Goal: Task Accomplishment & Management: Manage account settings

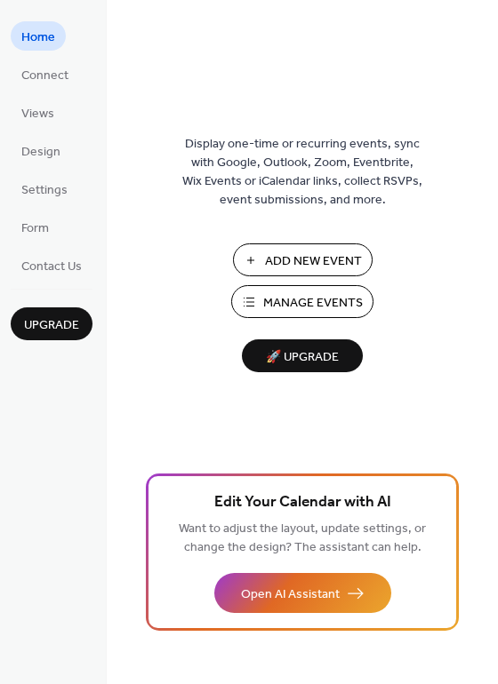
click at [300, 306] on span "Manage Events" at bounding box center [313, 303] width 100 height 19
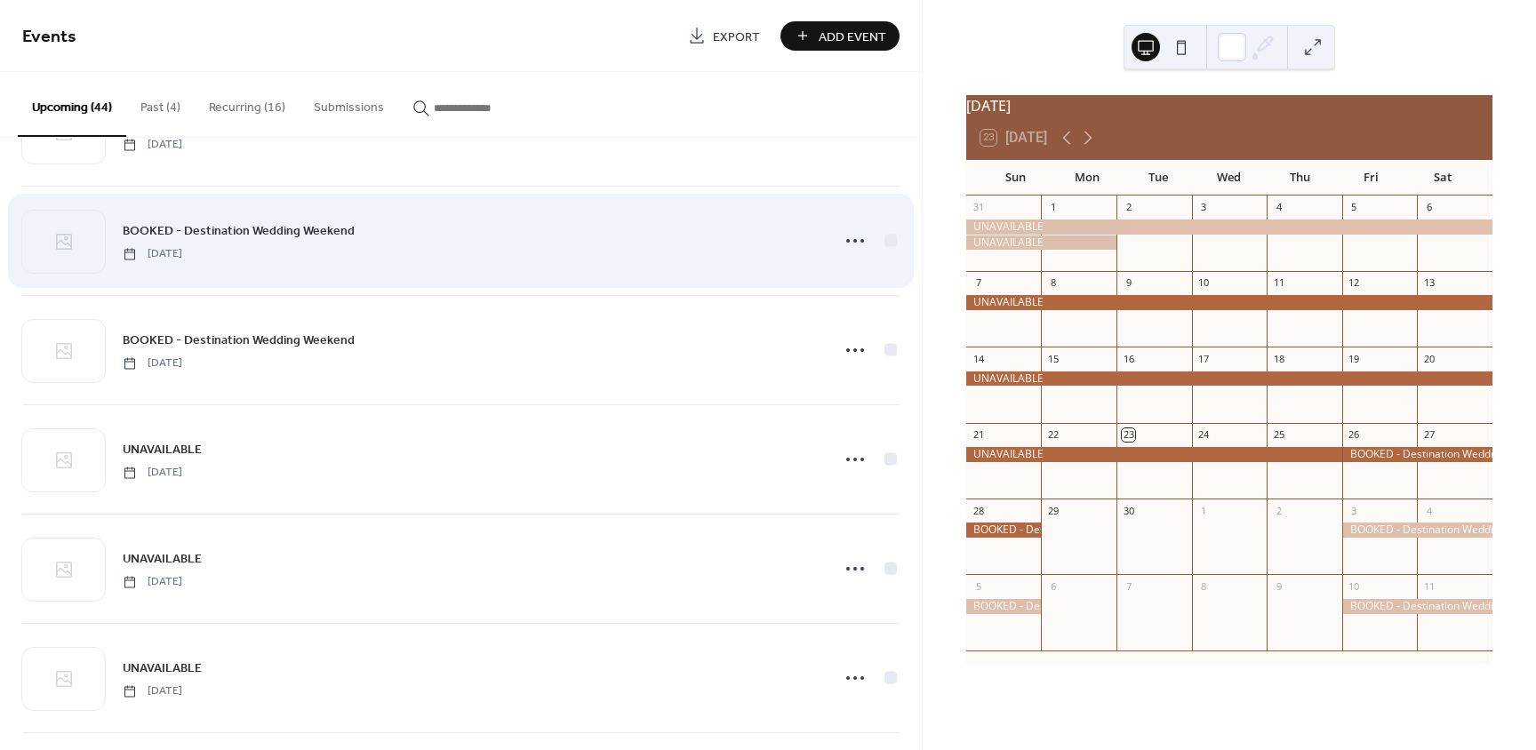
scroll to position [2400, 0]
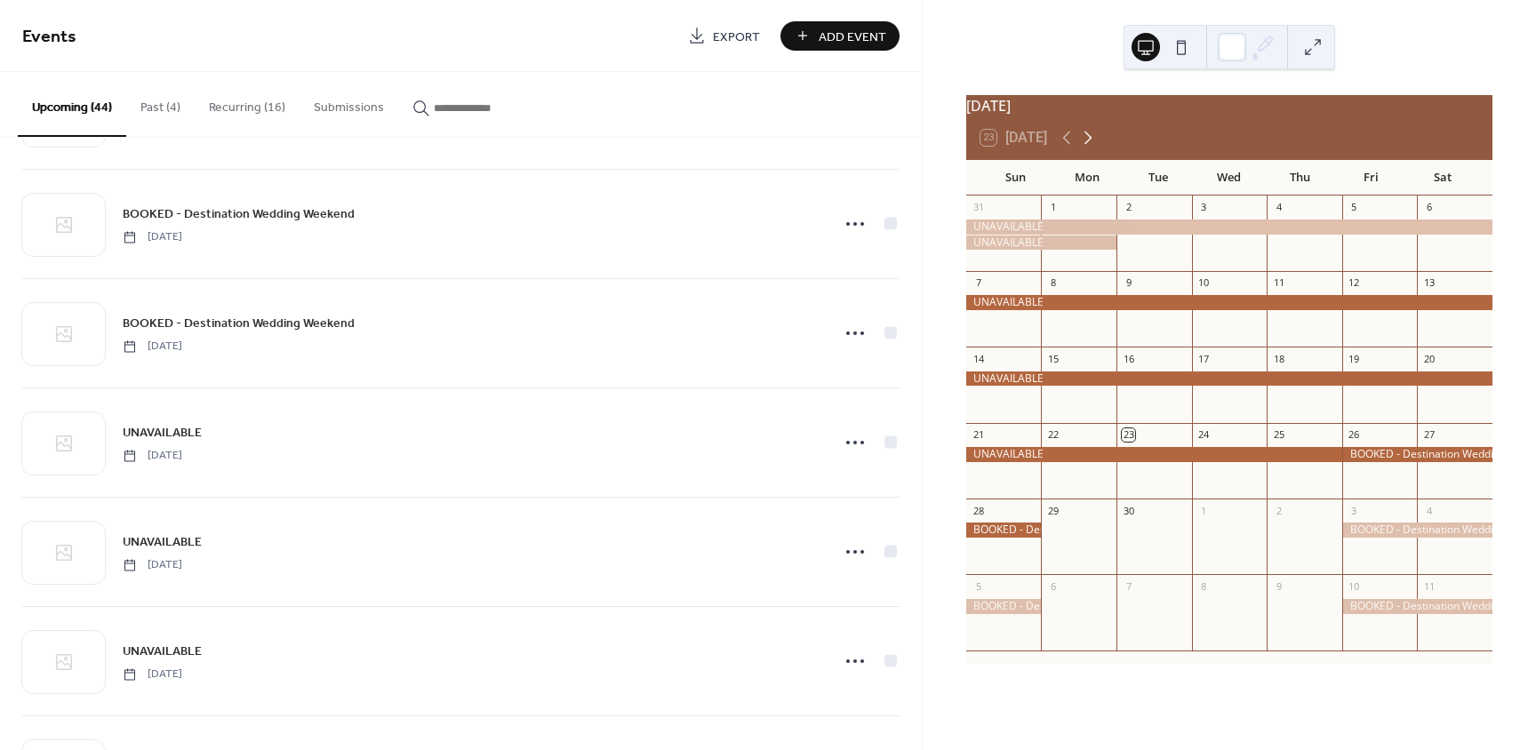
click at [1092, 145] on icon at bounding box center [1088, 138] width 8 height 13
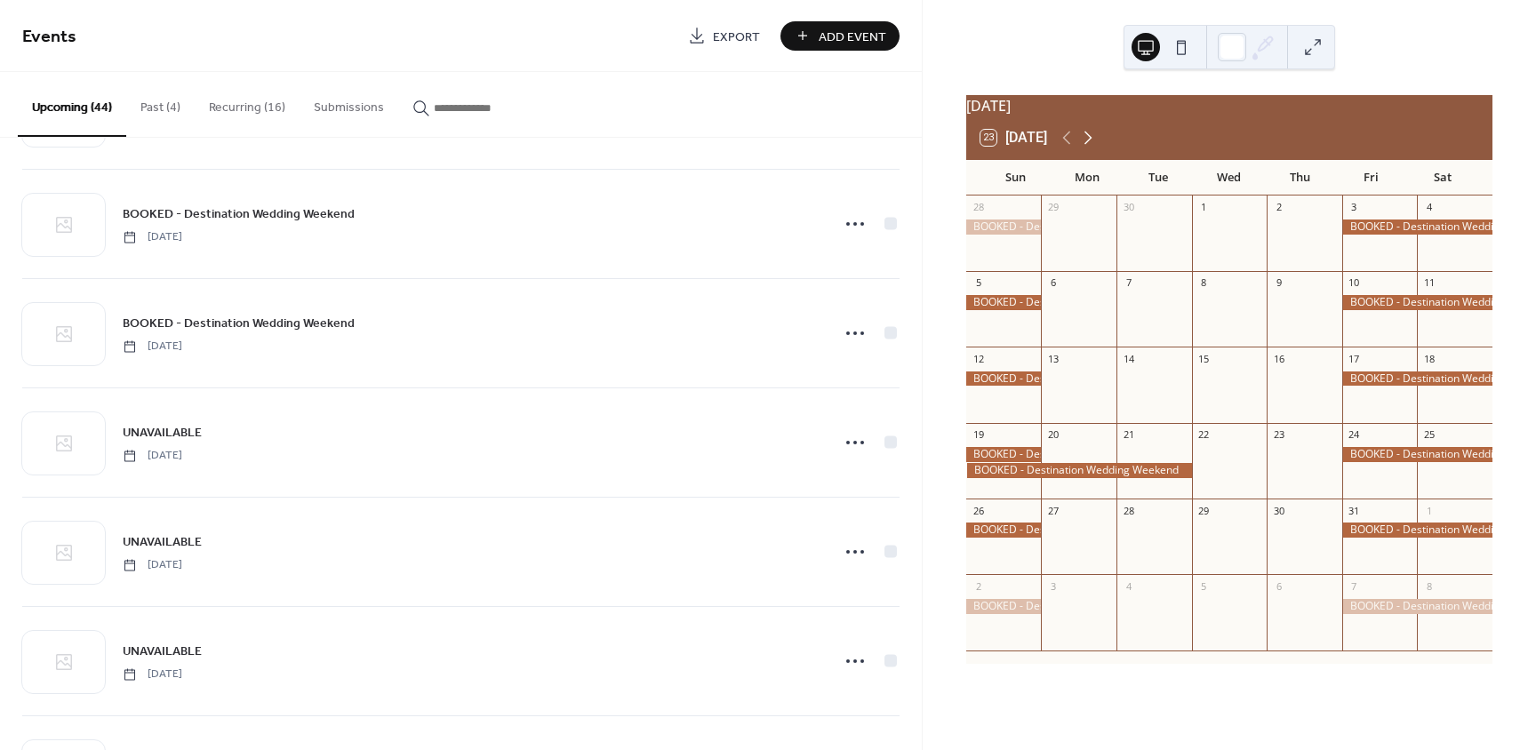
click at [1092, 145] on icon at bounding box center [1088, 138] width 8 height 13
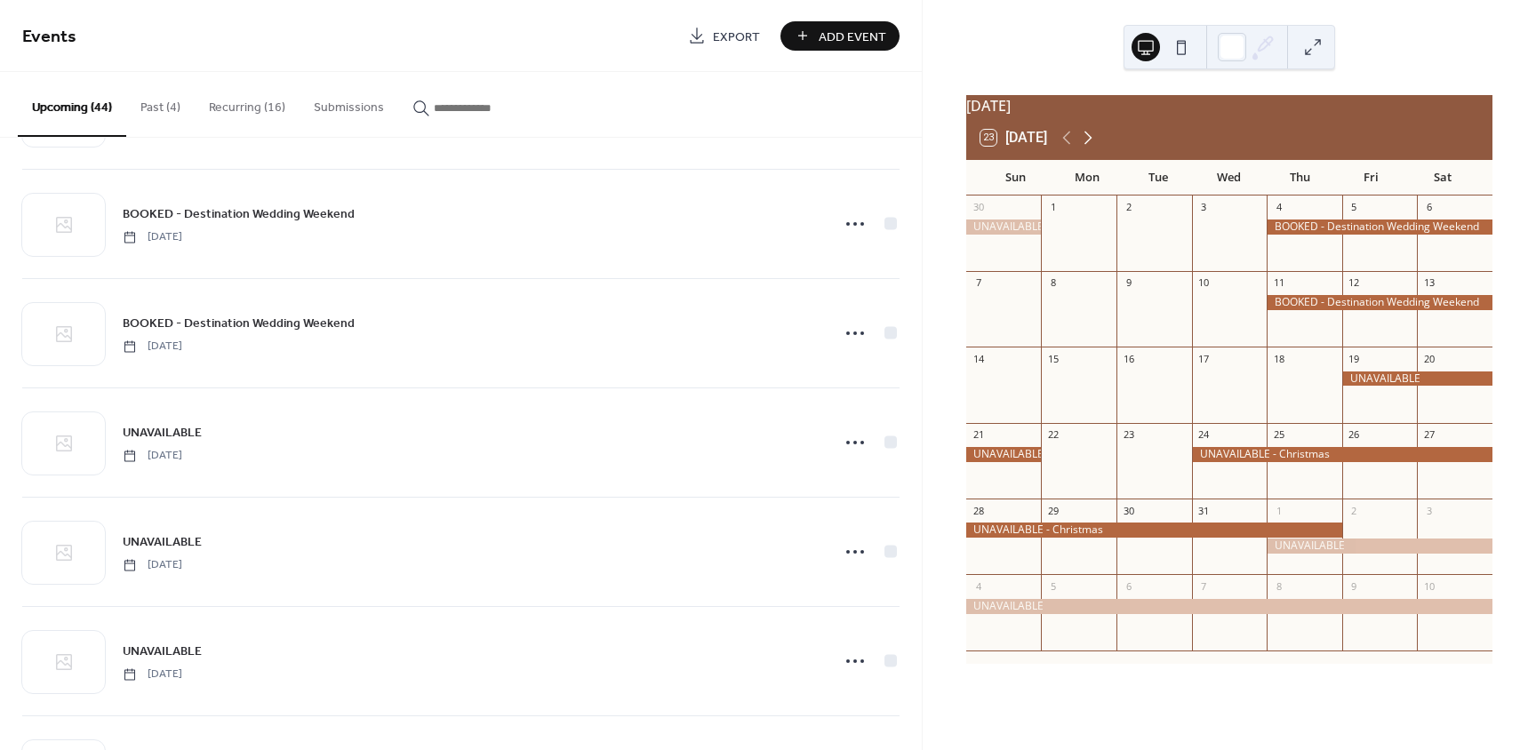
click at [1092, 145] on icon at bounding box center [1088, 138] width 8 height 13
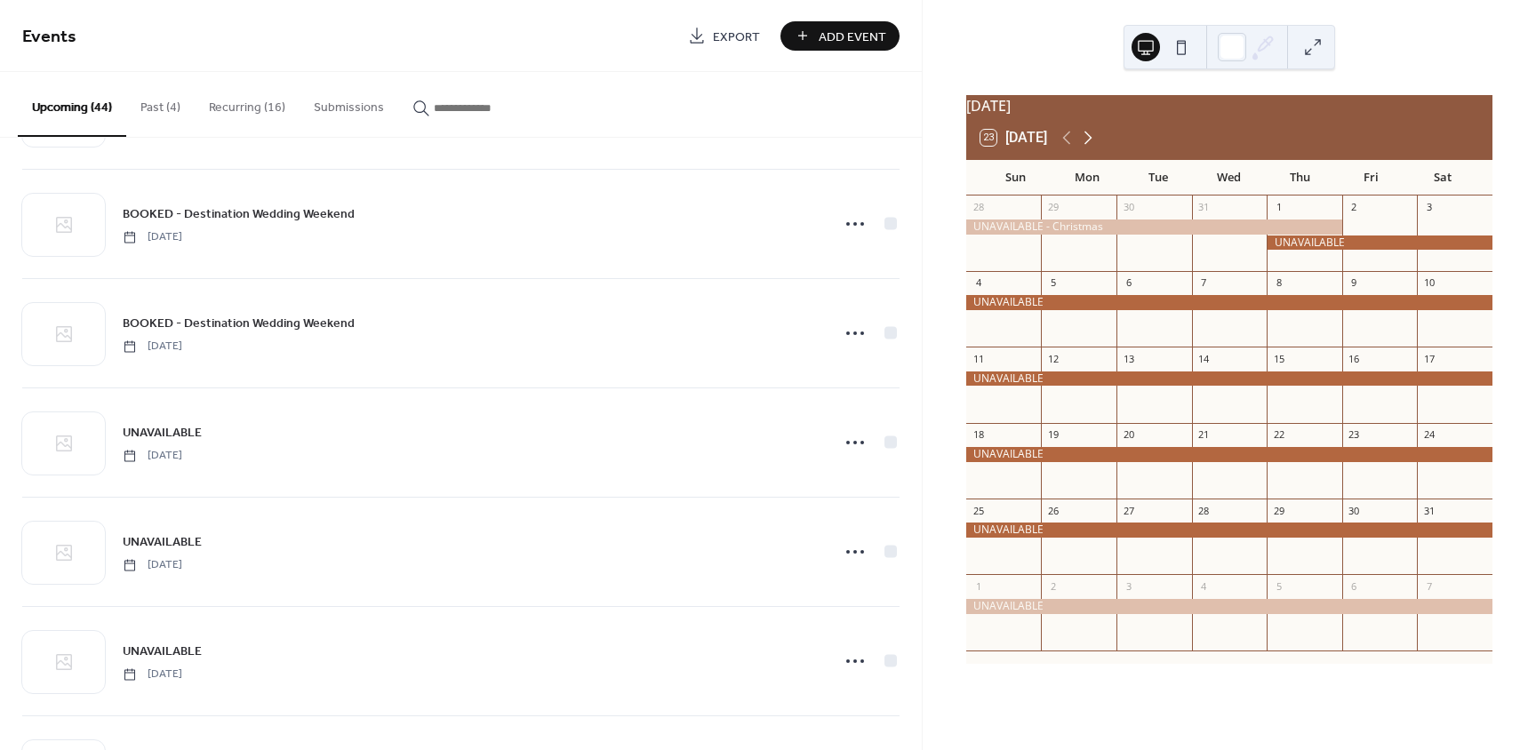
click at [1092, 145] on icon at bounding box center [1088, 138] width 8 height 13
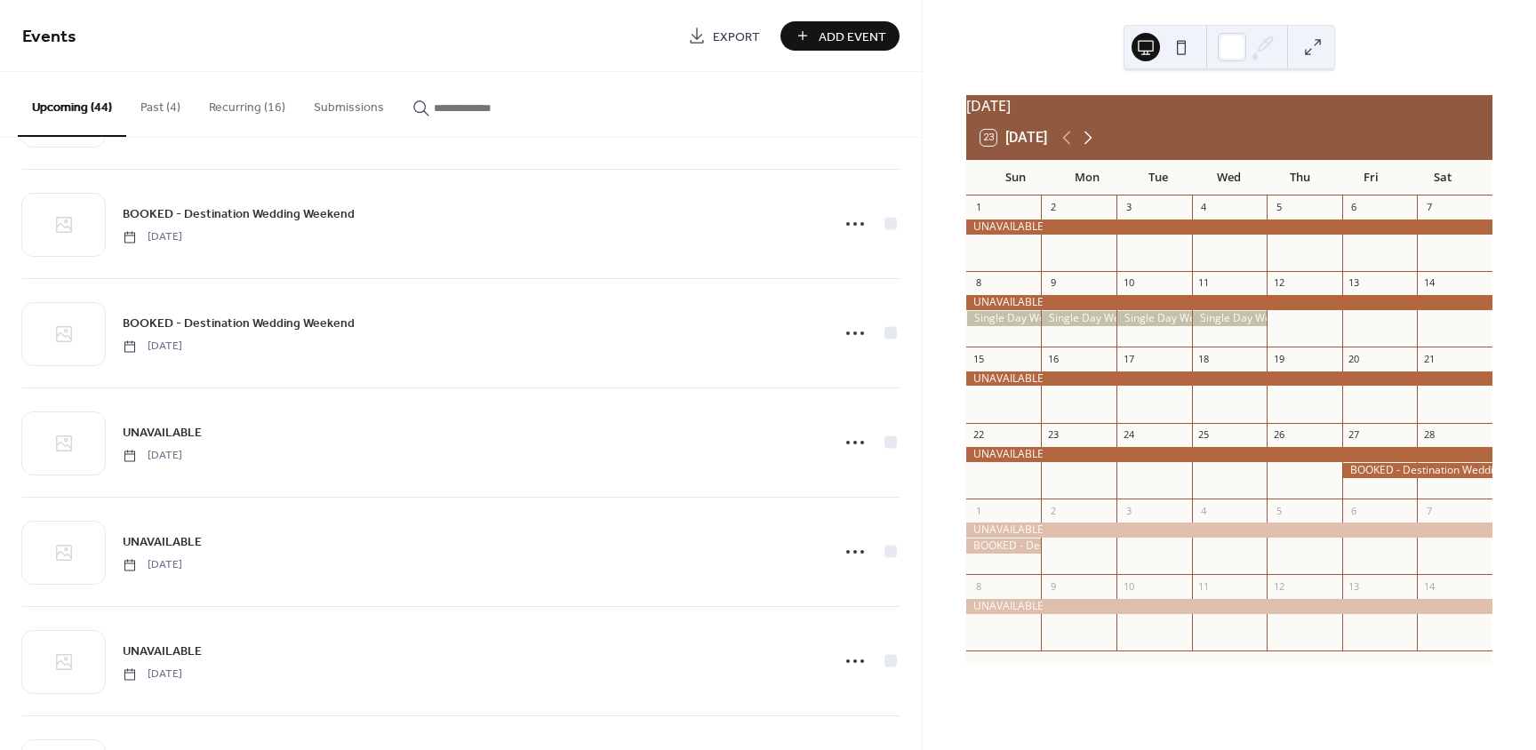
click at [1092, 145] on icon at bounding box center [1088, 138] width 8 height 13
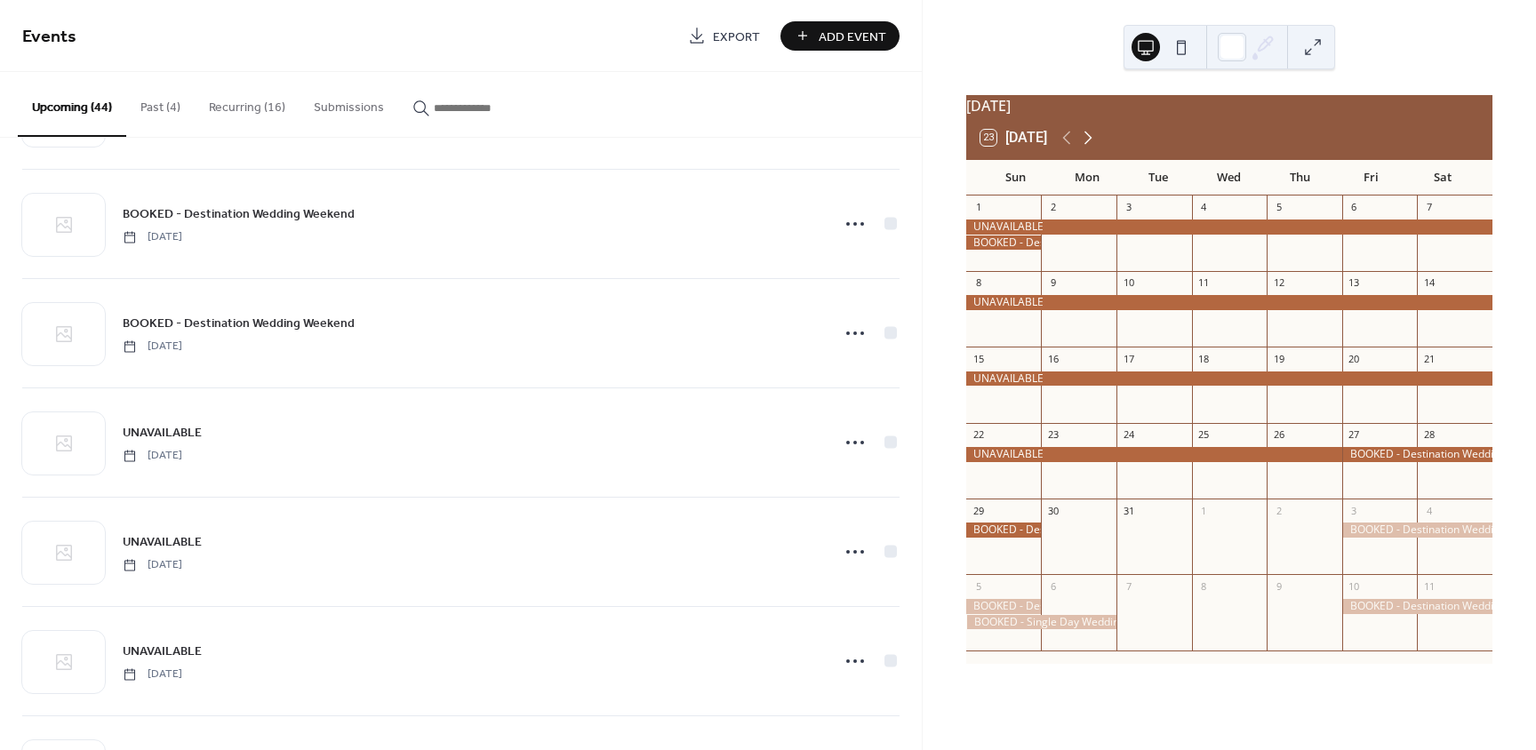
click at [1092, 145] on icon at bounding box center [1088, 138] width 8 height 13
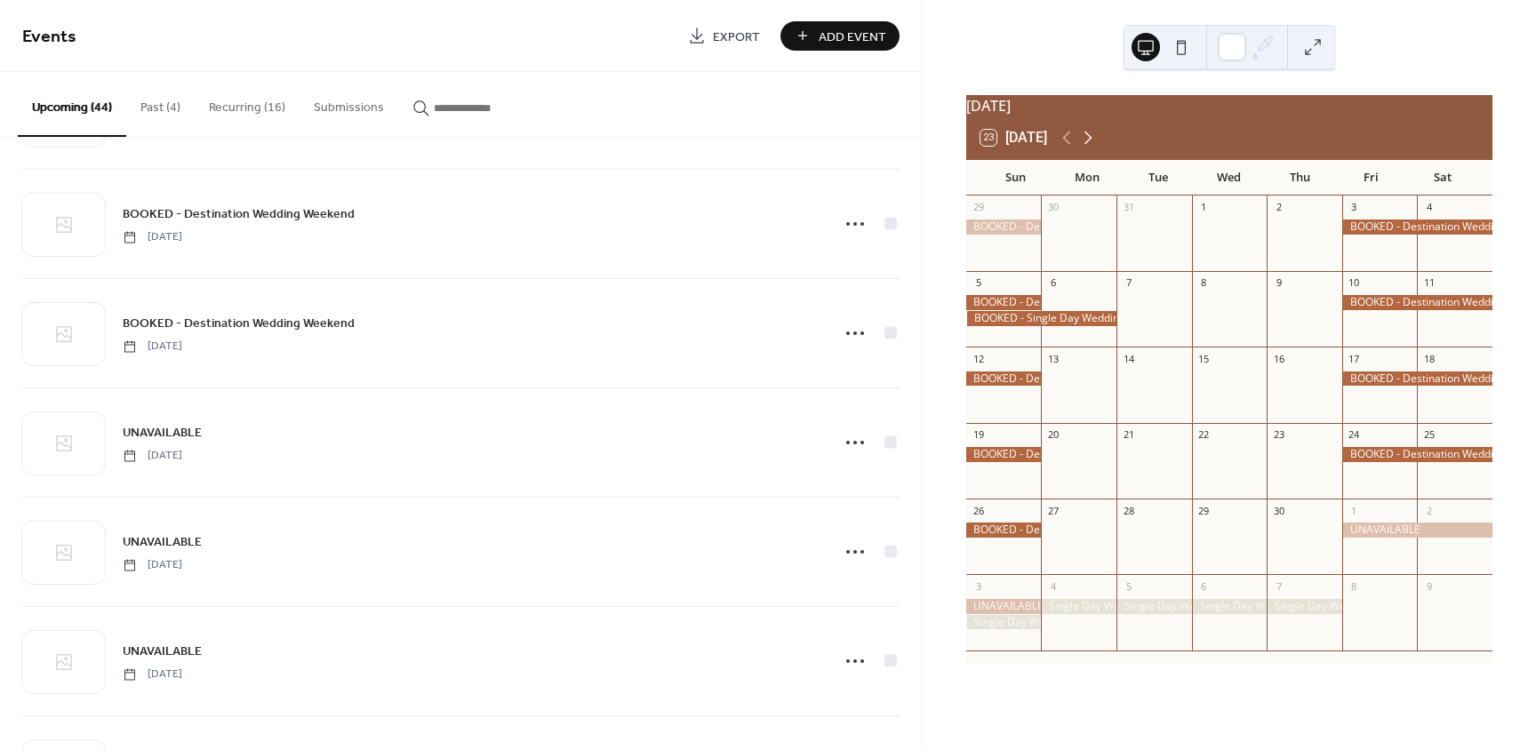
click at [1092, 145] on icon at bounding box center [1088, 138] width 8 height 13
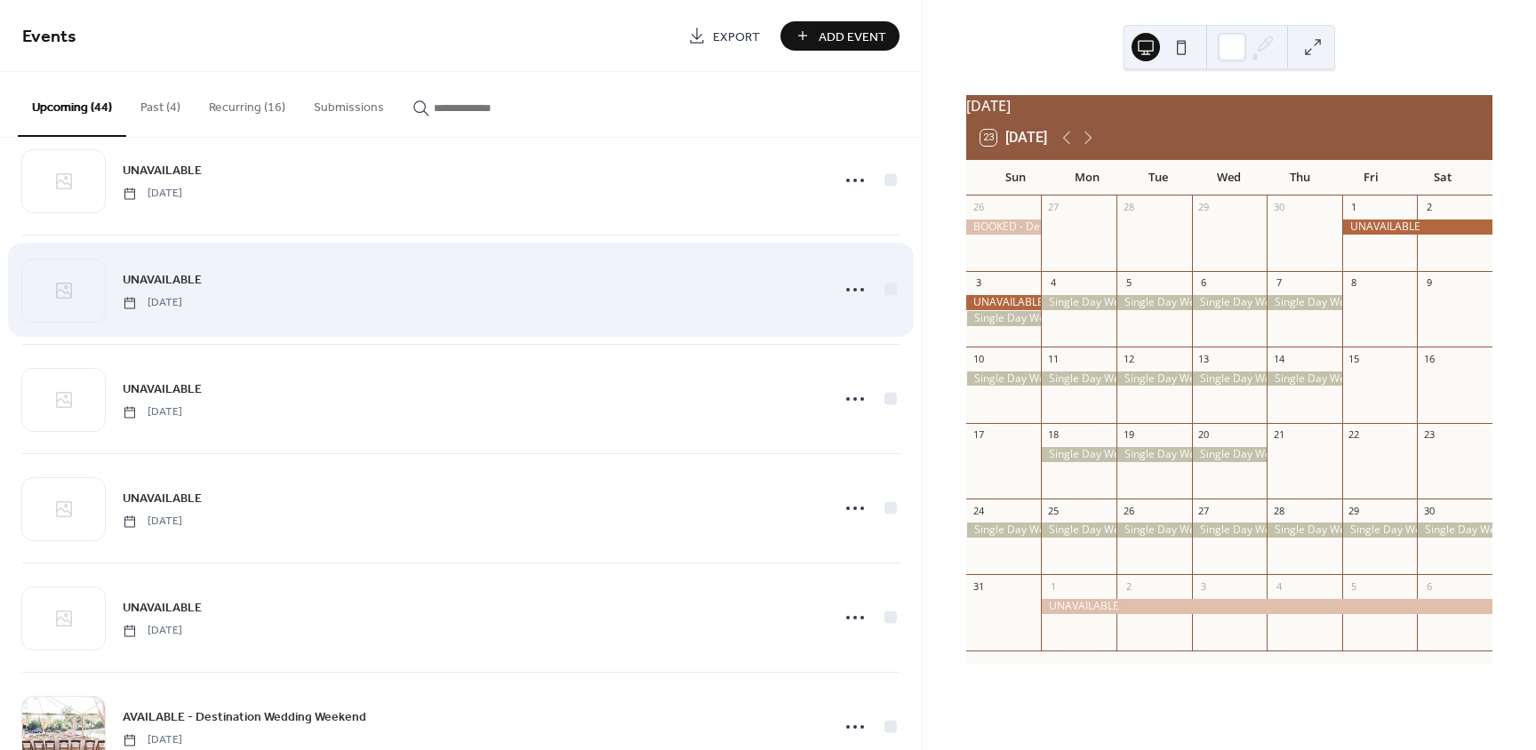
scroll to position [2720, 0]
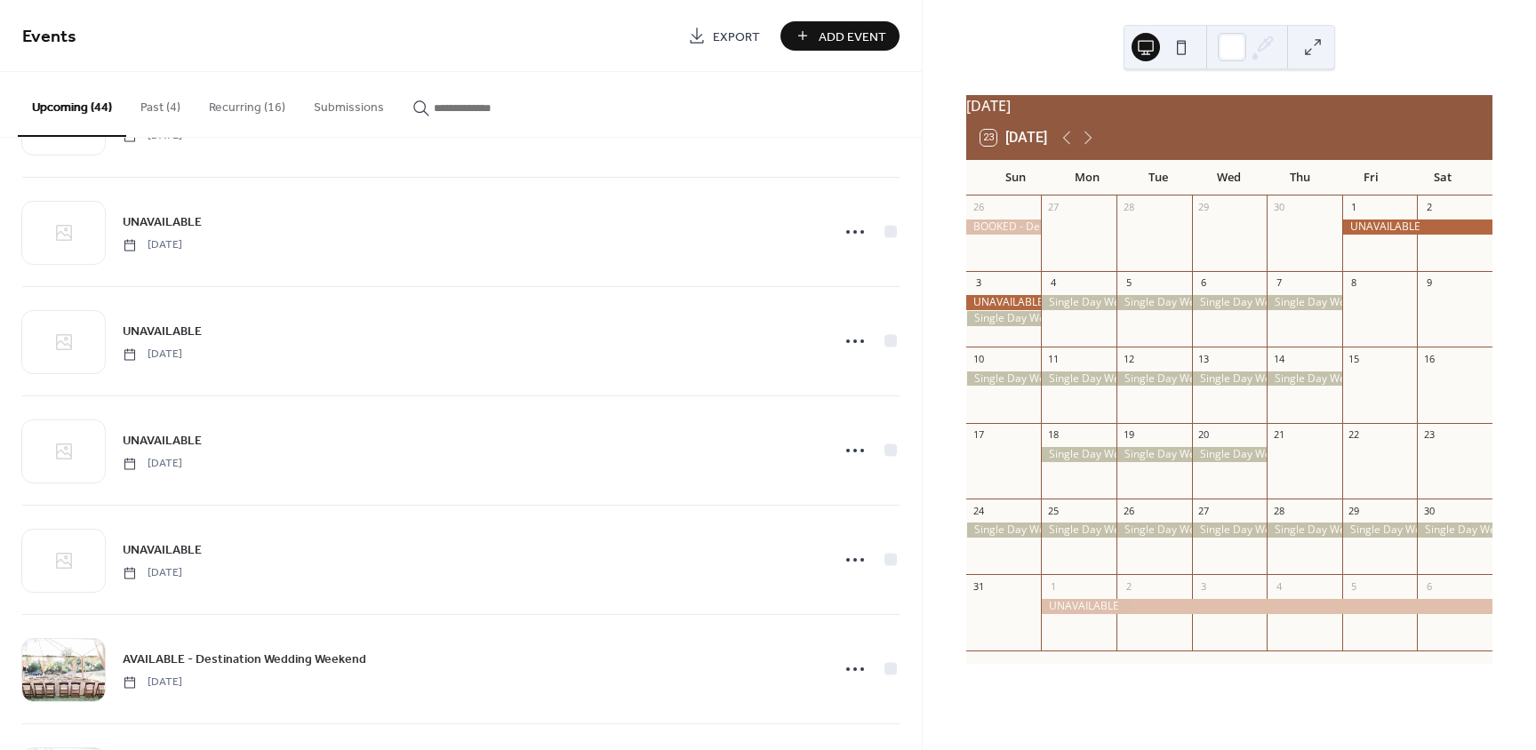
click at [1096, 309] on div at bounding box center [1079, 302] width 76 height 15
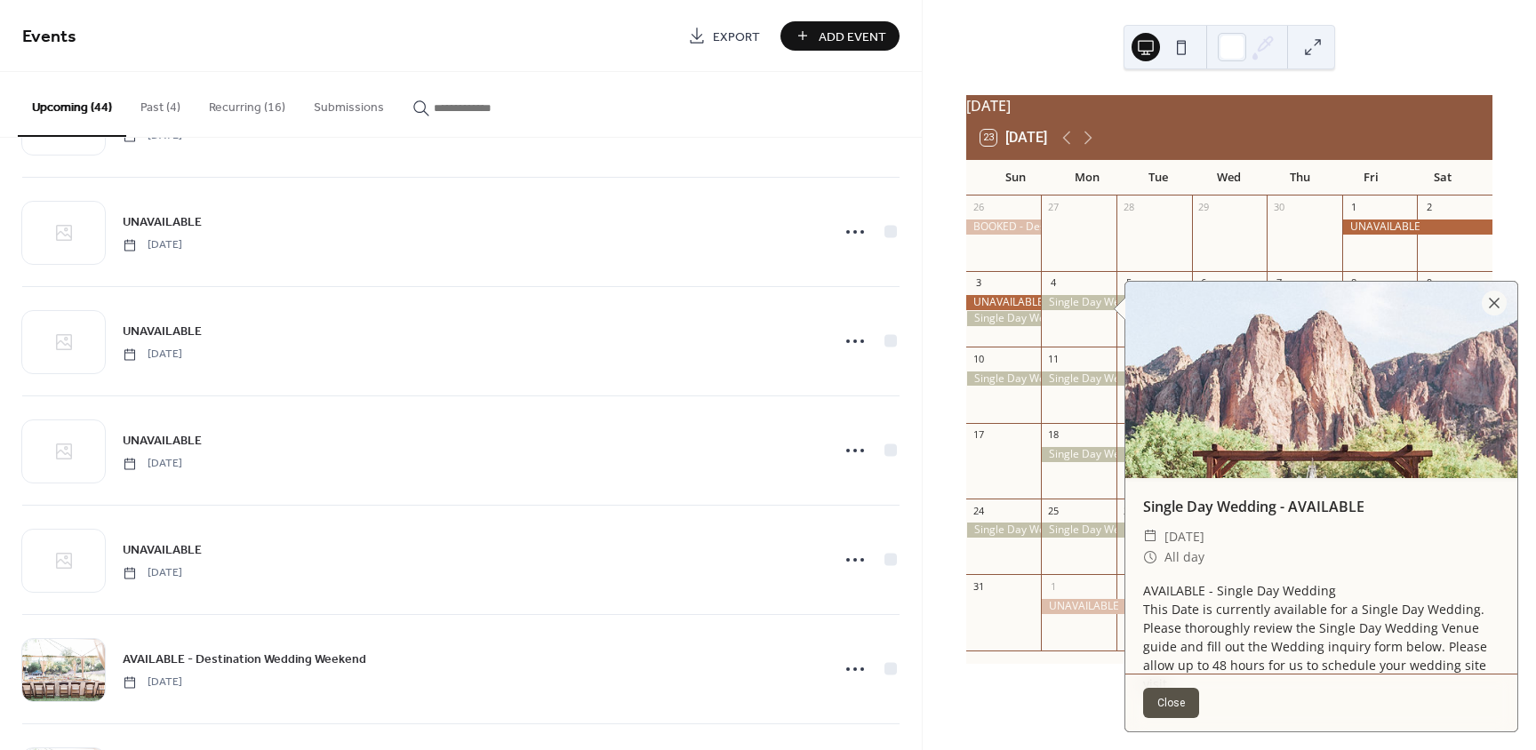
click at [251, 104] on button "Recurring (16)" at bounding box center [247, 103] width 105 height 63
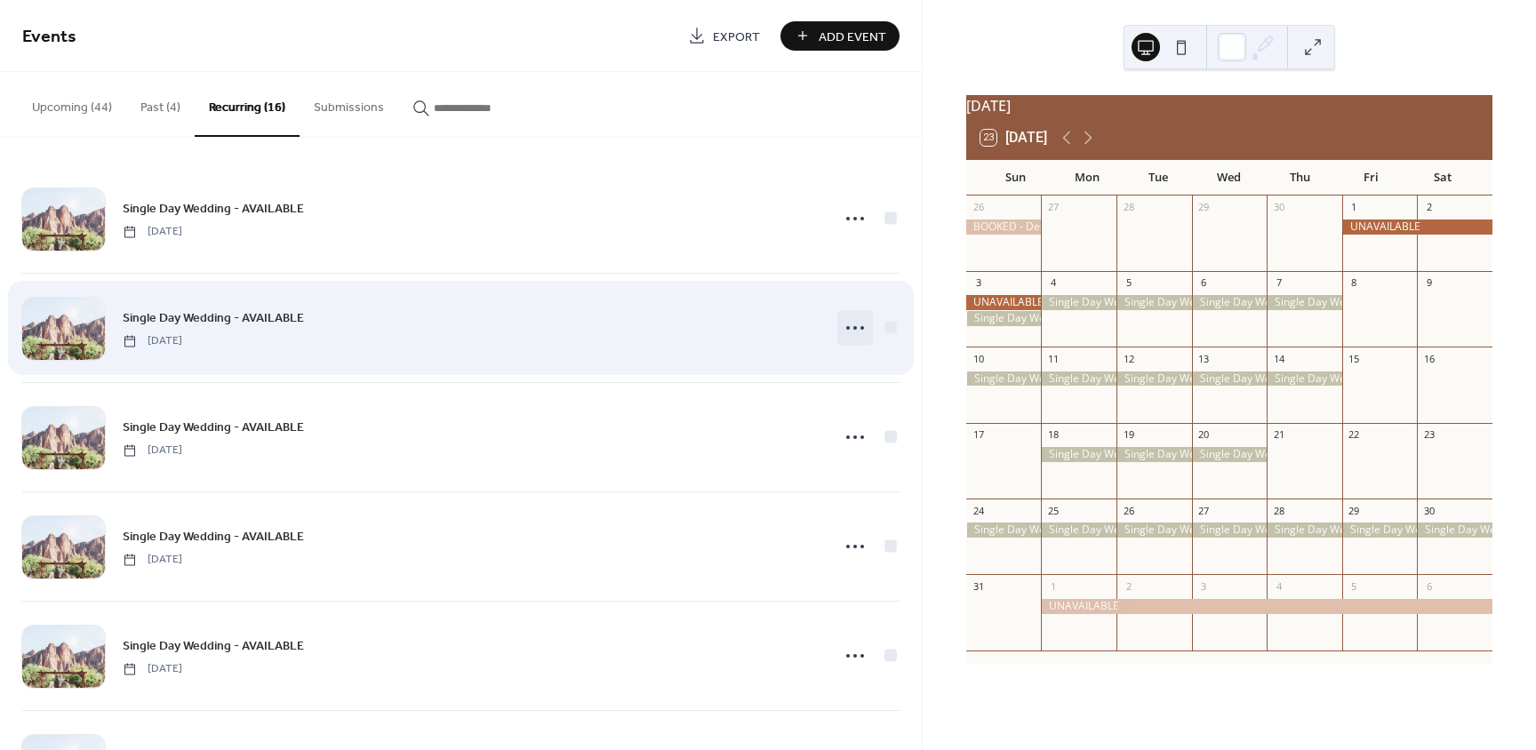
click at [856, 331] on icon at bounding box center [855, 328] width 28 height 28
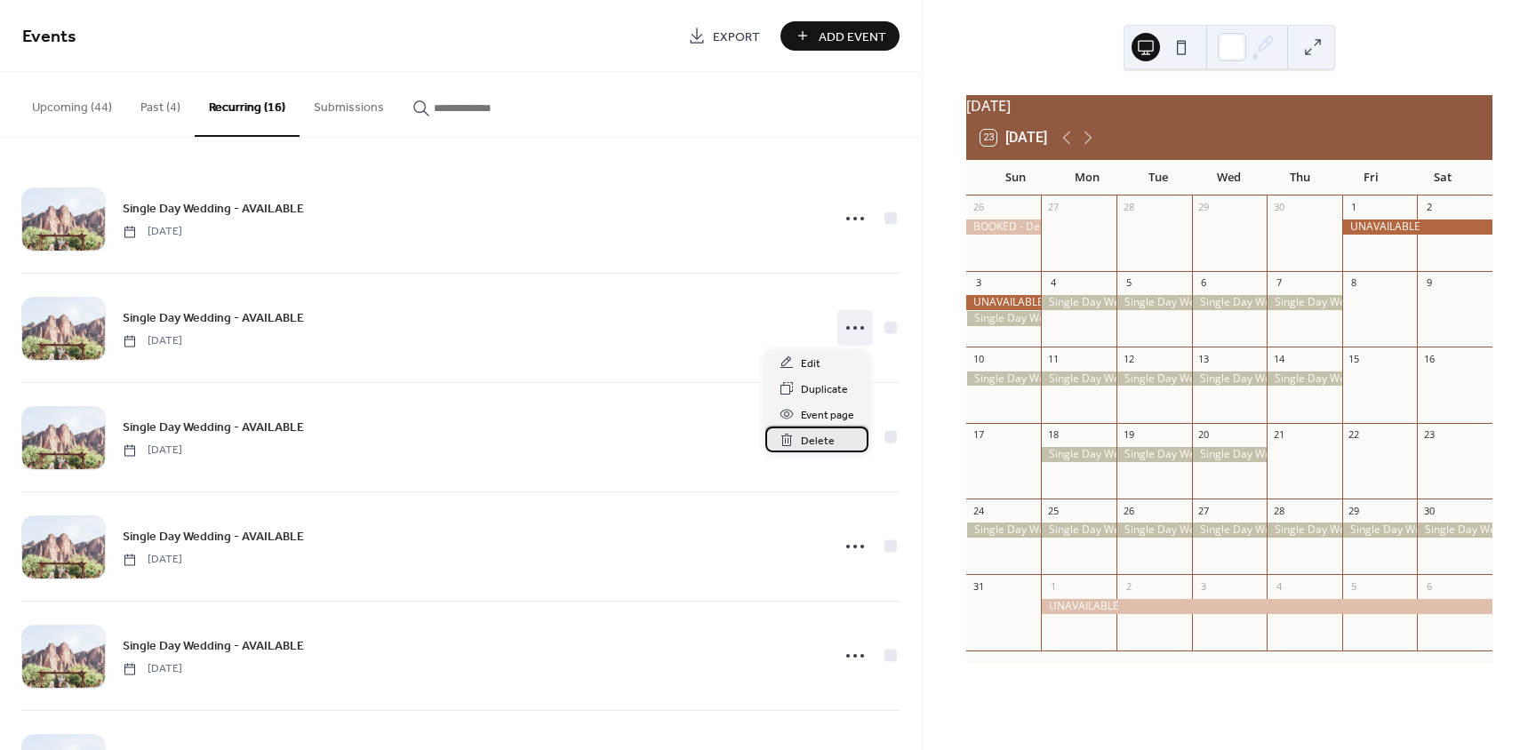
click at [820, 438] on span "Delete" at bounding box center [818, 441] width 34 height 19
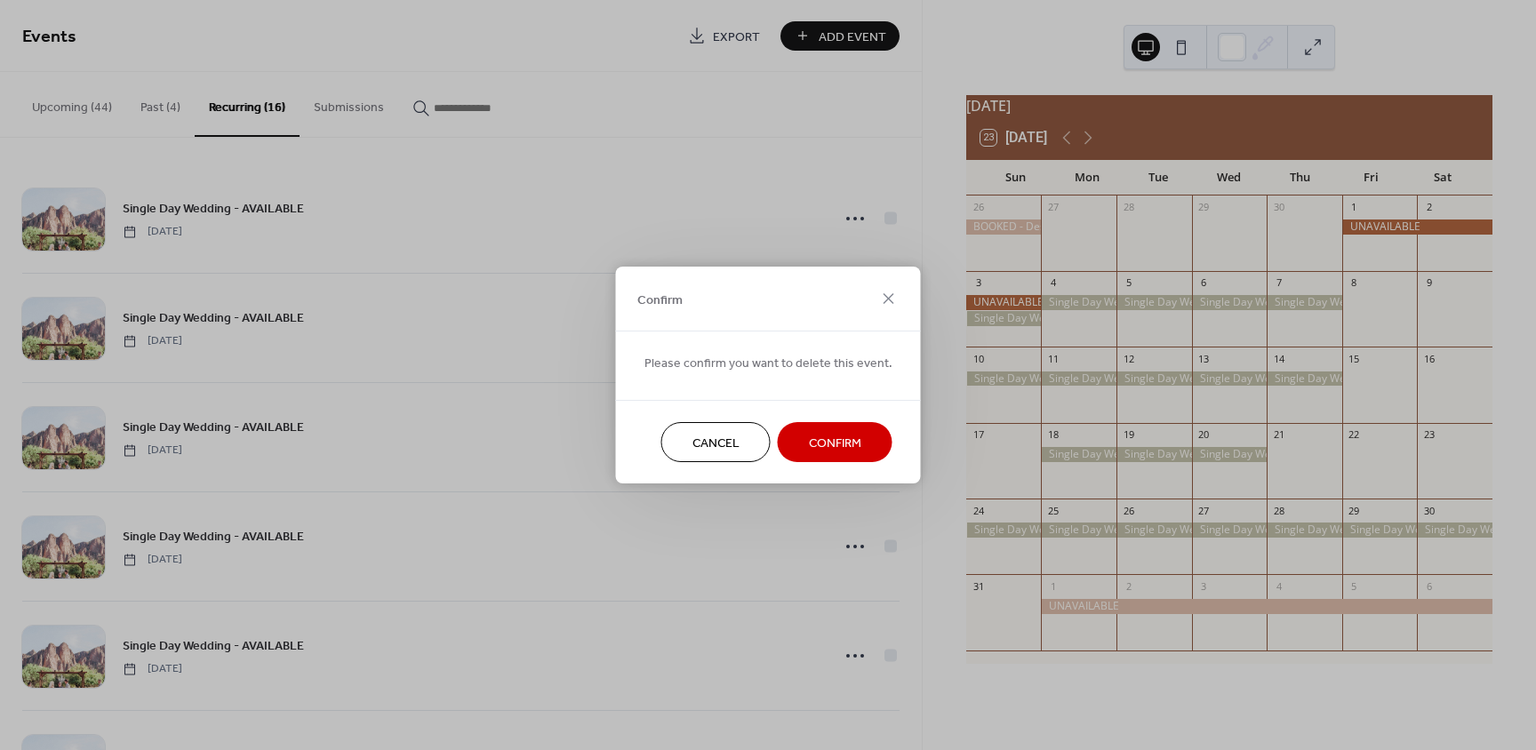
click at [809, 436] on span "Confirm" at bounding box center [835, 444] width 52 height 19
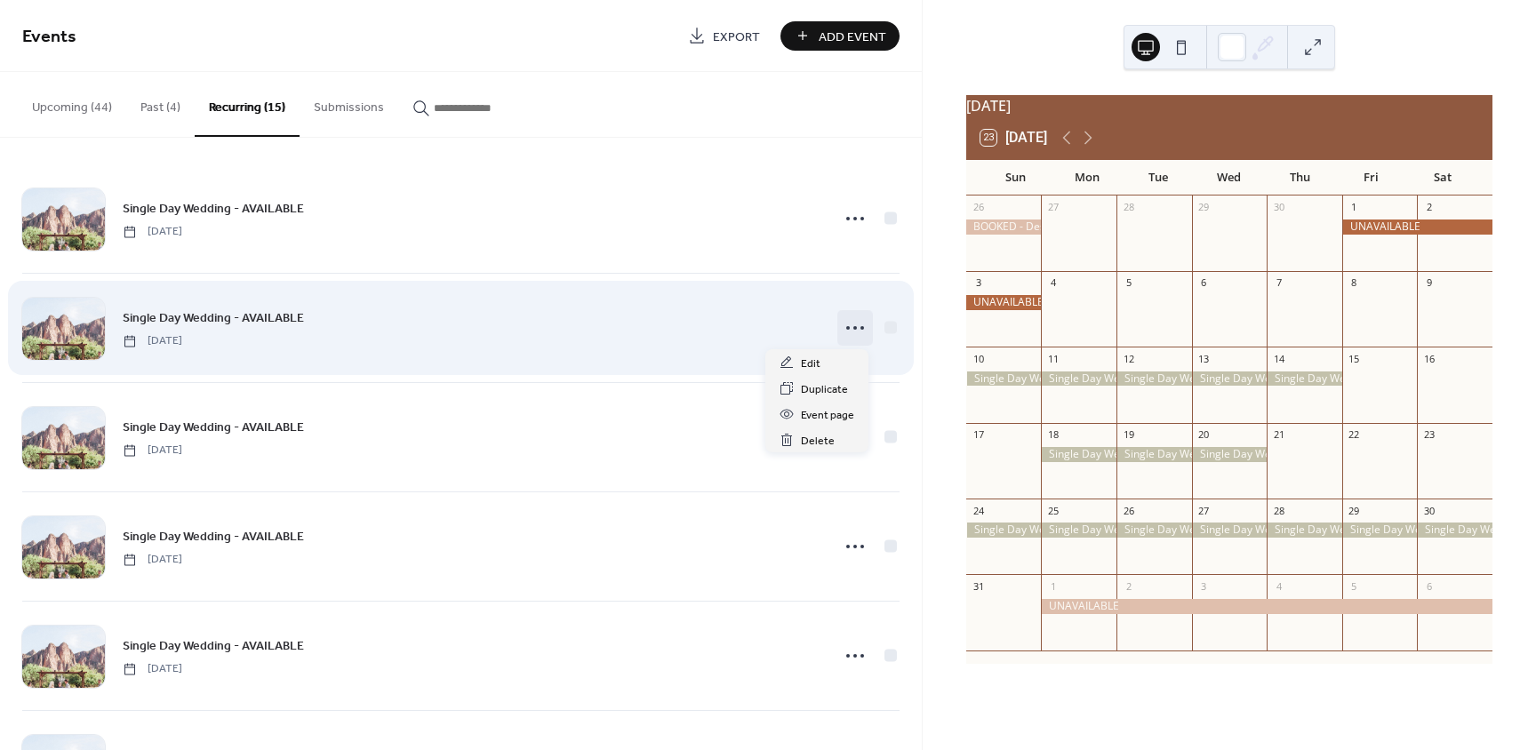
click at [850, 334] on icon at bounding box center [855, 328] width 28 height 28
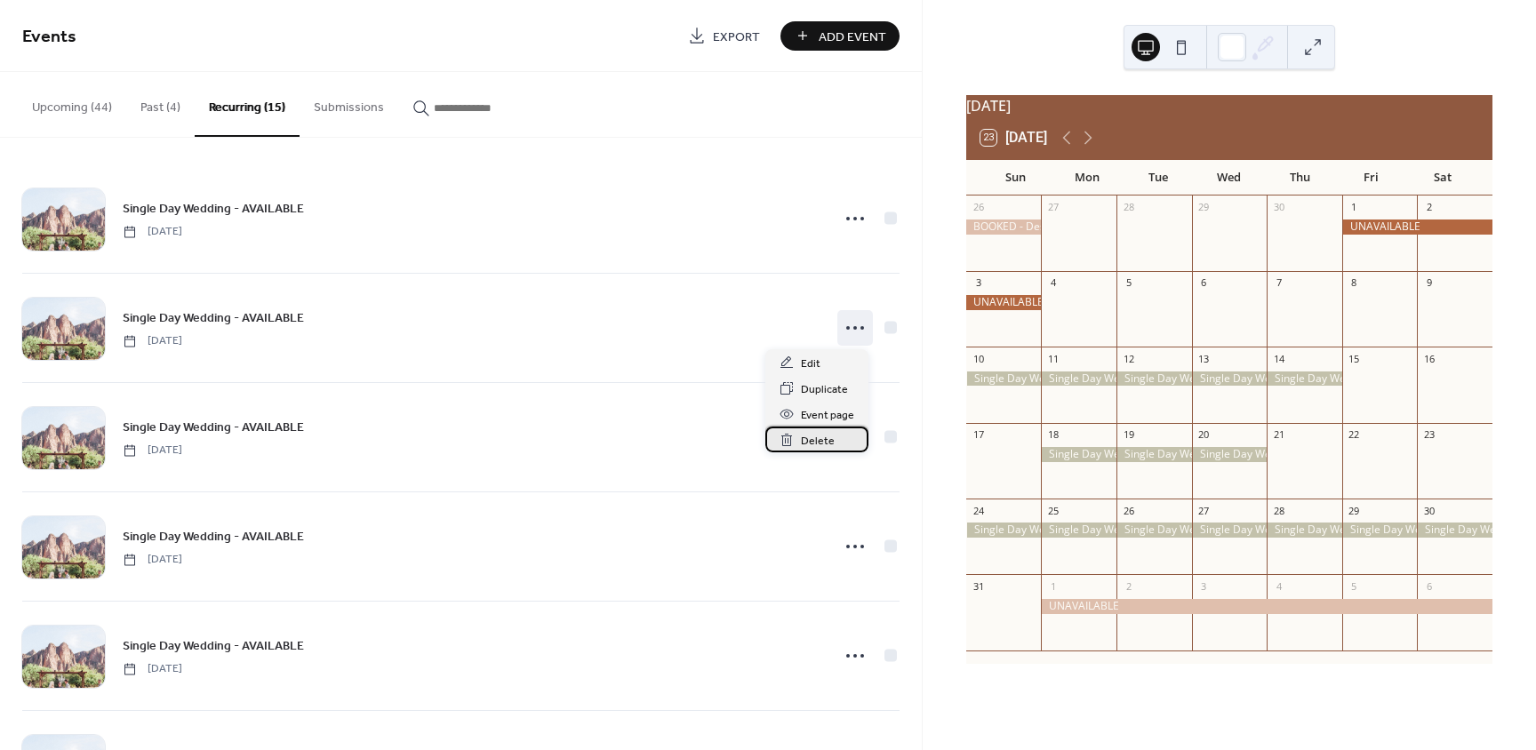
click at [815, 441] on span "Delete" at bounding box center [818, 441] width 34 height 19
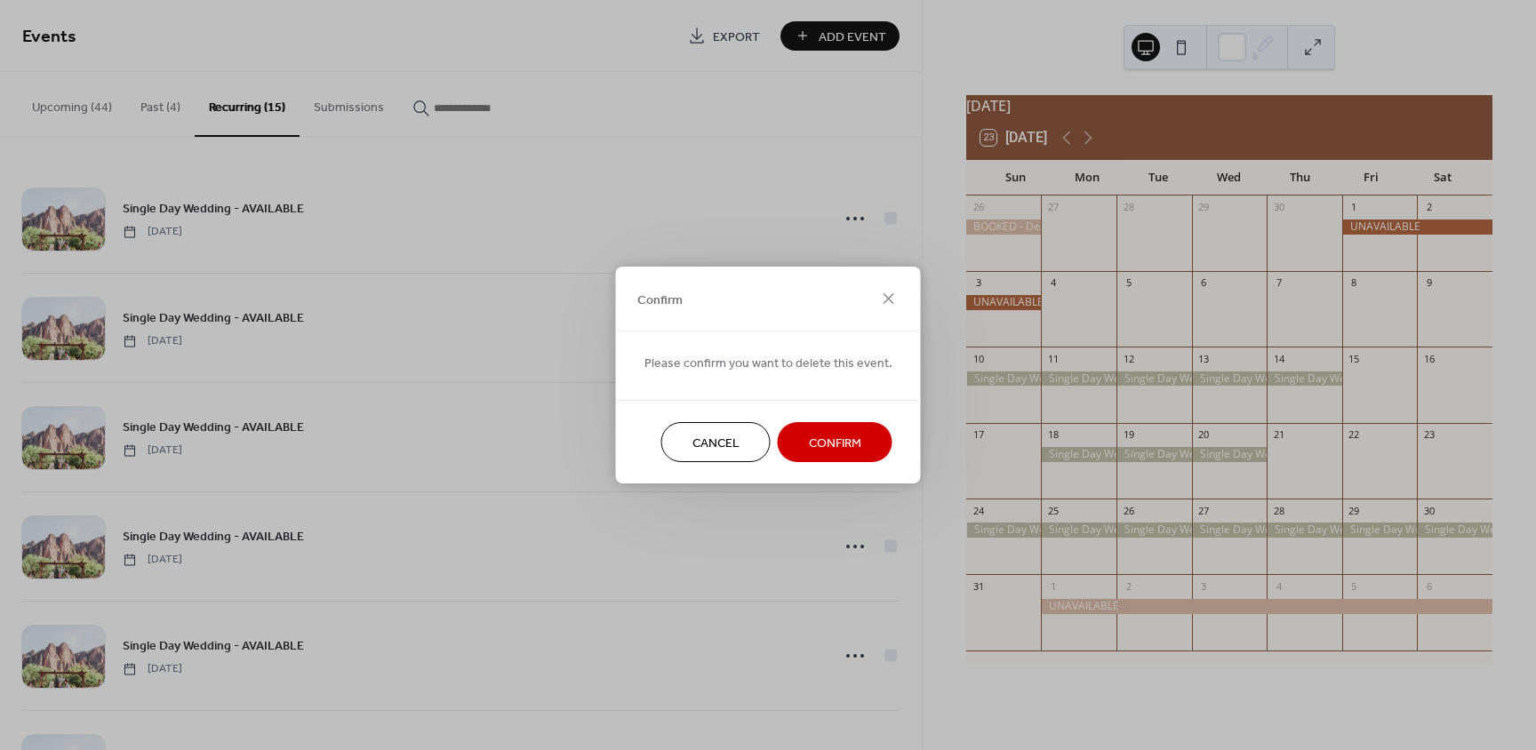
click at [797, 444] on button "Confirm" at bounding box center [835, 442] width 115 height 40
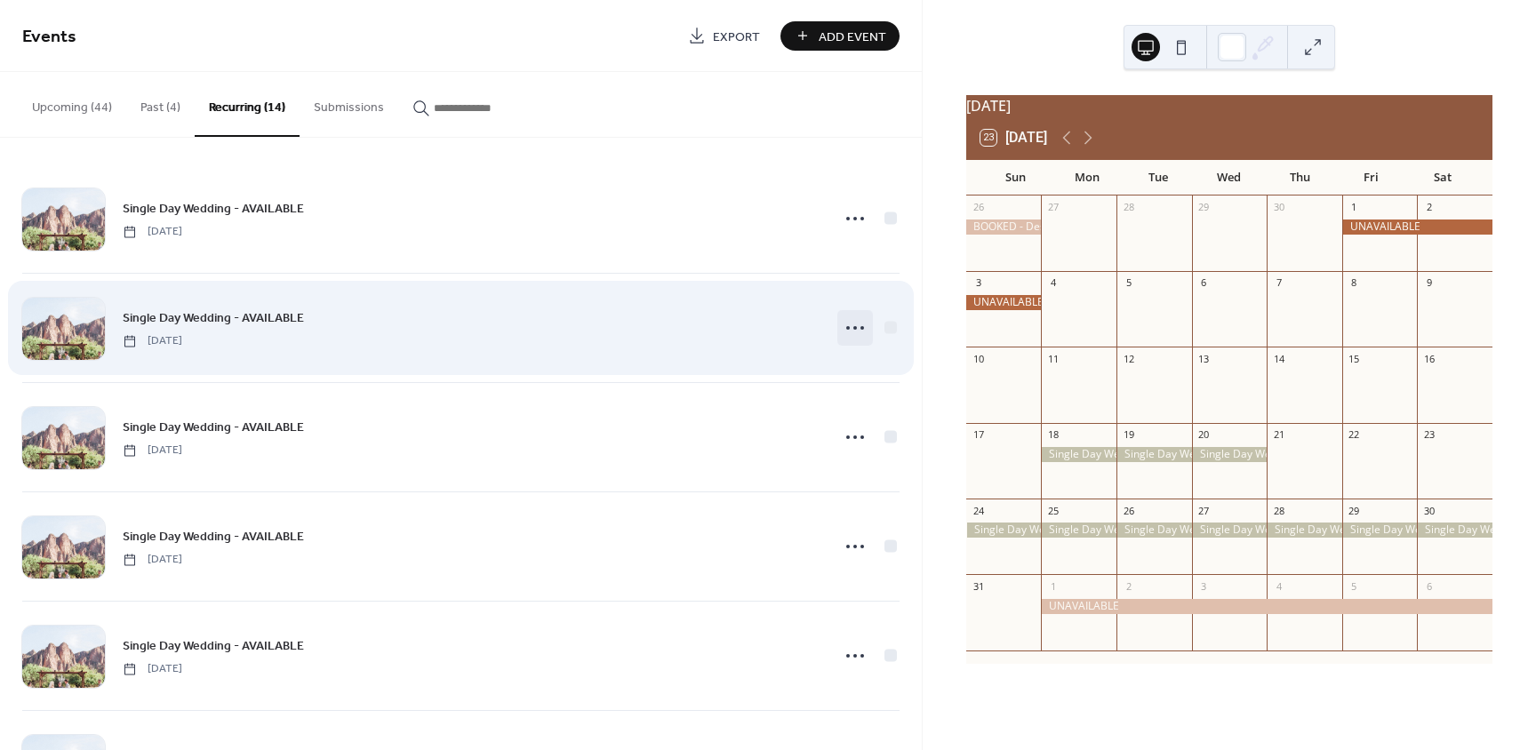
click at [852, 324] on icon at bounding box center [855, 328] width 28 height 28
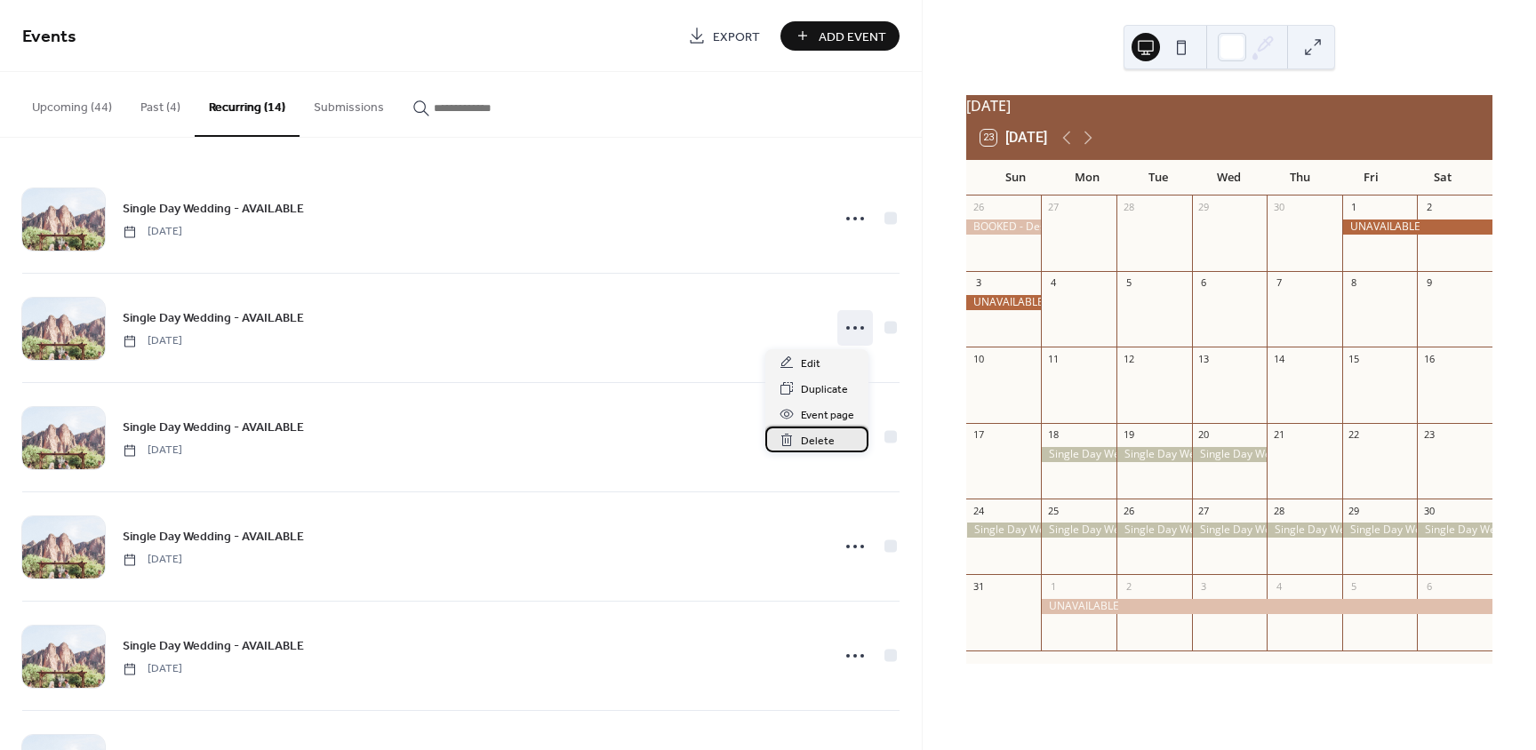
click at [812, 441] on span "Delete" at bounding box center [818, 441] width 34 height 19
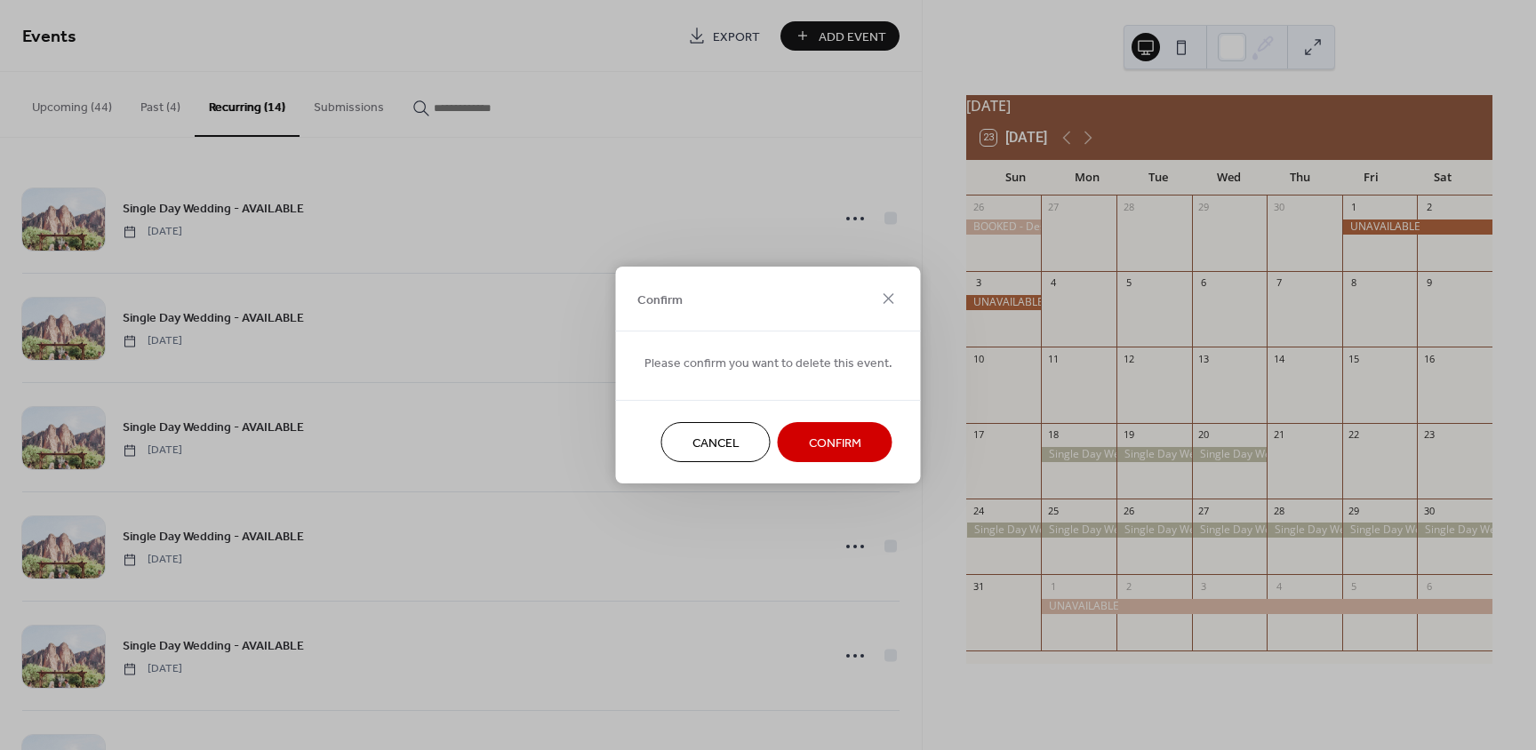
click at [829, 437] on span "Confirm" at bounding box center [835, 444] width 52 height 19
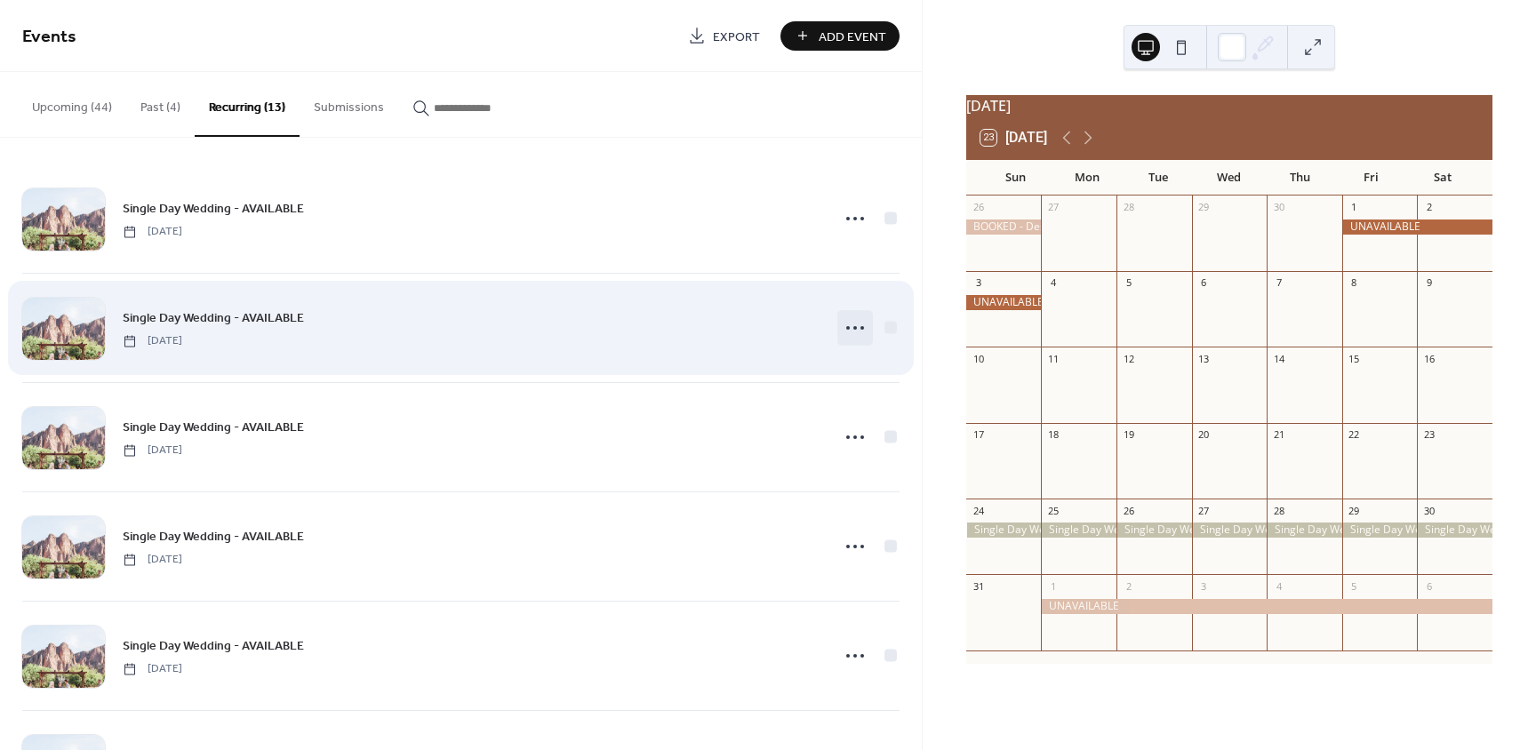
click at [852, 335] on icon at bounding box center [855, 328] width 28 height 28
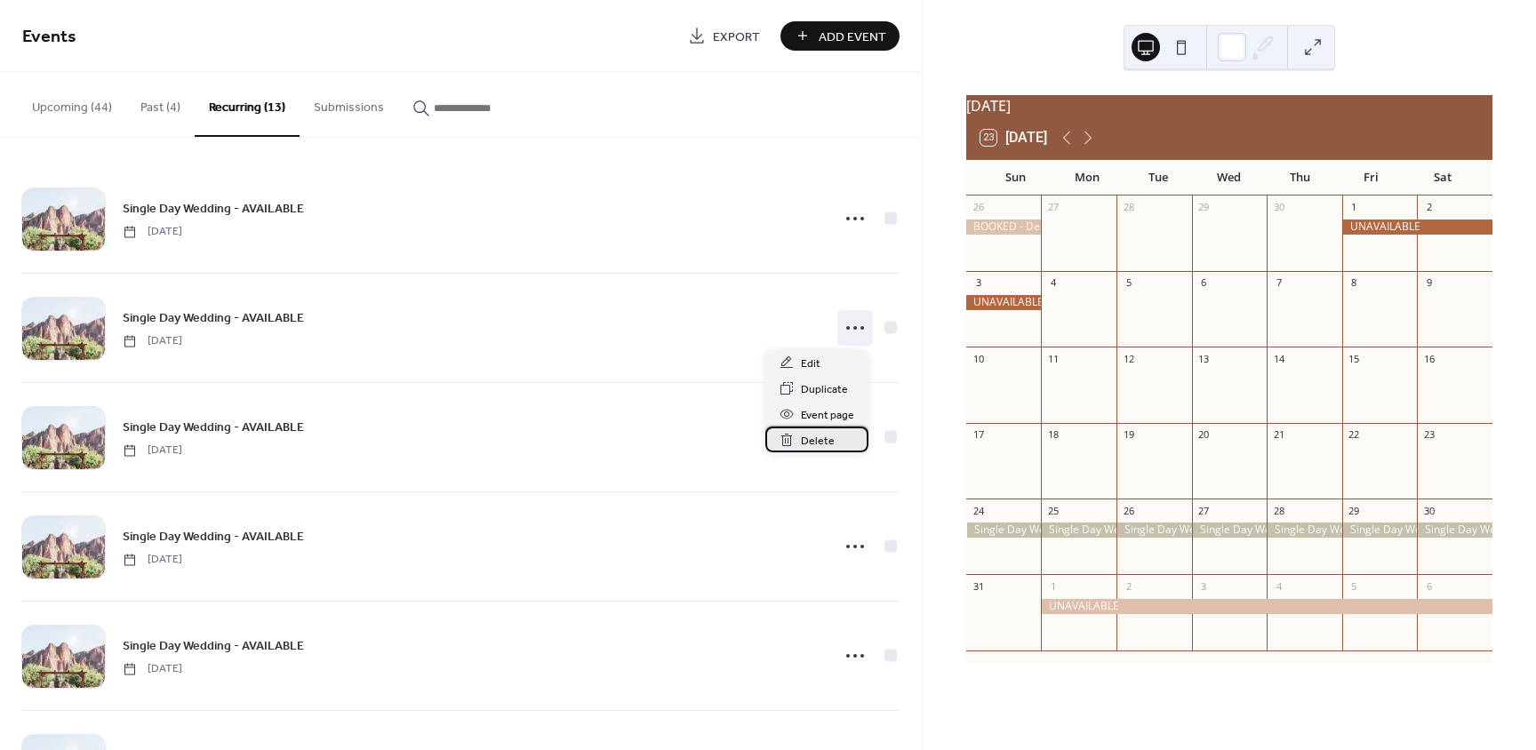
click at [808, 450] on span "Delete" at bounding box center [818, 441] width 34 height 19
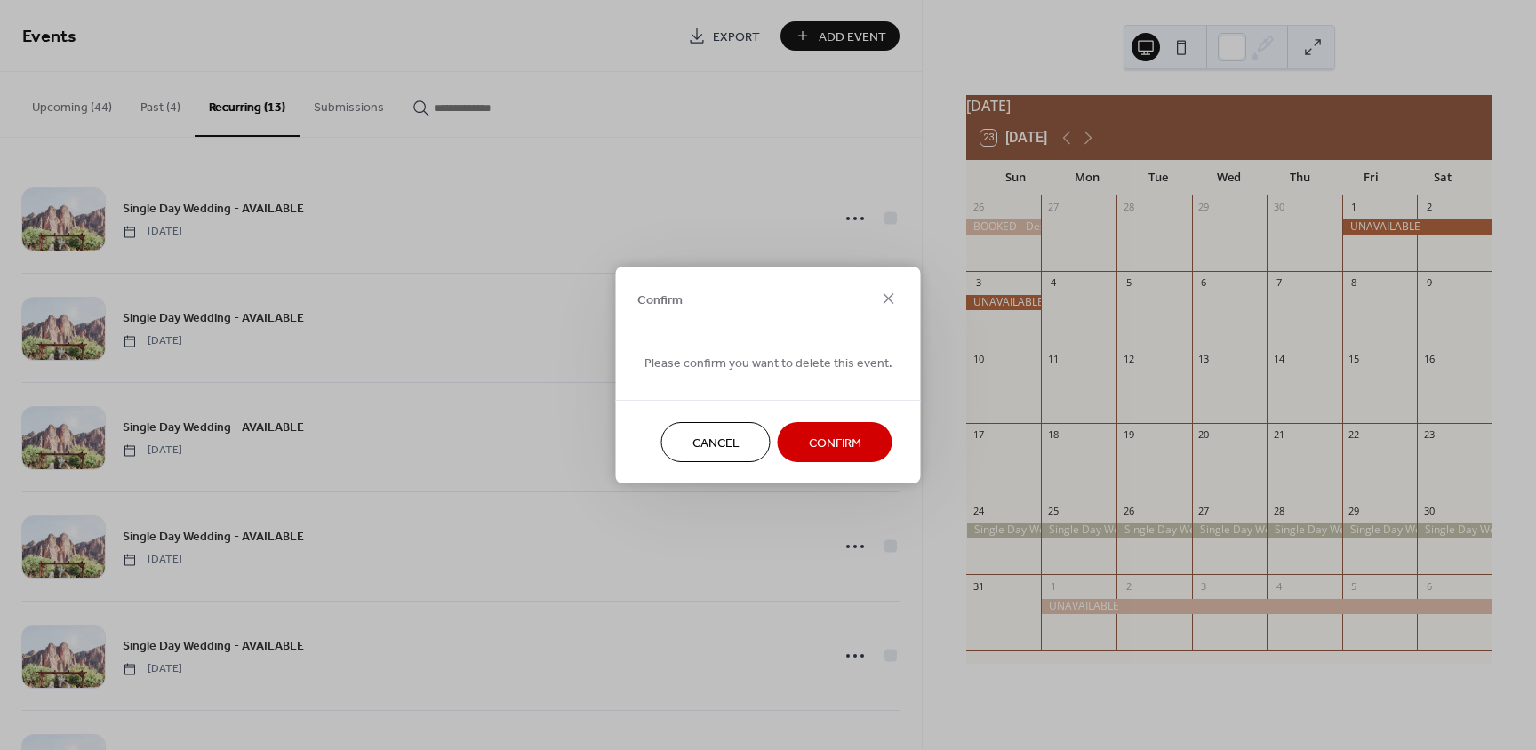
click at [814, 442] on span "Confirm" at bounding box center [835, 444] width 52 height 19
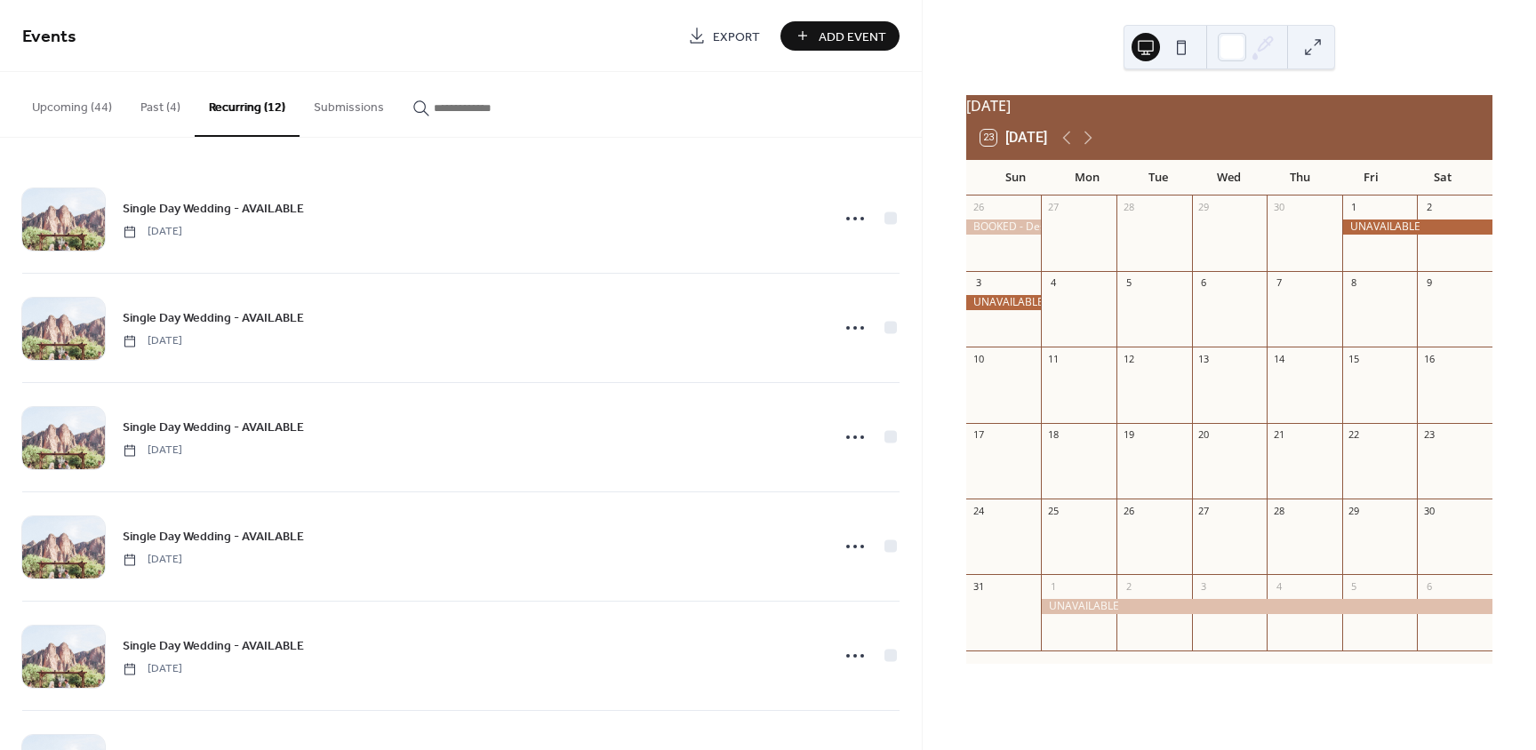
click at [1016, 310] on div at bounding box center [1004, 302] width 76 height 15
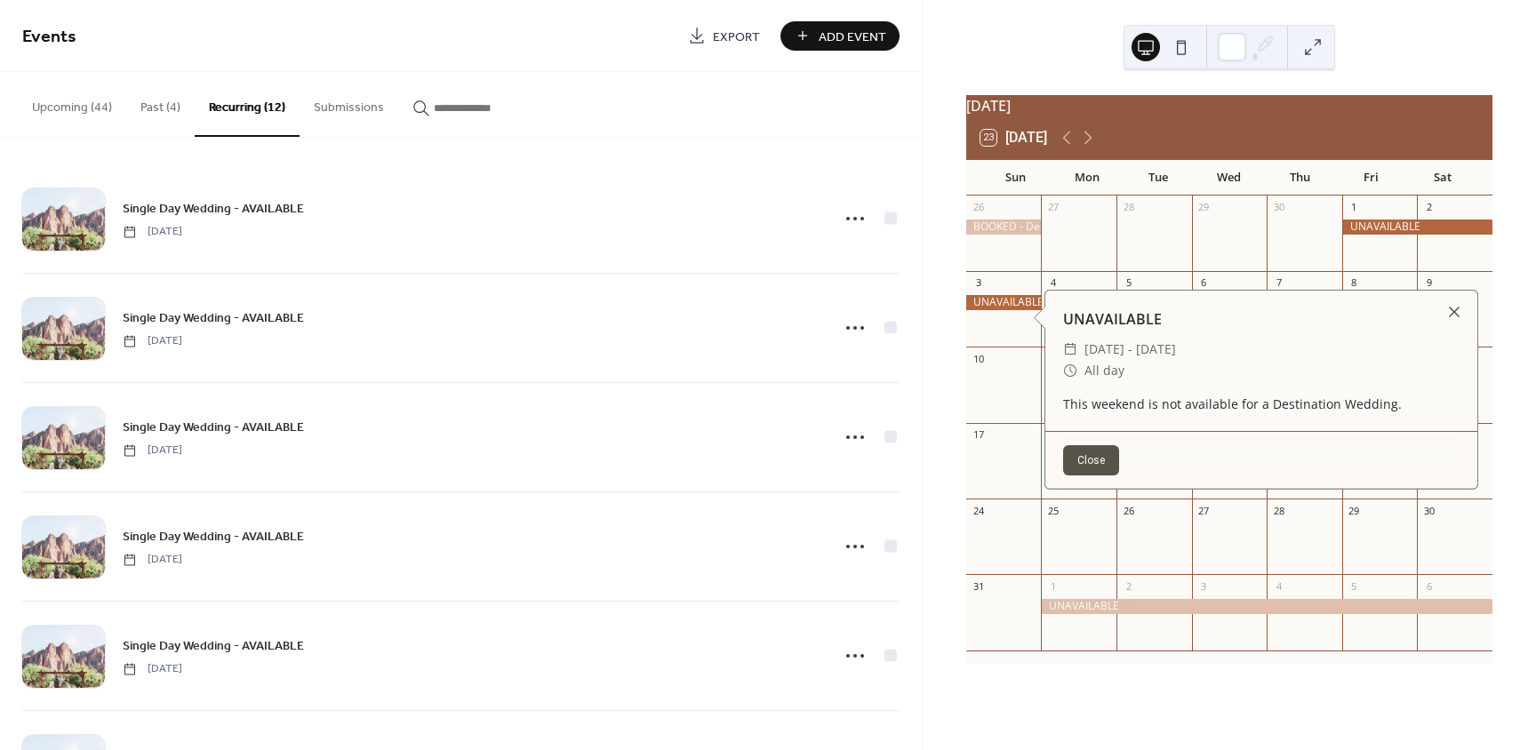
click at [1112, 453] on button "Close" at bounding box center [1091, 460] width 56 height 30
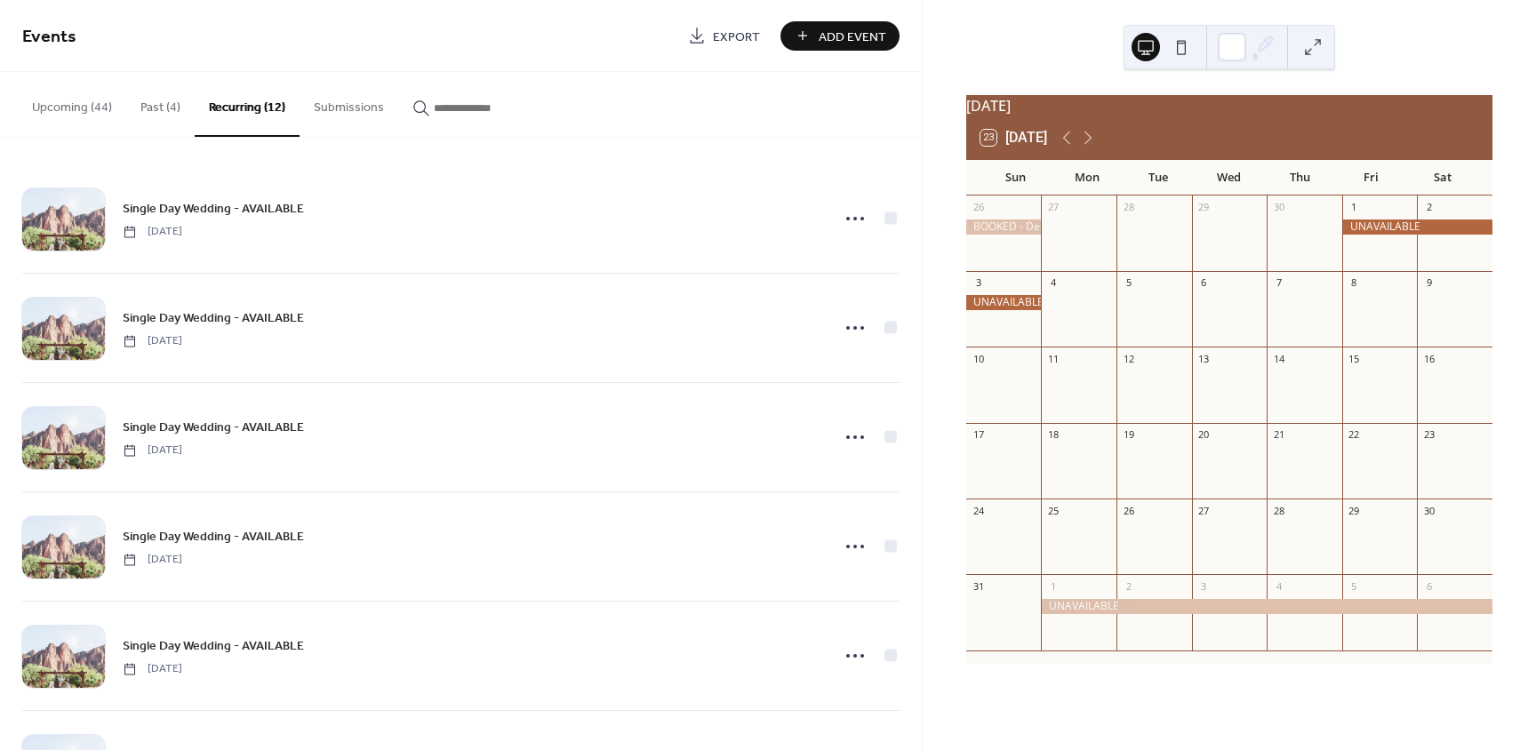
click at [148, 112] on button "Past (4)" at bounding box center [160, 103] width 68 height 63
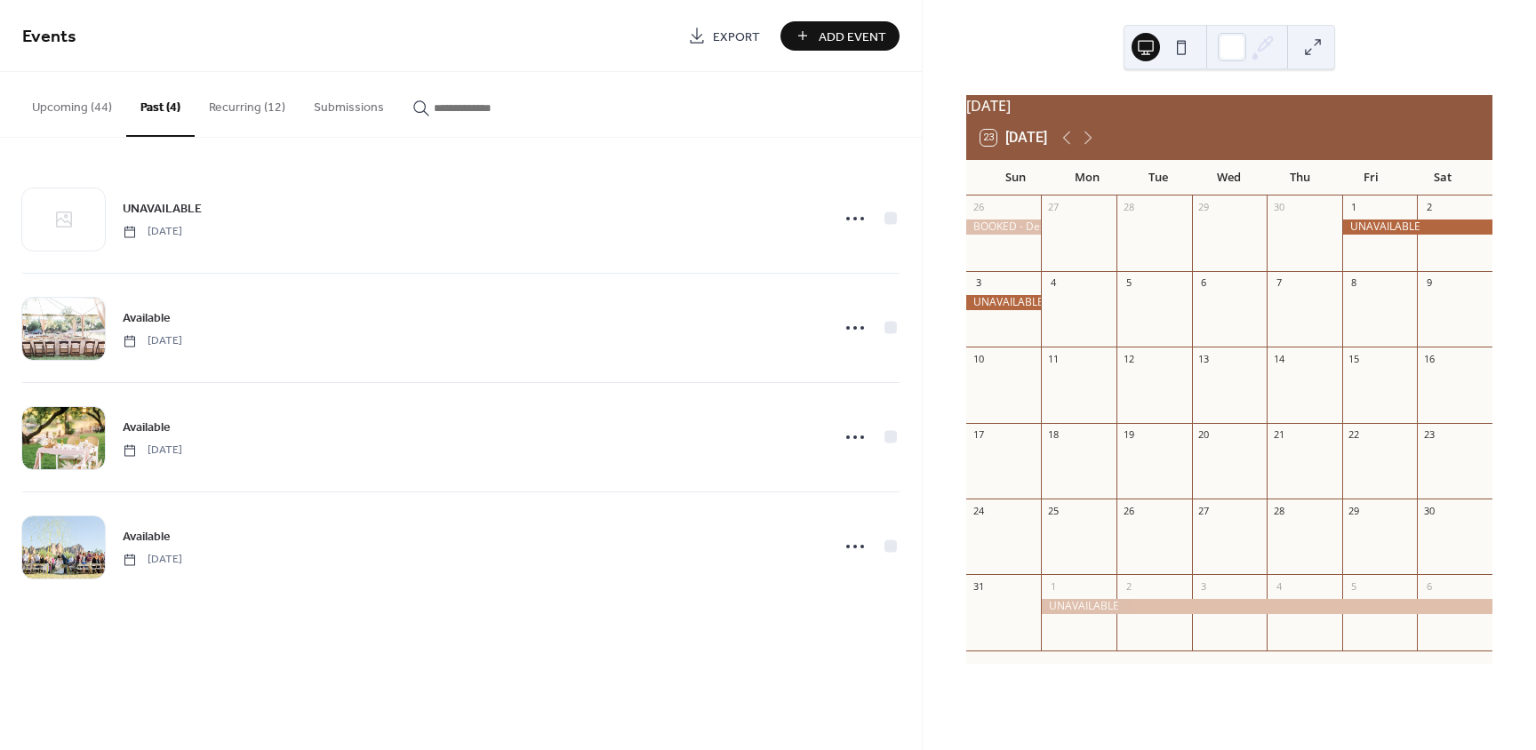
click at [68, 104] on button "Upcoming (44)" at bounding box center [72, 103] width 108 height 63
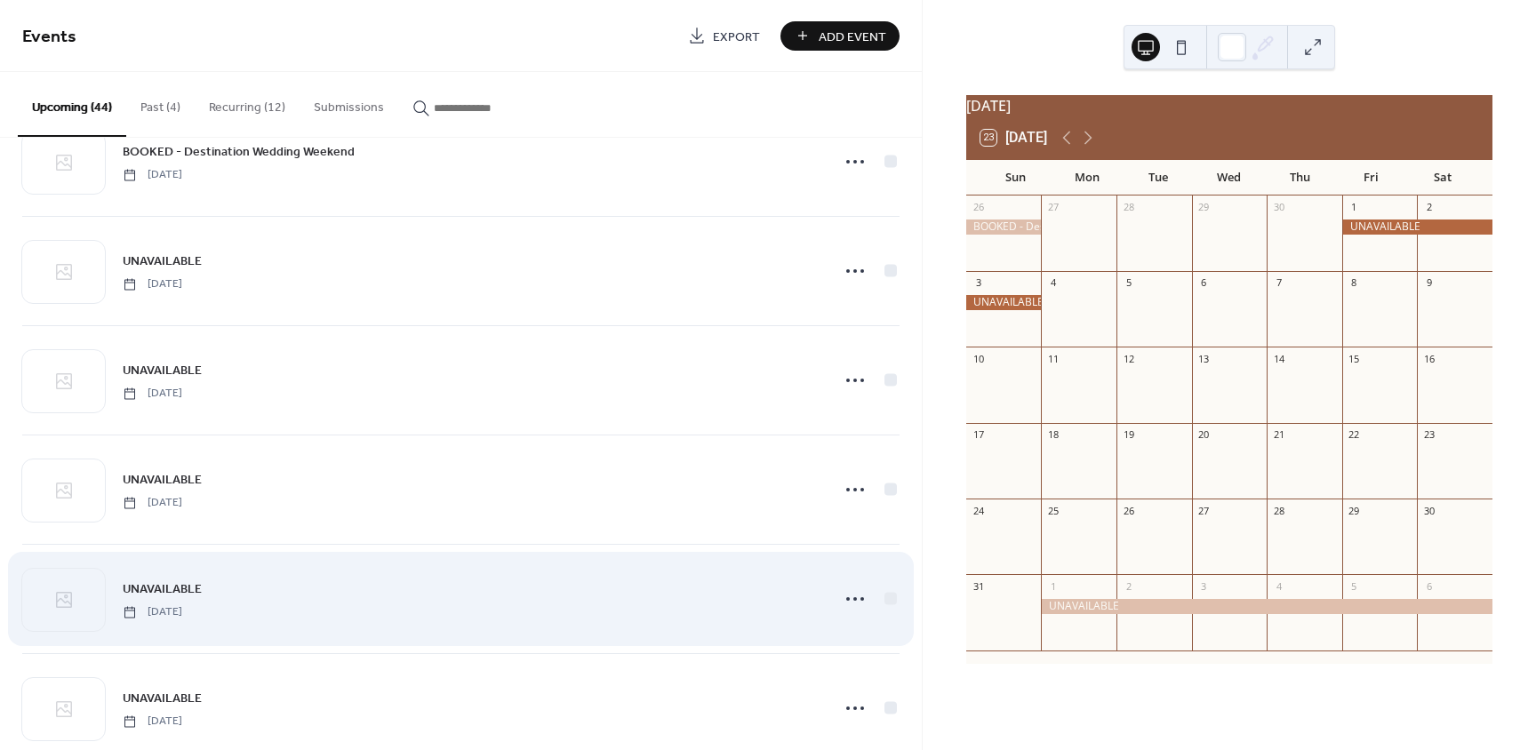
scroll to position [2542, 0]
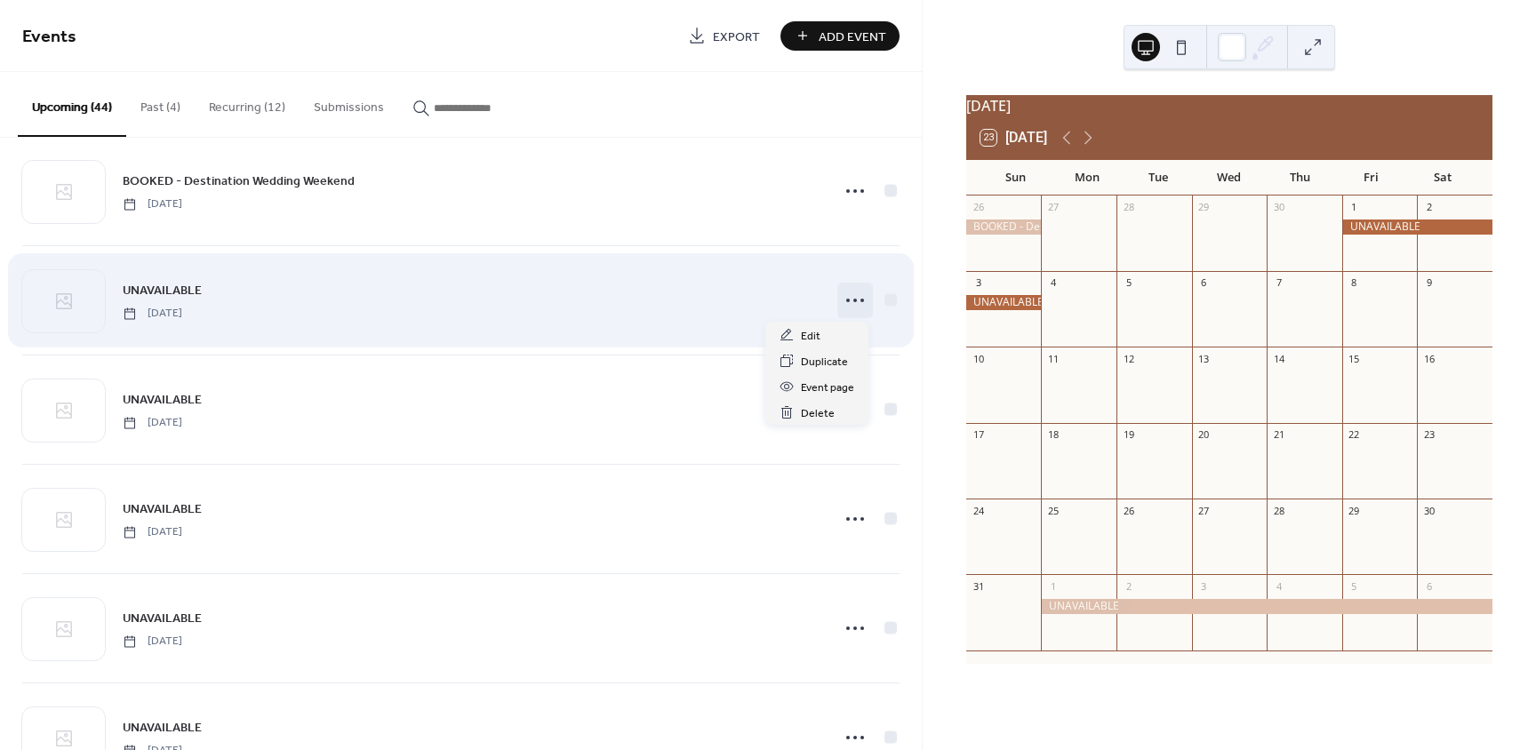
click at [847, 300] on icon at bounding box center [855, 300] width 28 height 28
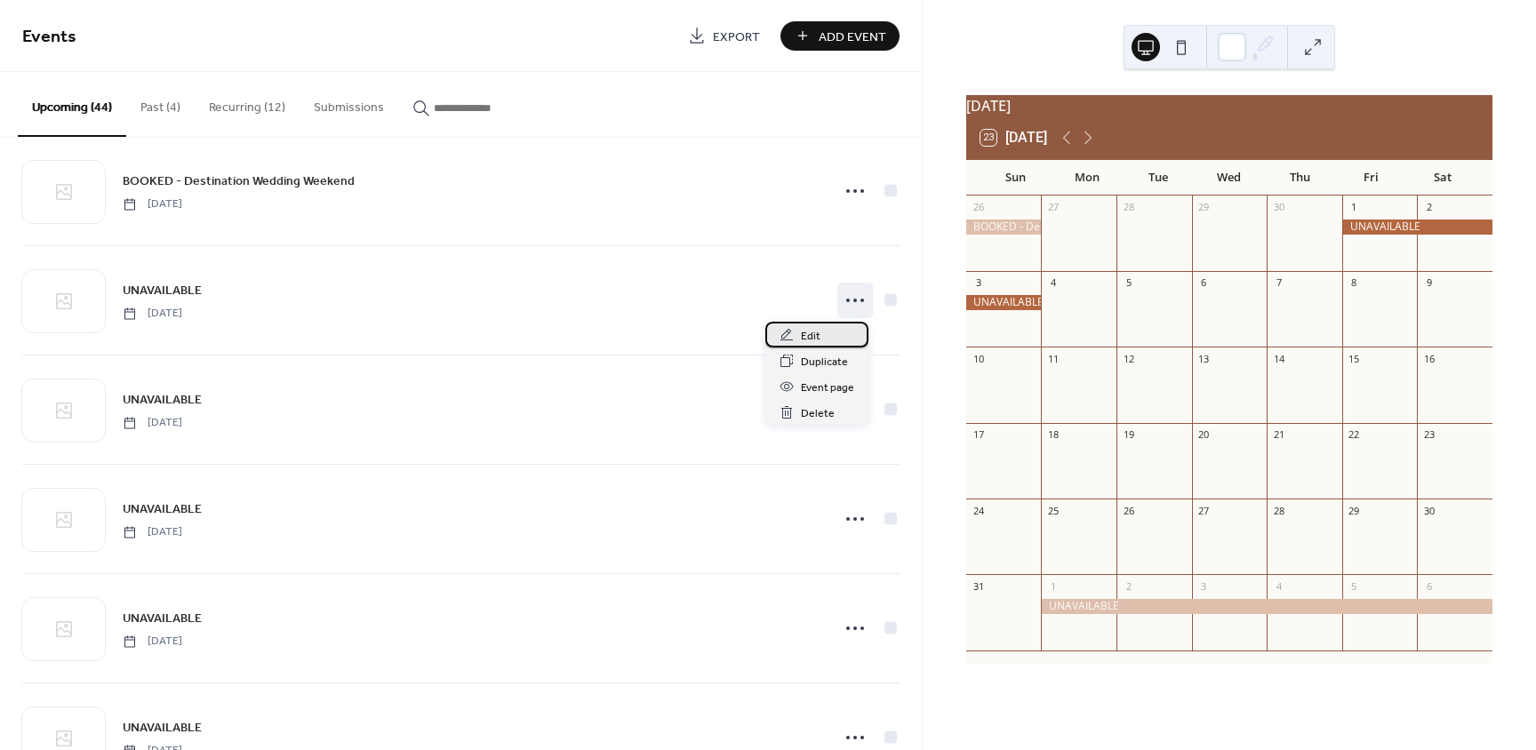
click at [816, 337] on span "Edit" at bounding box center [811, 336] width 20 height 19
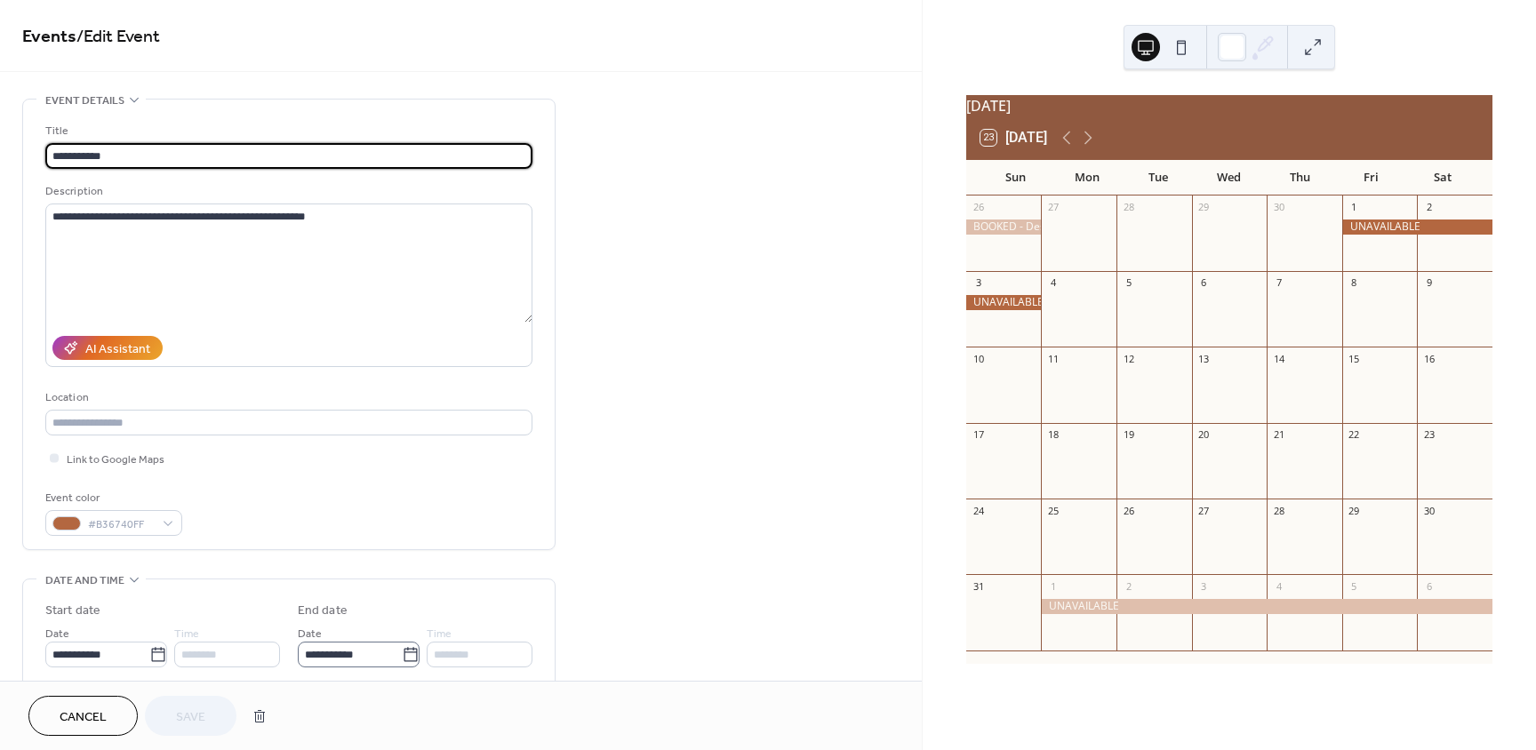
click at [404, 655] on icon at bounding box center [411, 655] width 18 height 18
click at [402, 655] on input "**********" at bounding box center [350, 655] width 104 height 26
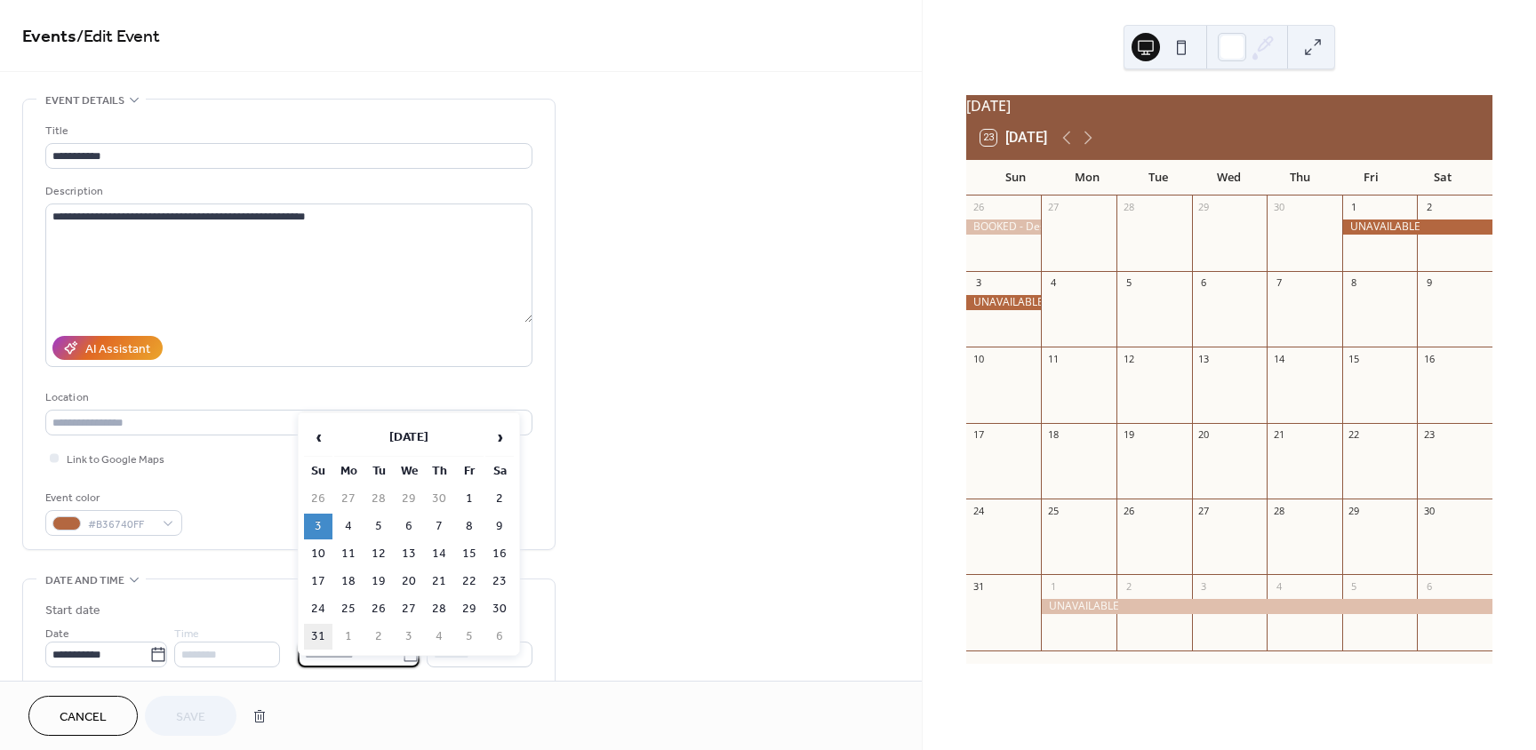
click at [317, 634] on td "31" at bounding box center [318, 637] width 28 height 26
type input "**********"
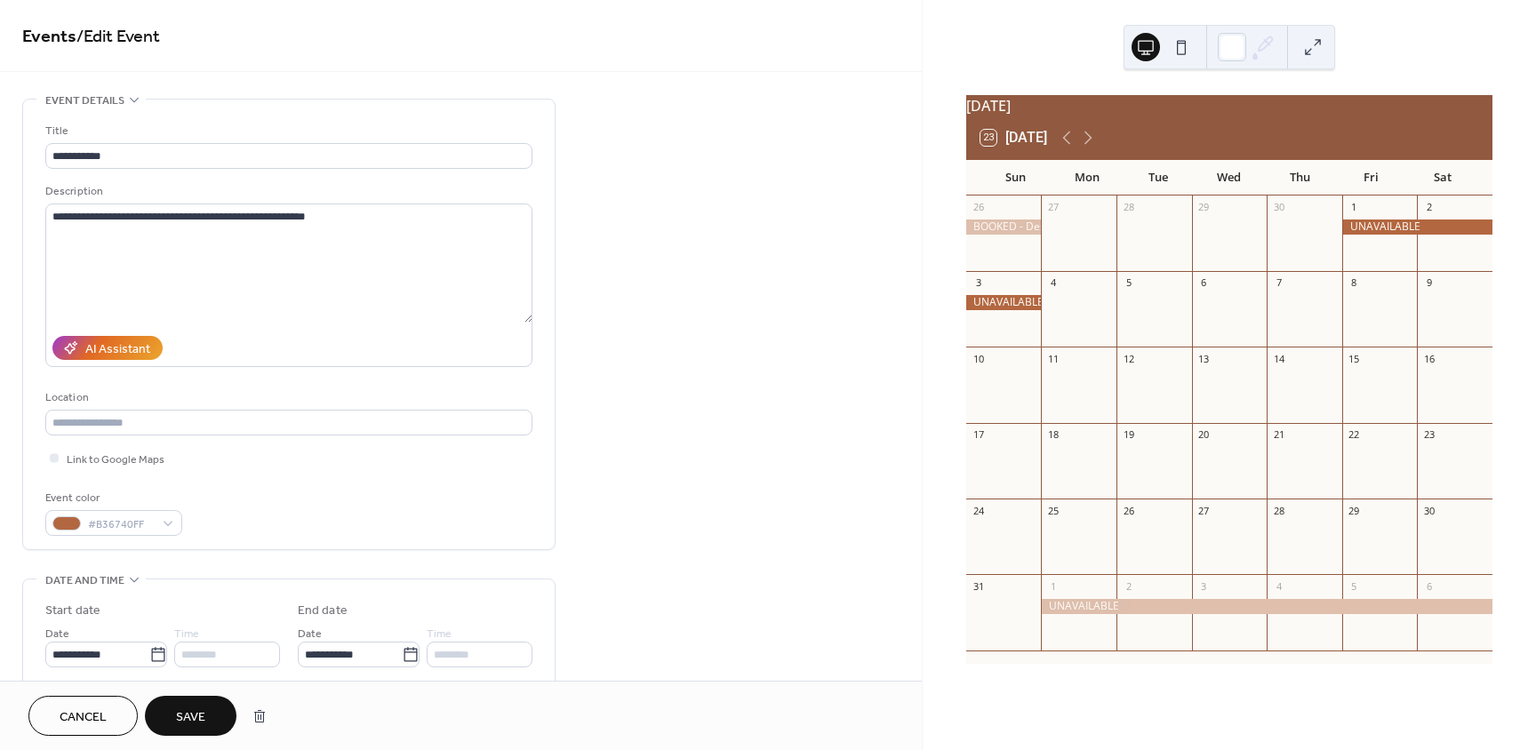
click at [176, 719] on button "Save" at bounding box center [191, 716] width 92 height 40
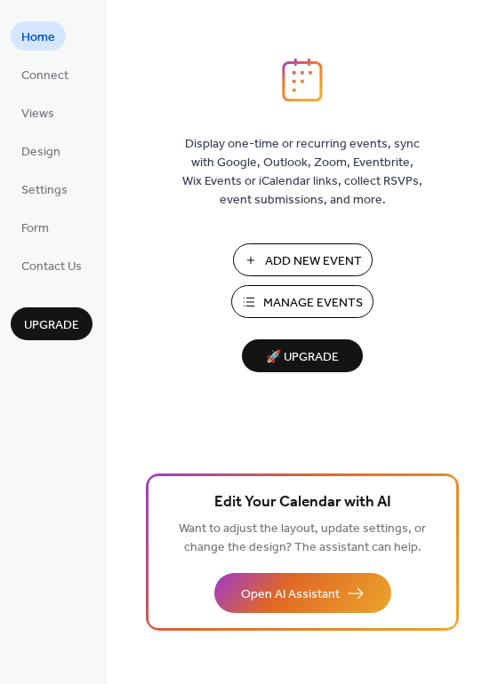
click at [286, 299] on span "Manage Events" at bounding box center [313, 303] width 100 height 19
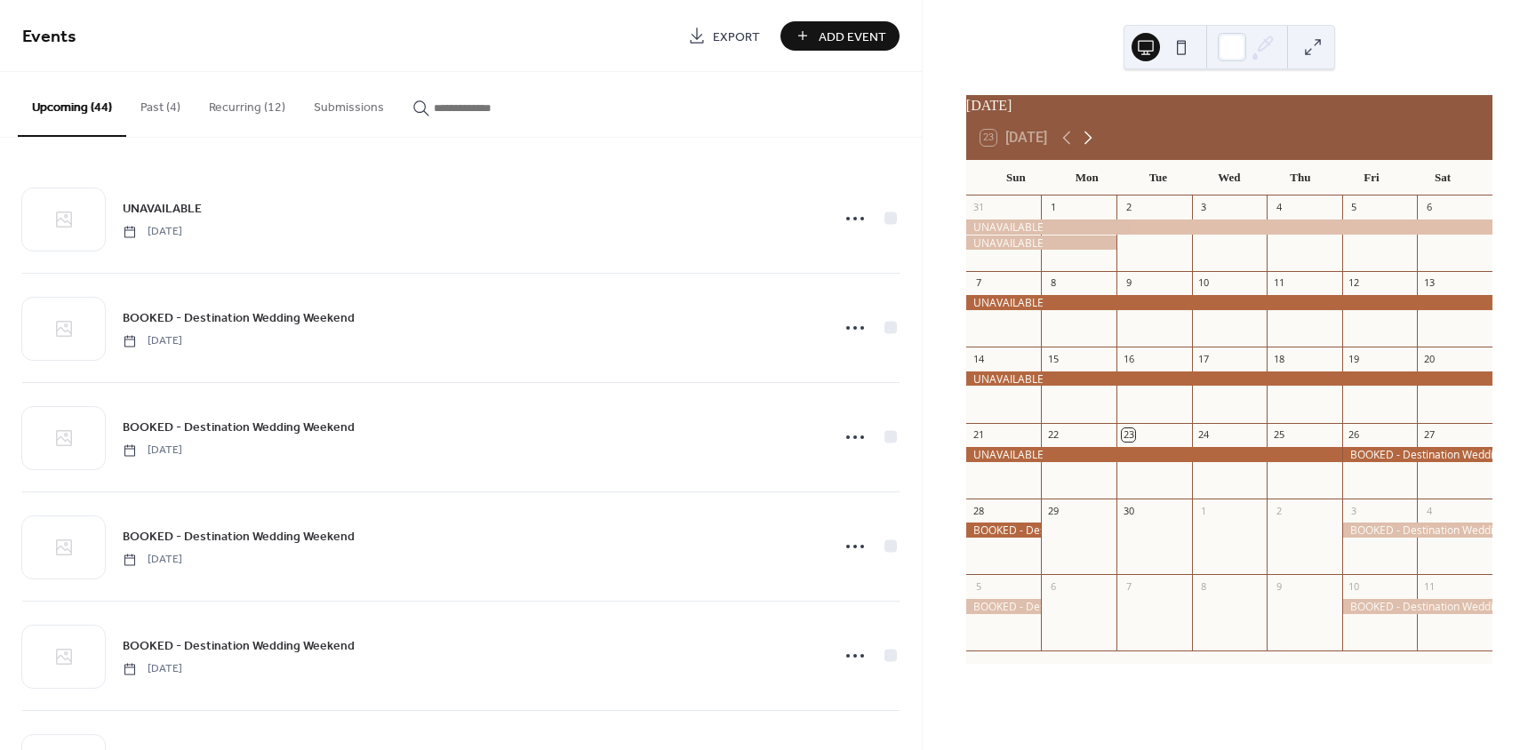
click at [1096, 145] on icon at bounding box center [1087, 137] width 21 height 21
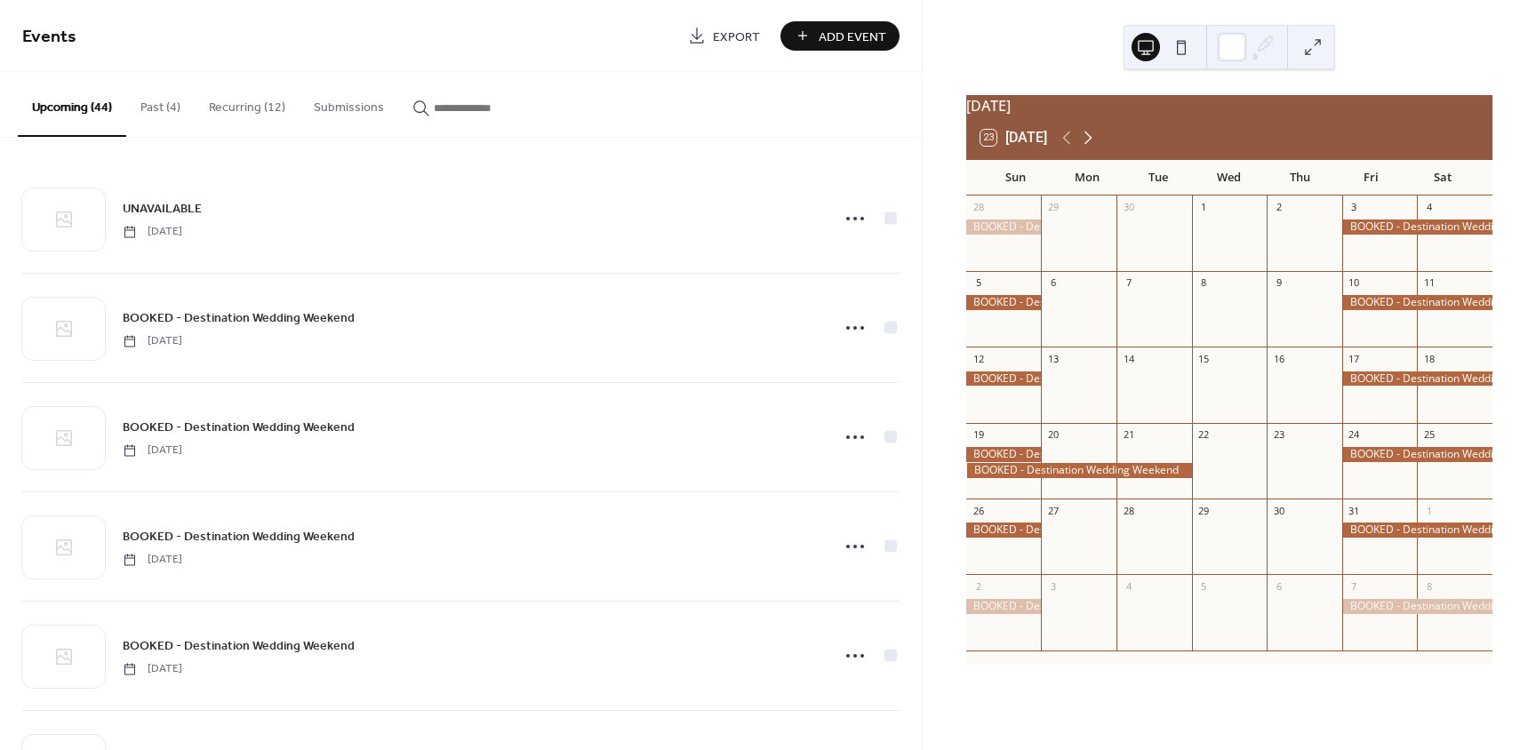
click at [1096, 145] on icon at bounding box center [1087, 137] width 21 height 21
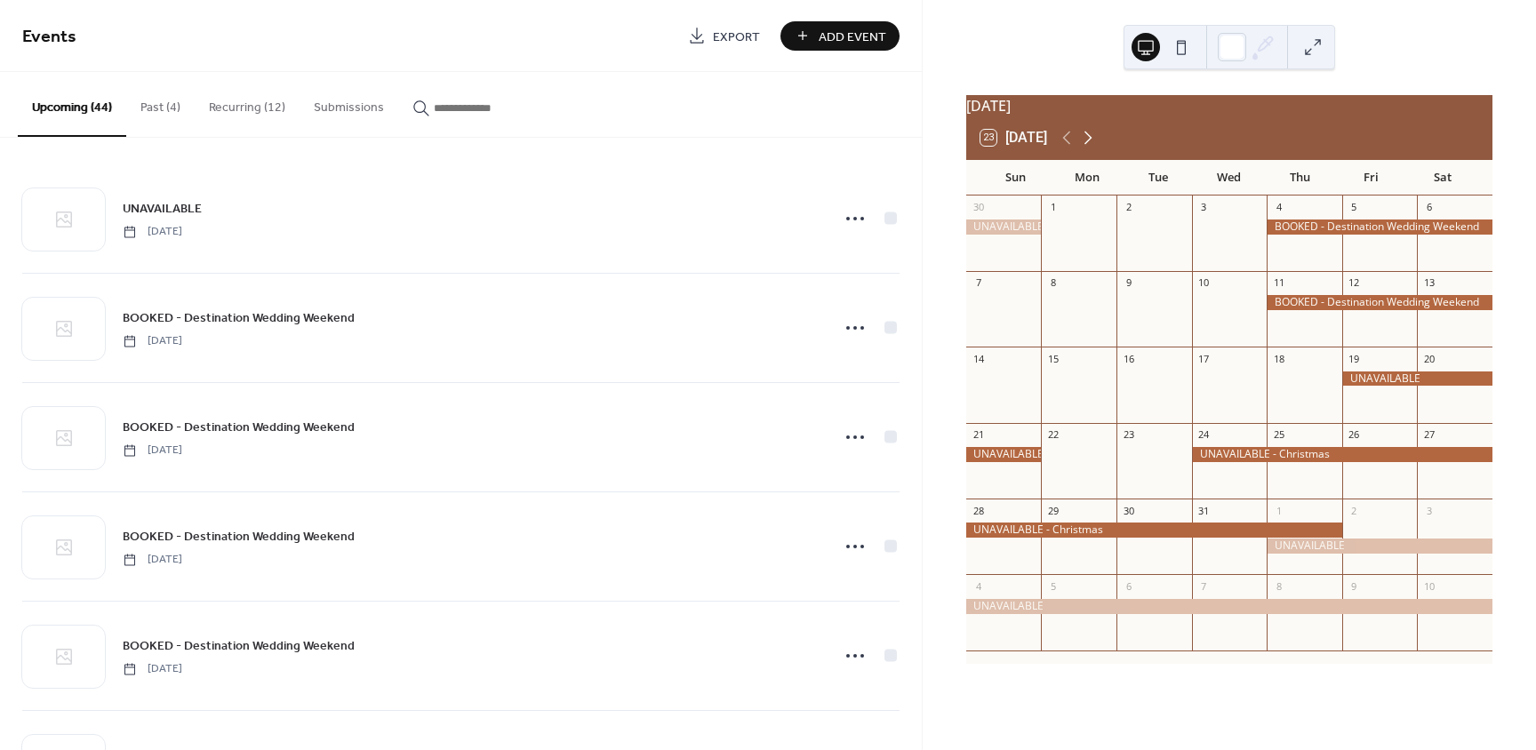
click at [1096, 145] on icon at bounding box center [1087, 137] width 21 height 21
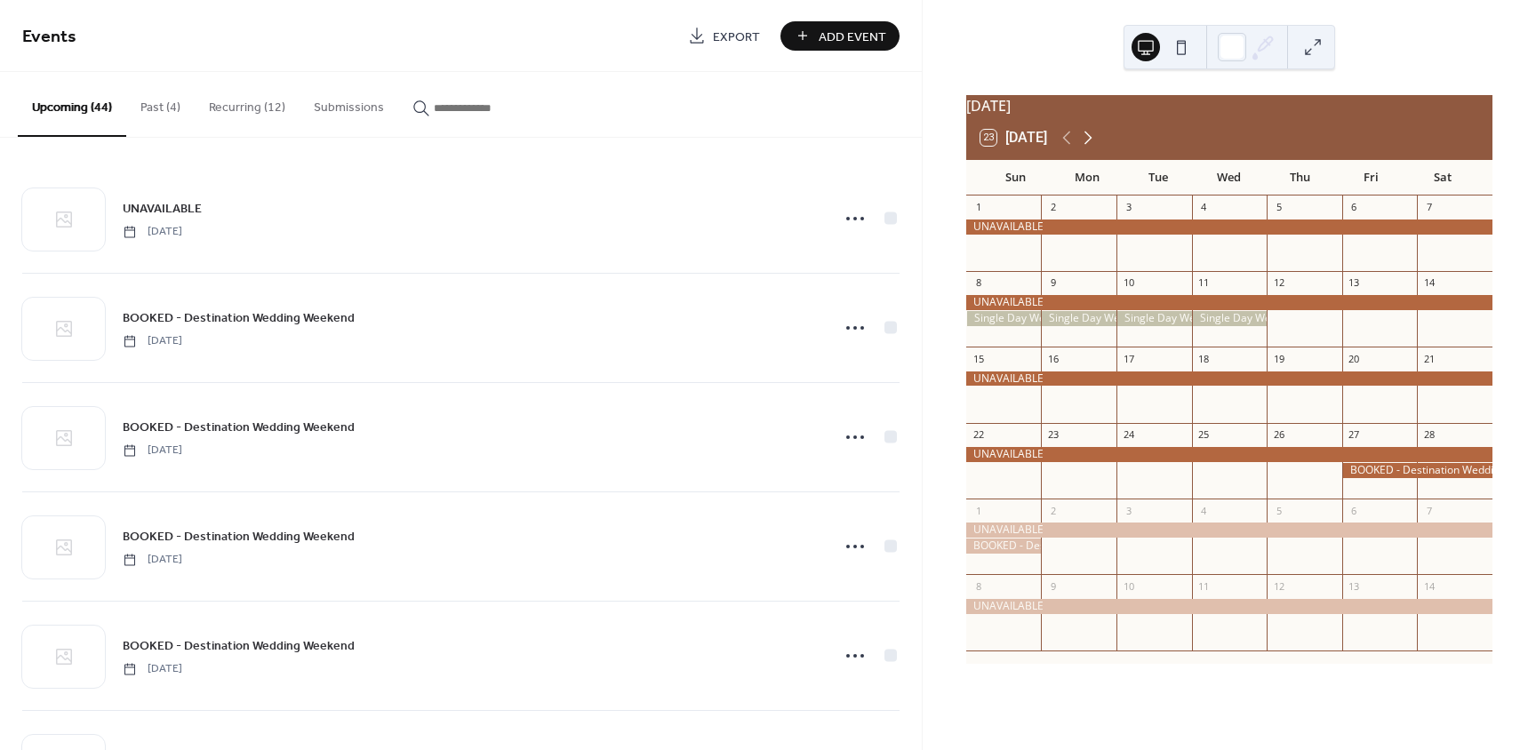
click at [1096, 145] on icon at bounding box center [1087, 137] width 21 height 21
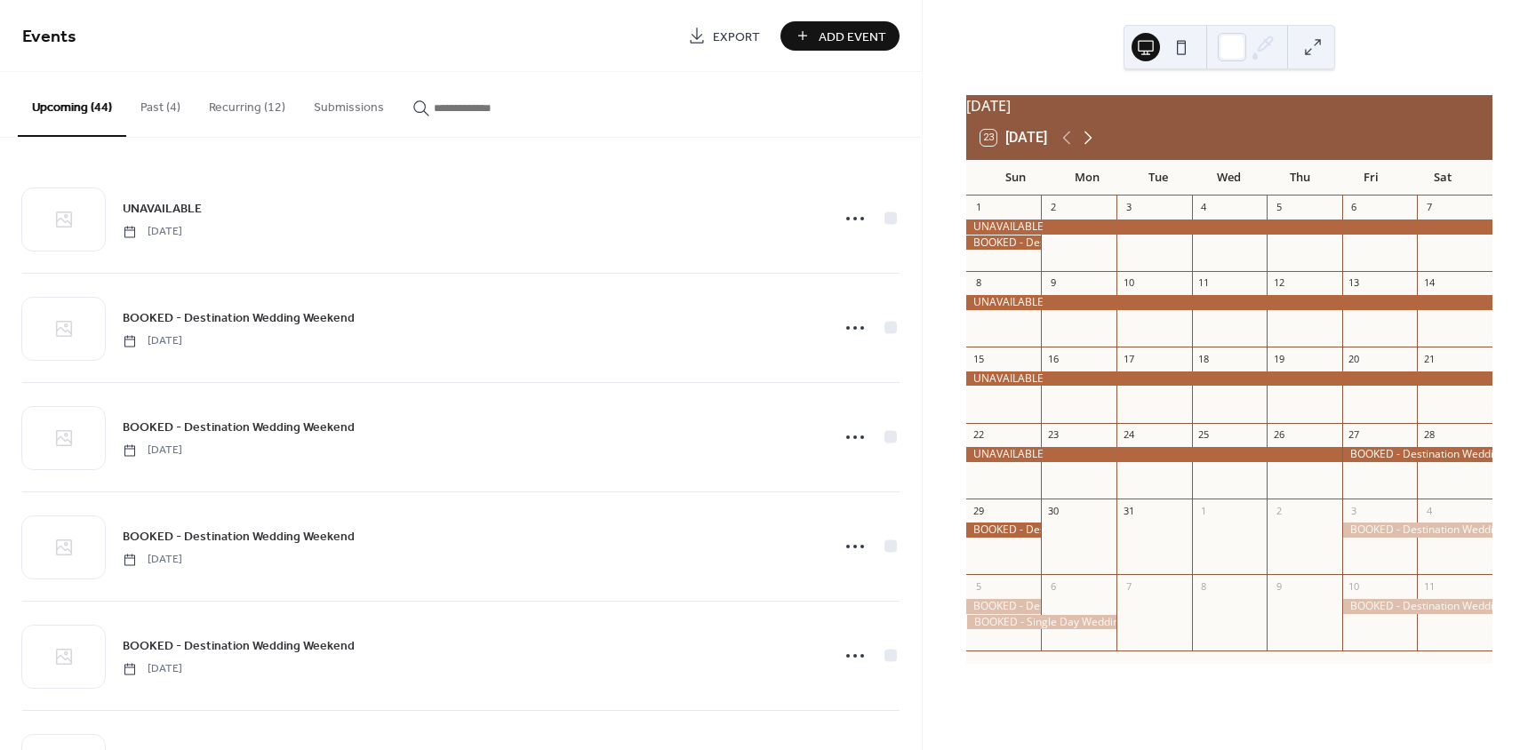
click at [1096, 145] on icon at bounding box center [1087, 137] width 21 height 21
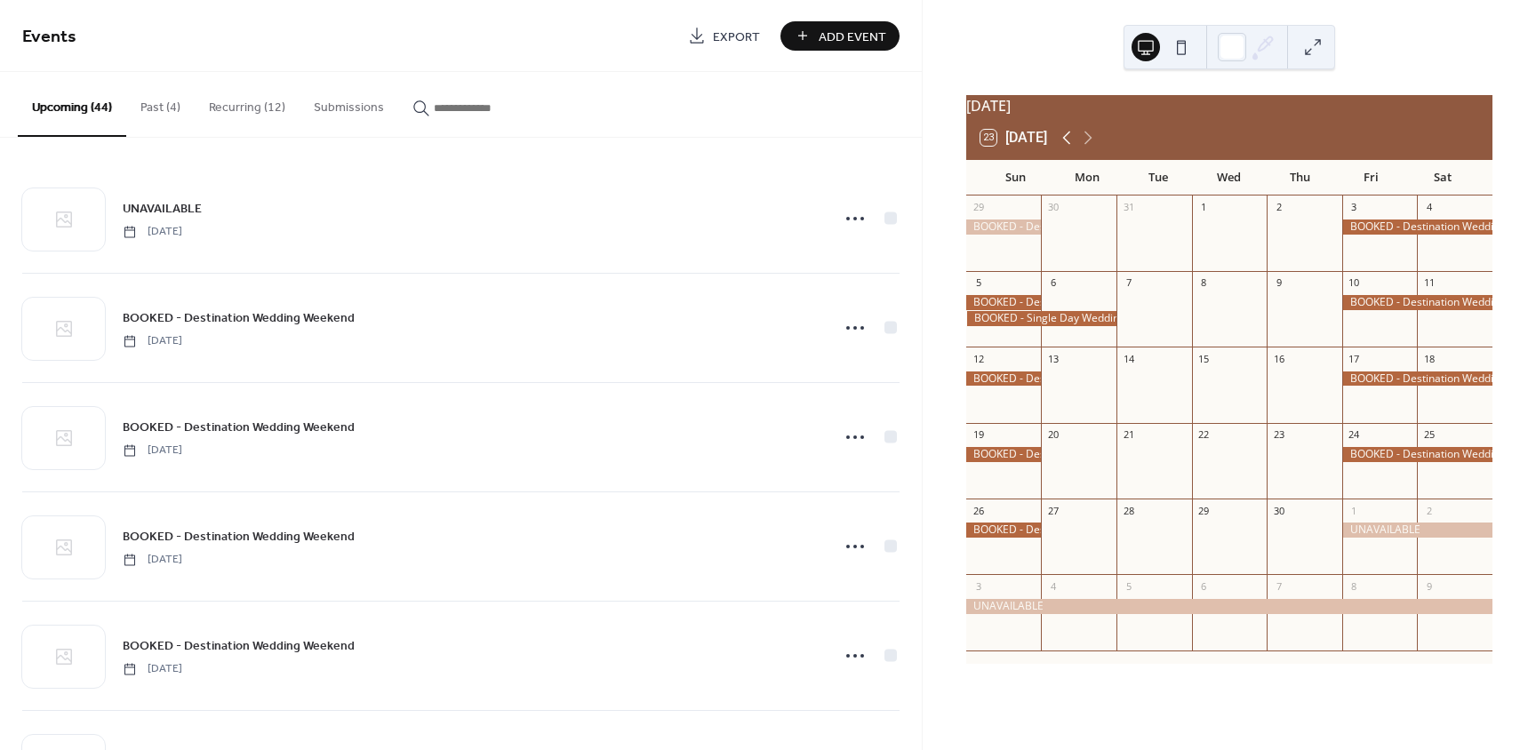
click at [1068, 148] on icon at bounding box center [1066, 137] width 21 height 21
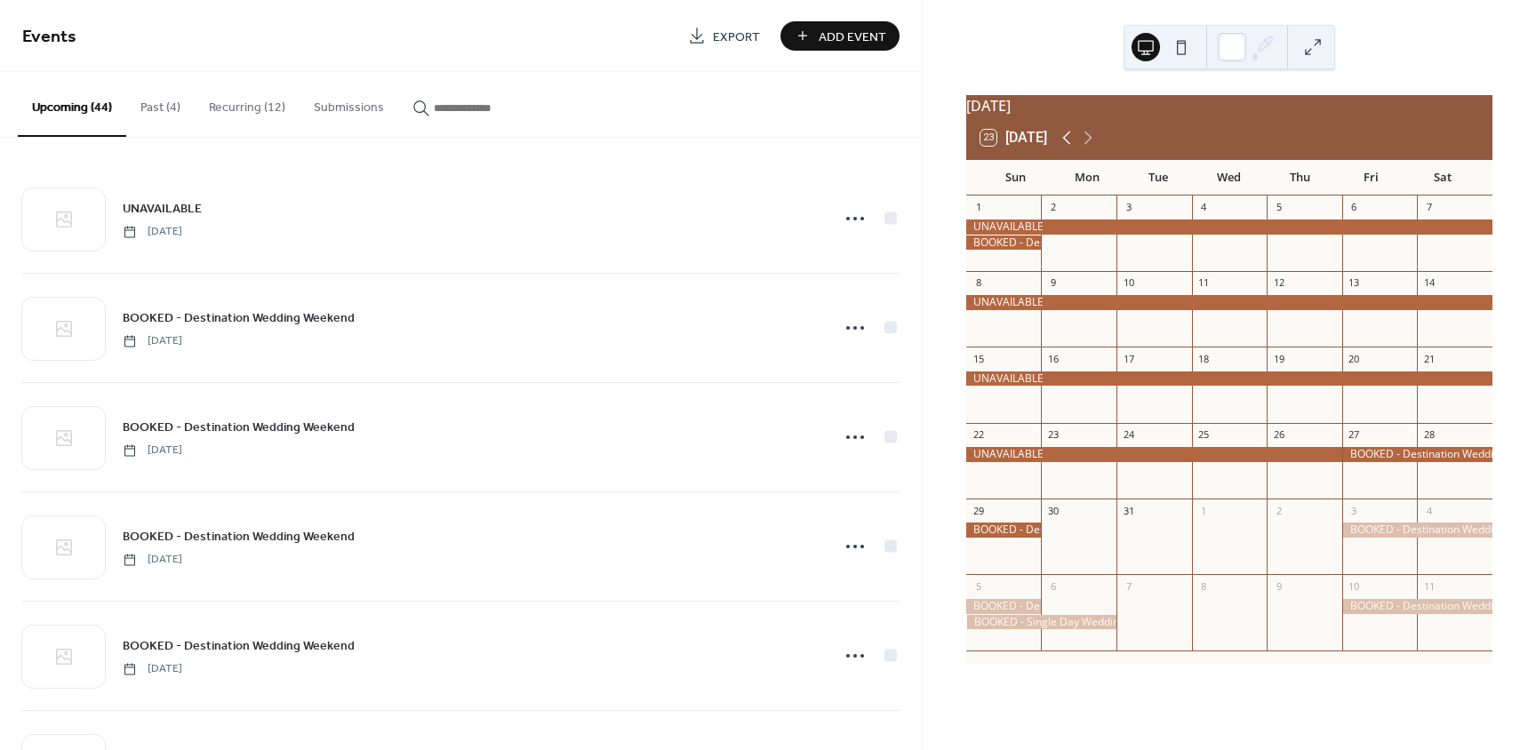
click at [1068, 148] on icon at bounding box center [1066, 137] width 21 height 21
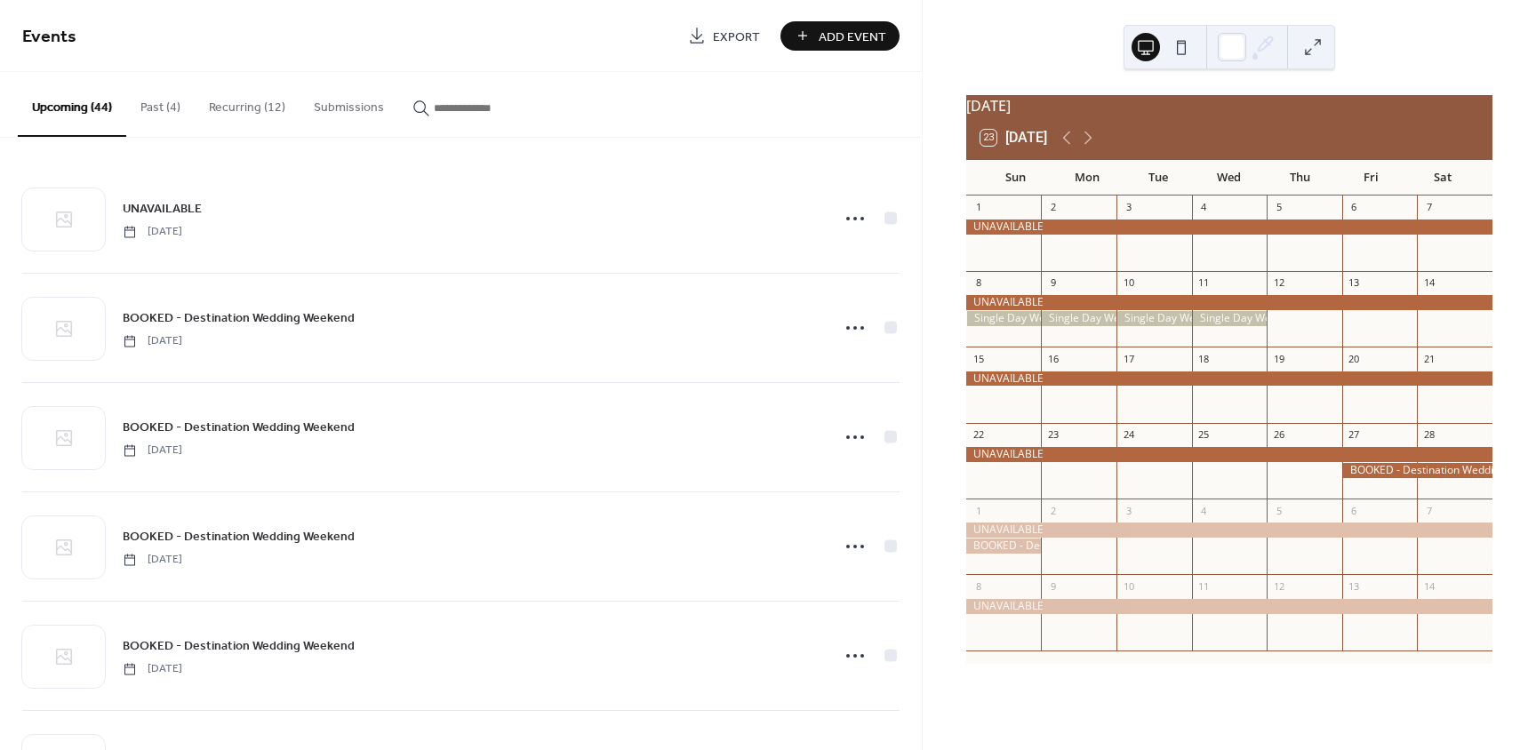
click at [1028, 326] on div at bounding box center [1004, 318] width 76 height 15
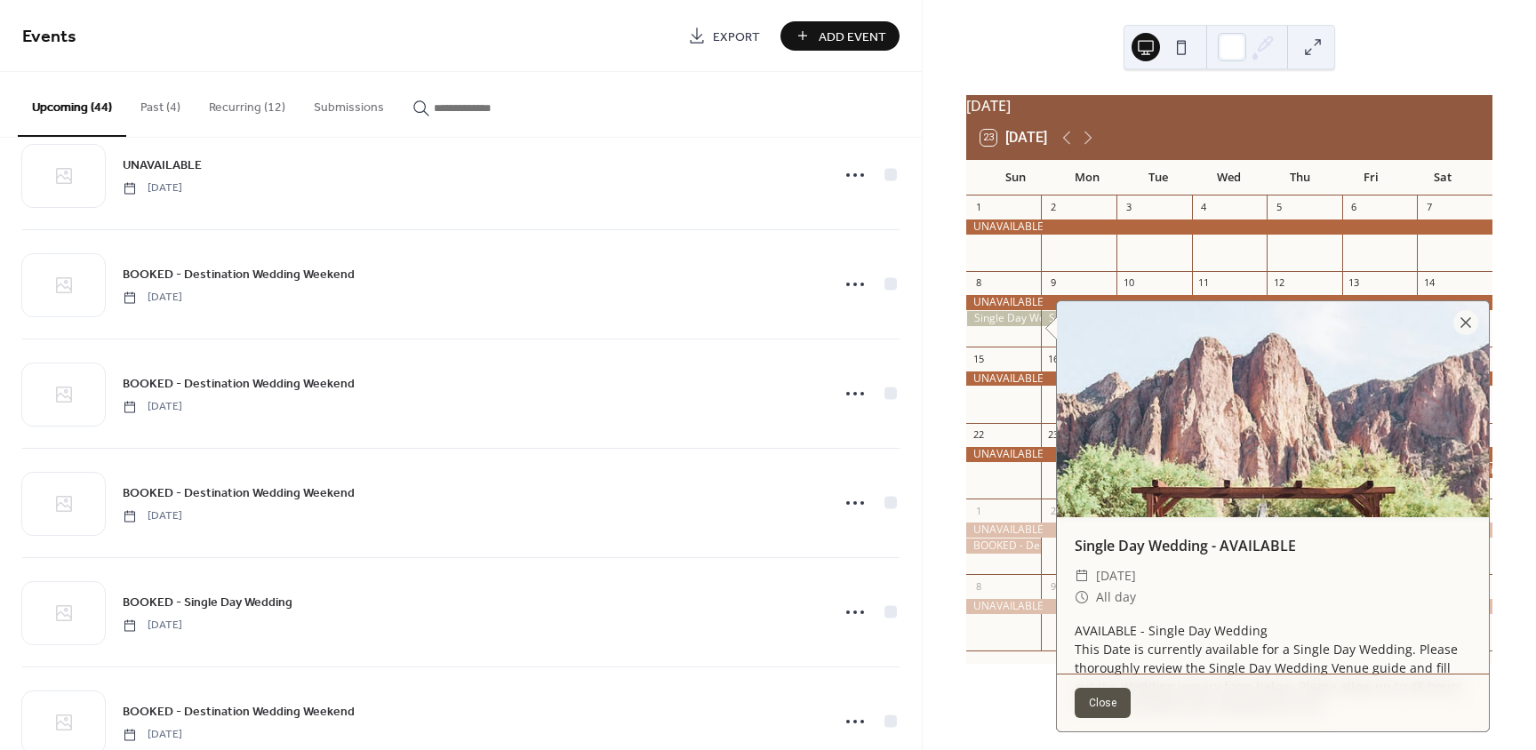
scroll to position [1778, 0]
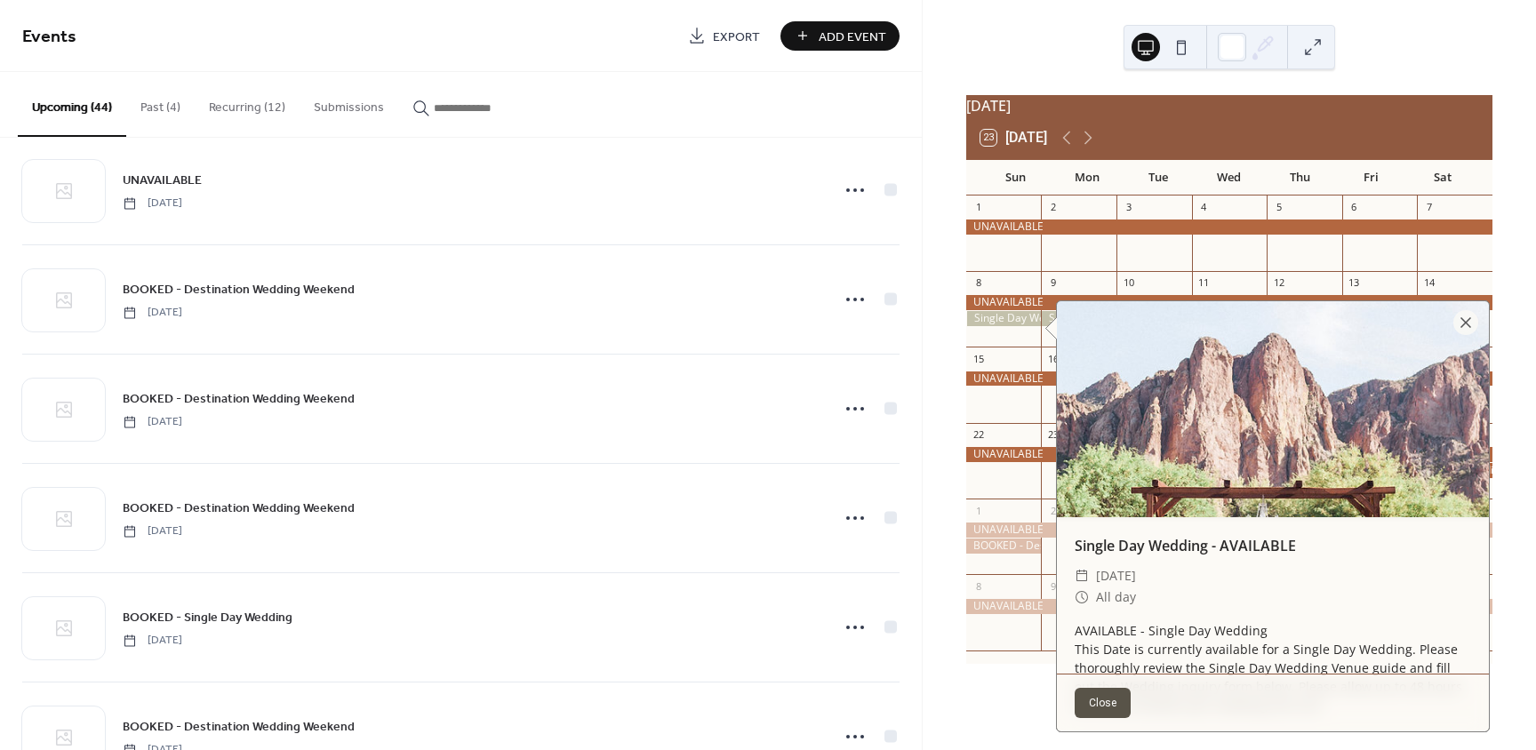
click at [236, 108] on button "Recurring (12)" at bounding box center [247, 103] width 105 height 63
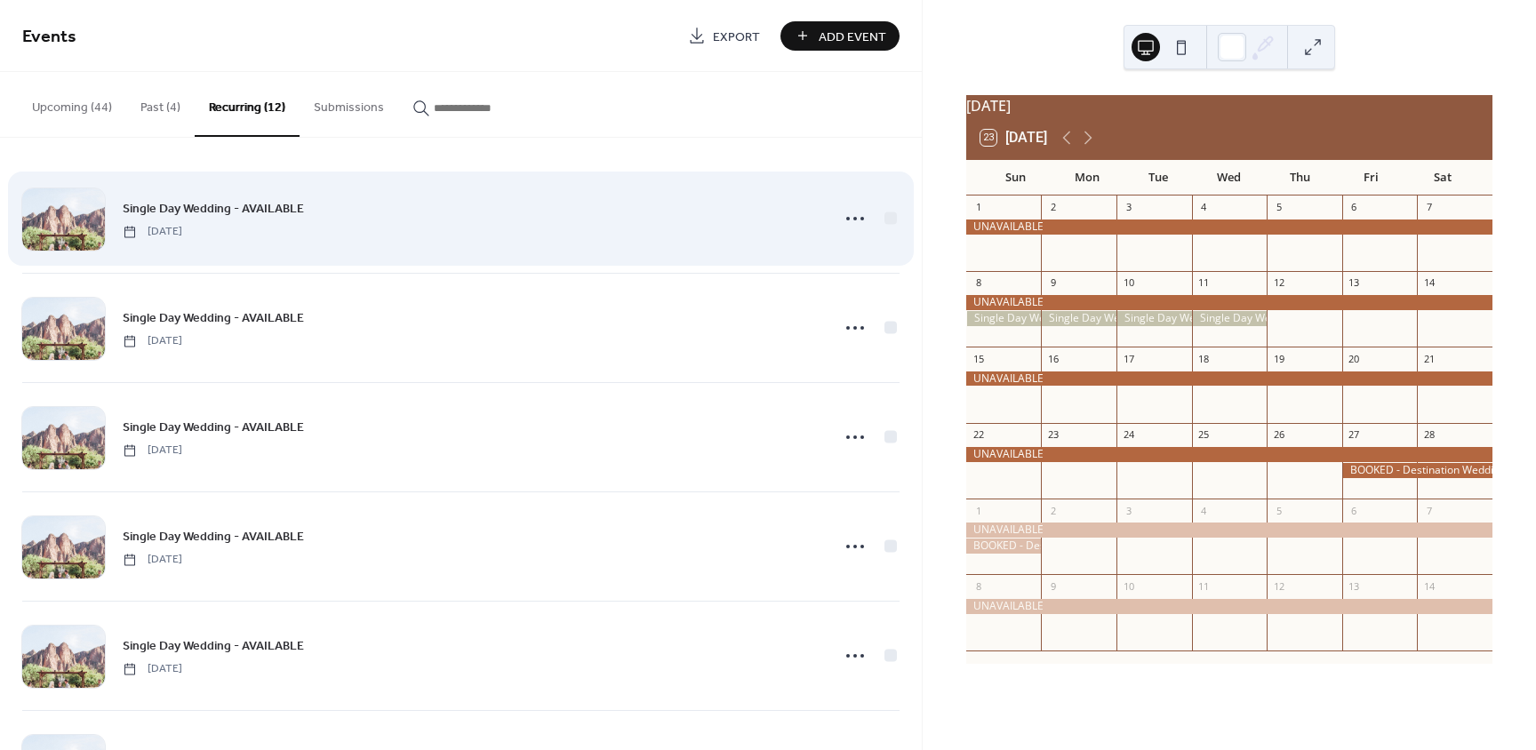
click at [355, 248] on div "Single Day Wedding - AVAILABLE Sunday, February 8, 2026" at bounding box center [460, 218] width 877 height 108
click at [841, 217] on icon at bounding box center [855, 218] width 28 height 28
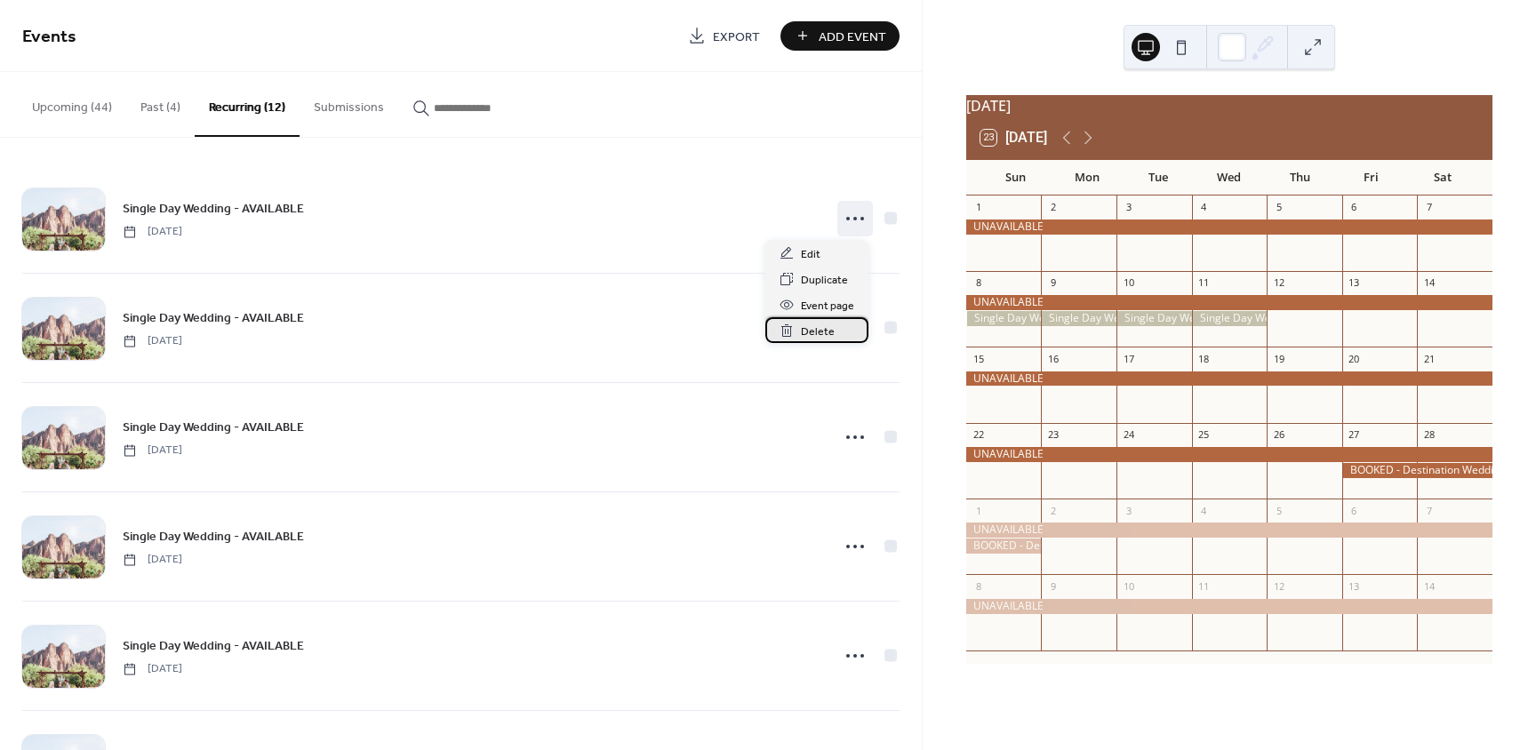
click at [814, 330] on span "Delete" at bounding box center [818, 332] width 34 height 19
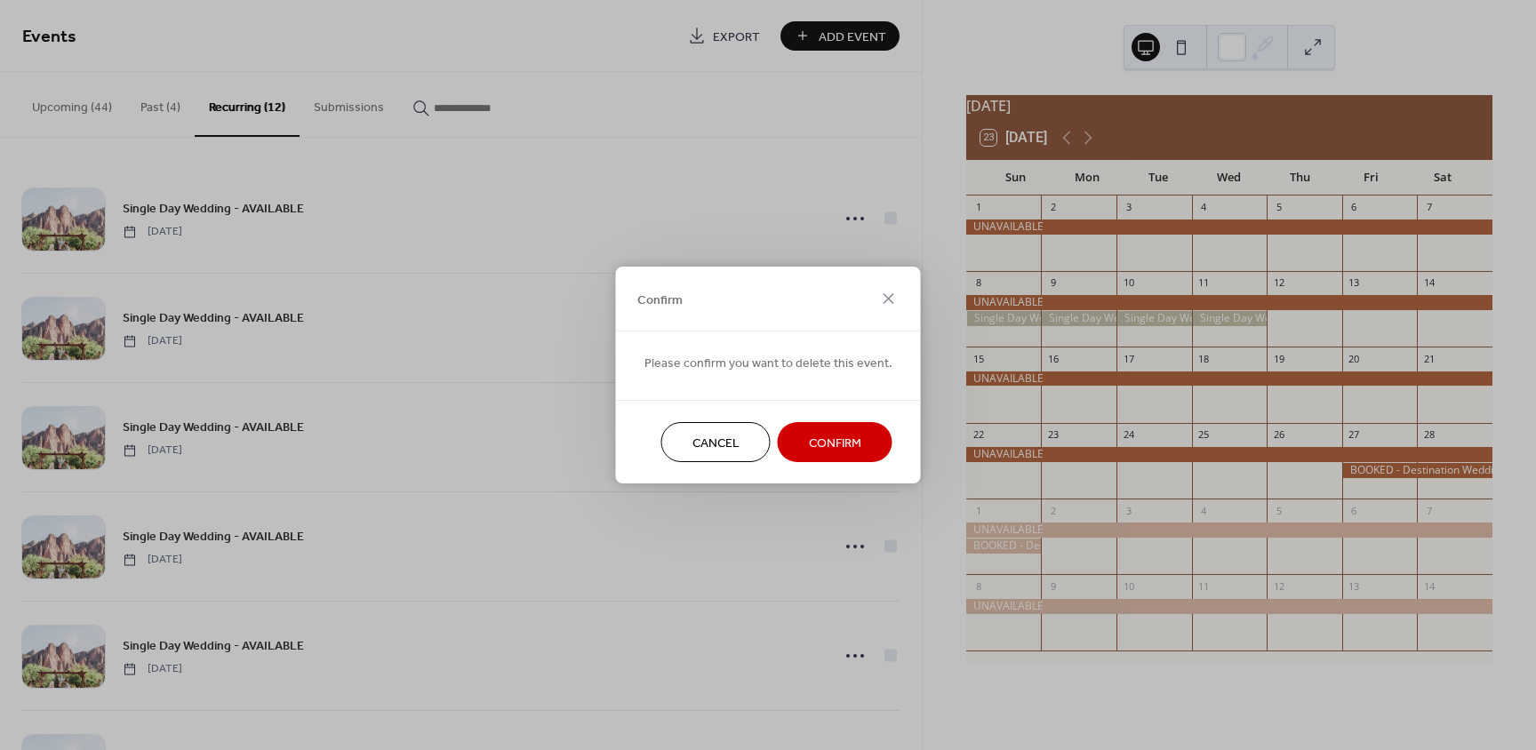
click at [729, 437] on span "Cancel" at bounding box center [715, 444] width 47 height 19
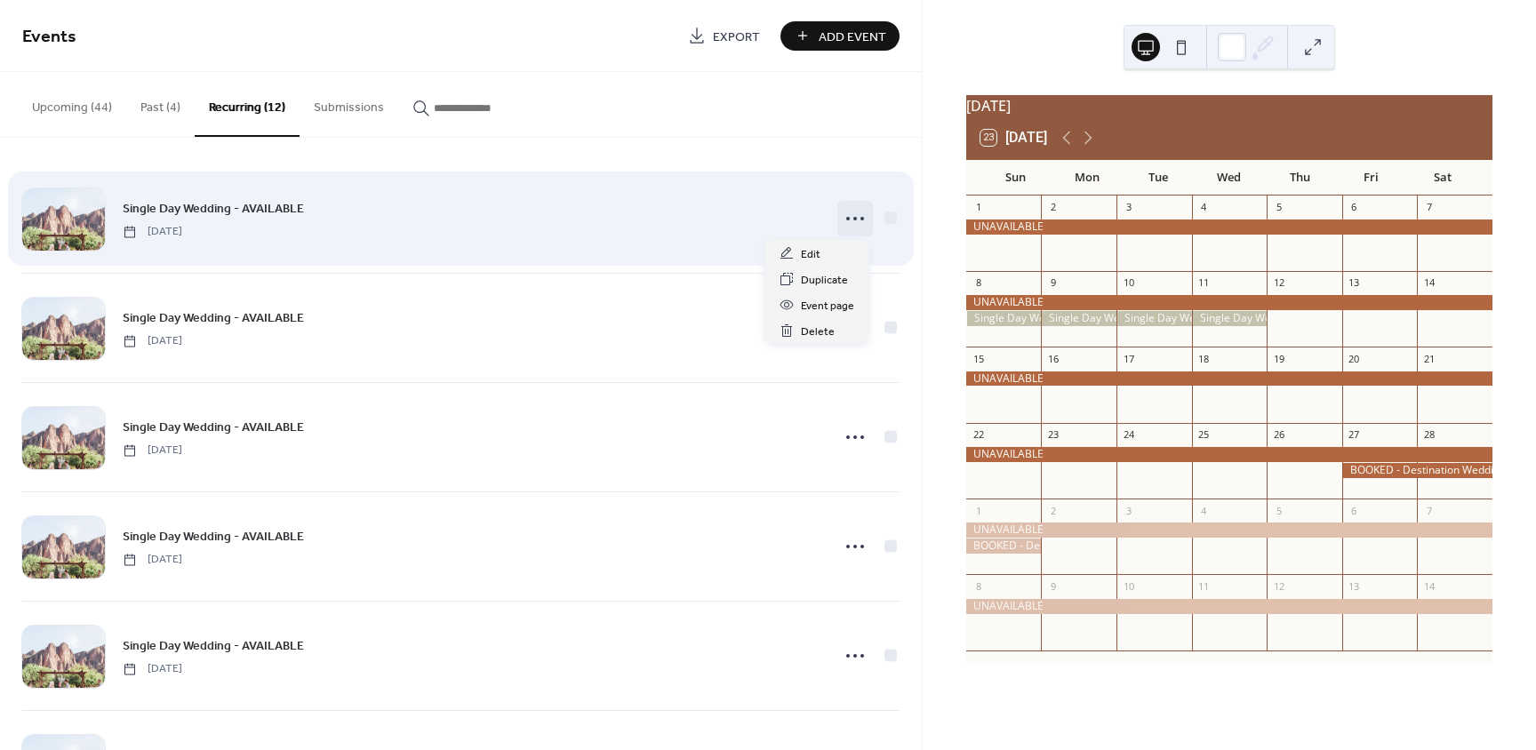
click at [853, 217] on circle at bounding box center [855, 219] width 4 height 4
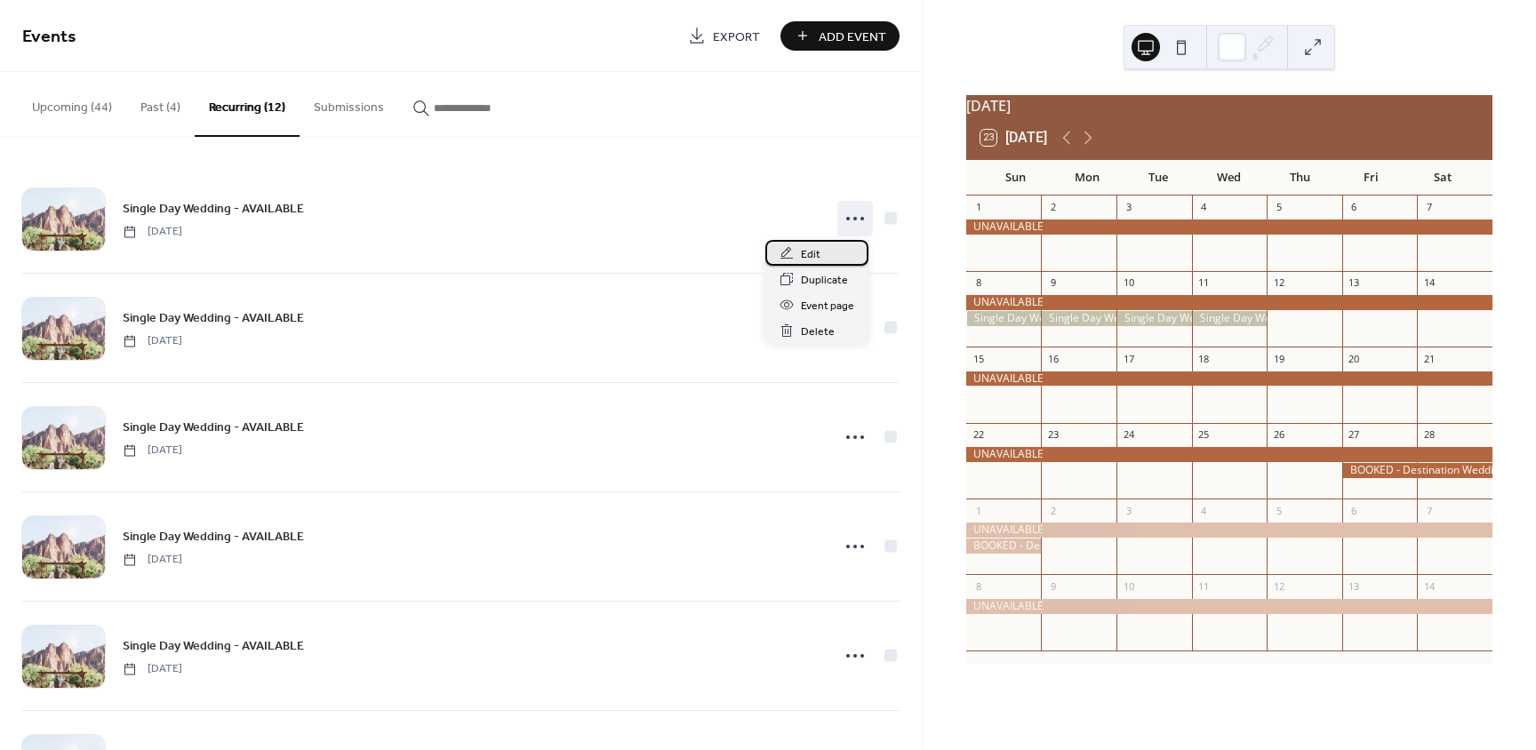
click at [820, 251] on div "Edit" at bounding box center [816, 253] width 103 height 26
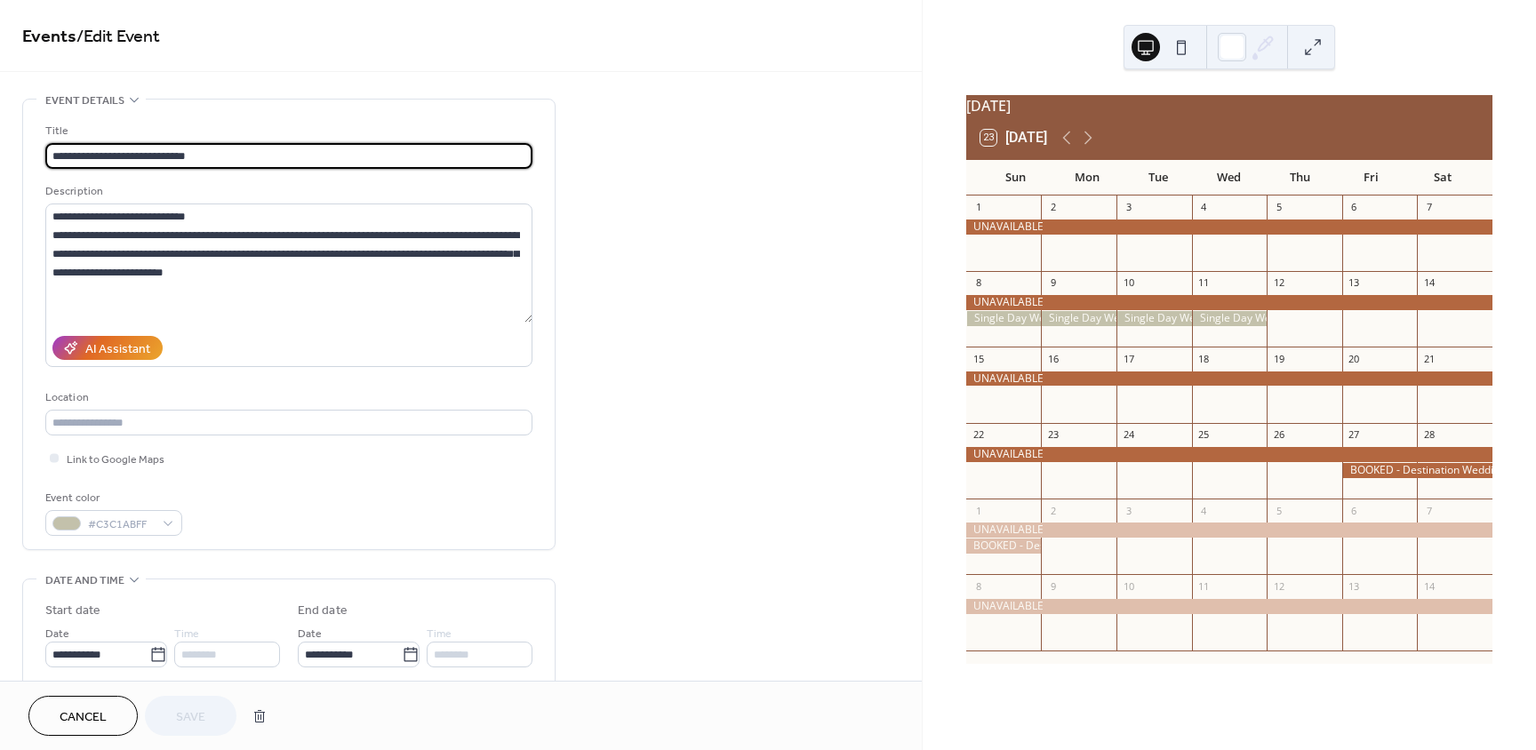
type input "**********"
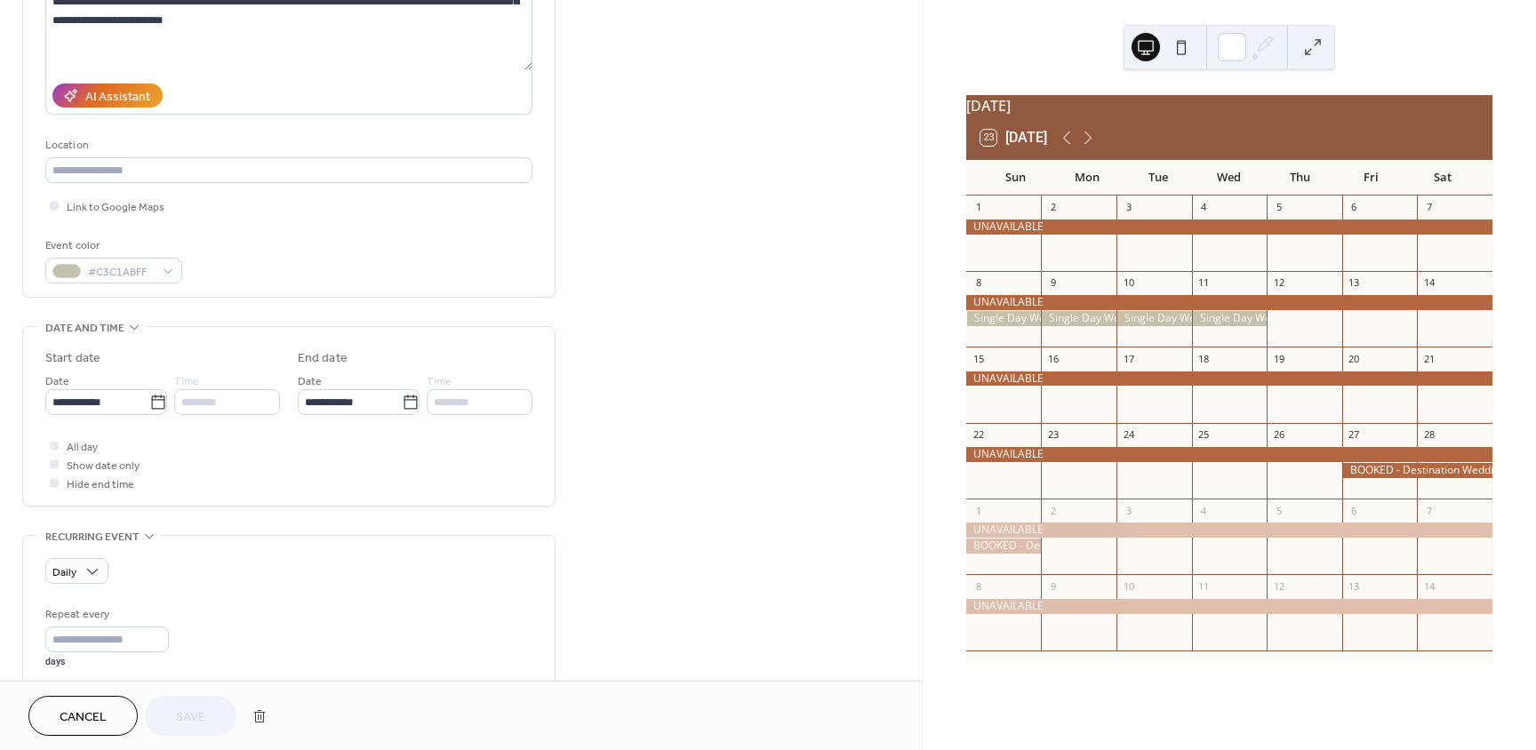
scroll to position [267, 0]
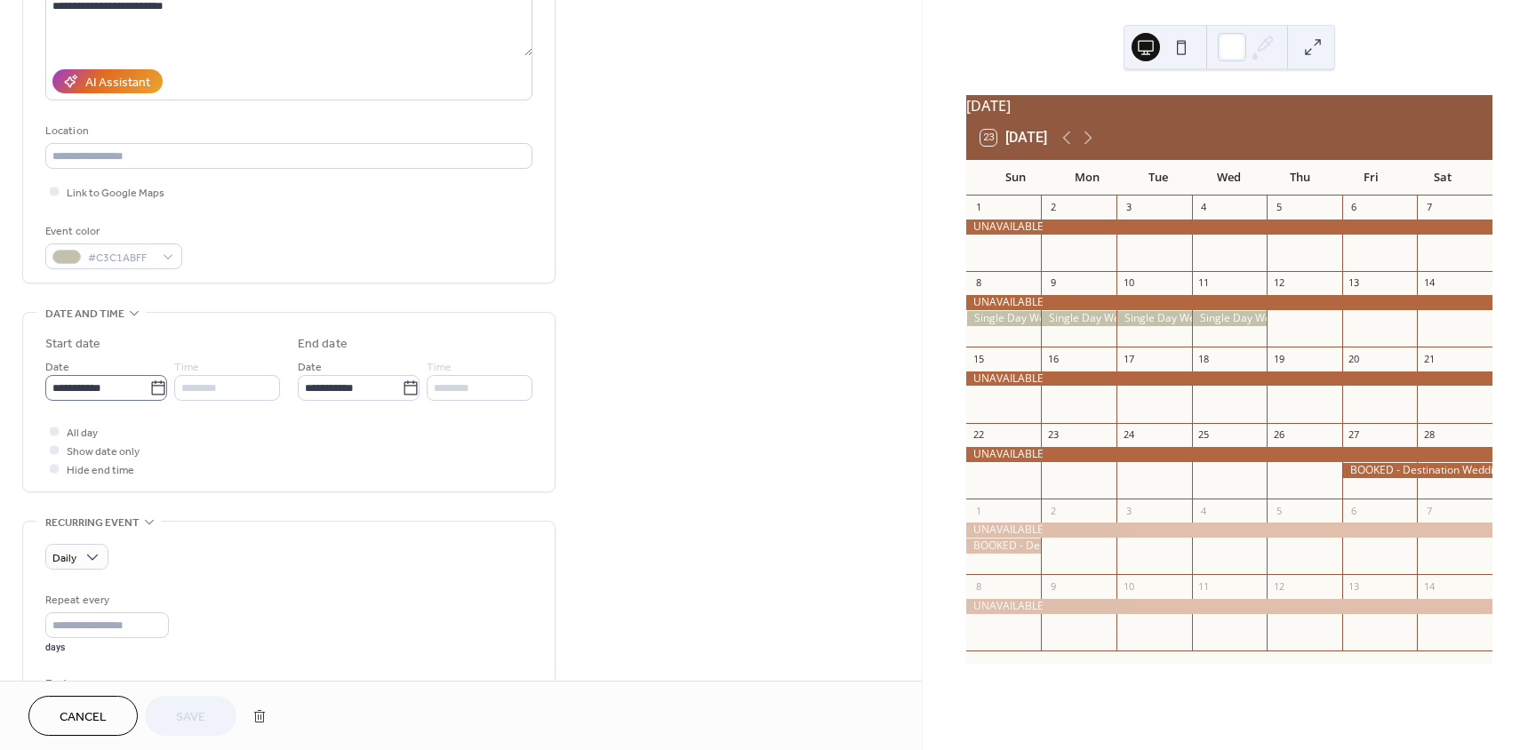
click at [149, 388] on icon at bounding box center [158, 389] width 18 height 18
click at [145, 388] on input "**********" at bounding box center [97, 388] width 104 height 26
click at [156, 390] on icon at bounding box center [158, 389] width 18 height 18
click at [149, 390] on input "**********" at bounding box center [97, 388] width 104 height 26
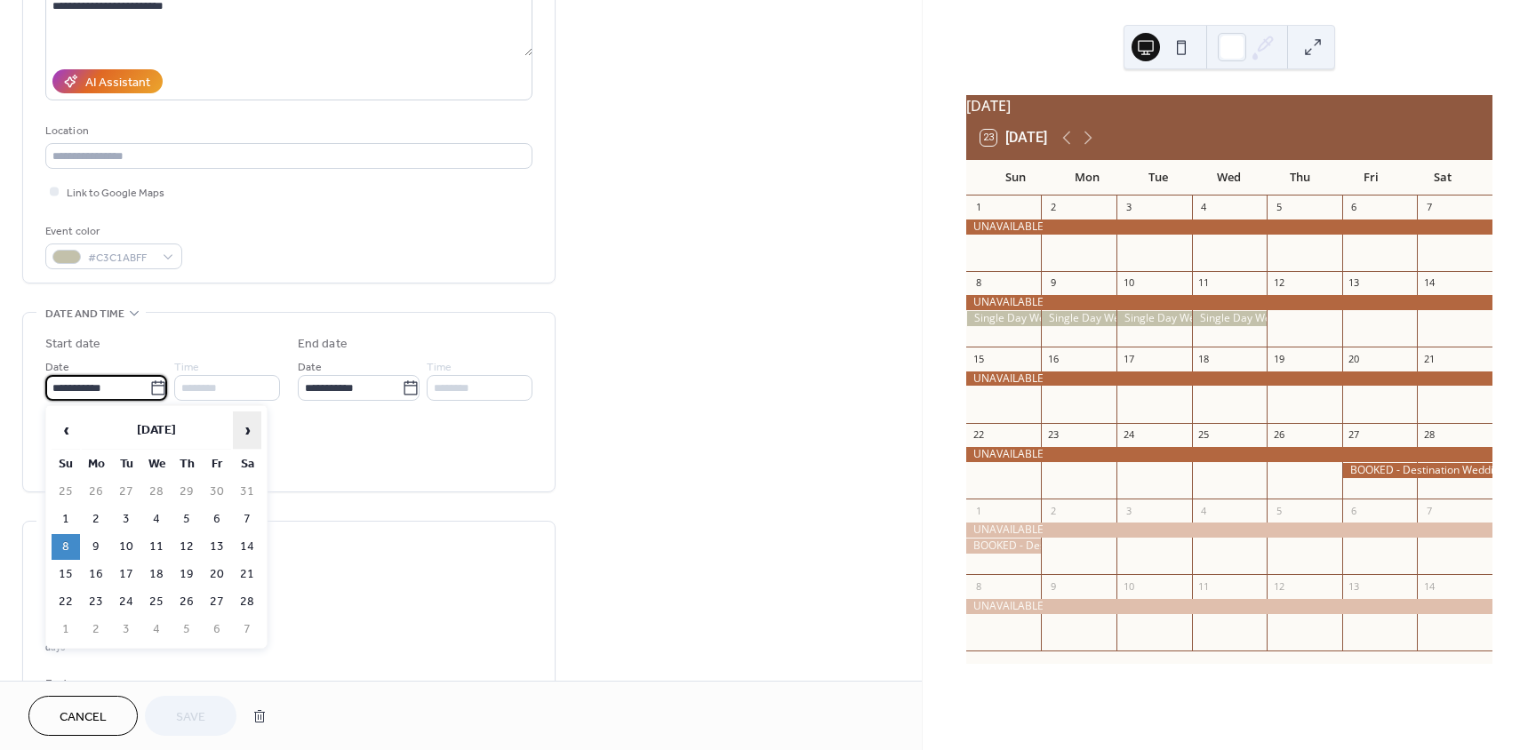
click at [242, 430] on span "›" at bounding box center [247, 430] width 27 height 36
click at [127, 518] on td "7" at bounding box center [126, 520] width 28 height 26
type input "**********"
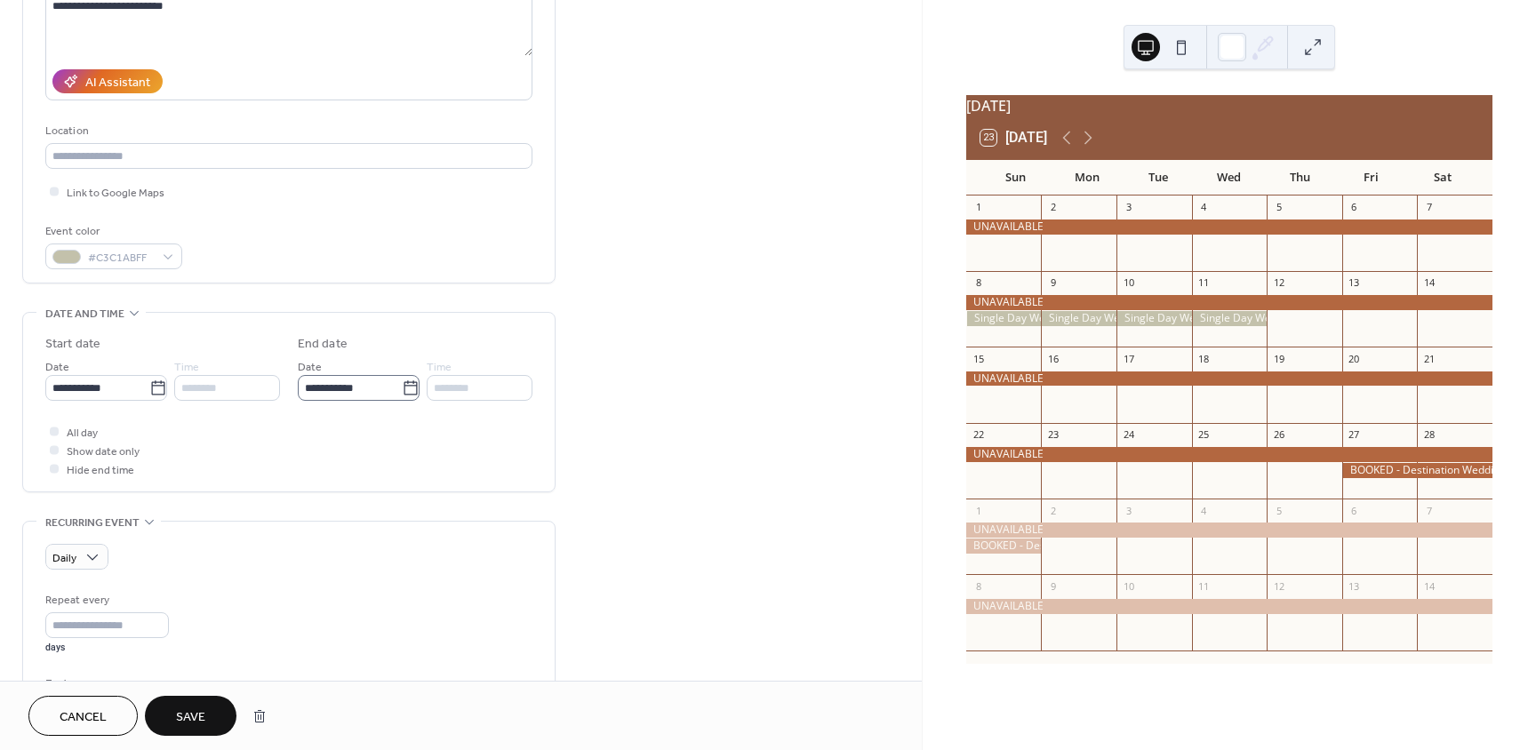
click at [405, 396] on icon at bounding box center [411, 389] width 18 height 18
click at [402, 396] on input "**********" at bounding box center [350, 388] width 104 height 26
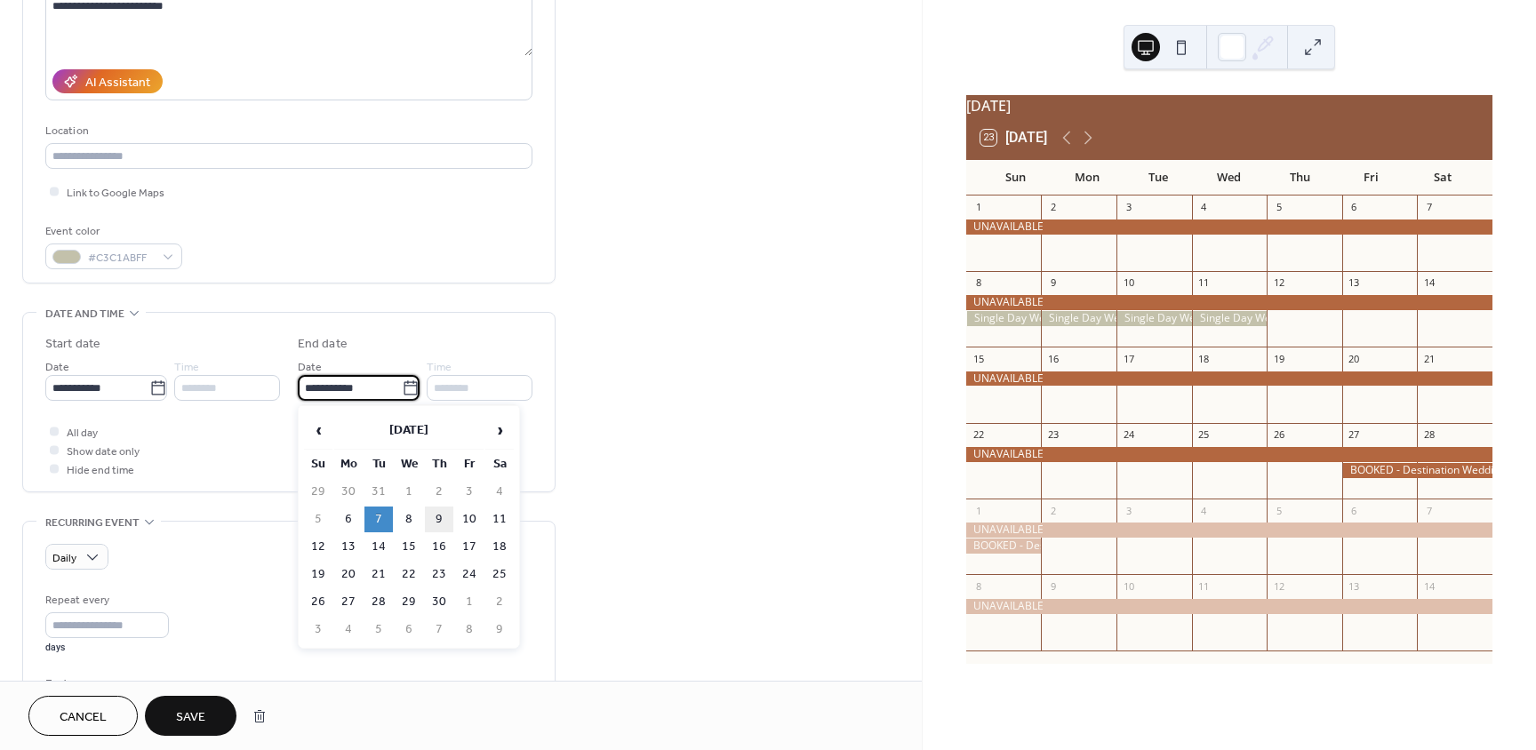
click at [444, 524] on td "9" at bounding box center [439, 520] width 28 height 26
type input "**********"
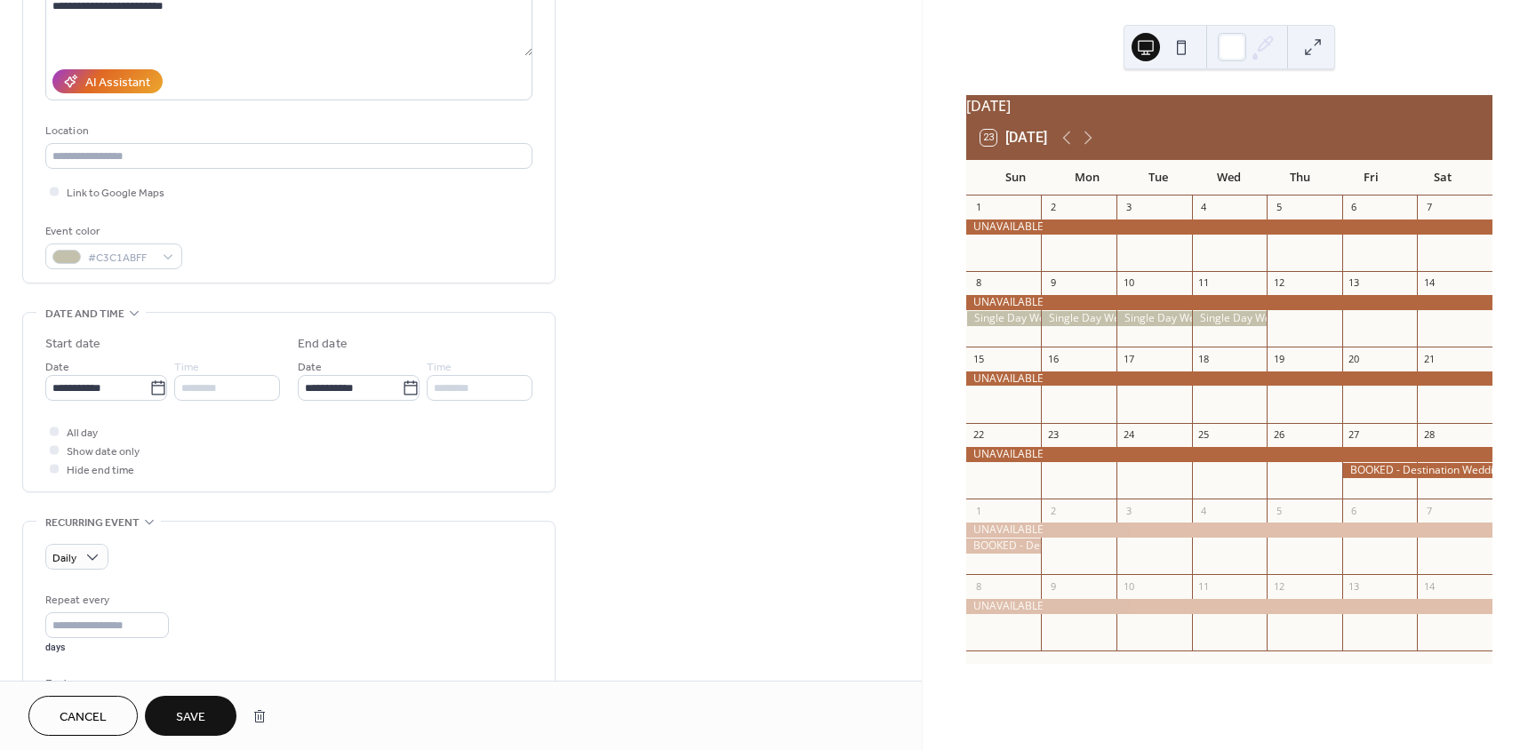
click at [212, 713] on button "Save" at bounding box center [191, 716] width 92 height 40
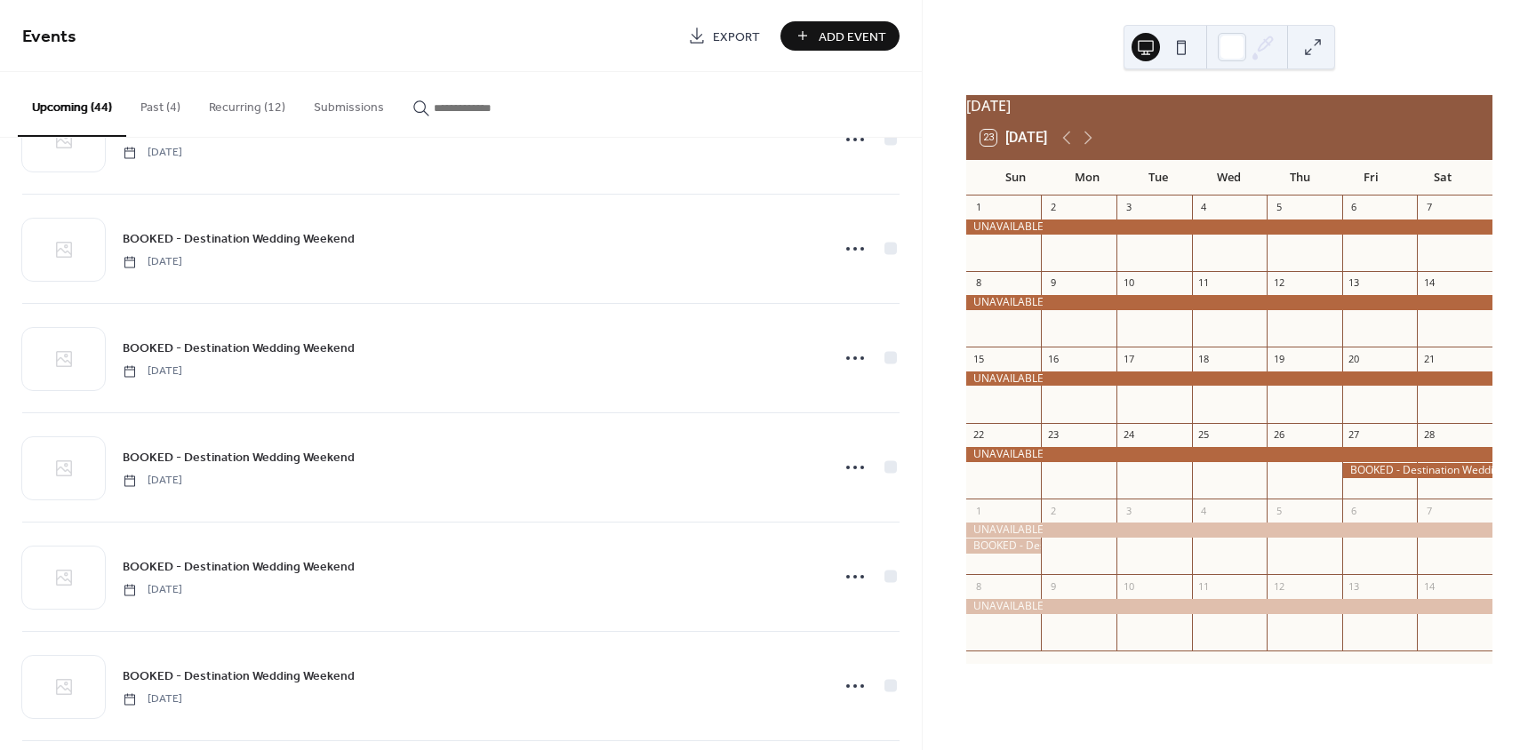
scroll to position [622, 0]
click at [241, 100] on button "Recurring (12)" at bounding box center [247, 103] width 105 height 63
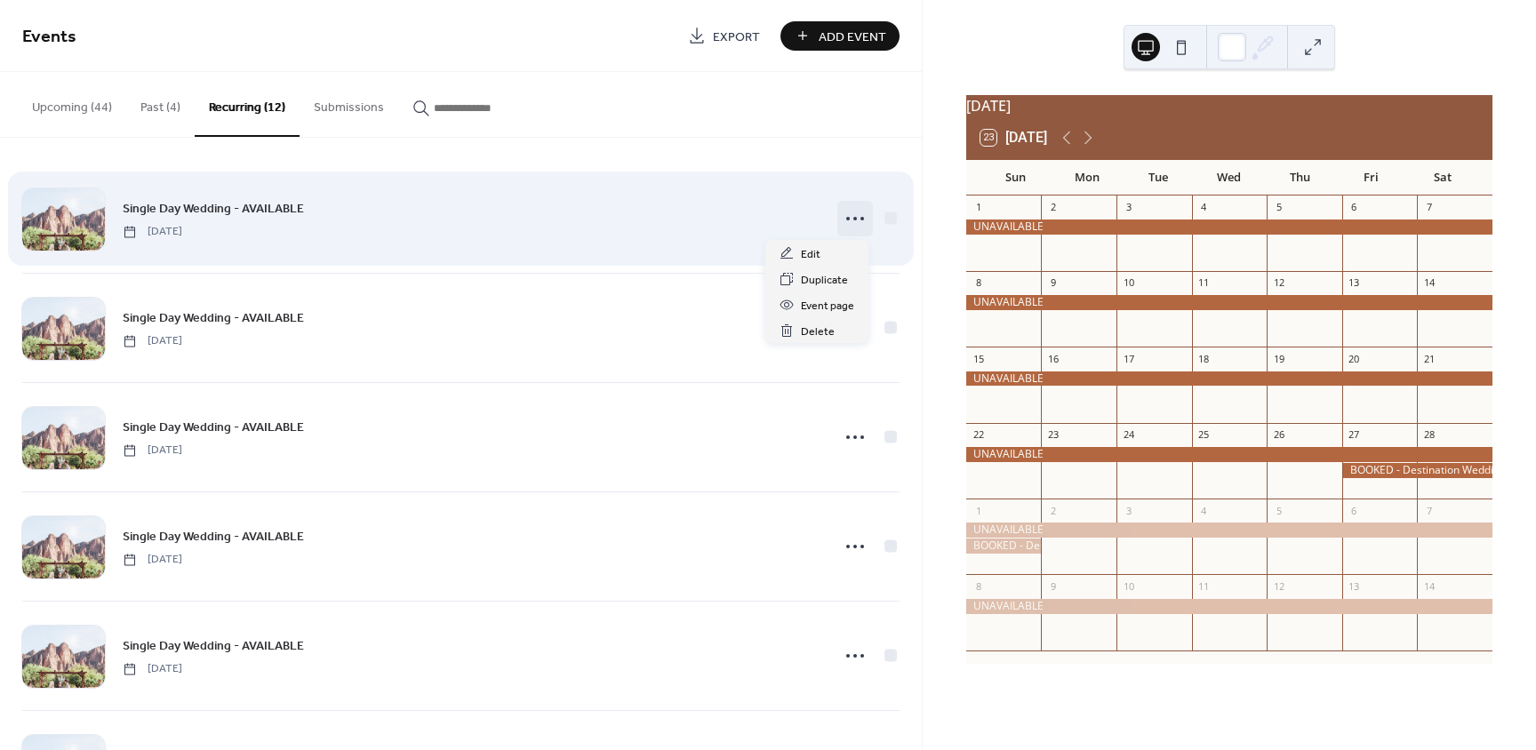
click at [846, 218] on circle at bounding box center [848, 219] width 4 height 4
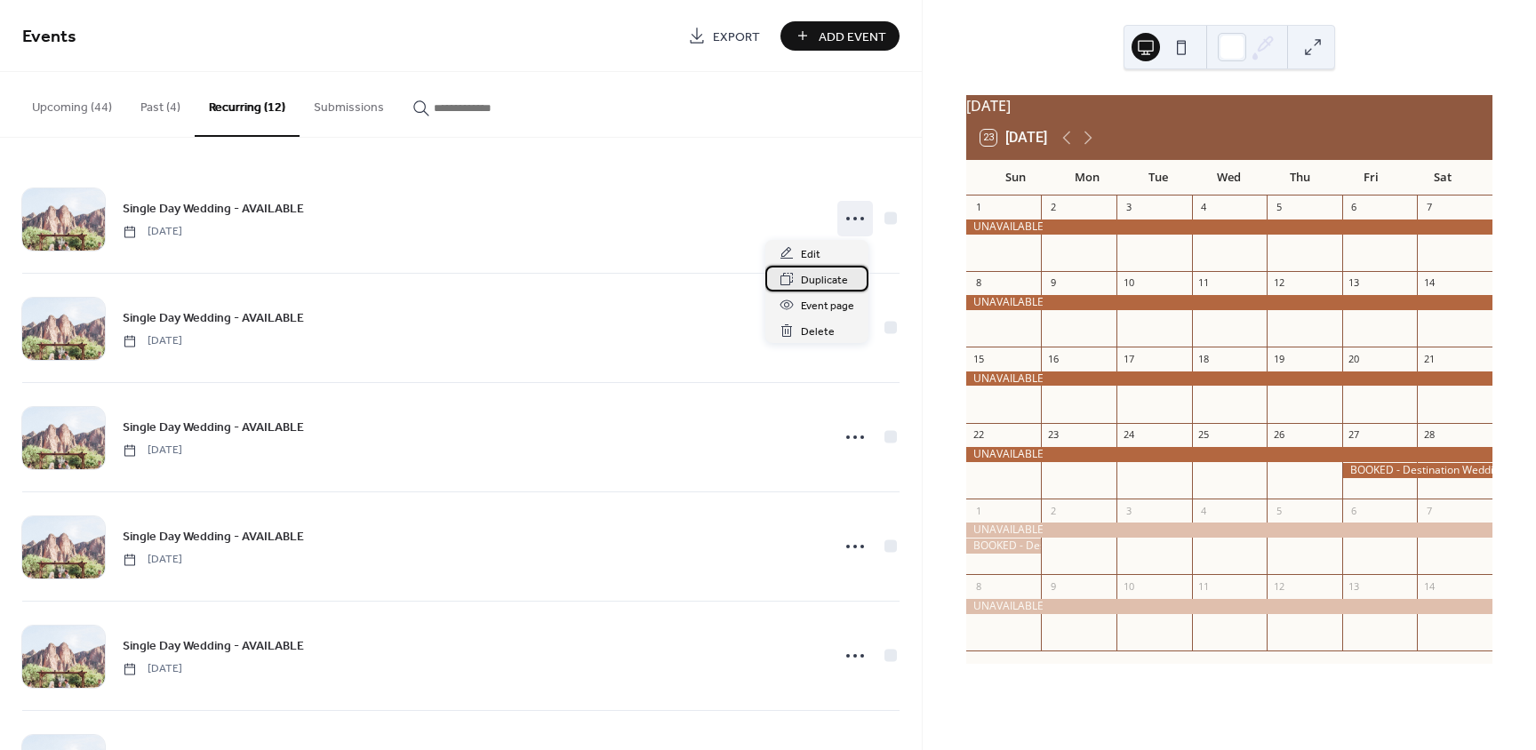
click at [822, 283] on span "Duplicate" at bounding box center [824, 280] width 47 height 19
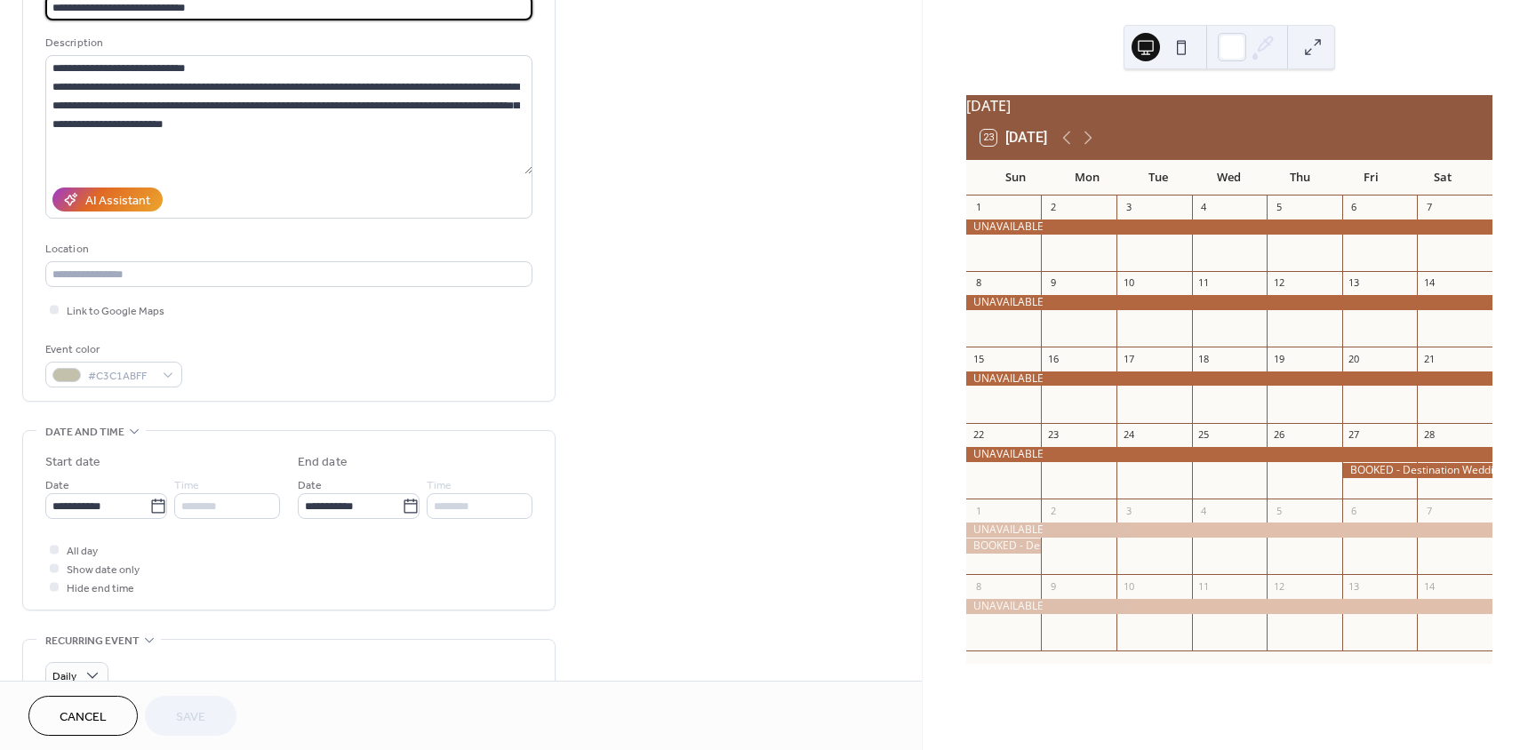
scroll to position [178, 0]
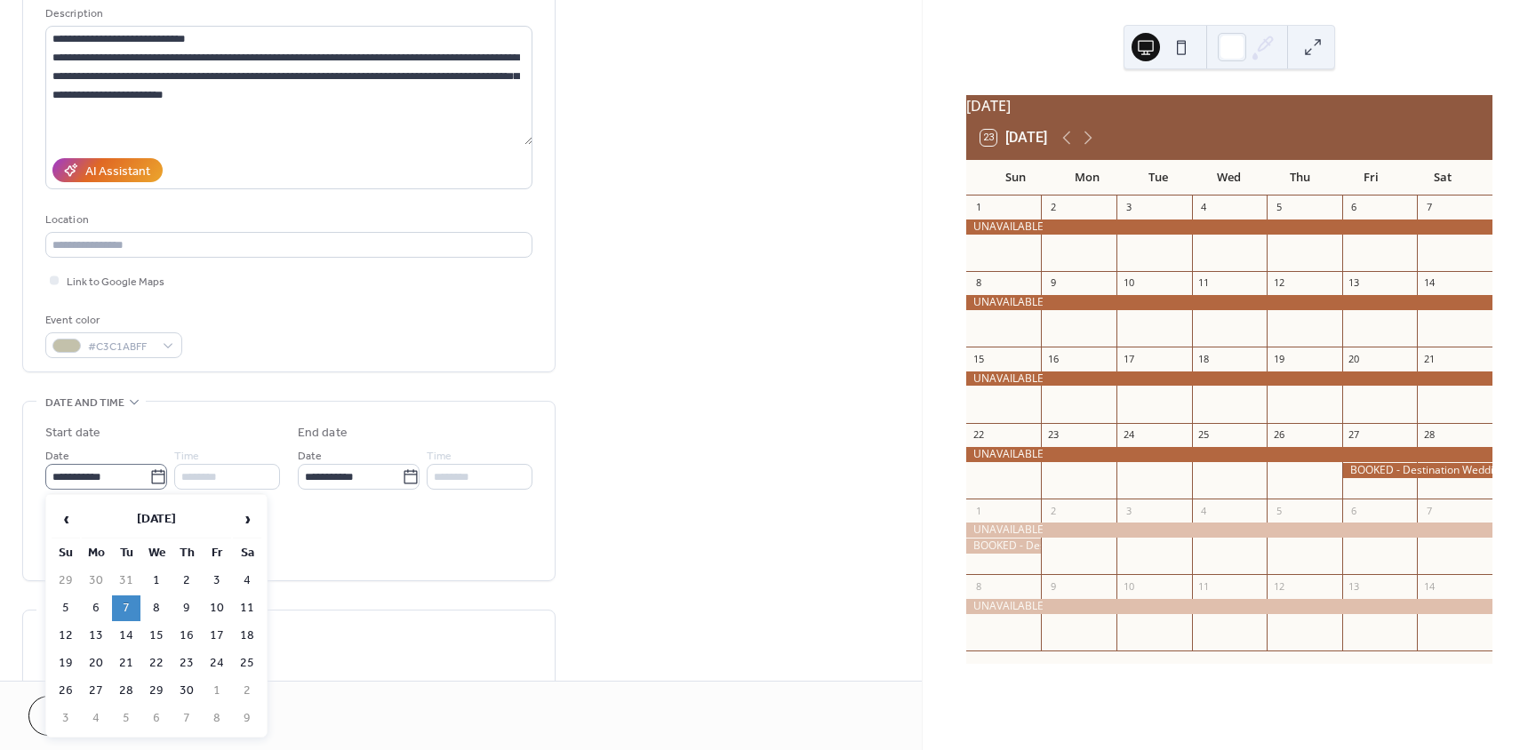
click at [158, 475] on icon at bounding box center [158, 477] width 18 height 18
click at [149, 475] on input "**********" at bounding box center [97, 477] width 104 height 26
click at [67, 631] on td "12" at bounding box center [66, 636] width 28 height 26
type input "**********"
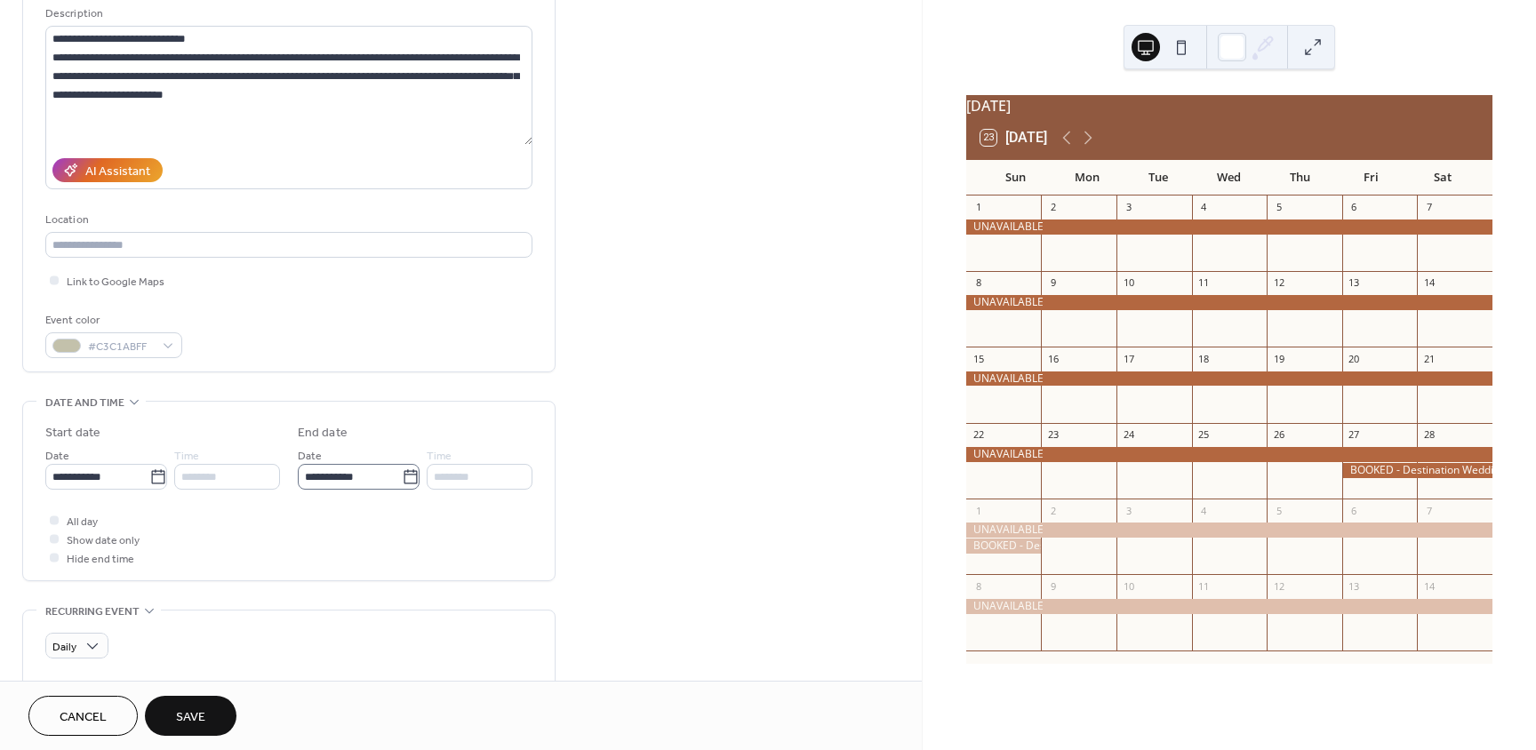
click at [410, 479] on icon at bounding box center [411, 477] width 18 height 18
click at [402, 479] on input "**********" at bounding box center [350, 477] width 104 height 26
click at [444, 635] on td "16" at bounding box center [439, 636] width 28 height 26
type input "**********"
click at [188, 713] on span "Save" at bounding box center [190, 717] width 29 height 19
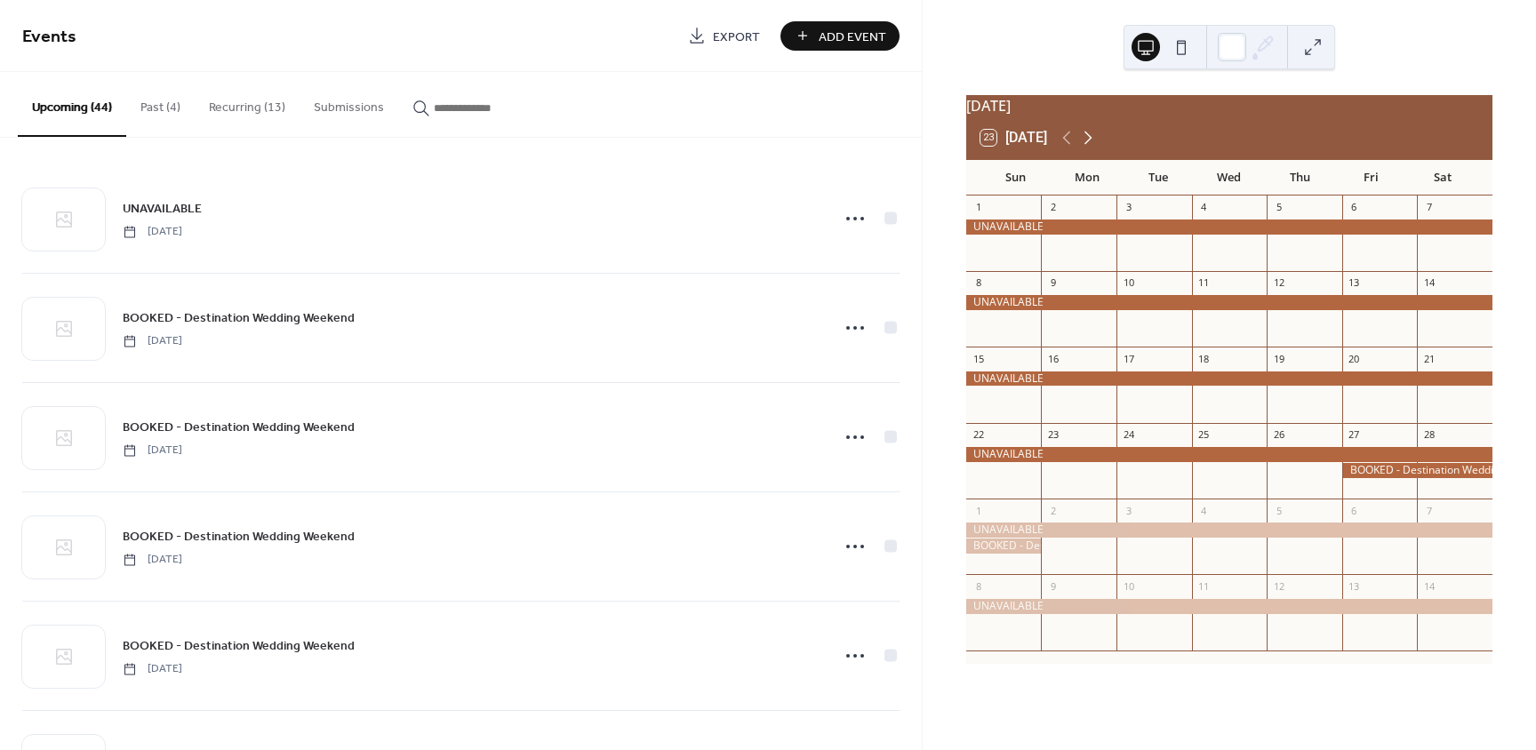
click at [1095, 148] on icon at bounding box center [1087, 137] width 21 height 21
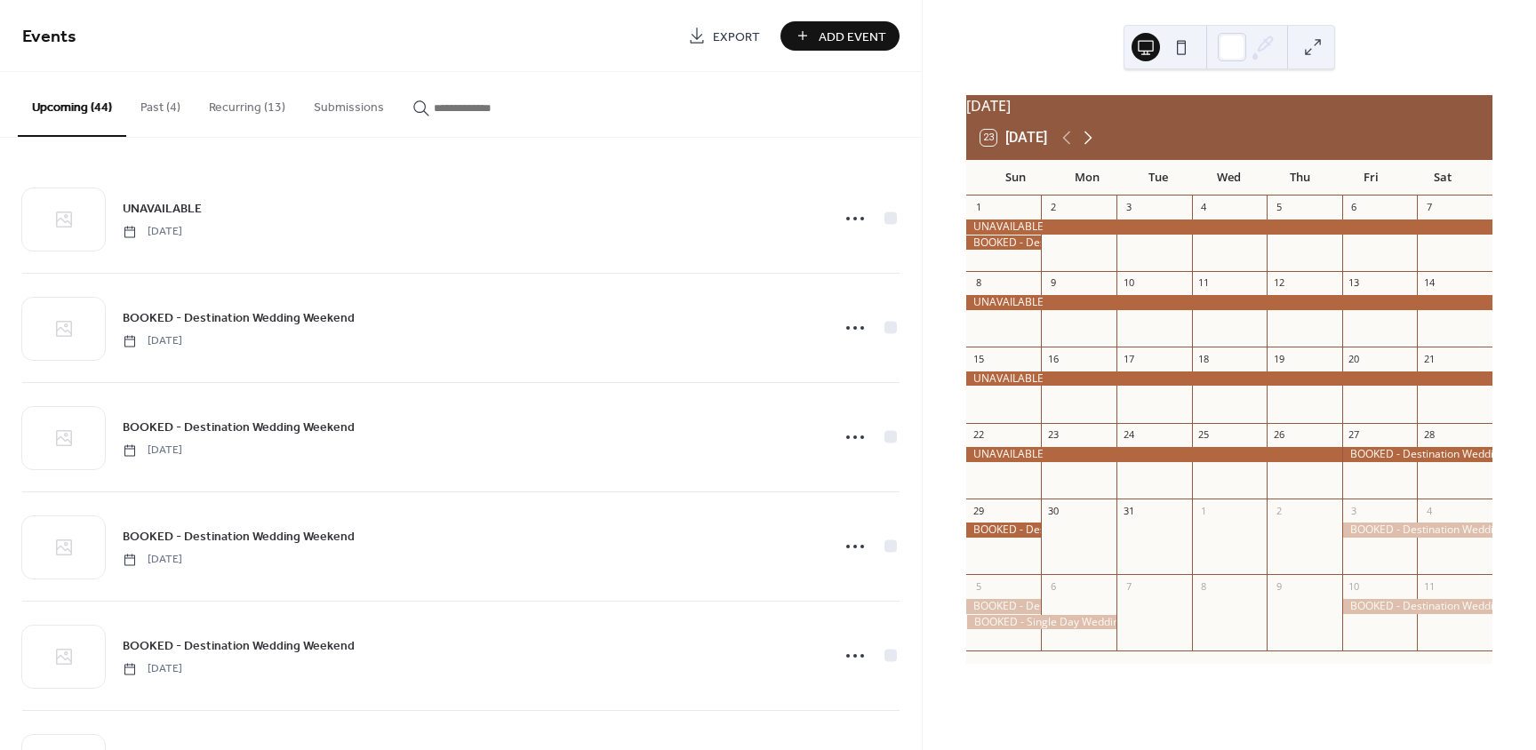
click at [1095, 148] on icon at bounding box center [1087, 137] width 21 height 21
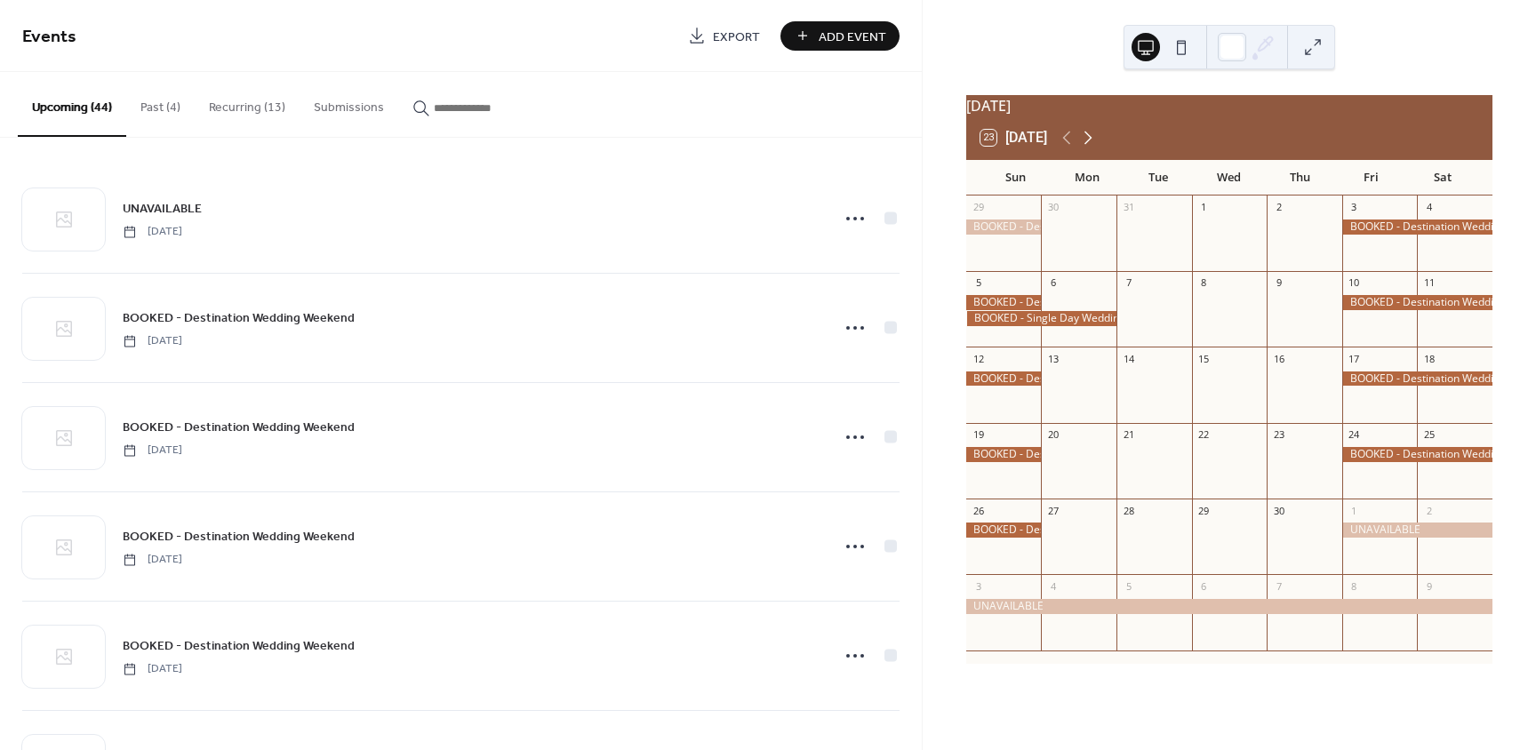
click at [1095, 148] on icon at bounding box center [1087, 137] width 21 height 21
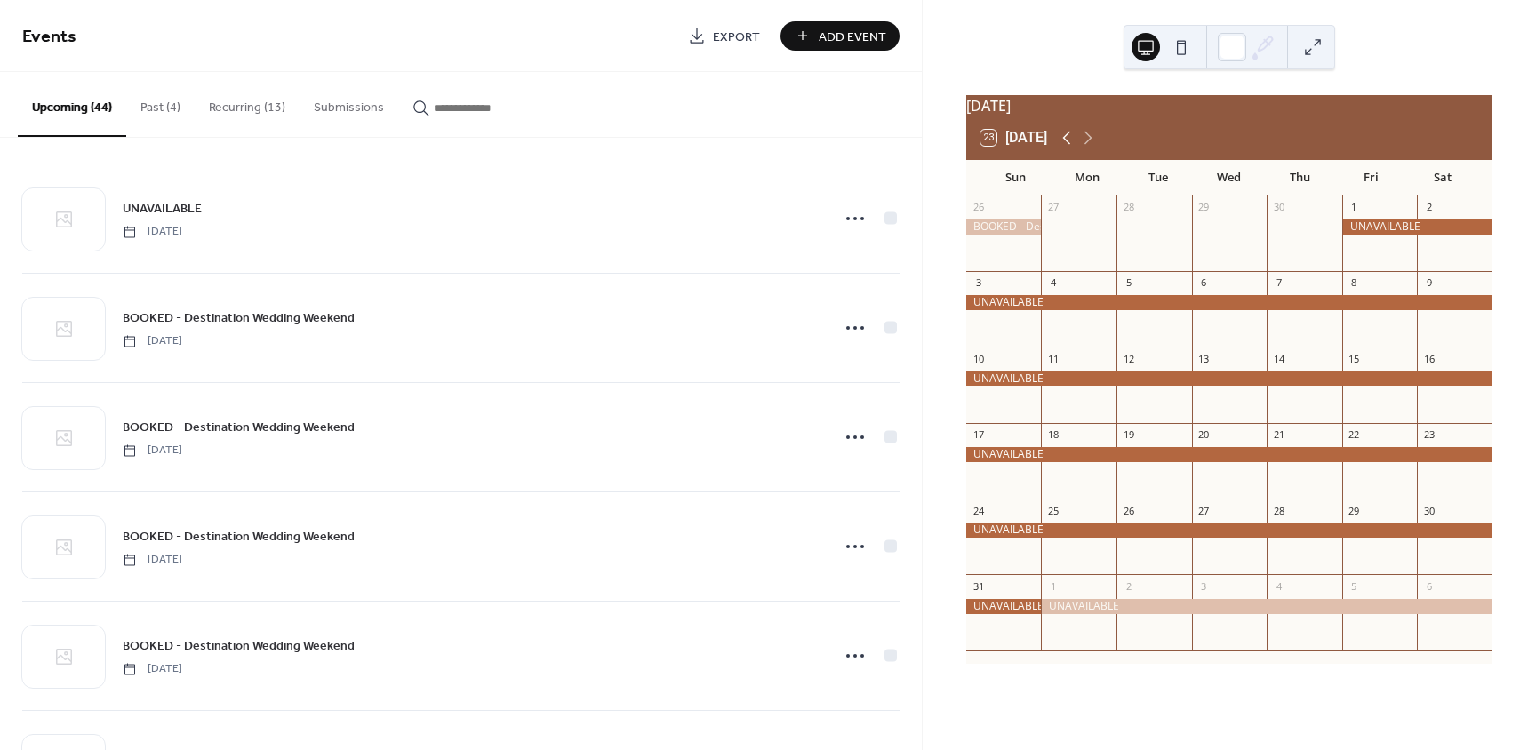
click at [1072, 148] on icon at bounding box center [1066, 137] width 21 height 21
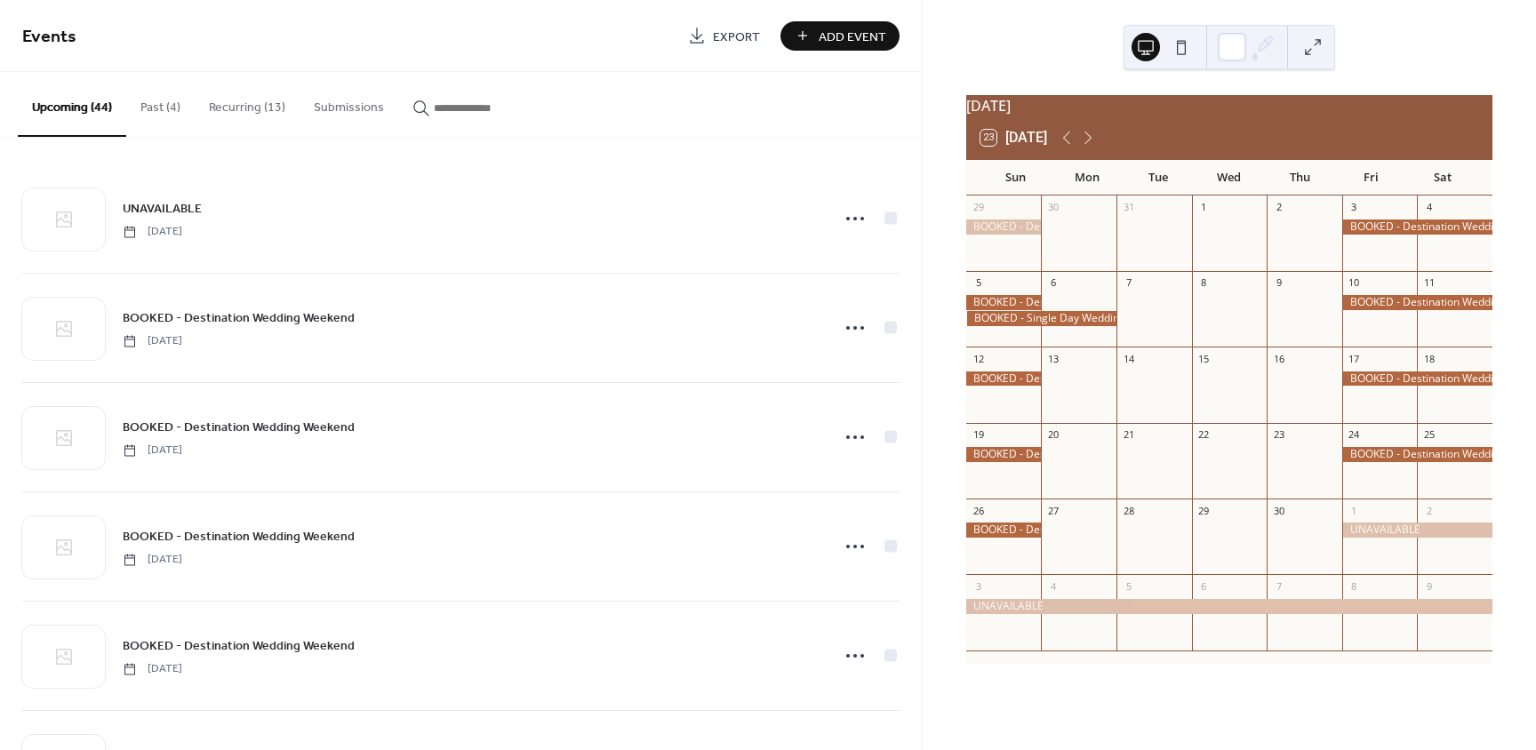
click at [261, 112] on button "Recurring (13)" at bounding box center [247, 103] width 105 height 63
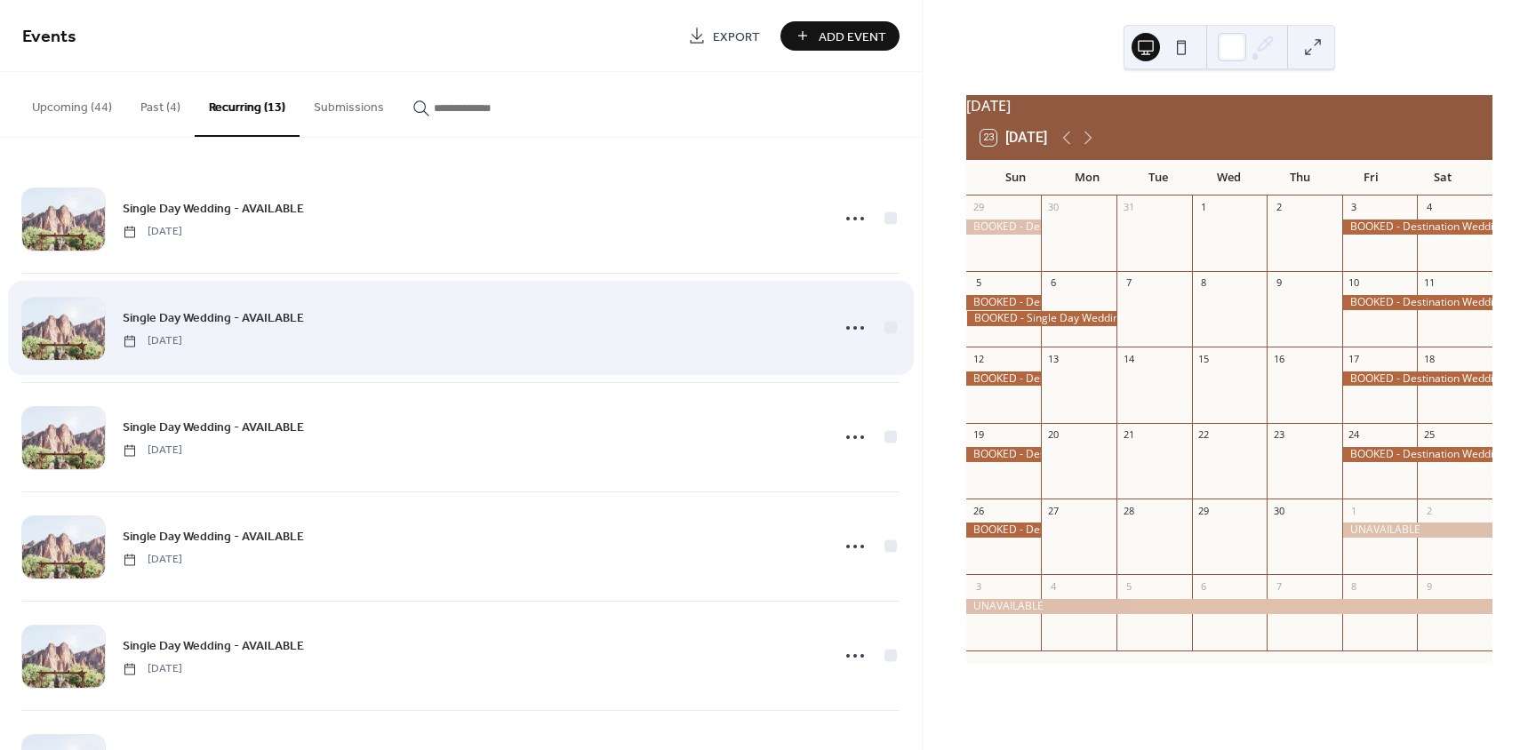
click at [283, 364] on div "Single Day Wedding - AVAILABLE Sunday, April 12, 2026" at bounding box center [460, 328] width 877 height 108
click at [841, 325] on icon at bounding box center [855, 328] width 28 height 28
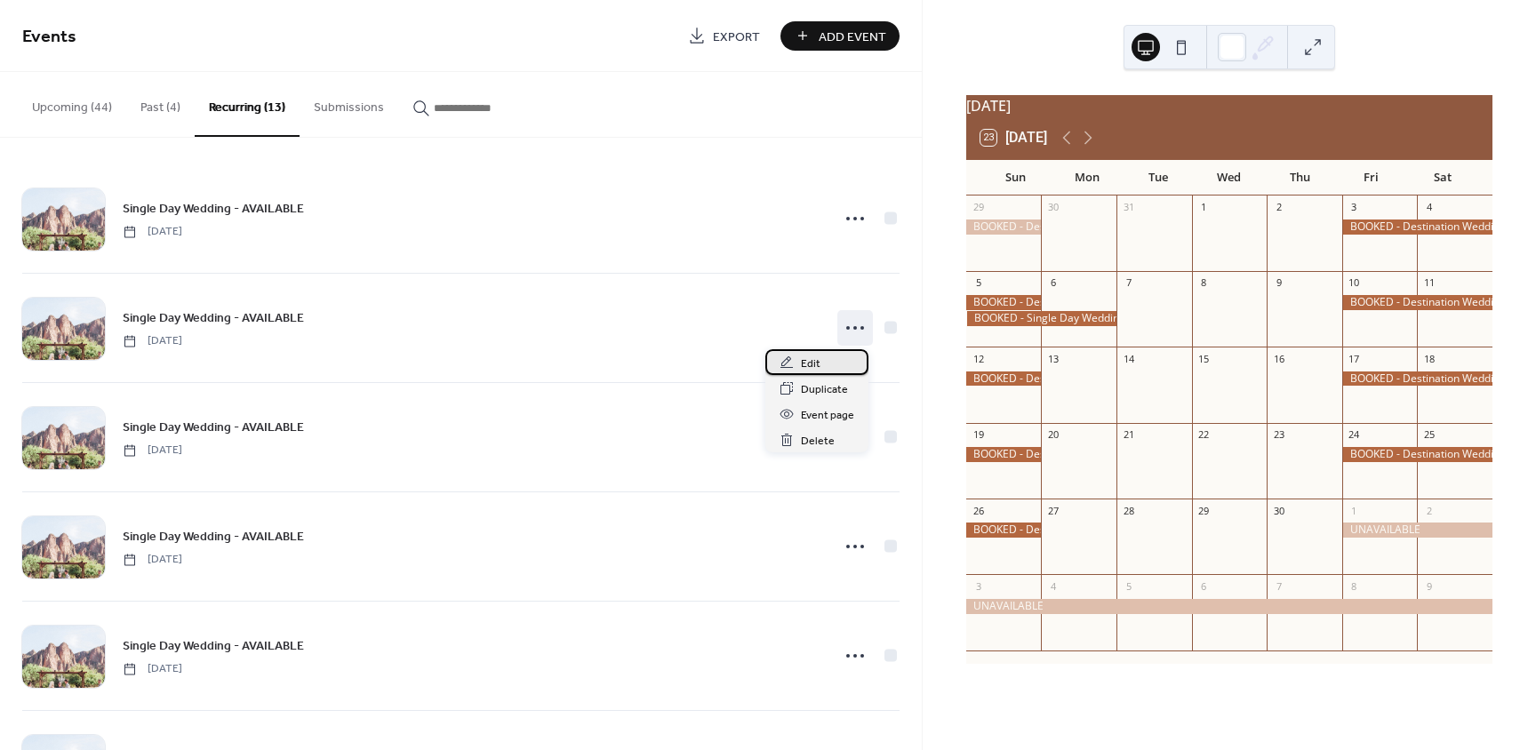
click at [816, 362] on span "Edit" at bounding box center [811, 364] width 20 height 19
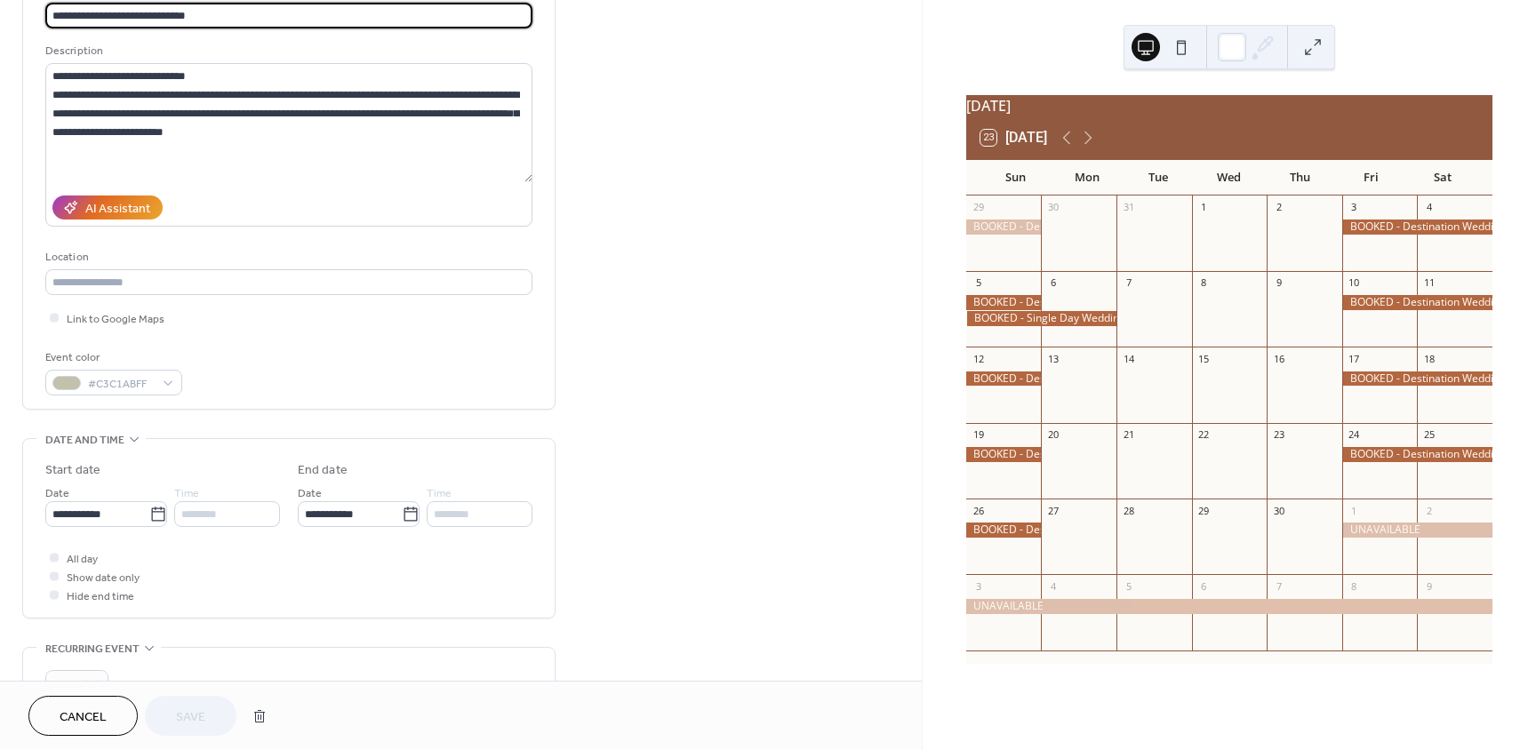
scroll to position [178, 0]
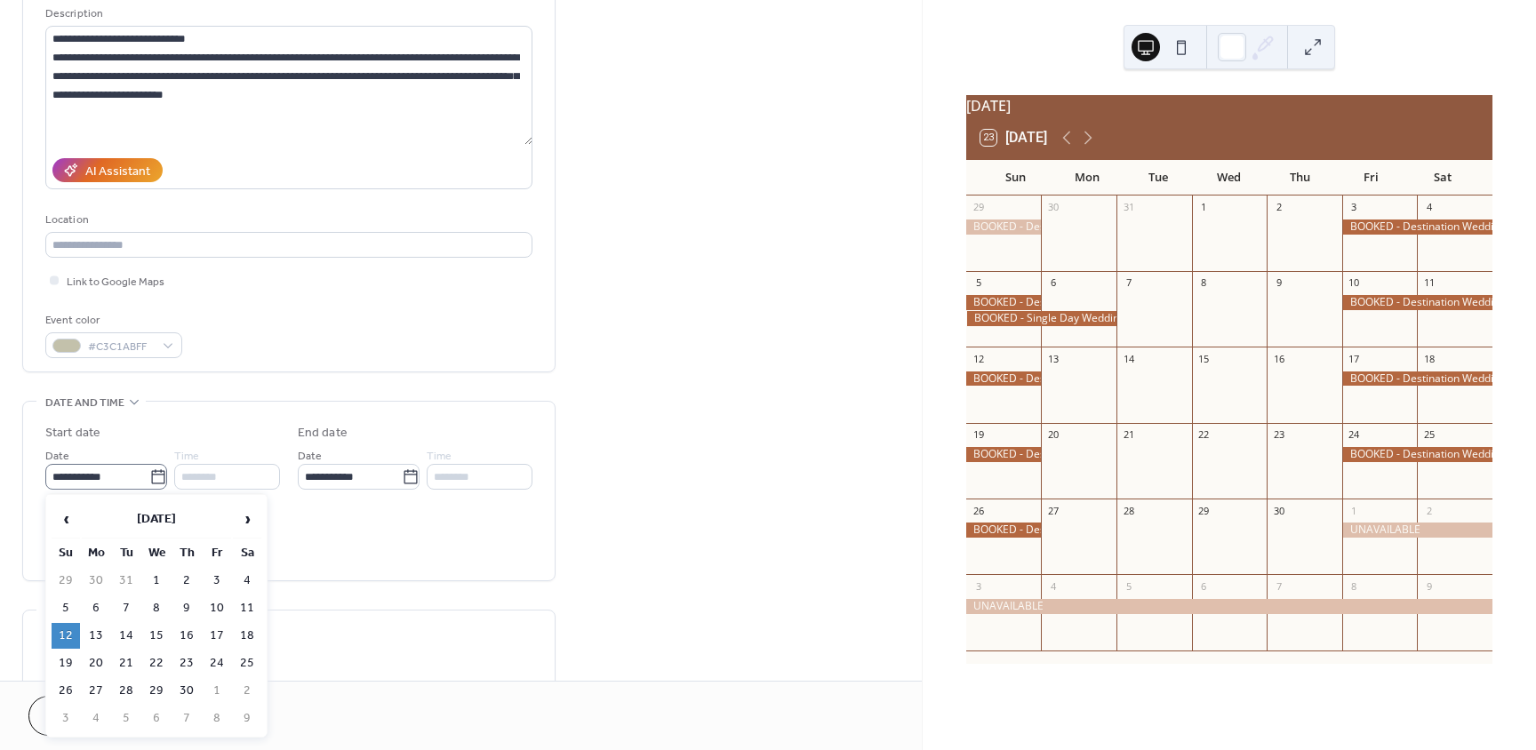
click at [160, 479] on icon at bounding box center [158, 477] width 18 height 18
click at [149, 479] on input "**********" at bounding box center [97, 477] width 104 height 26
click at [487, 544] on div "All day Show date only Hide end time" at bounding box center [288, 539] width 487 height 56
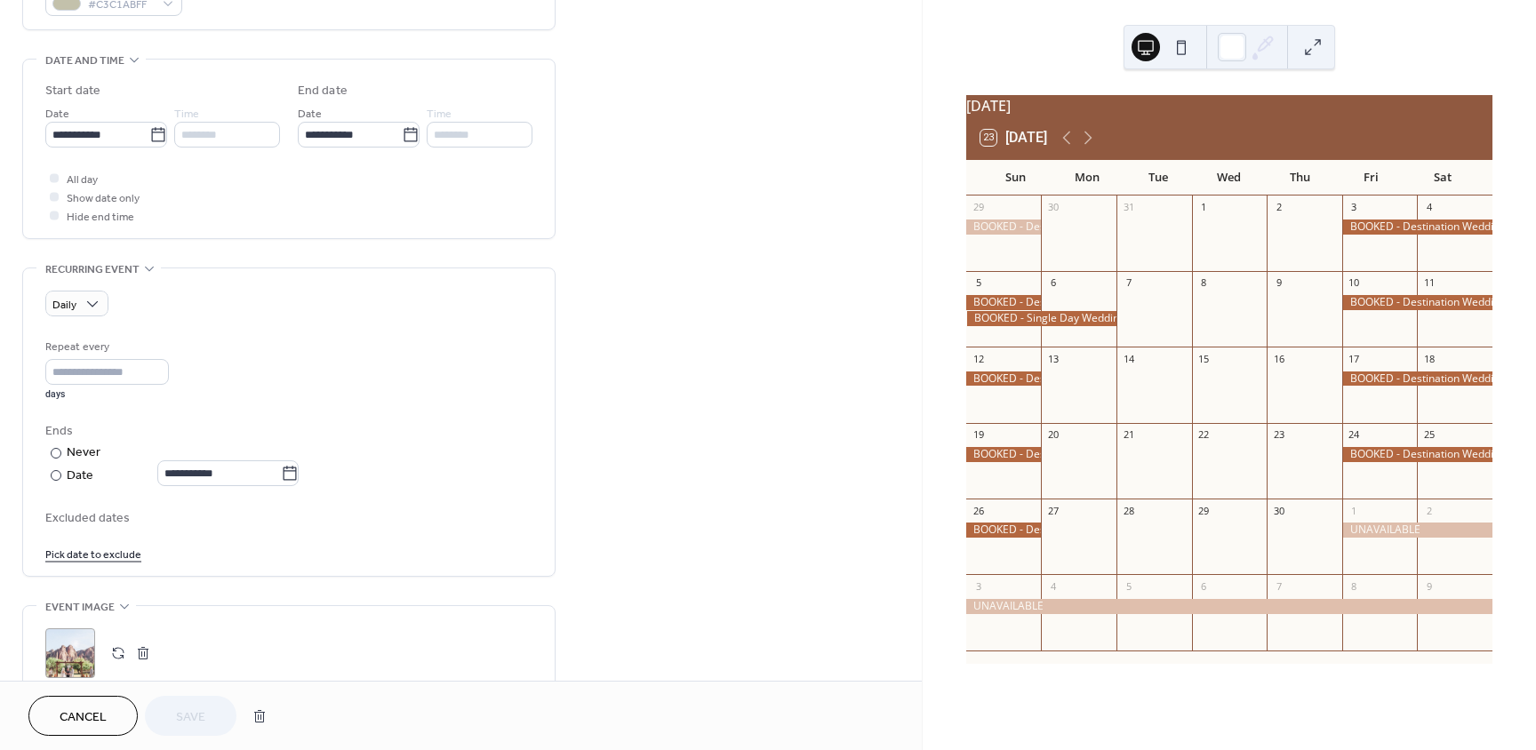
scroll to position [533, 0]
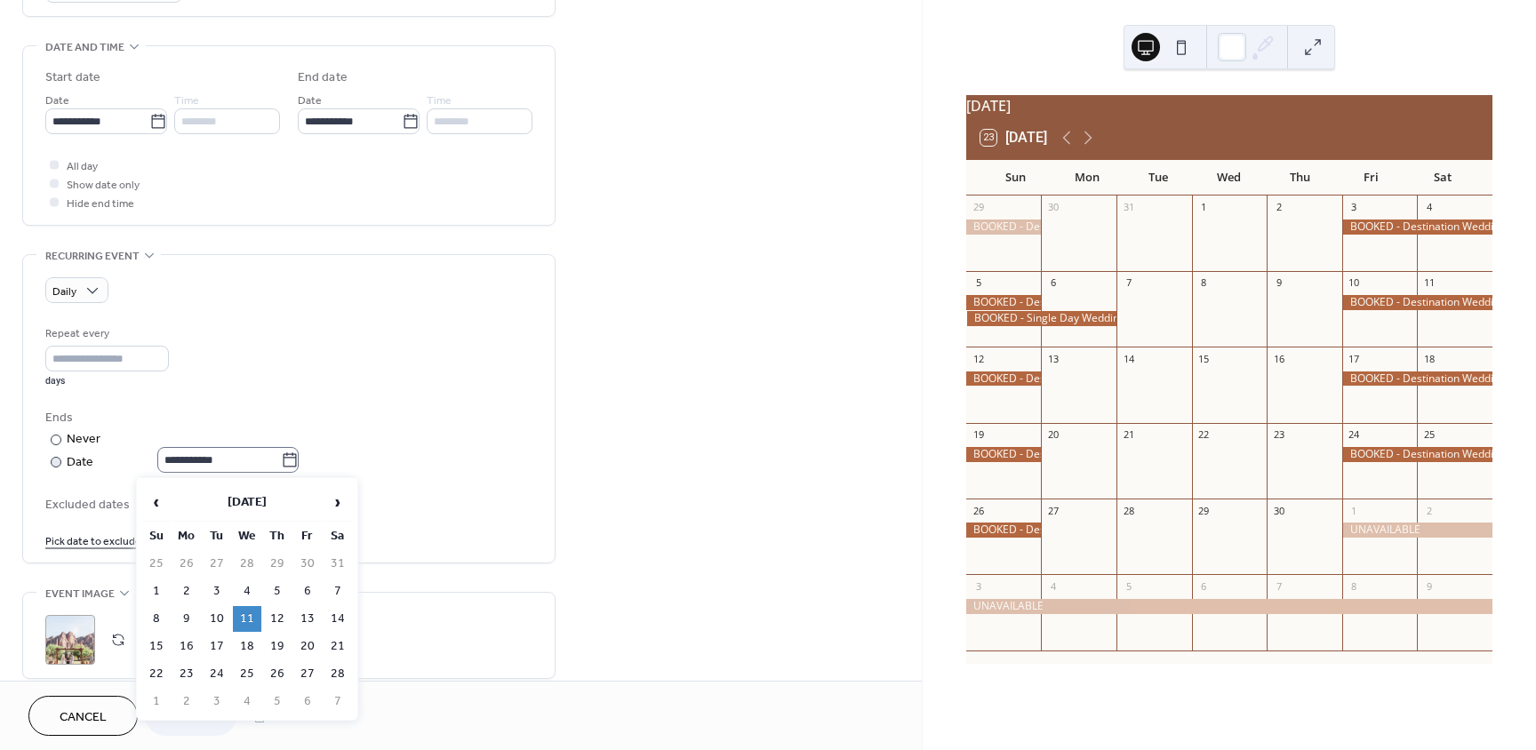
click at [299, 458] on icon at bounding box center [290, 461] width 18 height 18
click at [281, 458] on input "**********" at bounding box center [219, 460] width 124 height 26
click at [347, 504] on span "›" at bounding box center [337, 502] width 27 height 36
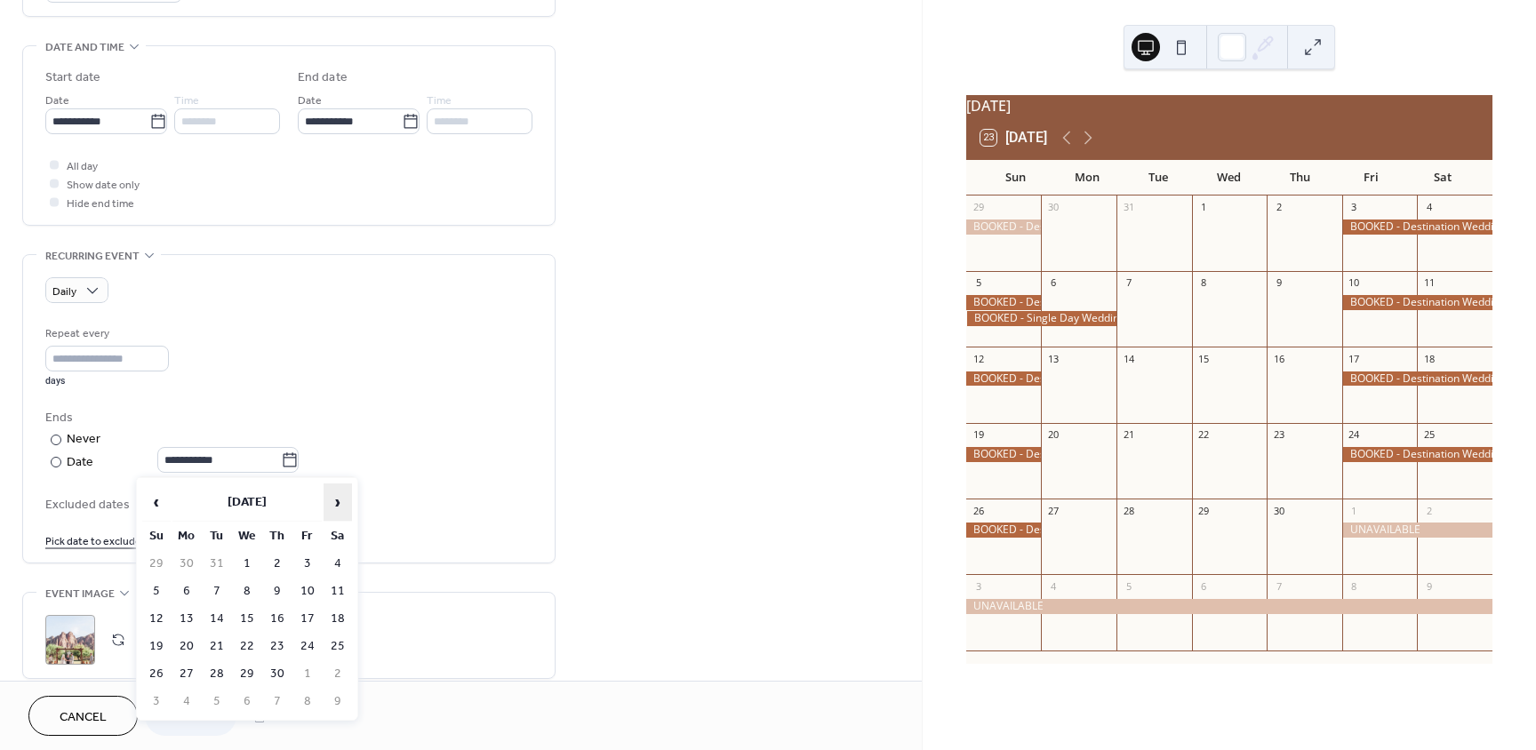
click at [347, 504] on span "›" at bounding box center [337, 502] width 27 height 36
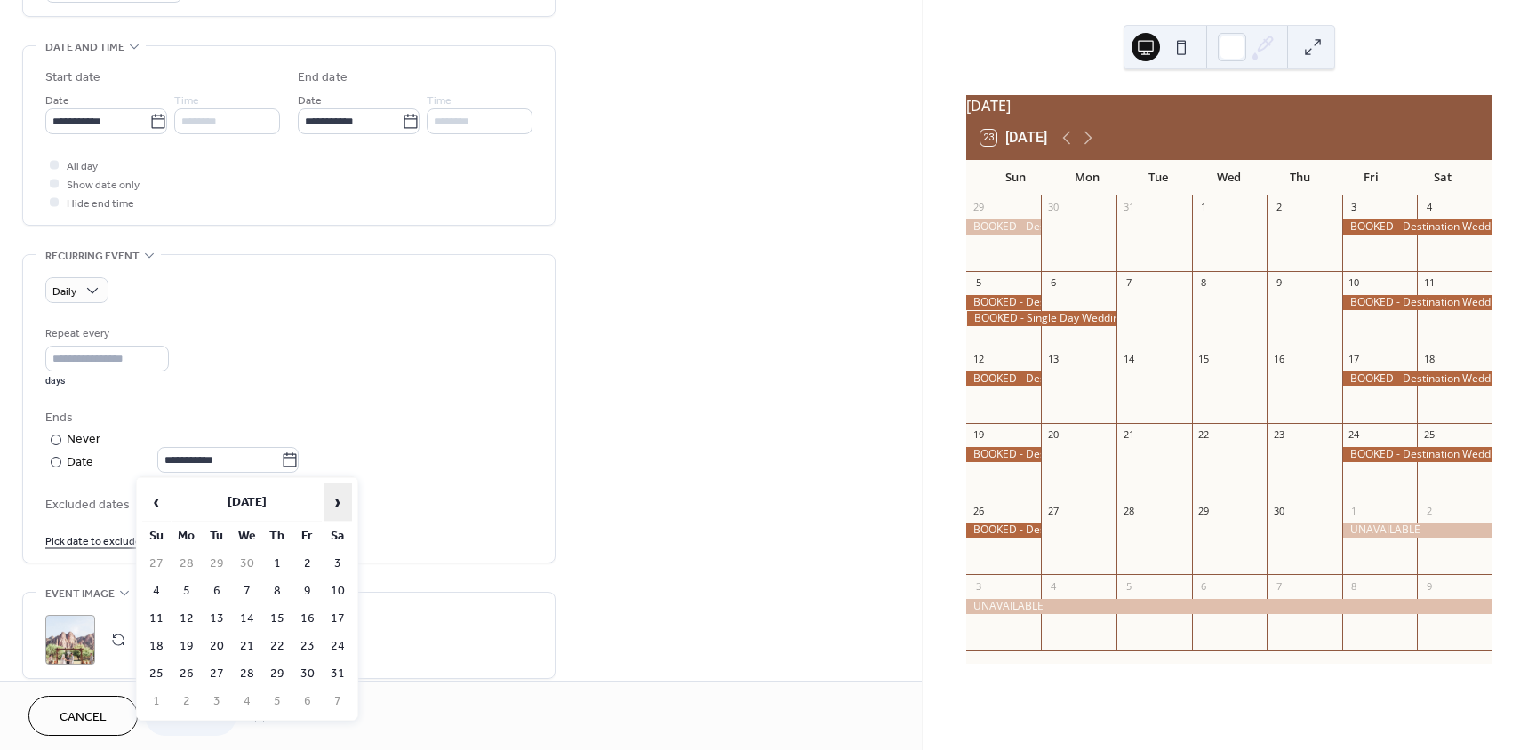
click at [347, 504] on span "›" at bounding box center [337, 502] width 27 height 36
click at [308, 563] on td "1" at bounding box center [307, 564] width 28 height 26
type input "**********"
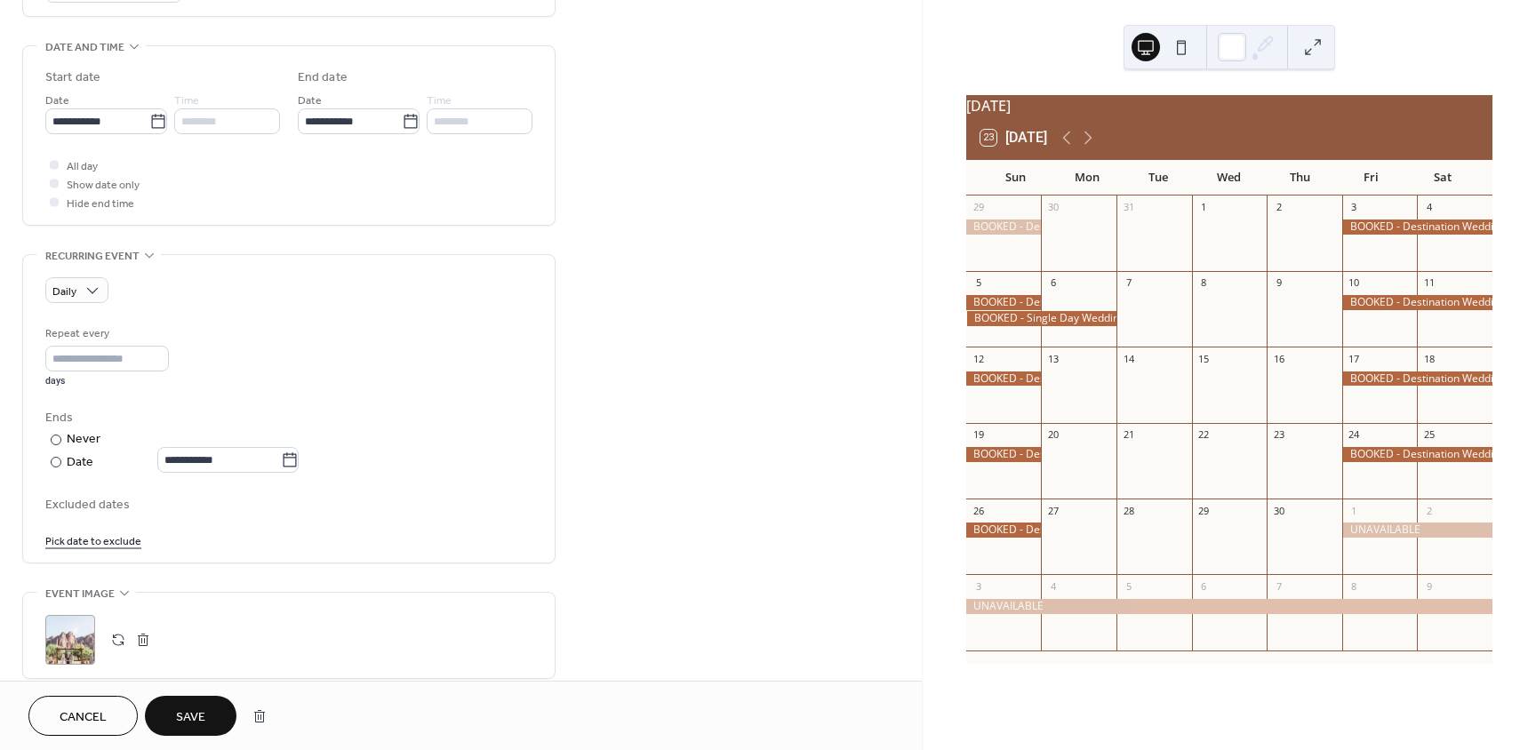
click at [175, 726] on button "Save" at bounding box center [191, 716] width 92 height 40
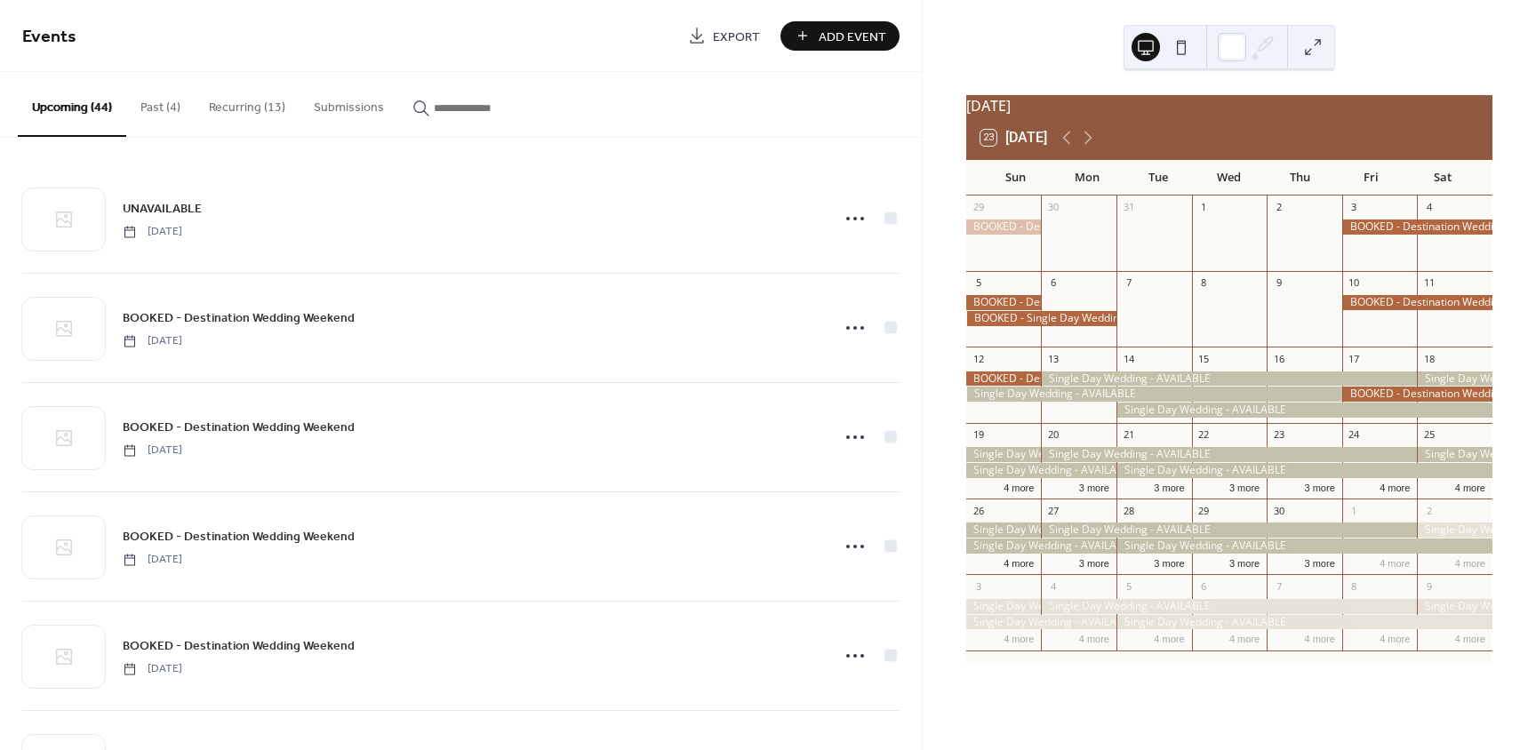
click at [241, 113] on button "Recurring (13)" at bounding box center [247, 103] width 105 height 63
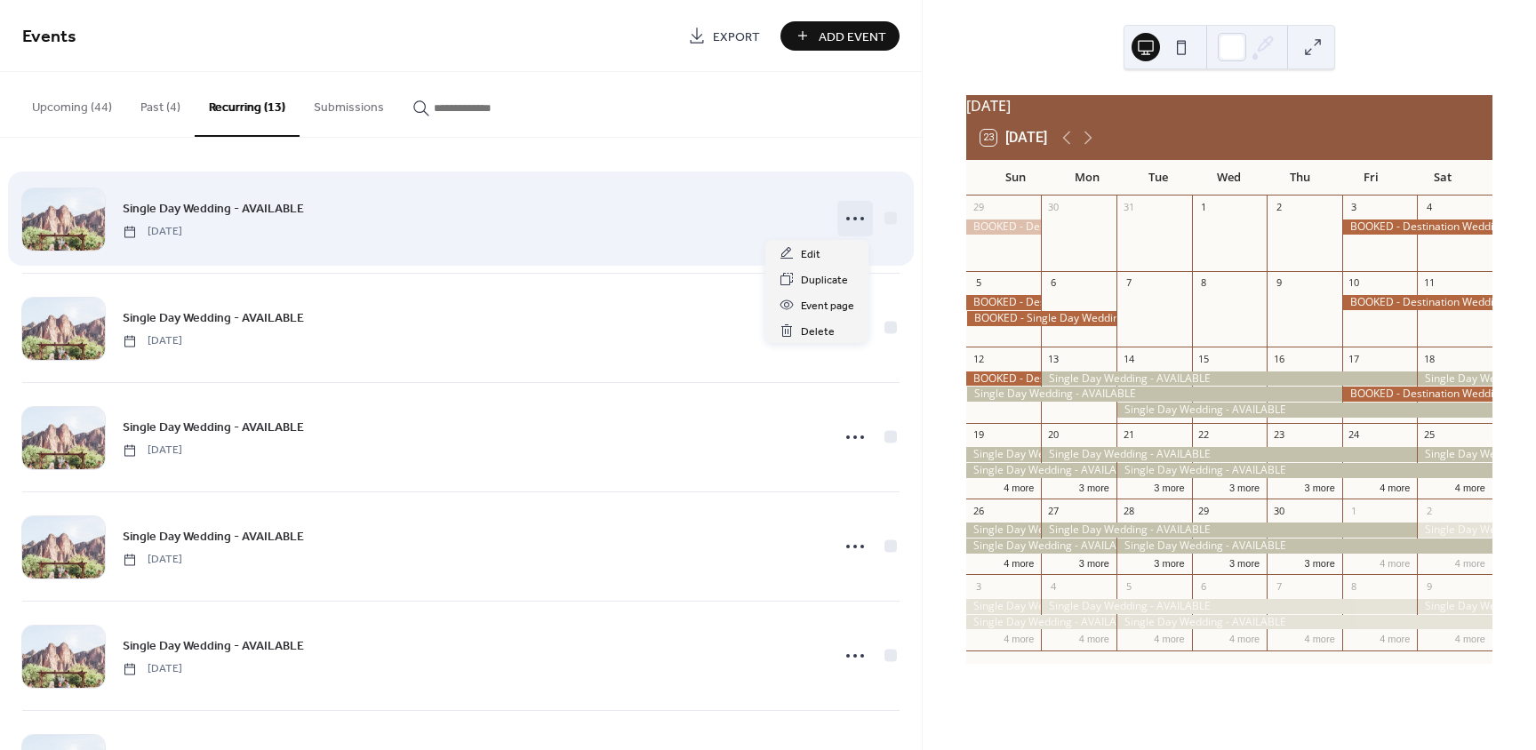
click at [852, 216] on icon at bounding box center [855, 218] width 28 height 28
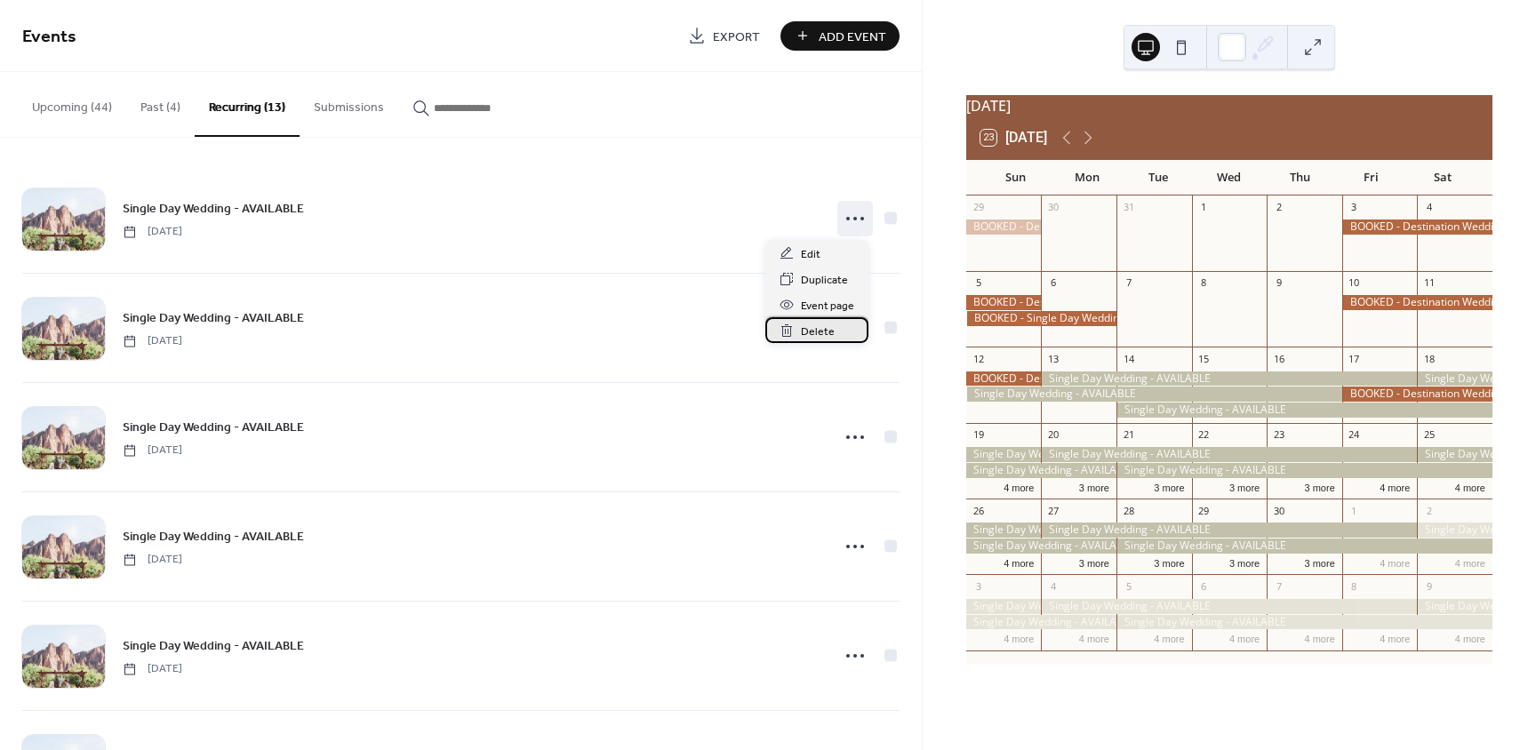
click at [833, 331] on div "Delete" at bounding box center [816, 330] width 103 height 26
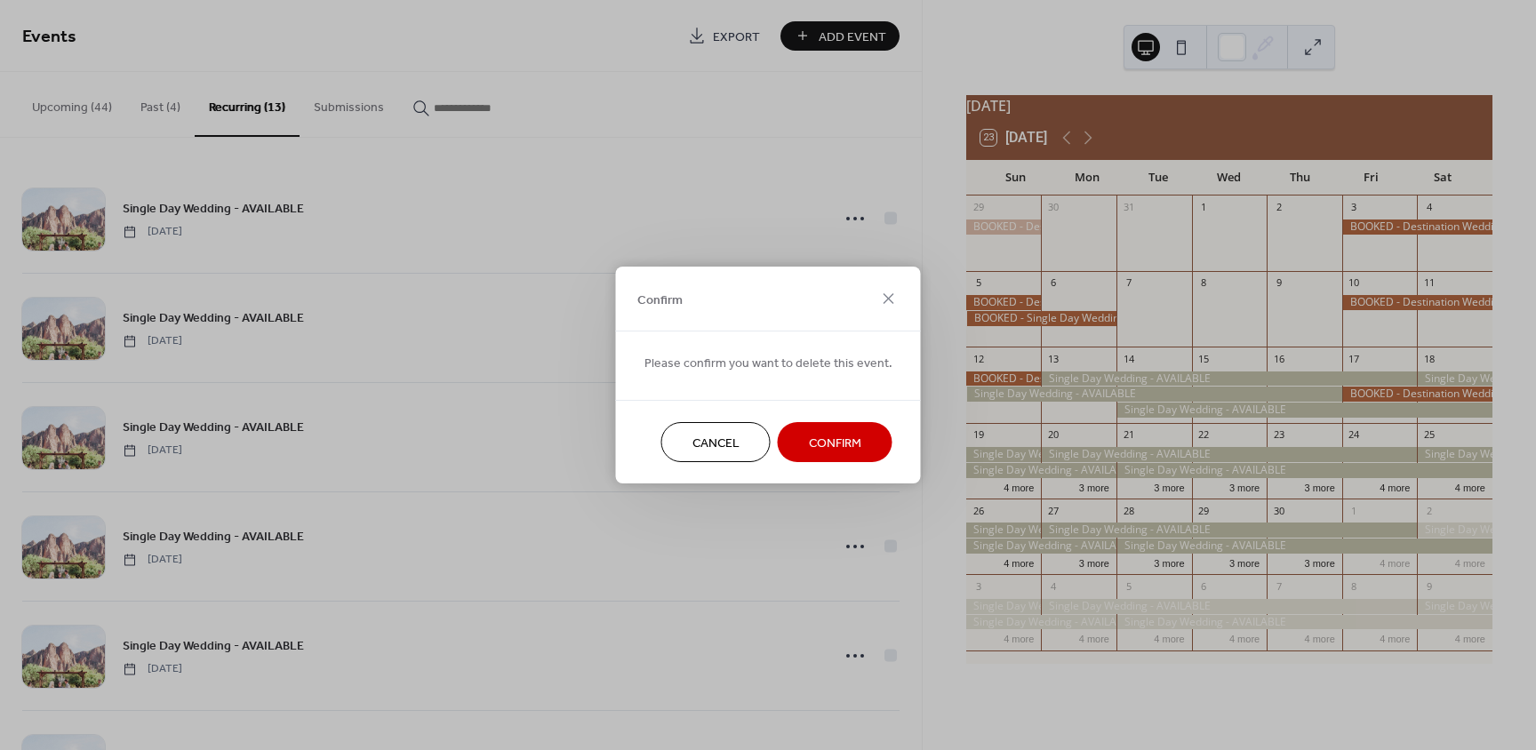
click at [841, 448] on span "Confirm" at bounding box center [835, 444] width 52 height 19
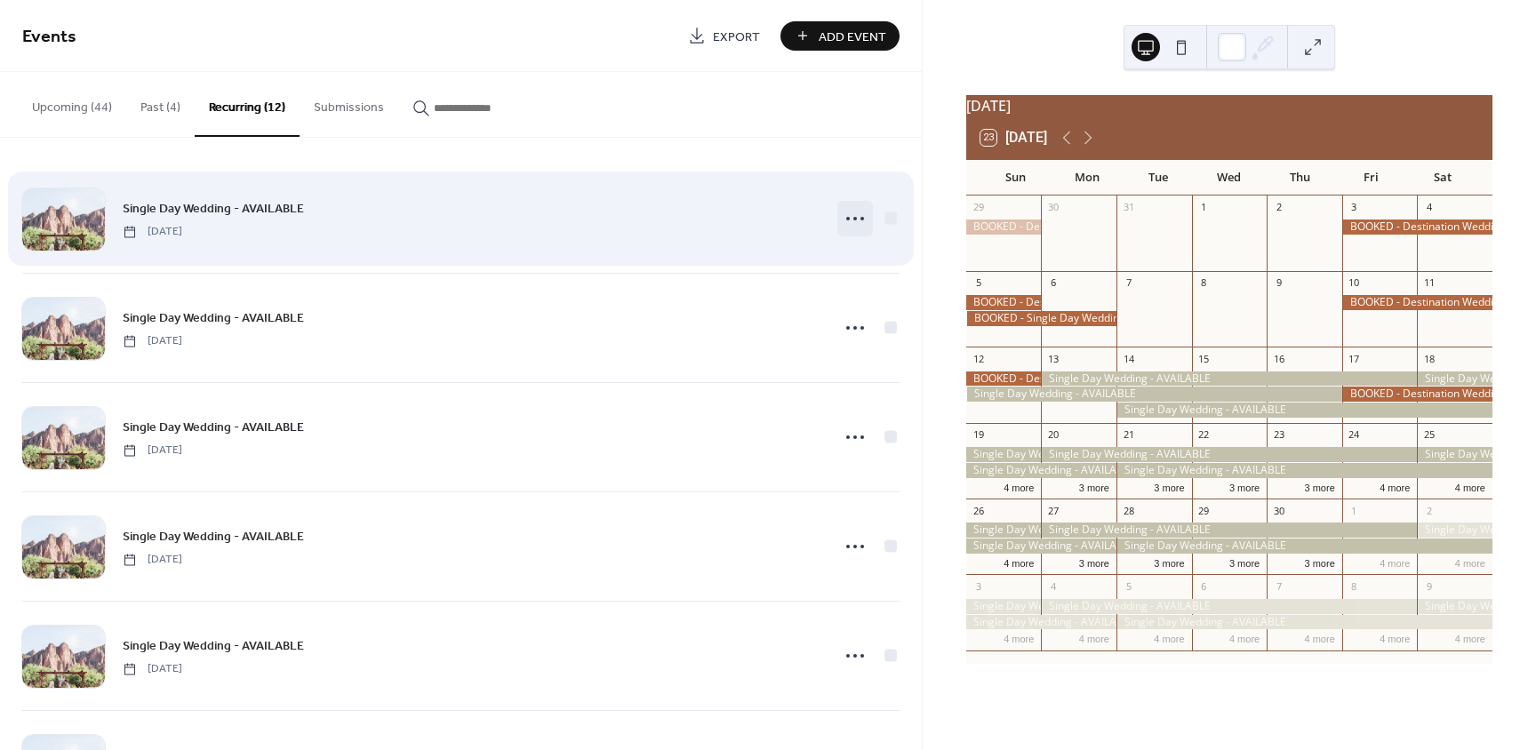
click at [855, 217] on icon at bounding box center [855, 218] width 28 height 28
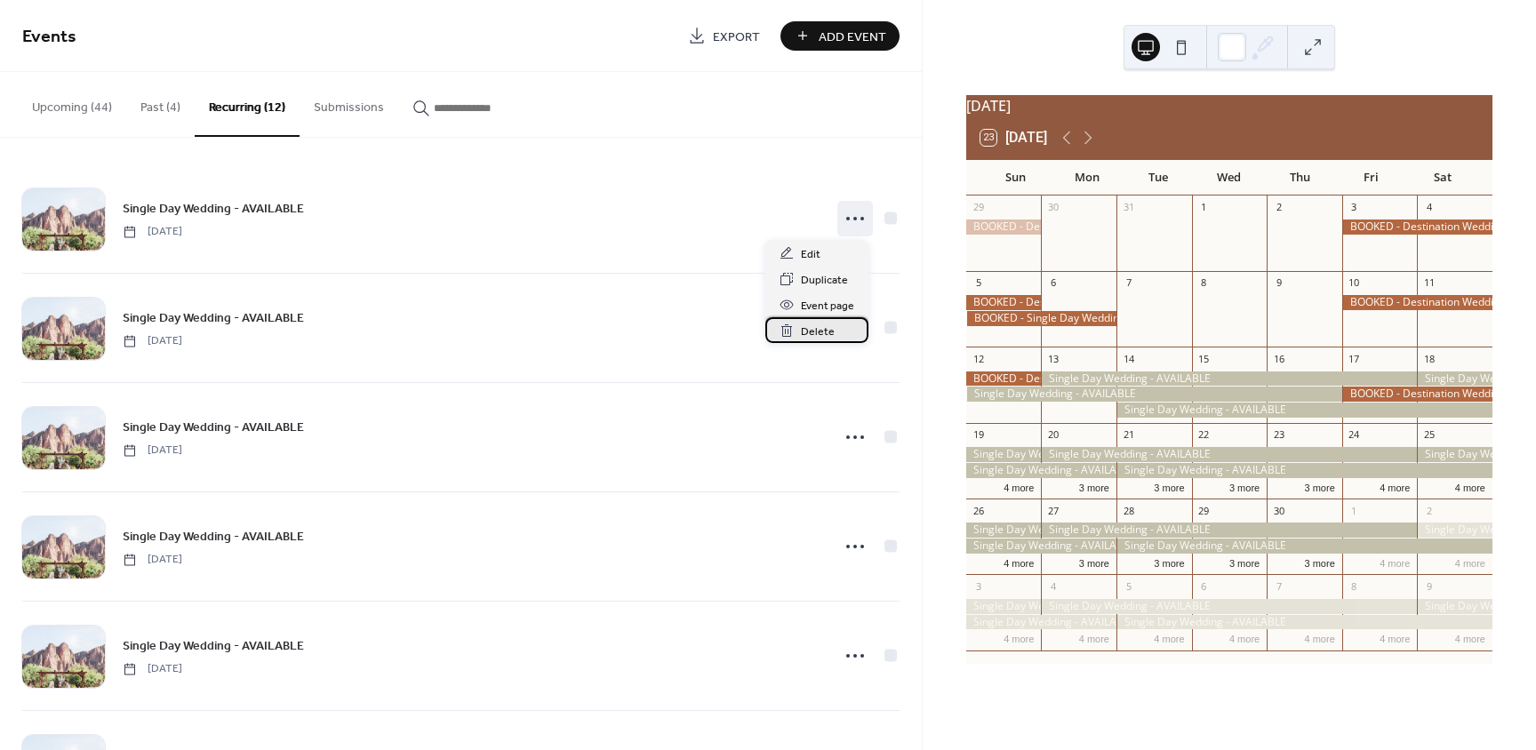
click at [834, 332] on div "Delete" at bounding box center [816, 330] width 103 height 26
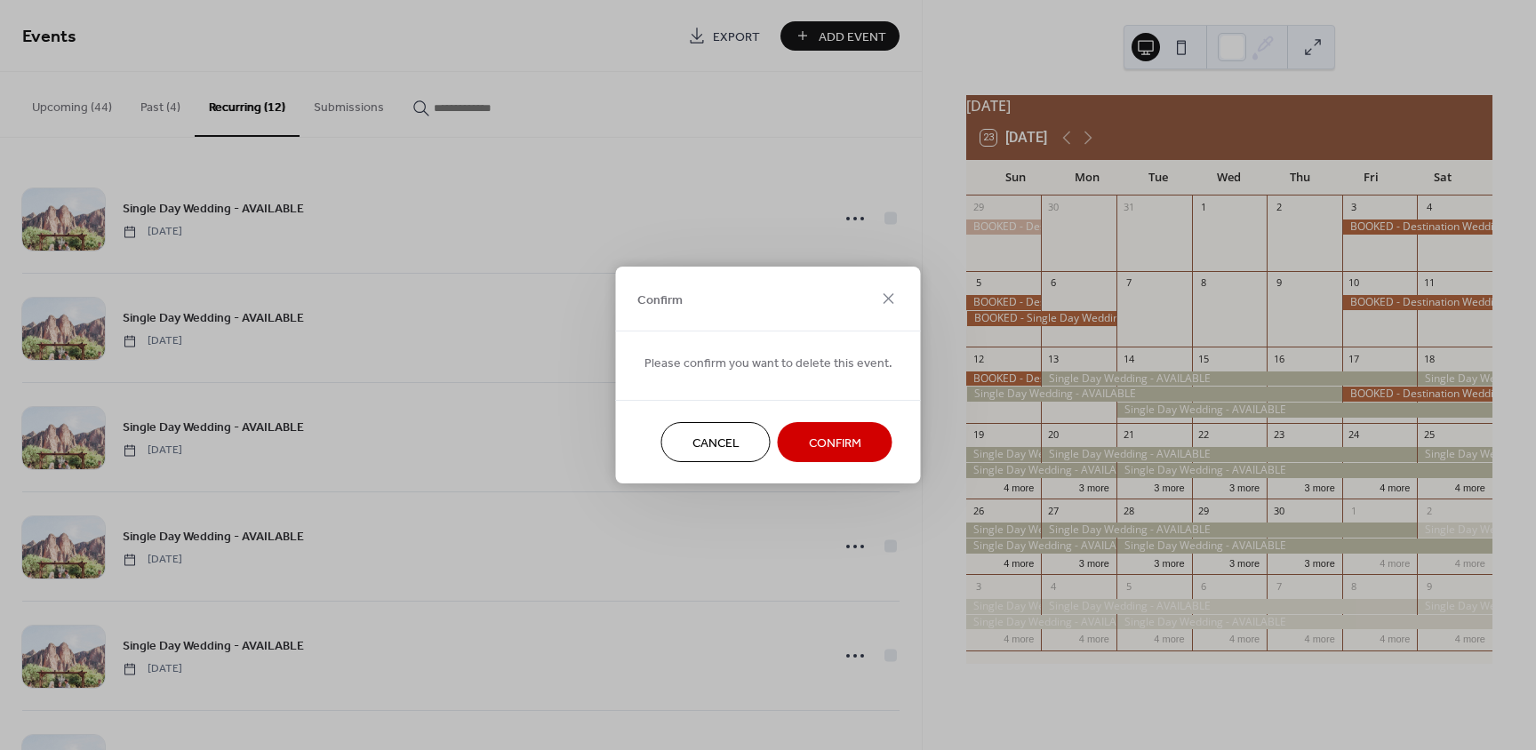
click at [832, 463] on div "Cancel Confirm" at bounding box center [768, 442] width 305 height 84
click at [833, 452] on span "Confirm" at bounding box center [835, 444] width 52 height 19
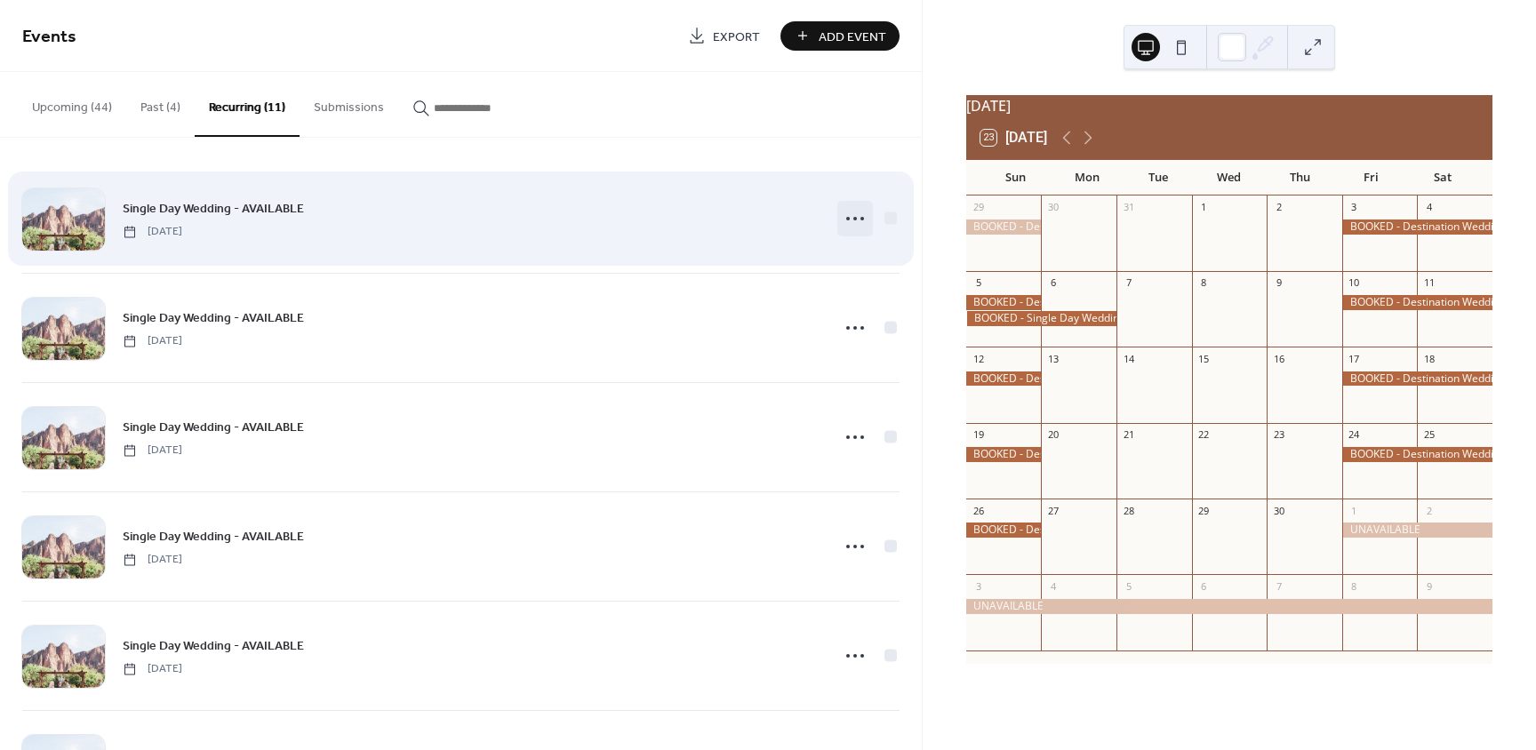
click at [847, 217] on icon at bounding box center [855, 218] width 28 height 28
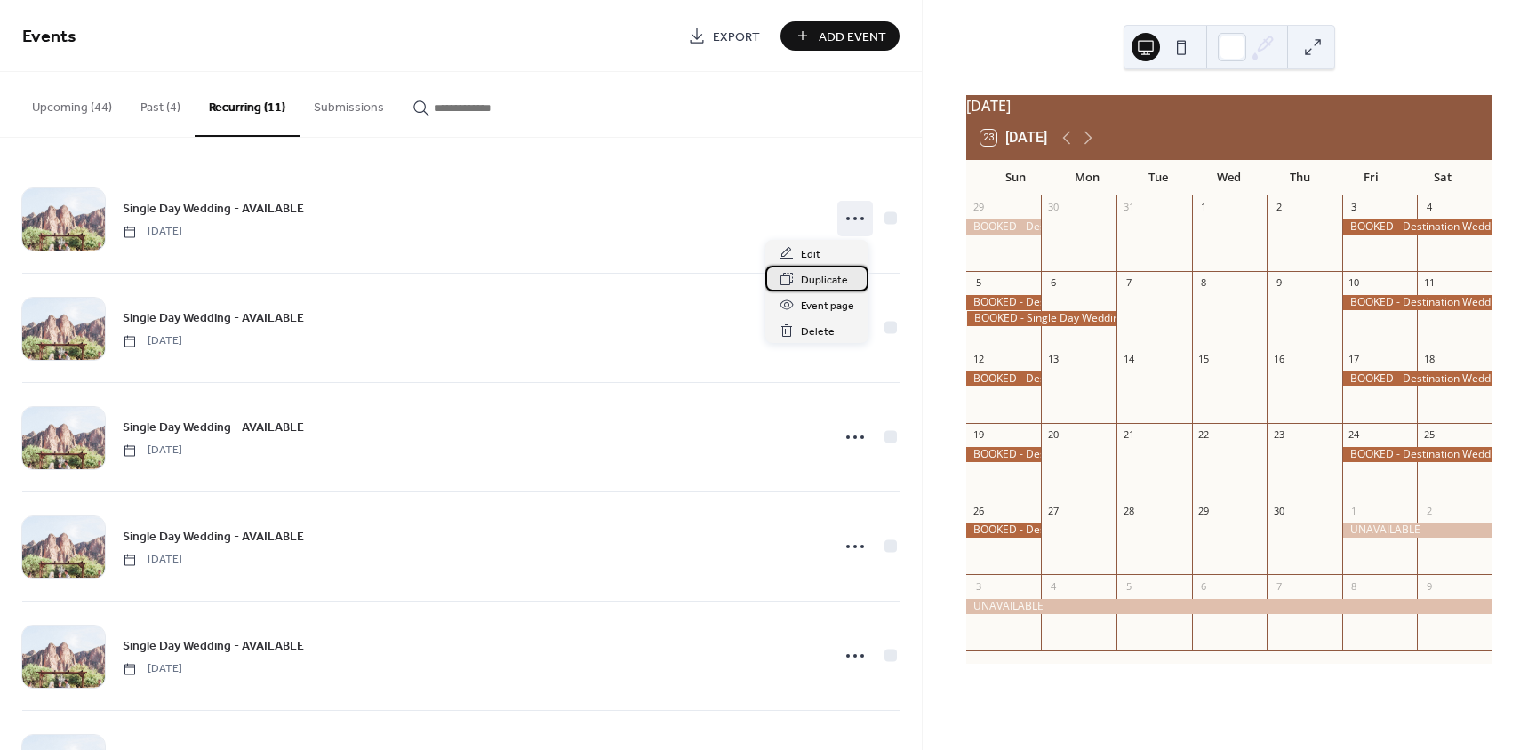
click at [812, 284] on span "Duplicate" at bounding box center [824, 280] width 47 height 19
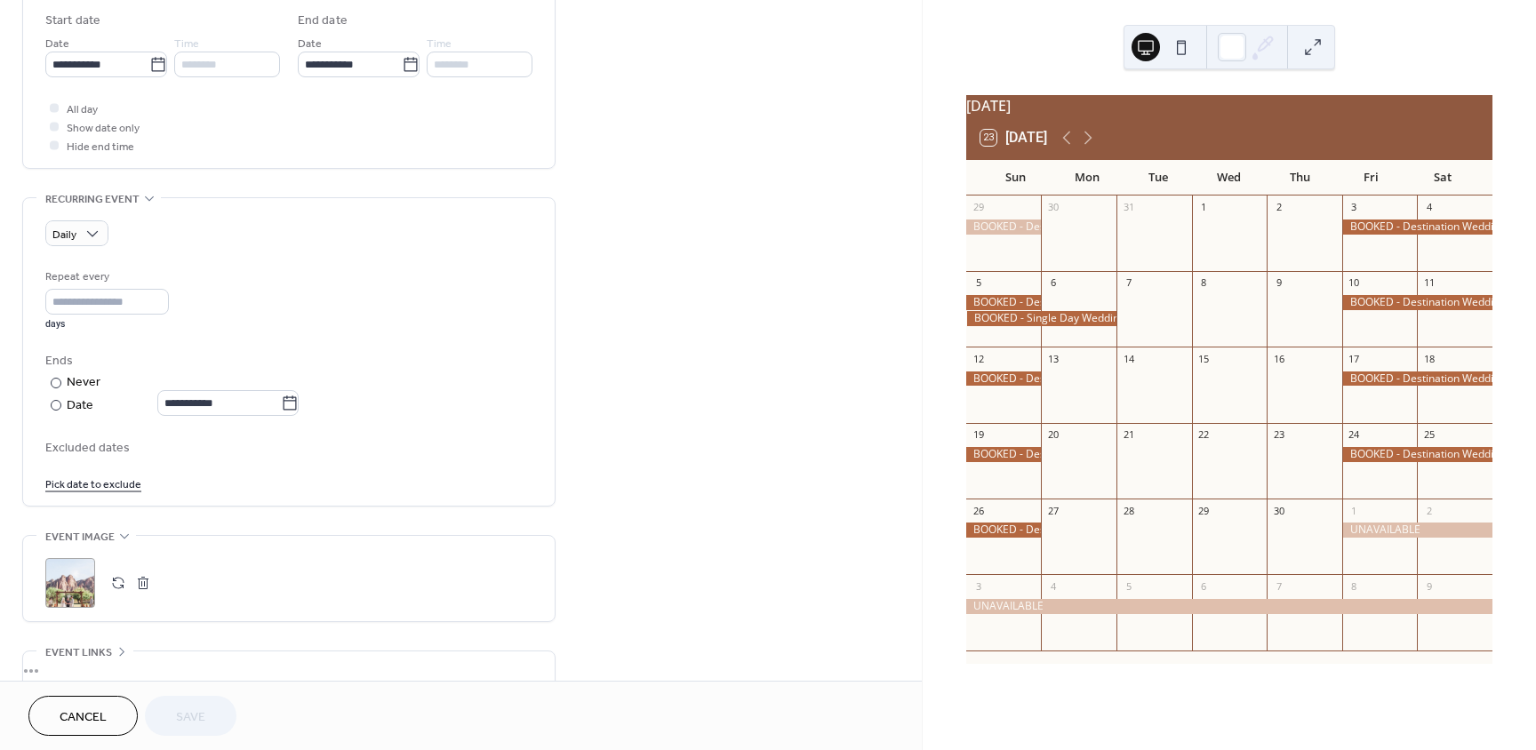
scroll to position [356, 0]
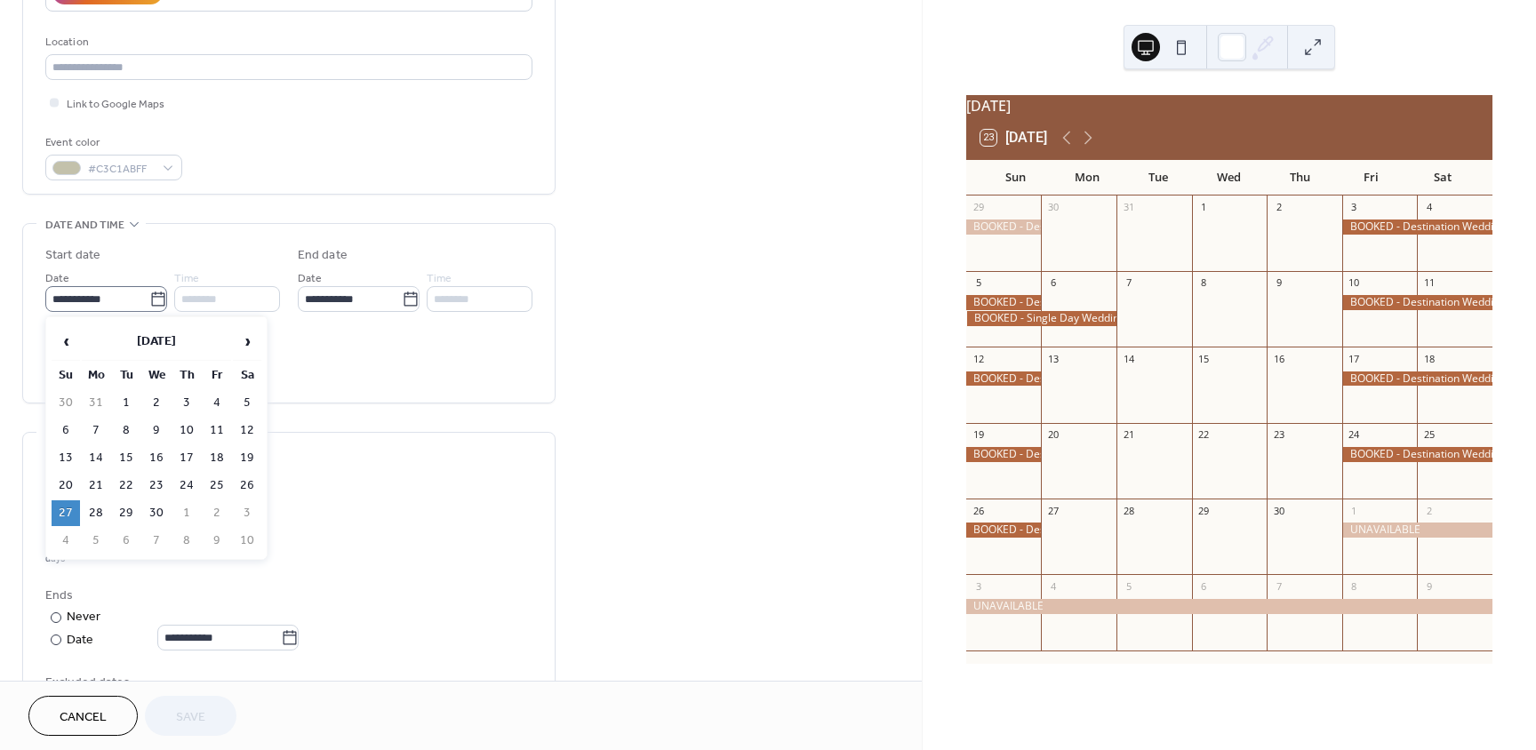
click at [154, 299] on icon at bounding box center [158, 300] width 18 height 18
click at [149, 299] on input "**********" at bounding box center [97, 299] width 104 height 26
click at [245, 340] on span "›" at bounding box center [247, 342] width 27 height 36
click at [75, 340] on span "‹" at bounding box center [65, 342] width 27 height 36
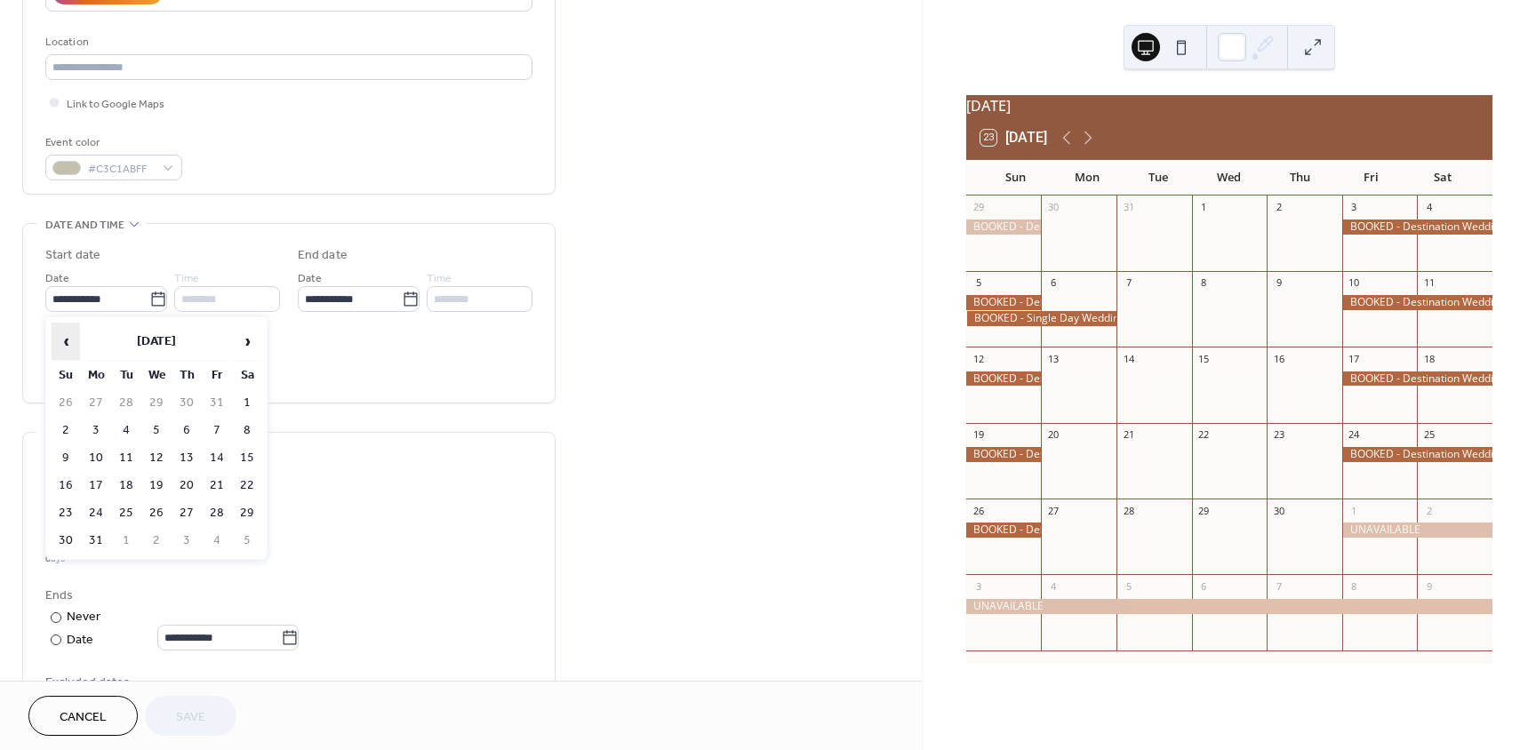
click at [75, 340] on span "‹" at bounding box center [65, 342] width 27 height 36
click at [136, 432] on td "7" at bounding box center [126, 431] width 28 height 26
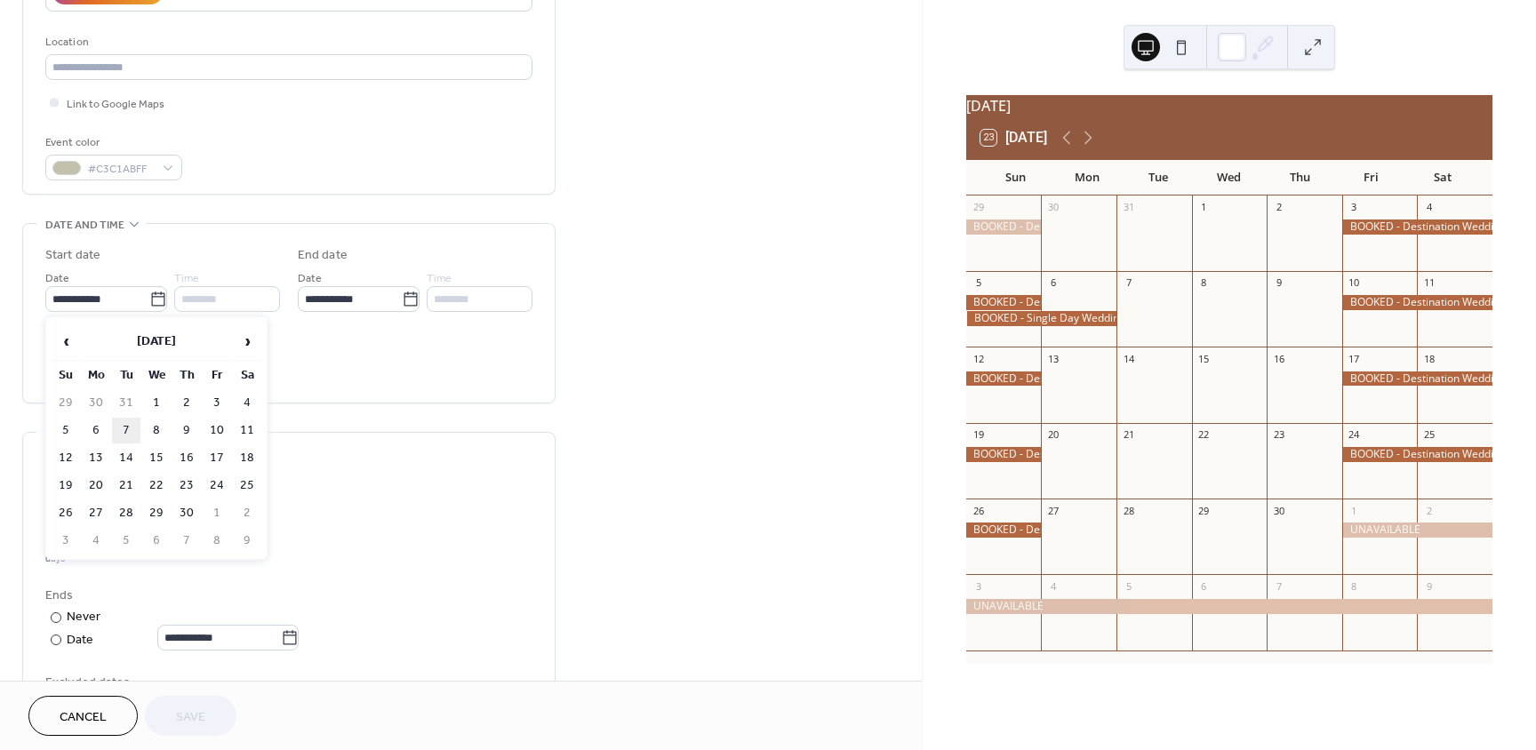
type input "**********"
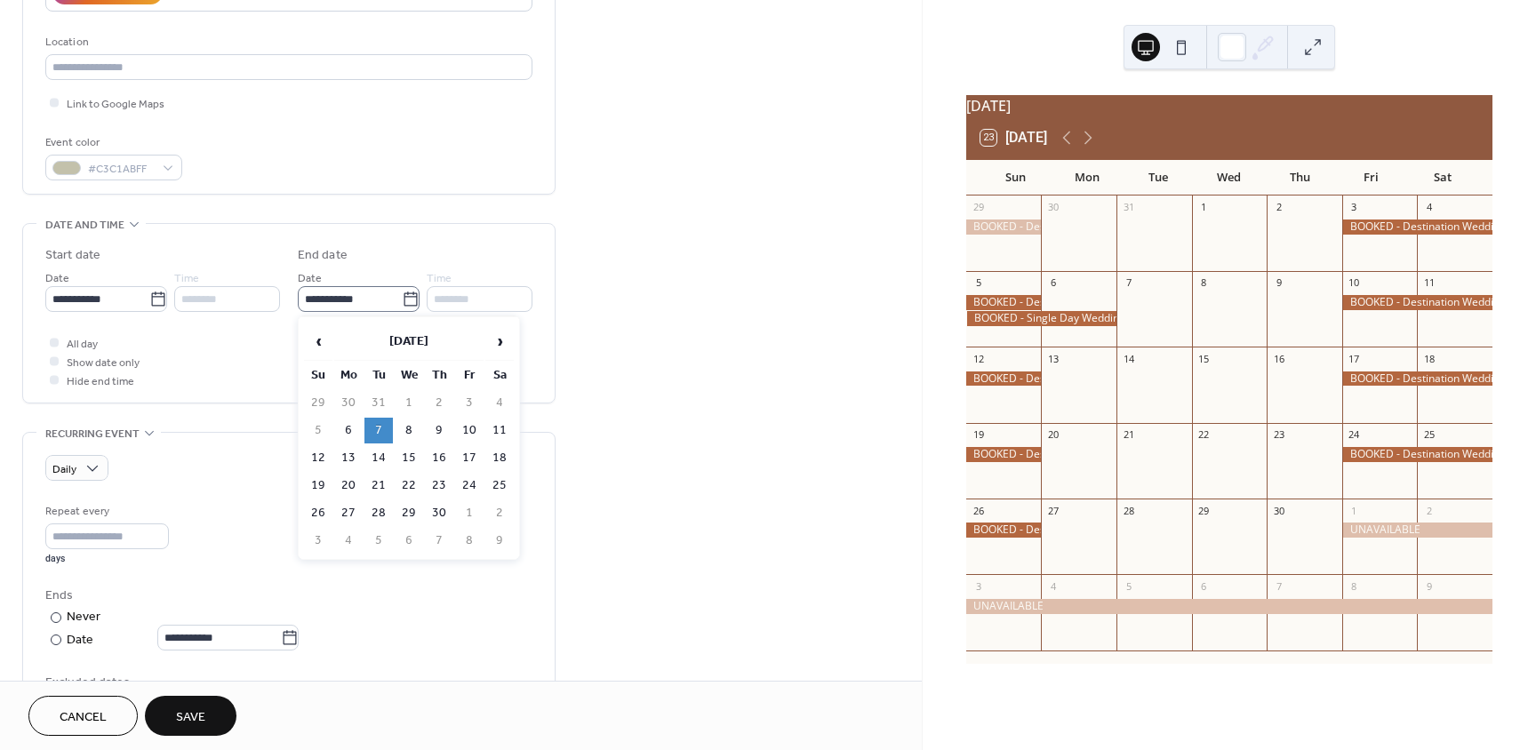
click at [403, 300] on icon at bounding box center [411, 300] width 18 height 18
click at [402, 300] on input "**********" at bounding box center [350, 299] width 104 height 26
click at [444, 428] on td "9" at bounding box center [439, 431] width 28 height 26
type input "**********"
click at [178, 724] on span "Save" at bounding box center [190, 717] width 29 height 19
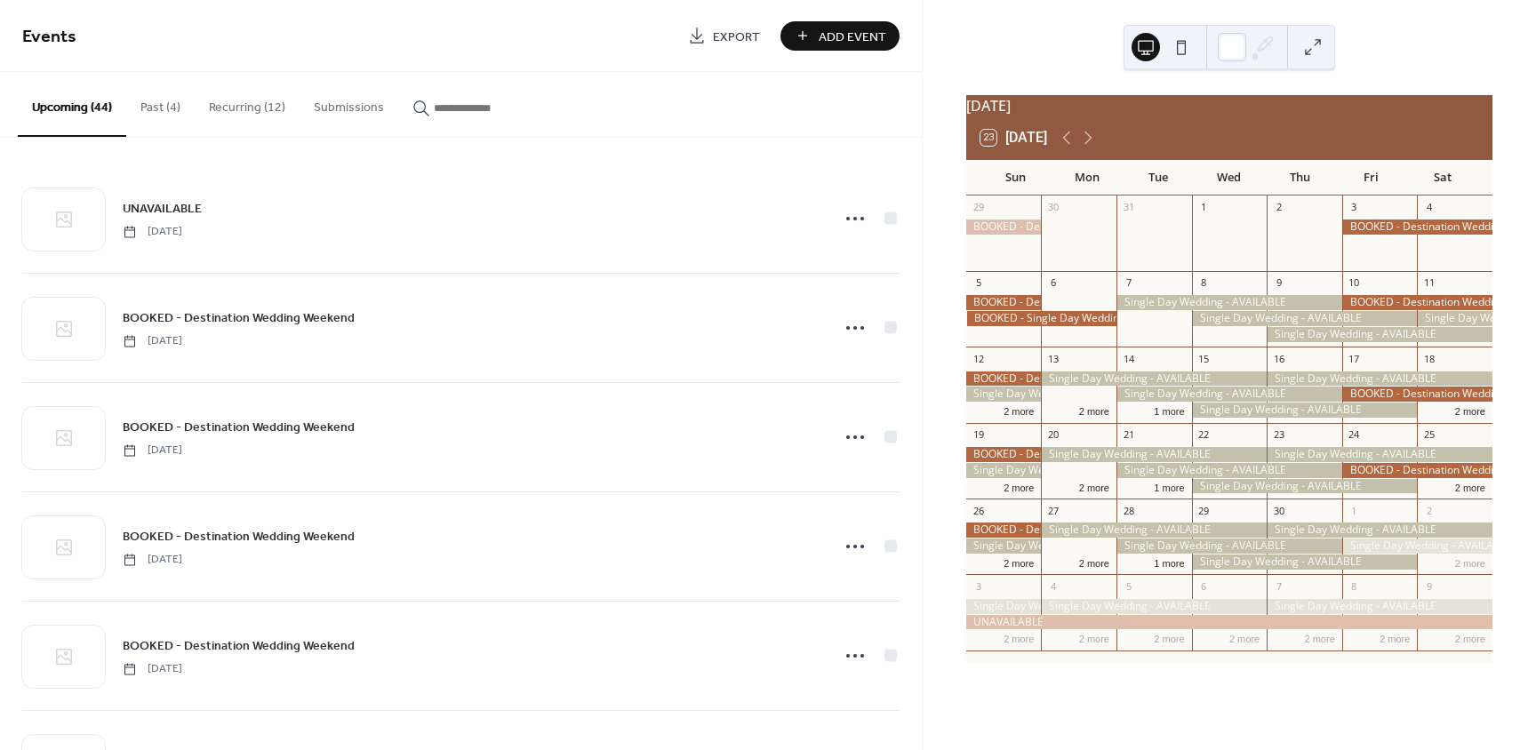
click at [252, 103] on button "Recurring (12)" at bounding box center [247, 103] width 105 height 63
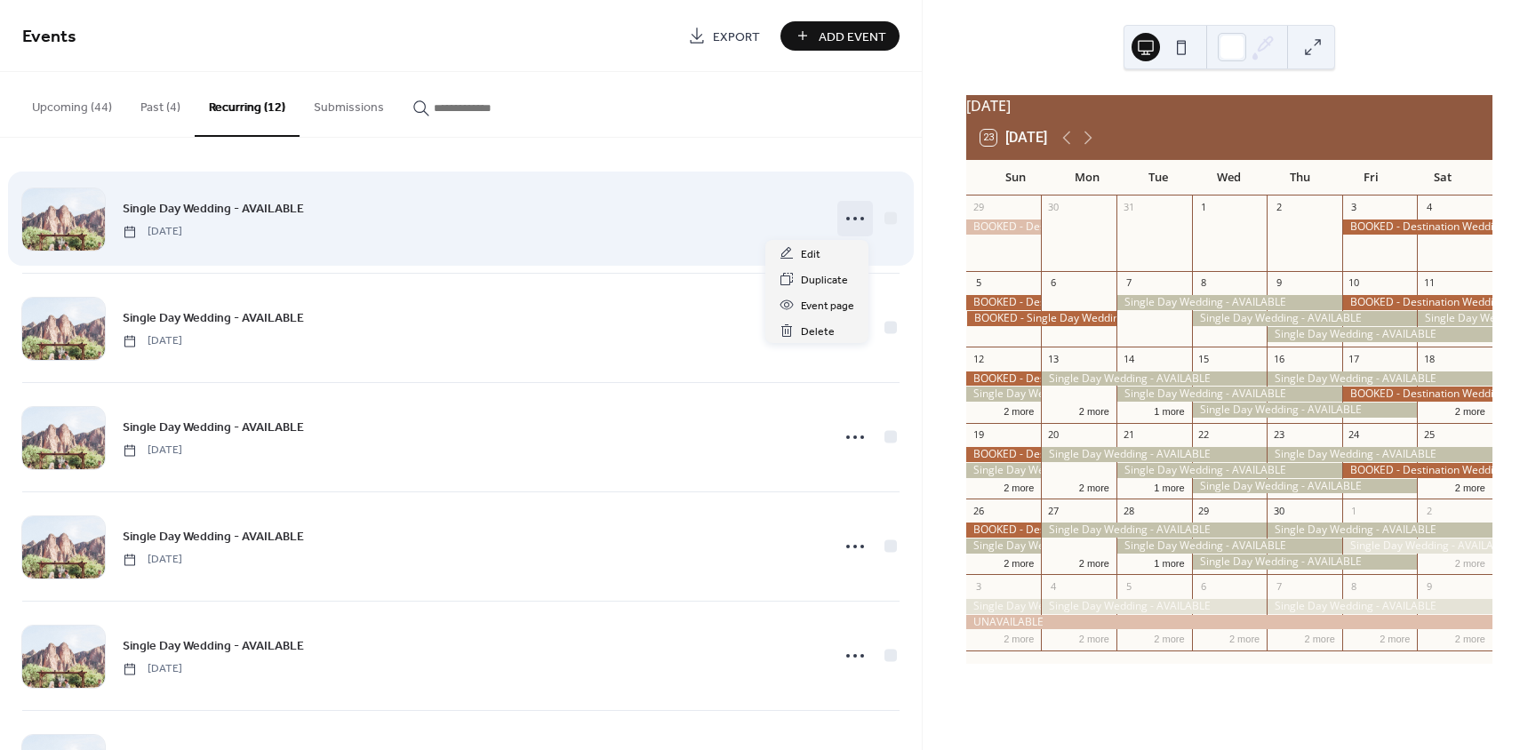
click at [846, 219] on icon at bounding box center [855, 218] width 28 height 28
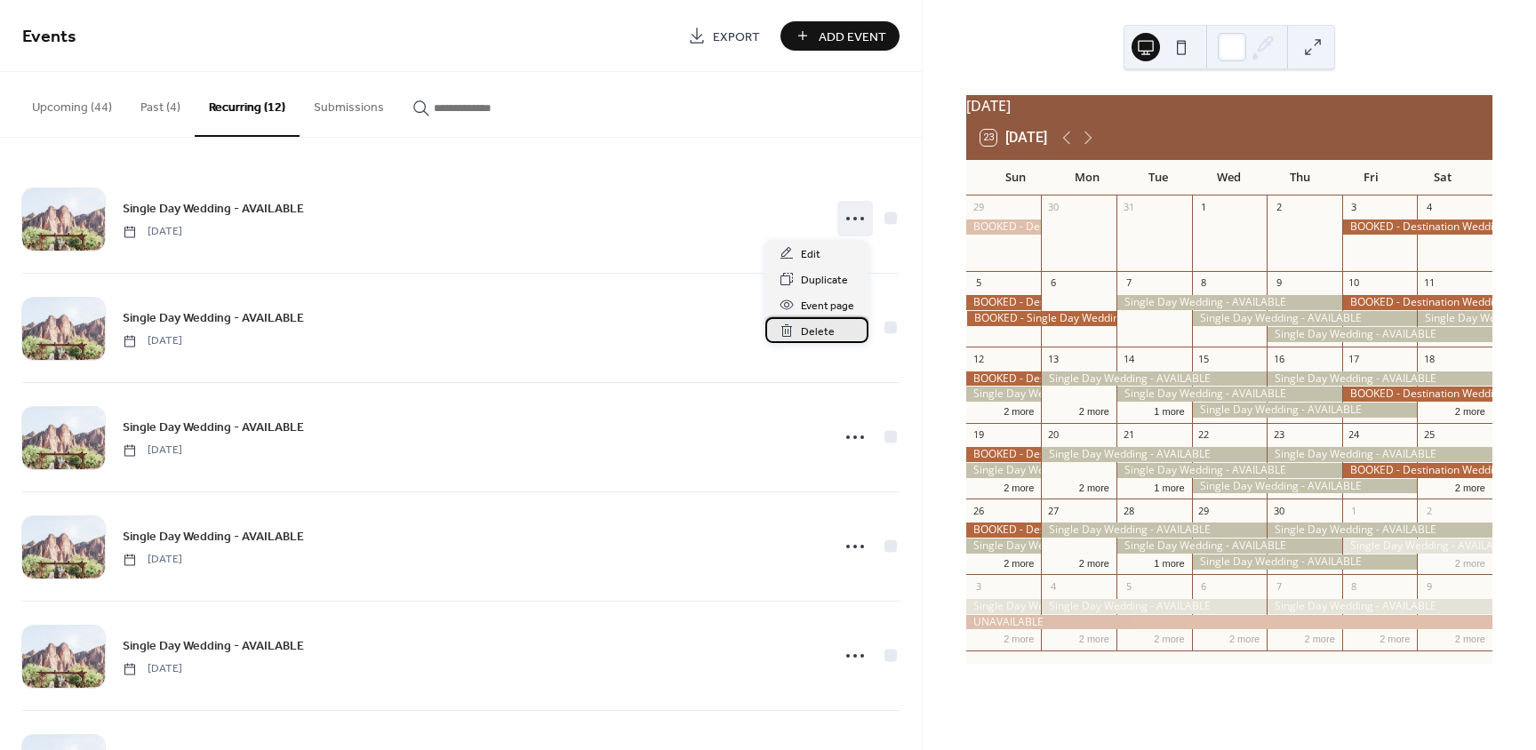
click at [812, 329] on span "Delete" at bounding box center [818, 332] width 34 height 19
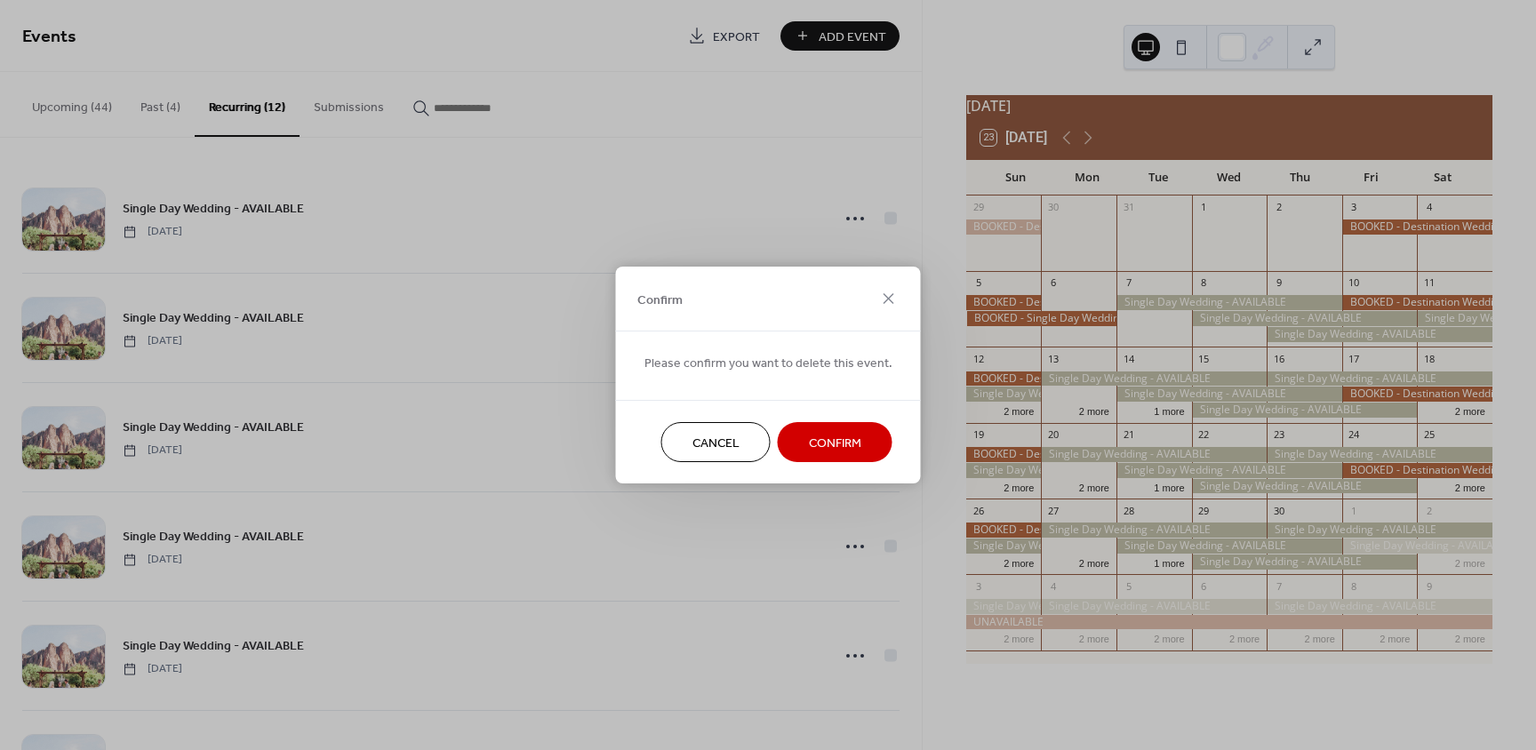
click at [815, 451] on span "Confirm" at bounding box center [835, 444] width 52 height 19
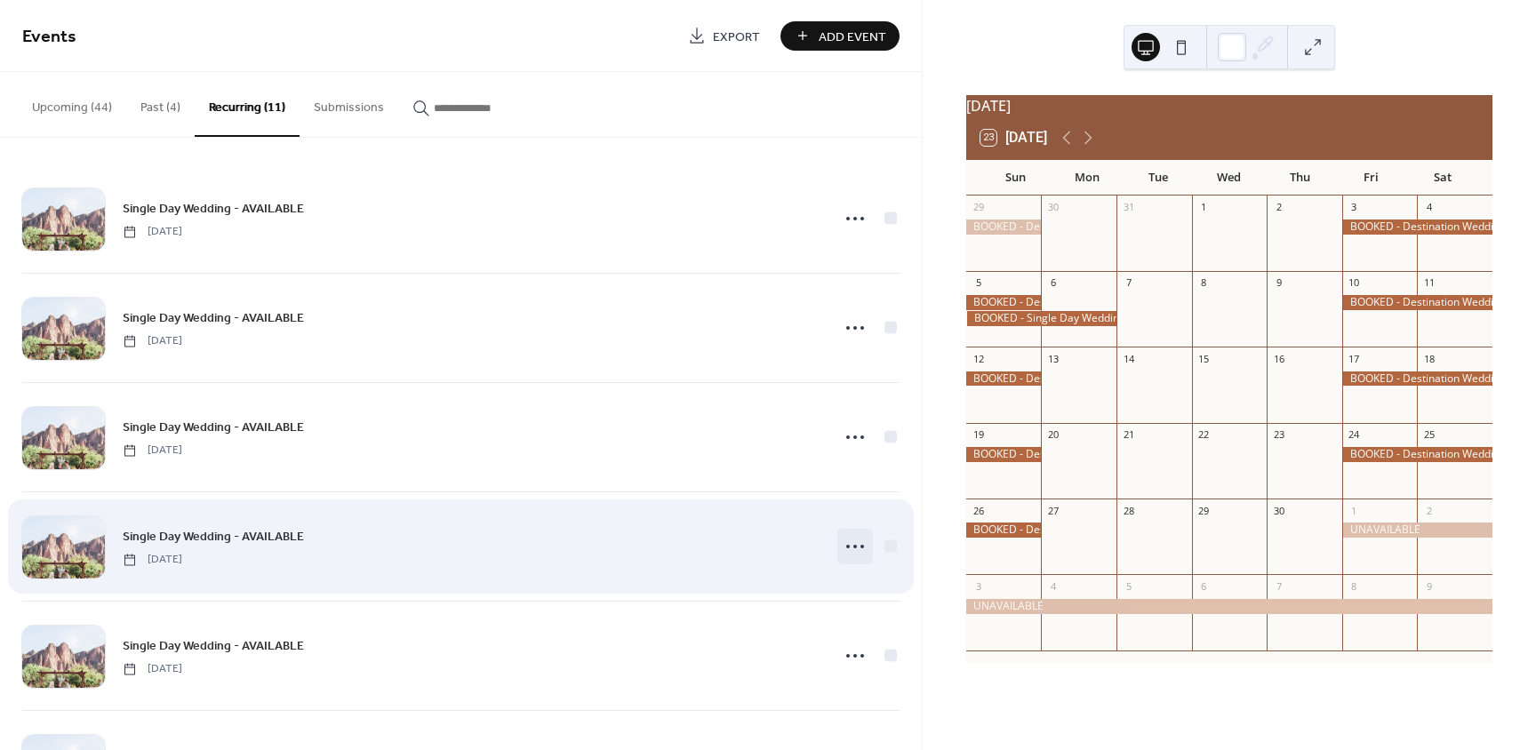
click at [852, 548] on icon at bounding box center [855, 546] width 28 height 28
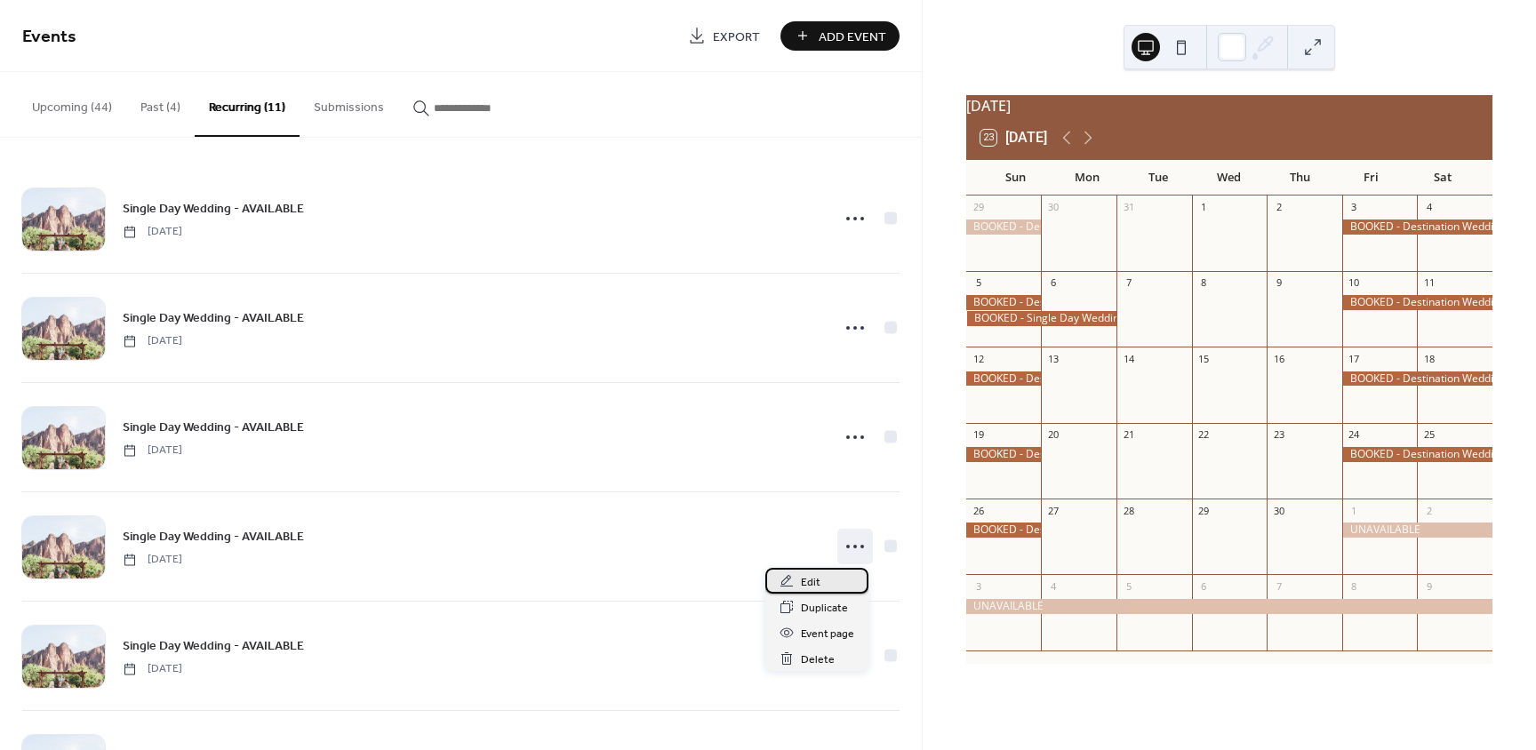
click at [819, 588] on span "Edit" at bounding box center [811, 582] width 20 height 19
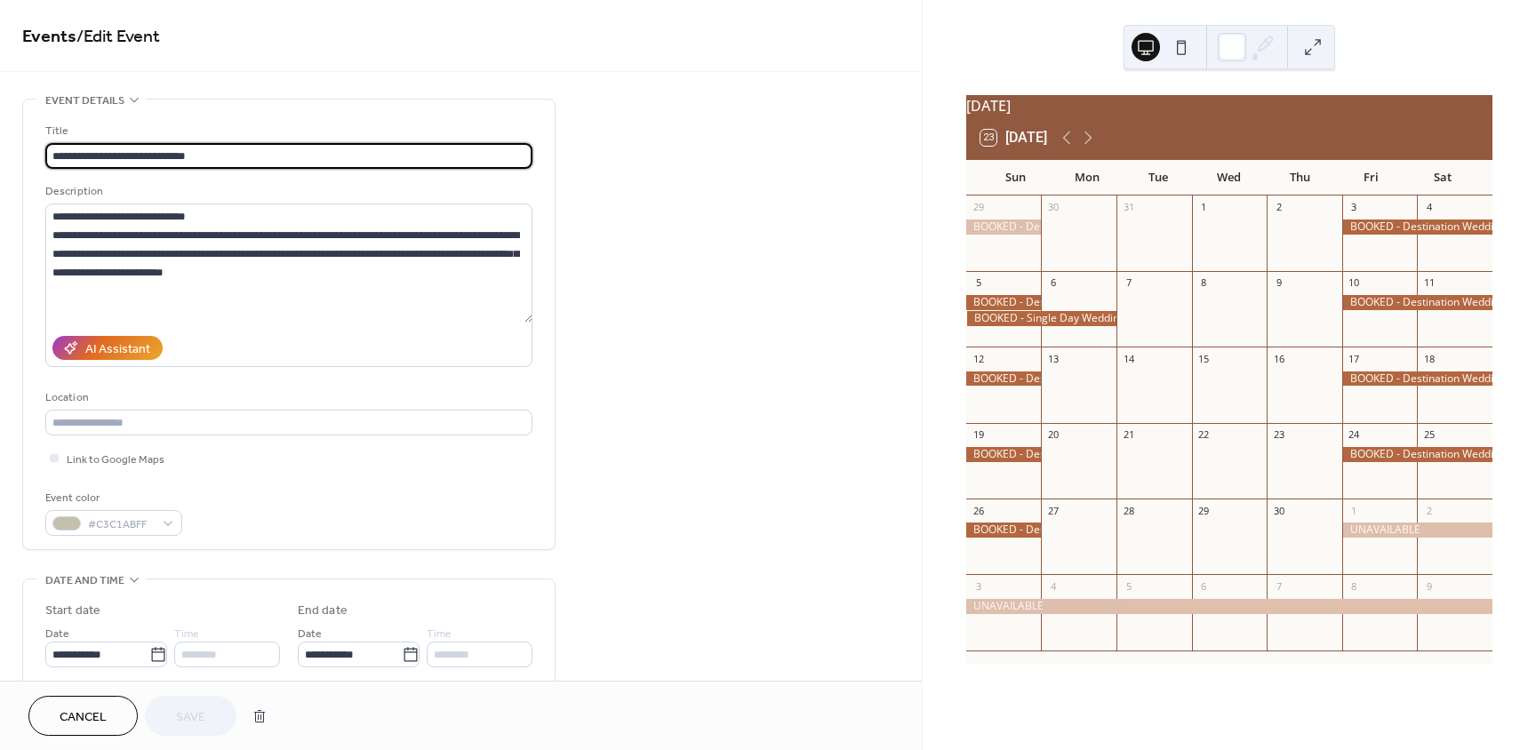
type input "**********"
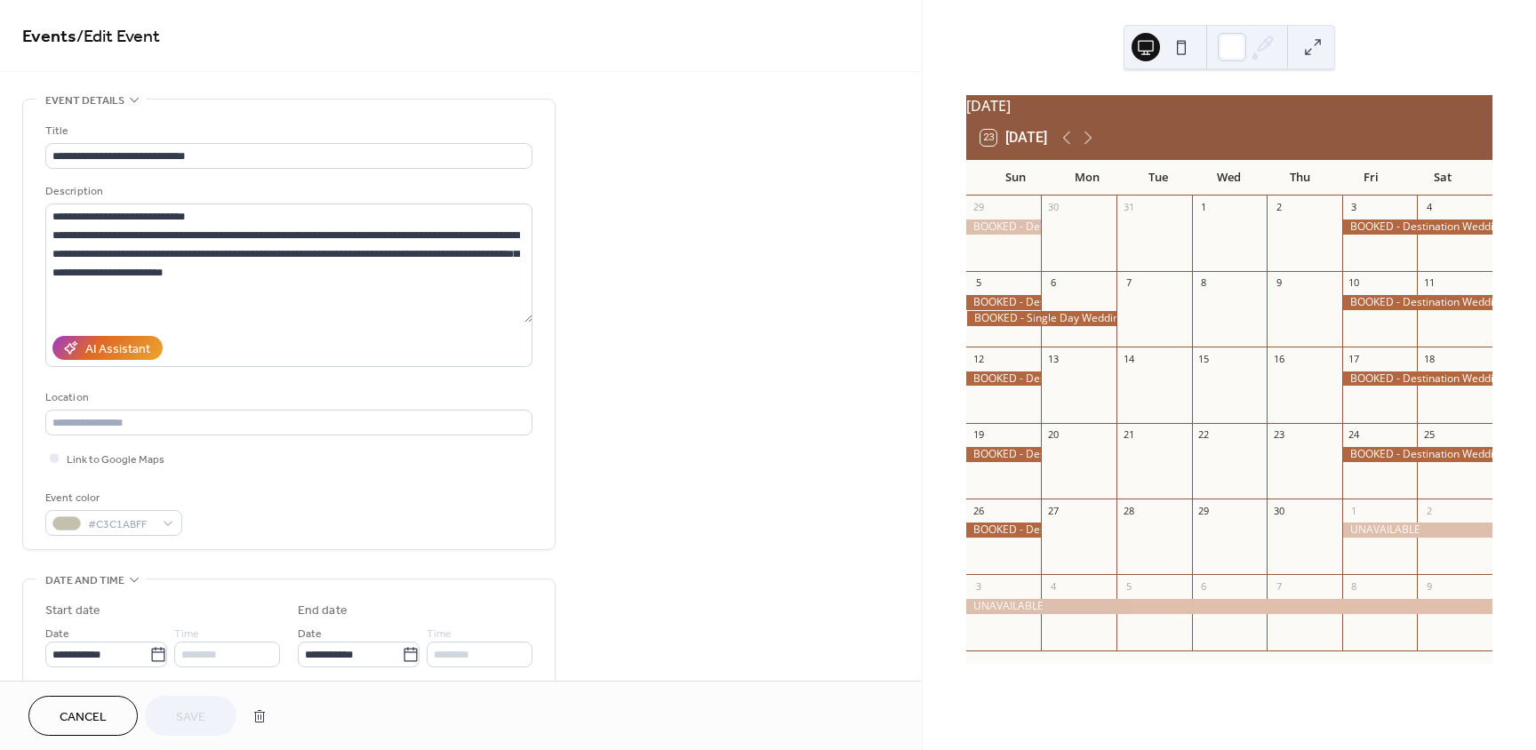
click at [79, 727] on span "Cancel" at bounding box center [83, 717] width 47 height 19
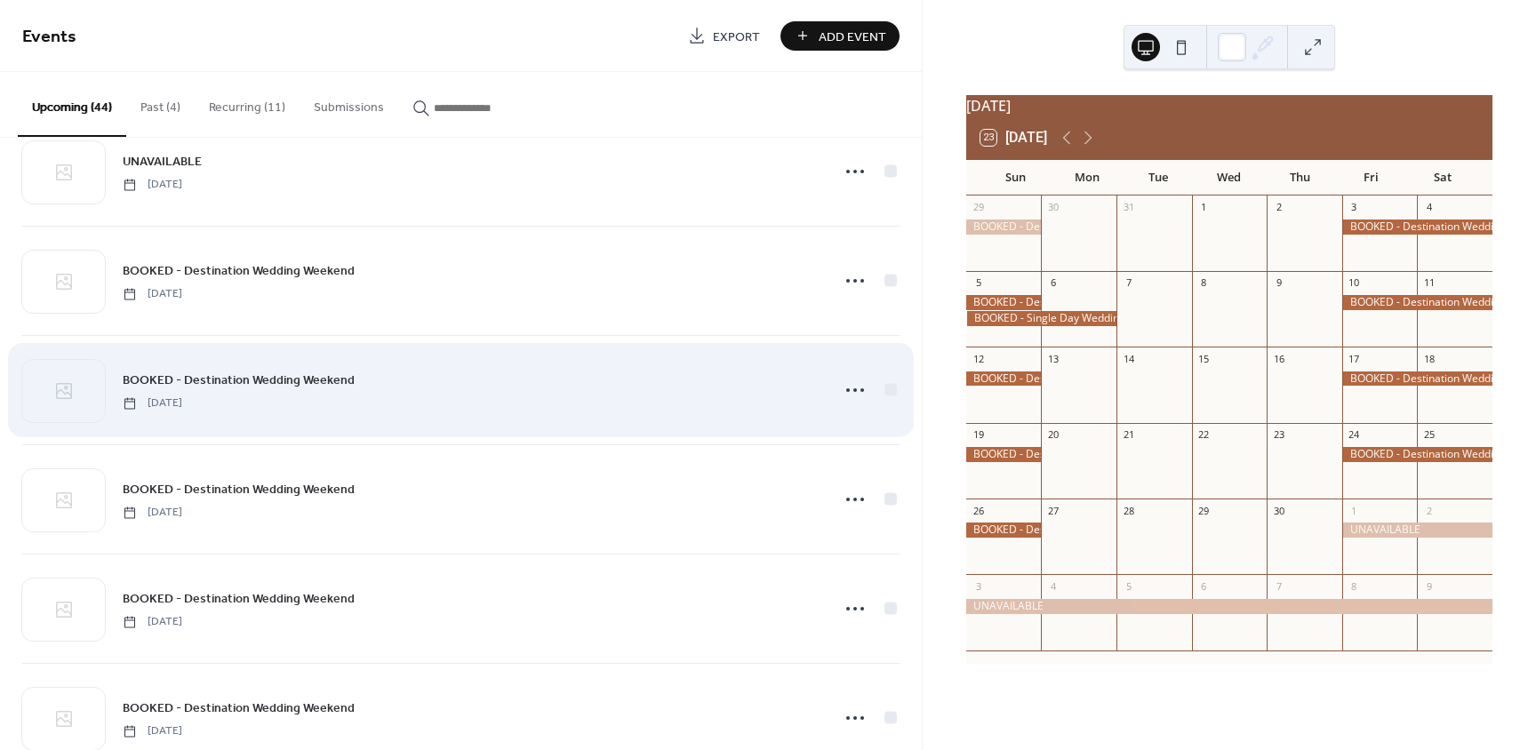
scroll to position [89, 0]
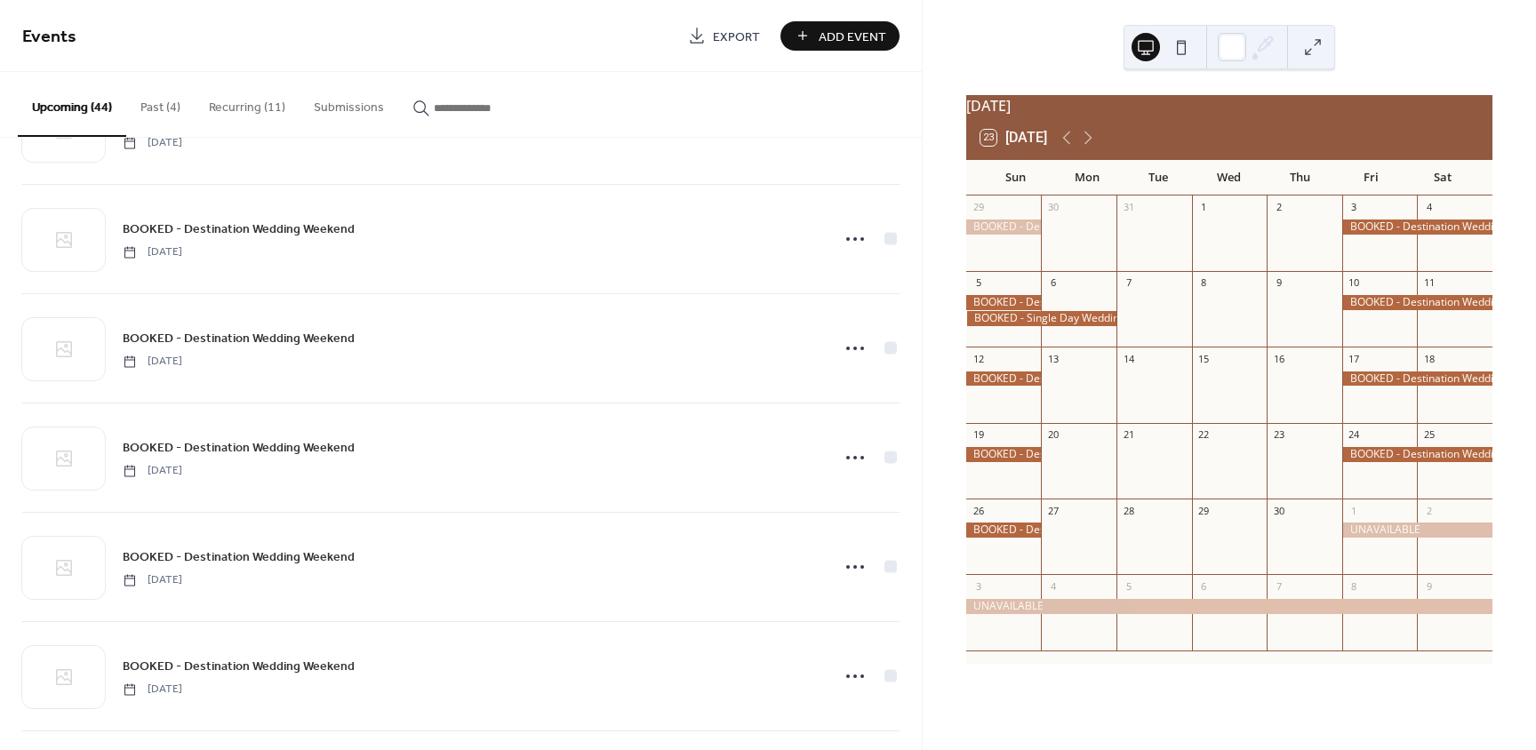
click at [231, 108] on button "Recurring (11)" at bounding box center [247, 103] width 105 height 63
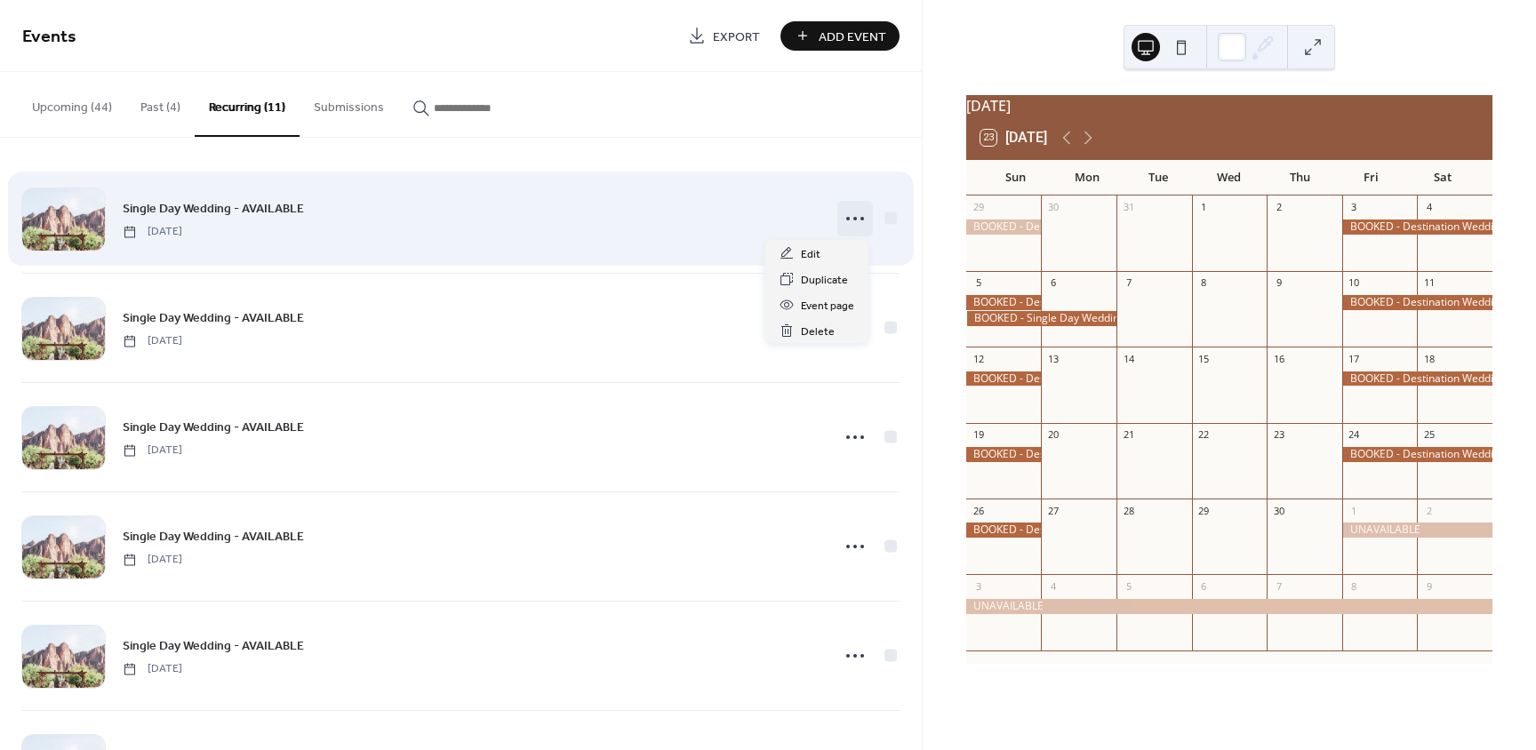
click at [846, 220] on icon at bounding box center [855, 218] width 28 height 28
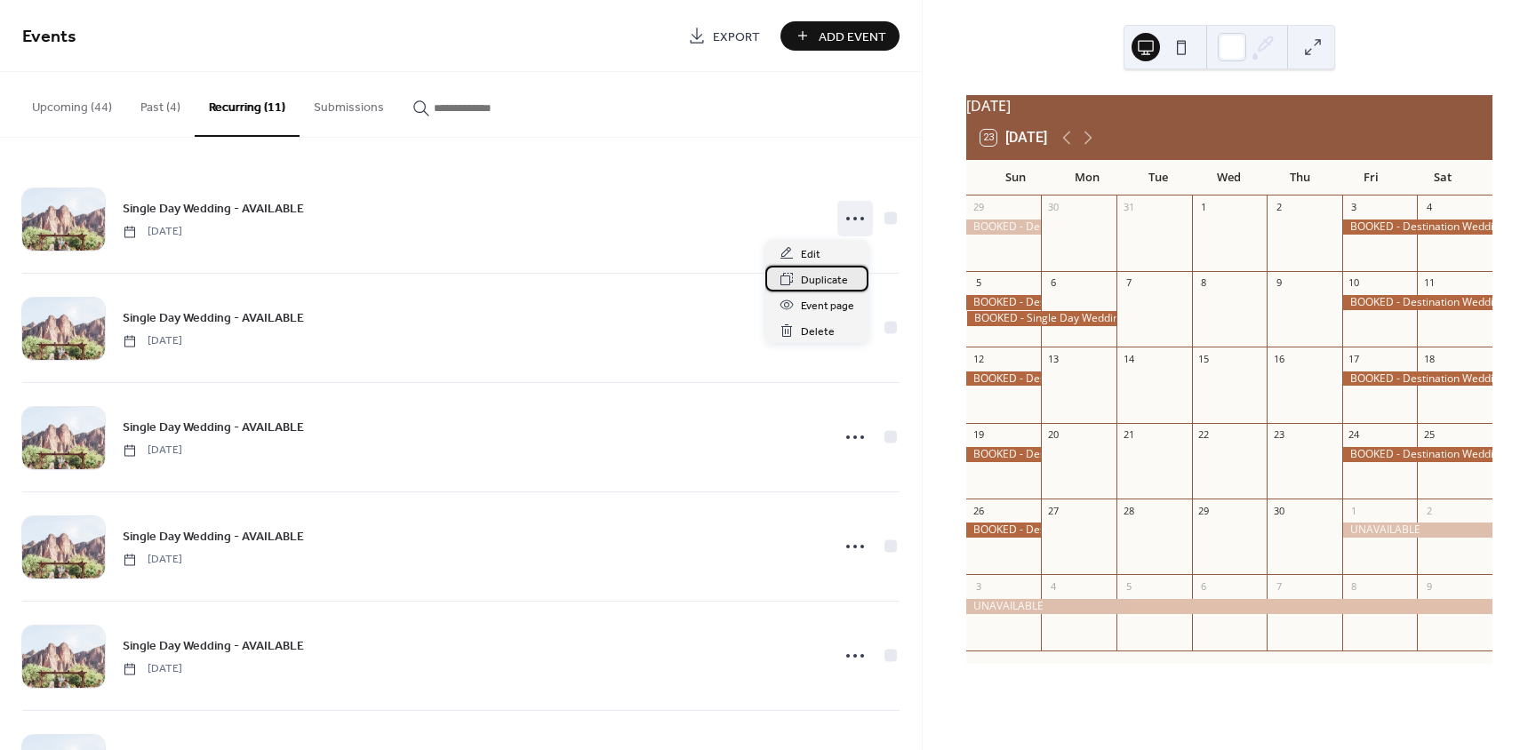
click at [835, 278] on span "Duplicate" at bounding box center [824, 280] width 47 height 19
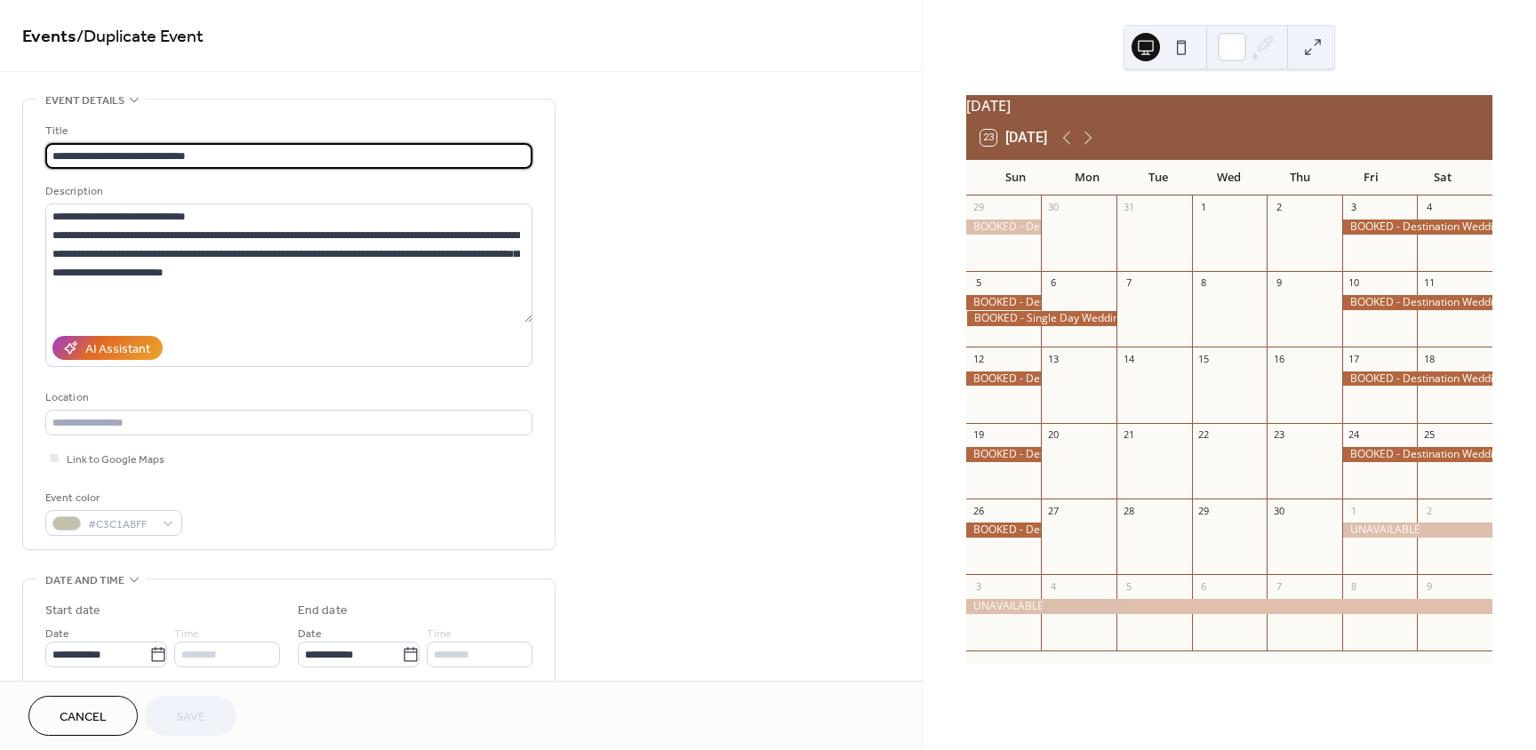
type input "**********"
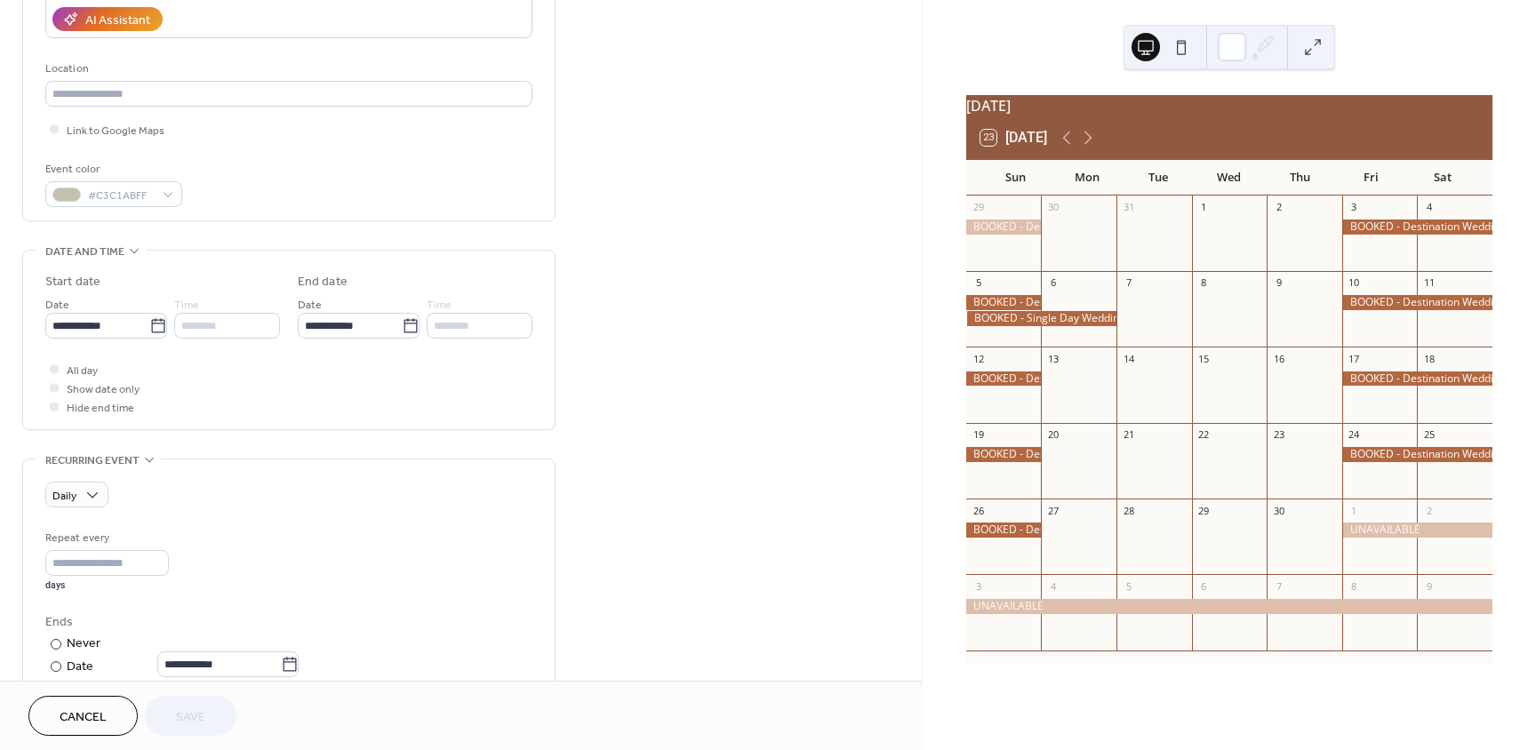
scroll to position [356, 0]
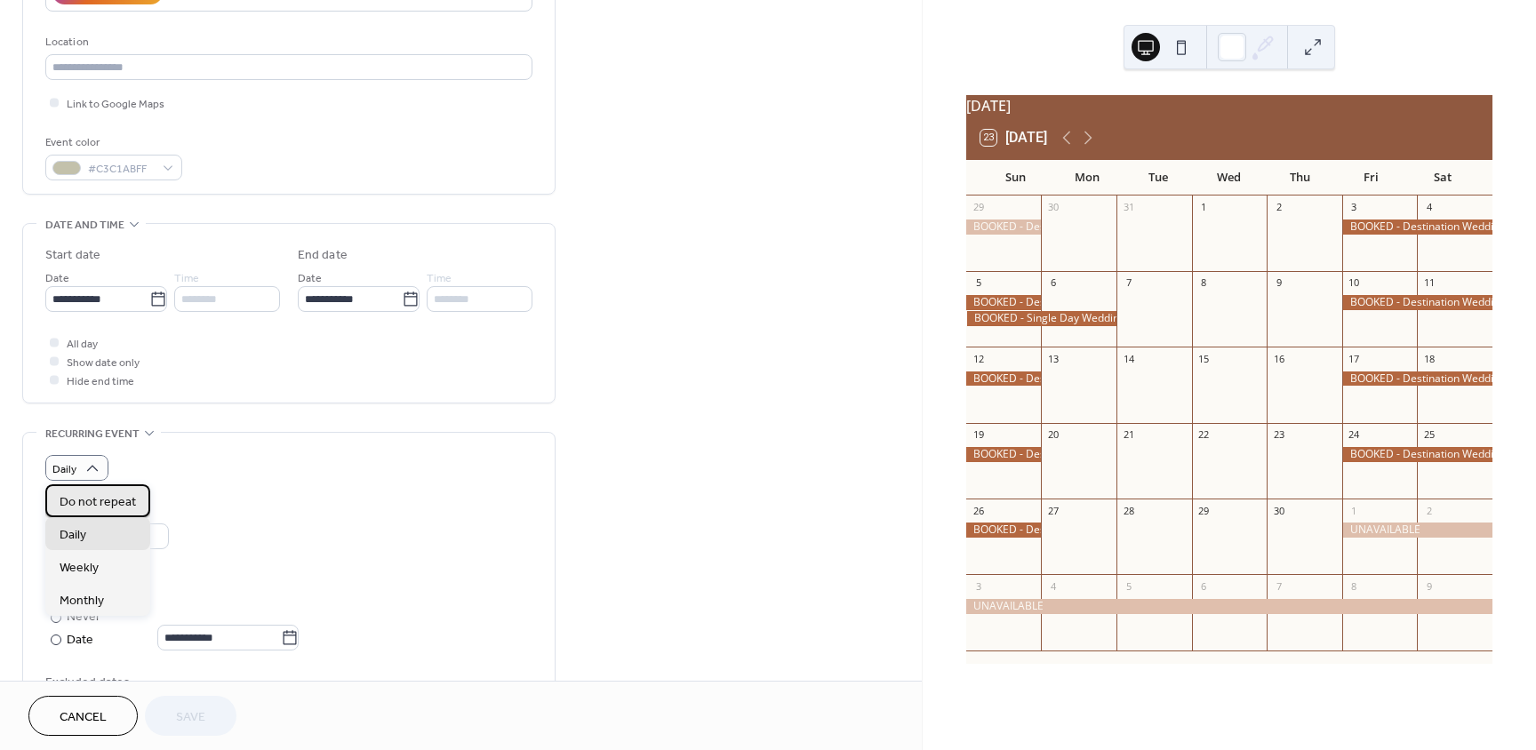
click at [91, 507] on span "Do not repeat" at bounding box center [98, 502] width 76 height 19
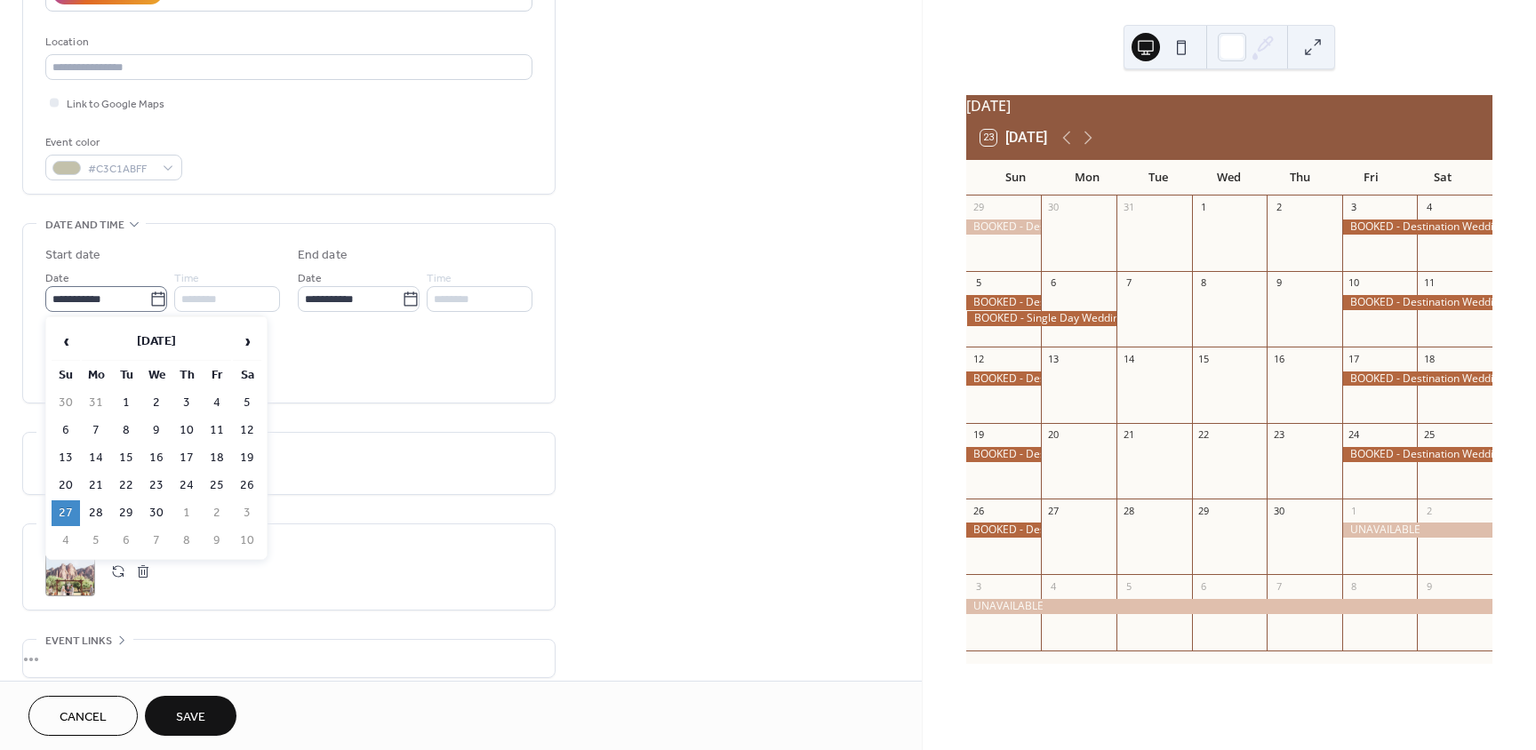
click at [152, 302] on icon at bounding box center [158, 300] width 18 height 18
click at [149, 302] on input "**********" at bounding box center [97, 299] width 104 height 26
click at [73, 346] on span "‹" at bounding box center [65, 342] width 27 height 36
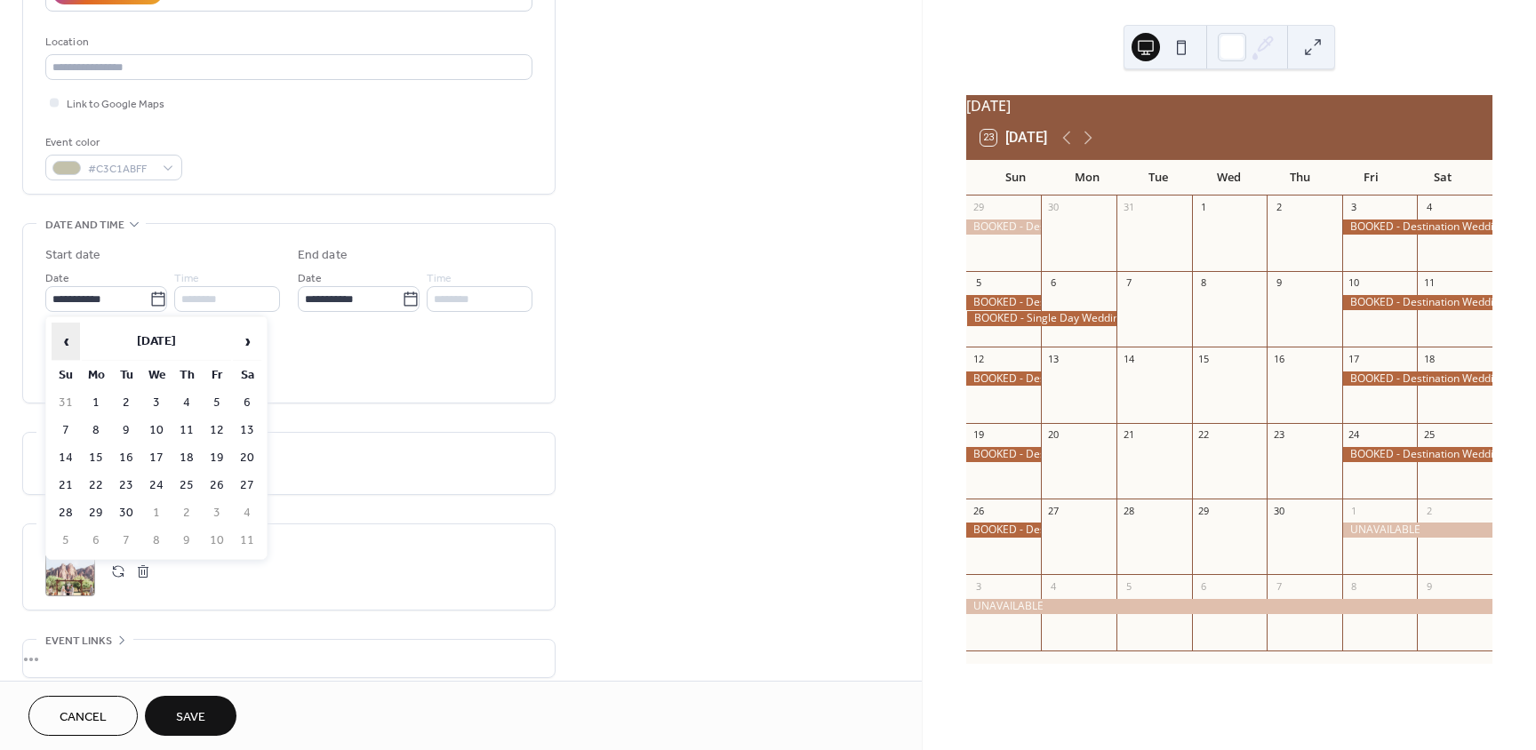
click at [73, 346] on span "‹" at bounding box center [65, 342] width 27 height 36
click at [128, 434] on td "7" at bounding box center [126, 431] width 28 height 26
type input "**********"
click at [410, 300] on icon at bounding box center [411, 300] width 18 height 18
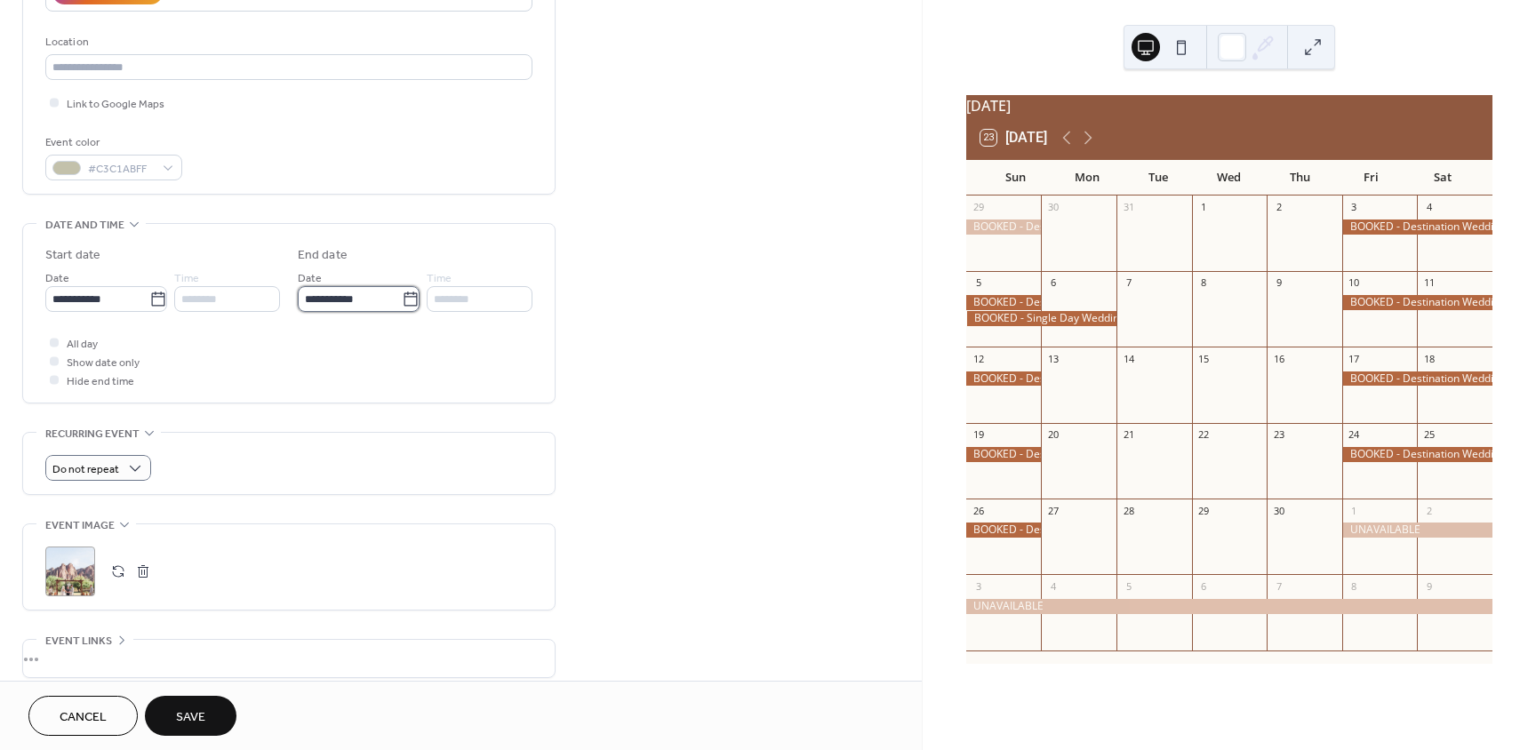
click at [402, 300] on input "**********" at bounding box center [350, 299] width 104 height 26
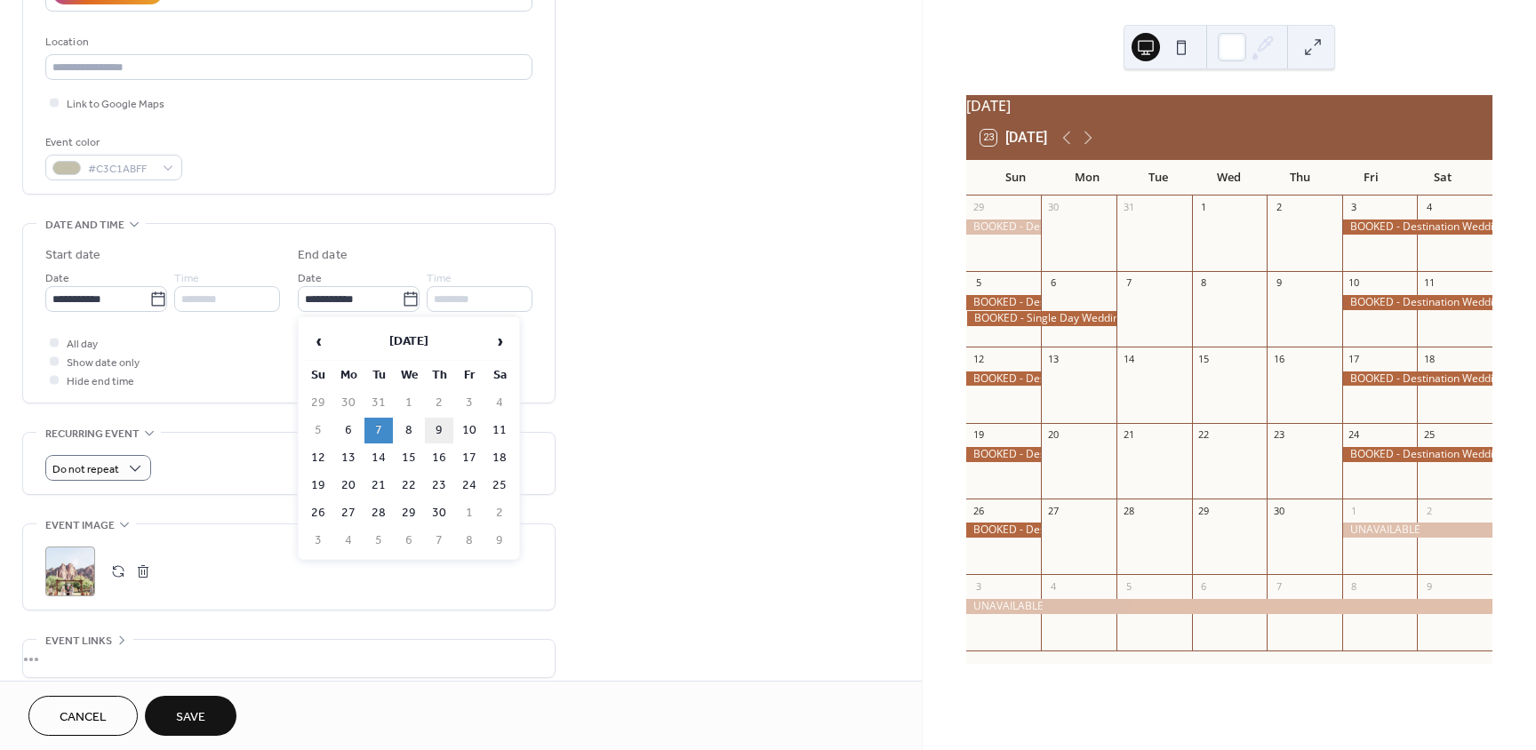
click at [446, 431] on td "9" at bounding box center [439, 431] width 28 height 26
type input "**********"
click at [186, 715] on span "Save" at bounding box center [190, 717] width 29 height 19
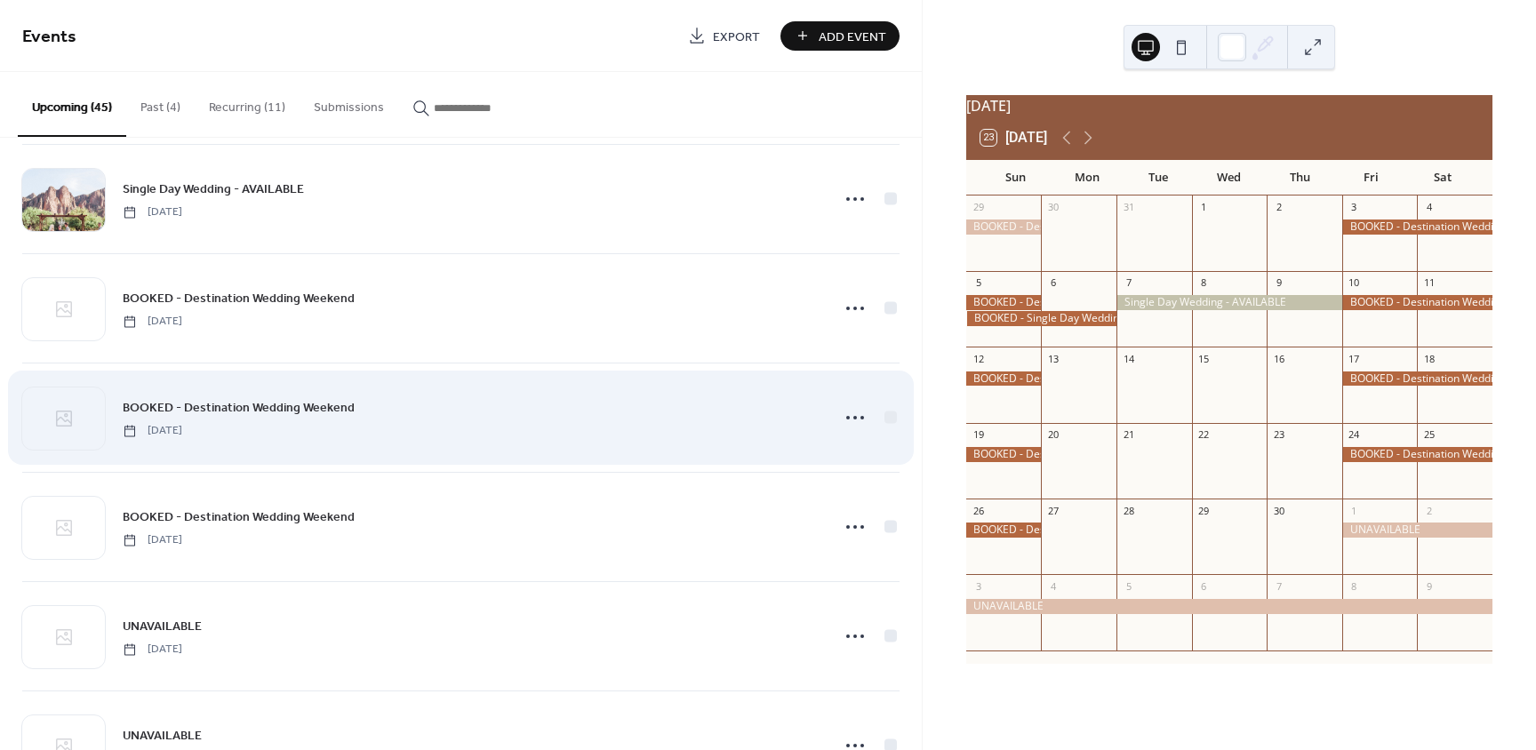
scroll to position [2311, 0]
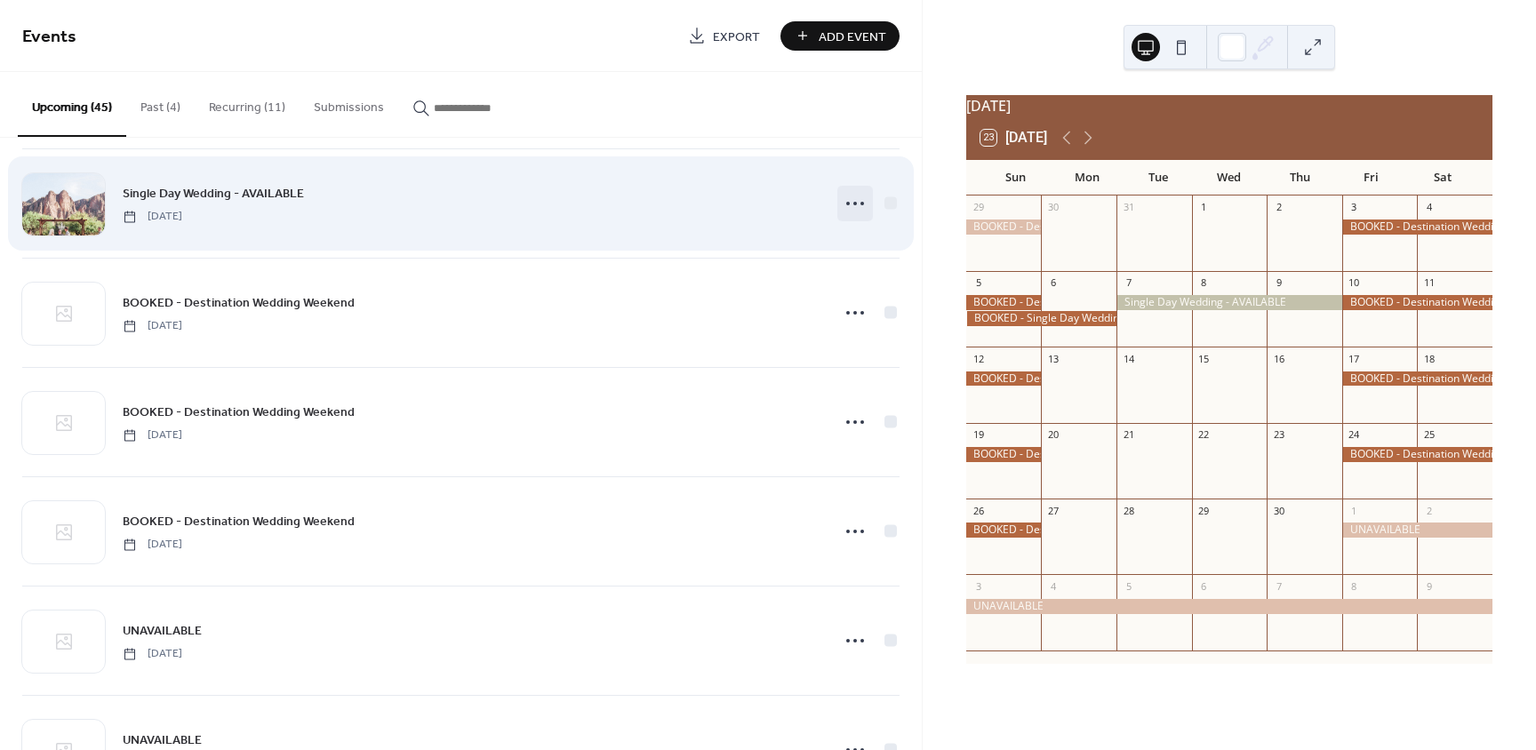
click at [852, 206] on icon at bounding box center [855, 203] width 28 height 28
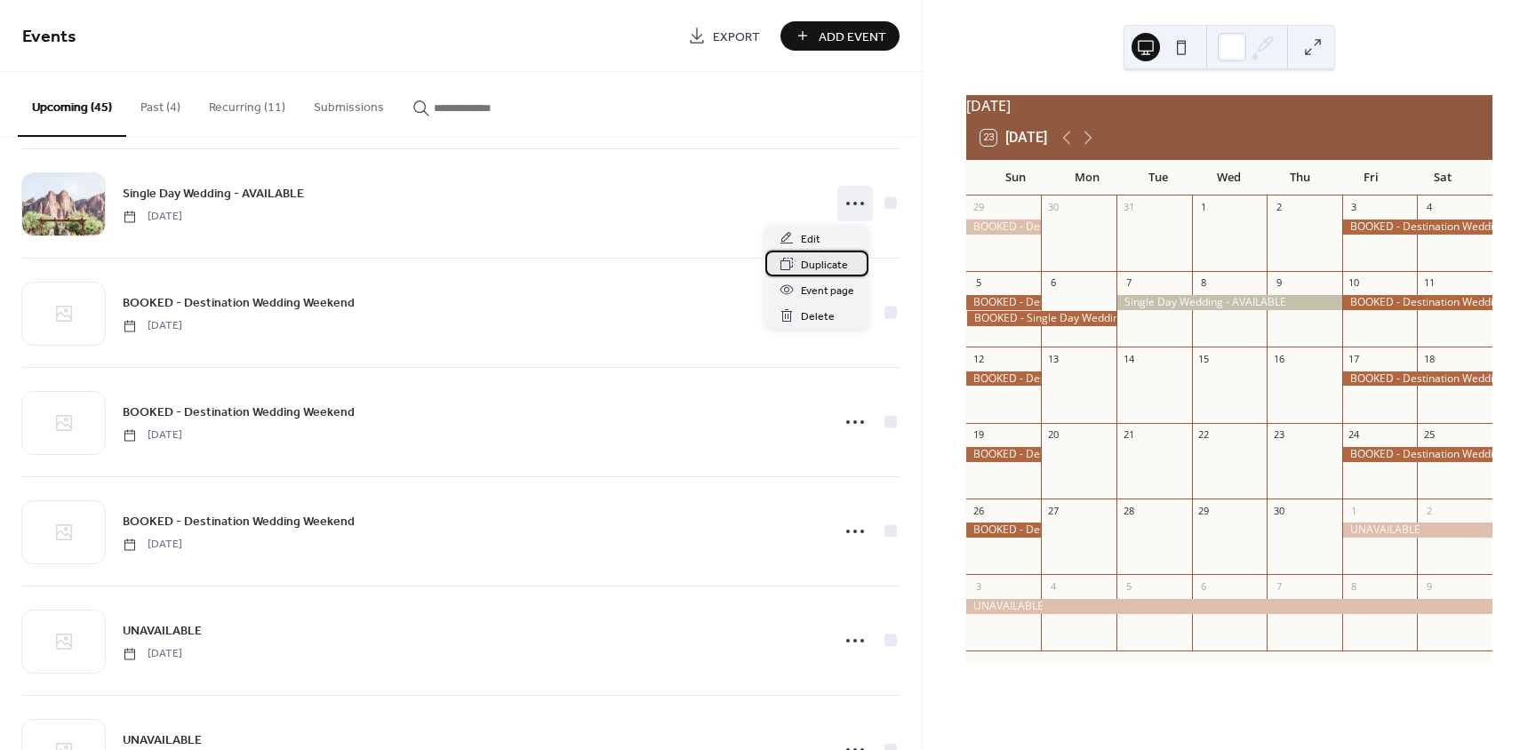
click at [821, 263] on span "Duplicate" at bounding box center [824, 265] width 47 height 19
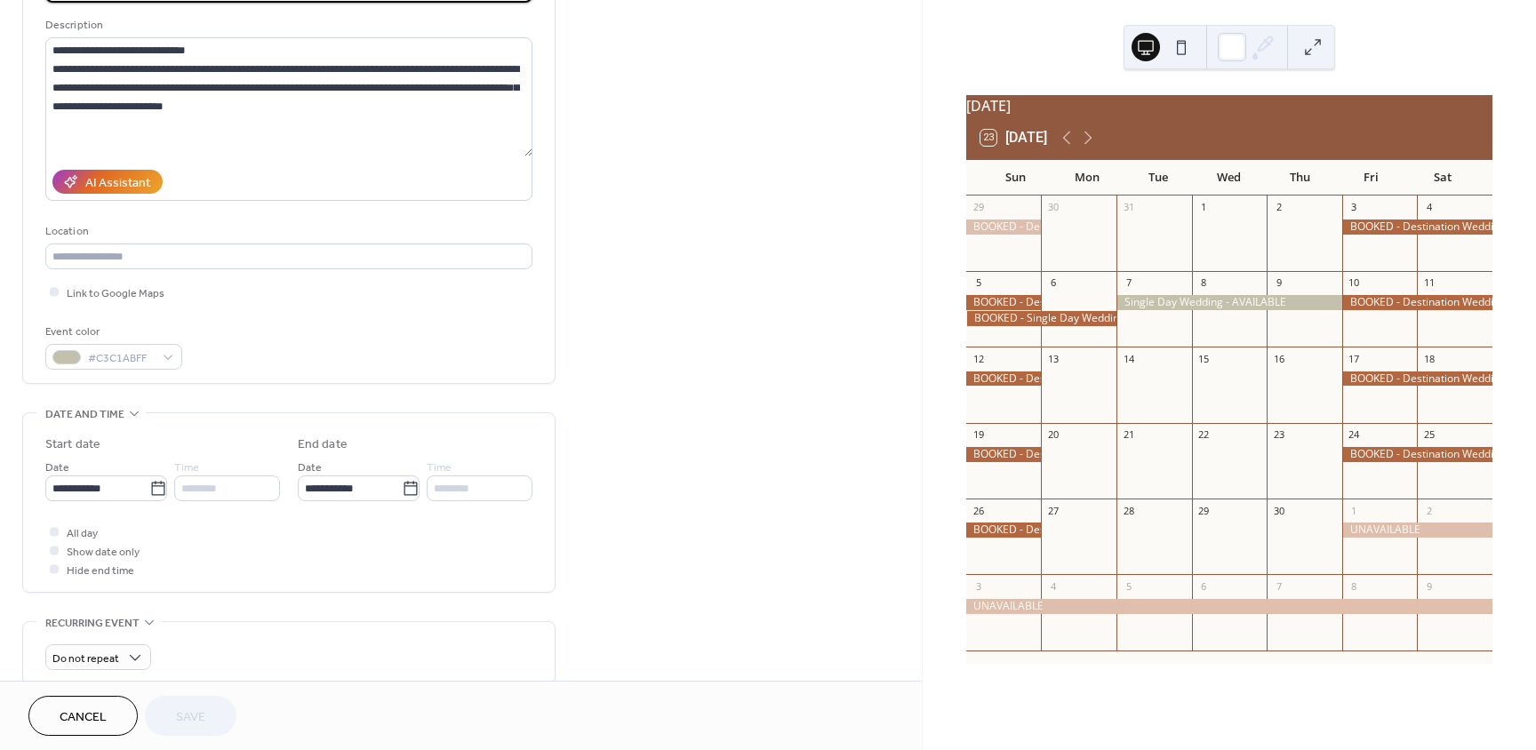
scroll to position [178, 0]
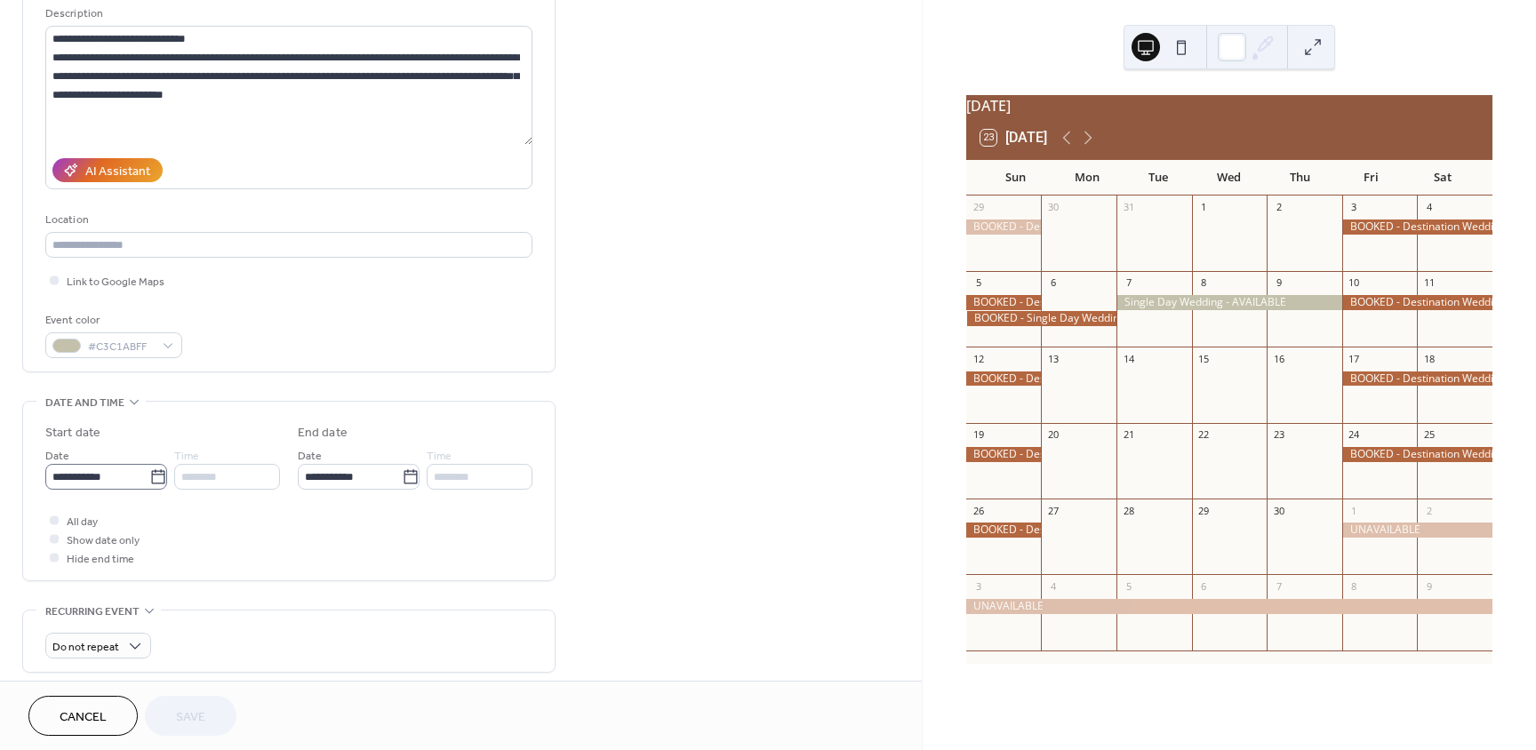
click at [155, 476] on icon at bounding box center [158, 477] width 18 height 18
click at [149, 476] on input "**********" at bounding box center [97, 477] width 104 height 26
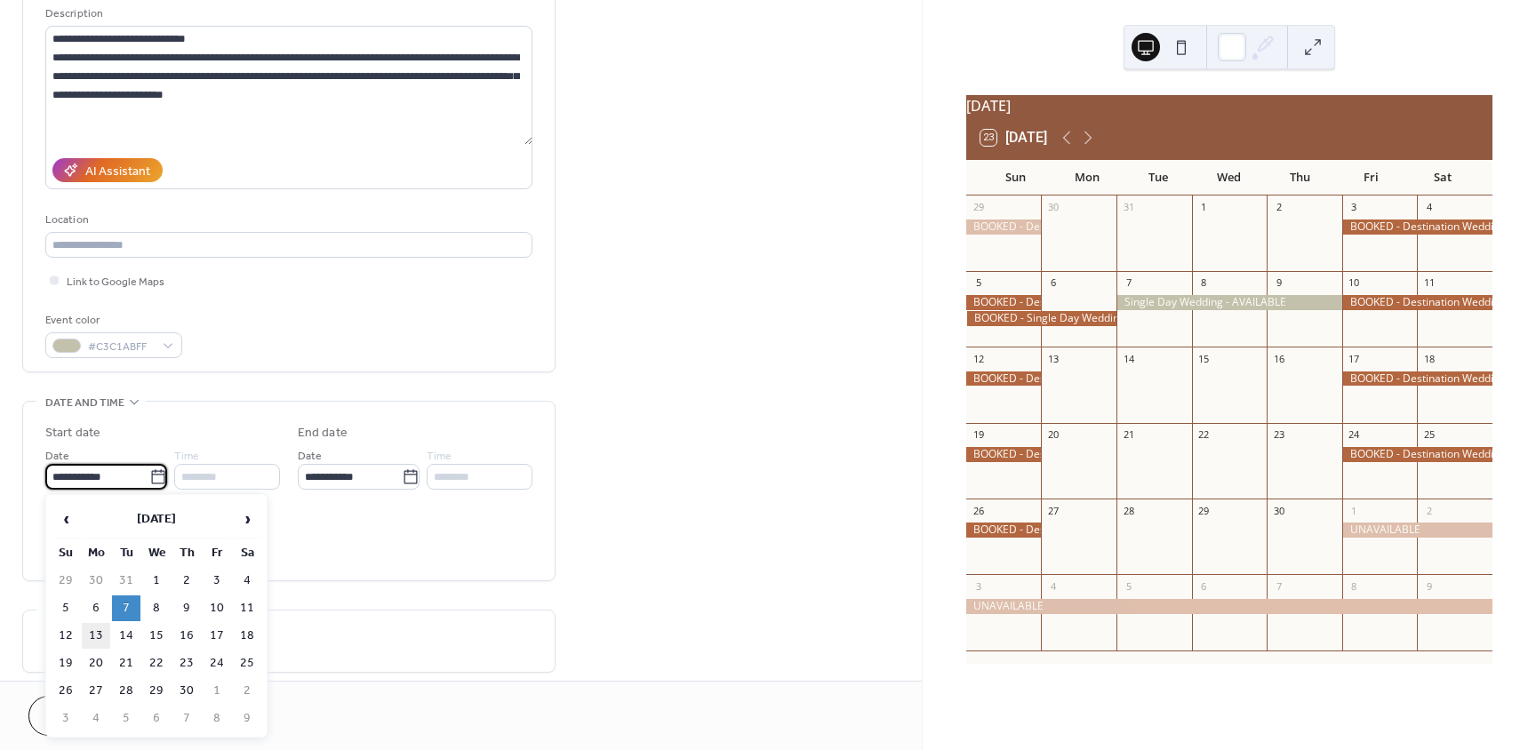
click at [108, 636] on td "13" at bounding box center [96, 636] width 28 height 26
type input "**********"
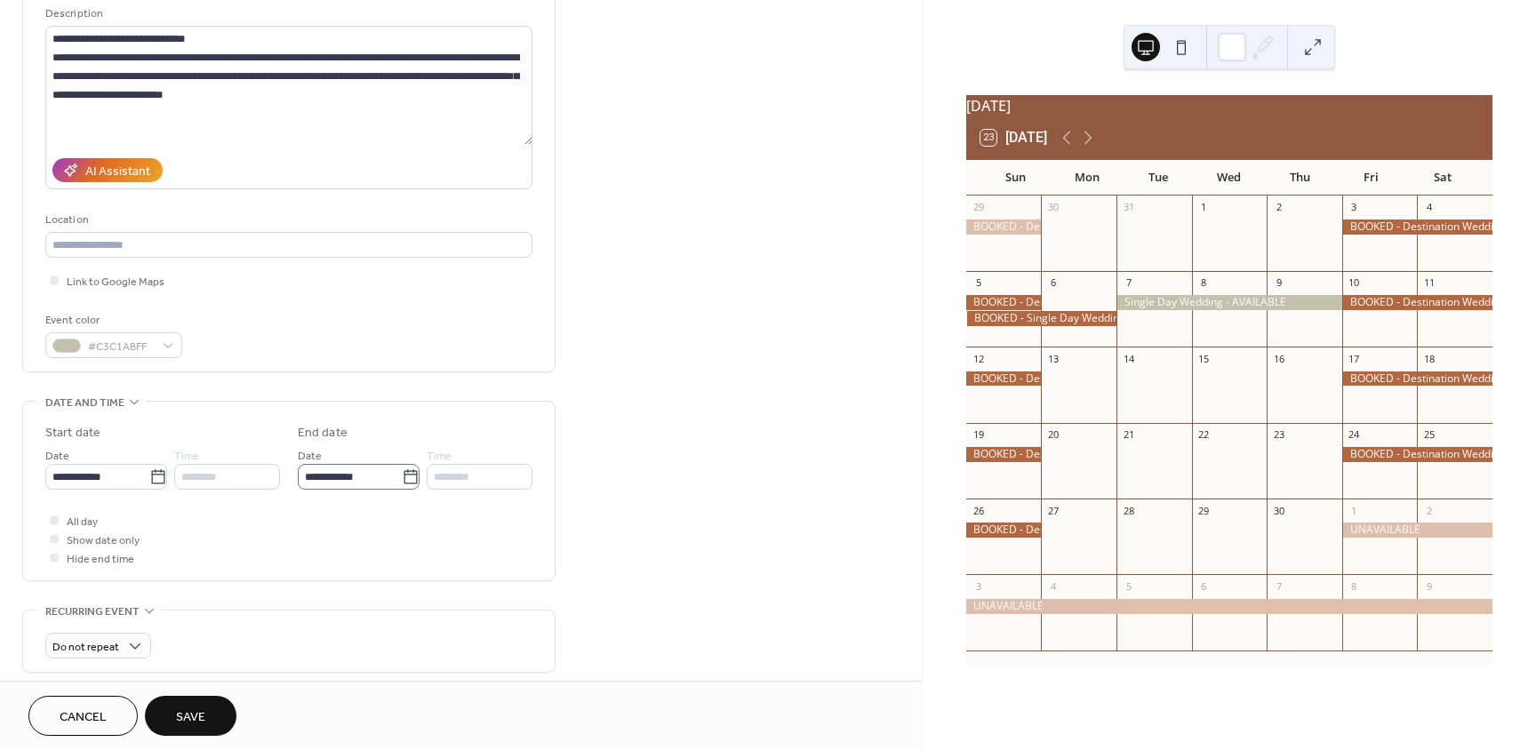
click at [404, 473] on icon at bounding box center [410, 476] width 13 height 14
click at [399, 473] on input "**********" at bounding box center [350, 477] width 104 height 26
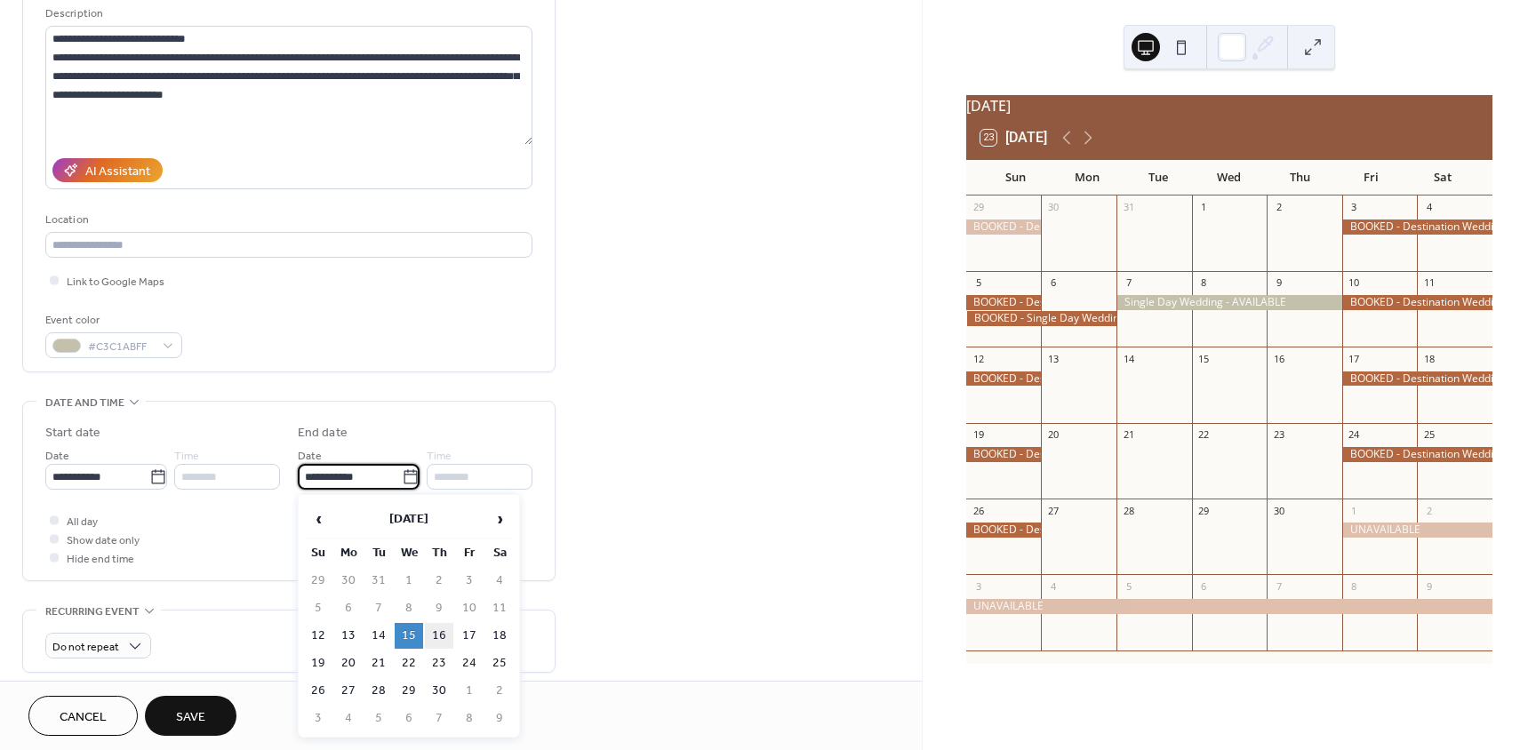
click at [434, 637] on td "16" at bounding box center [439, 636] width 28 height 26
type input "**********"
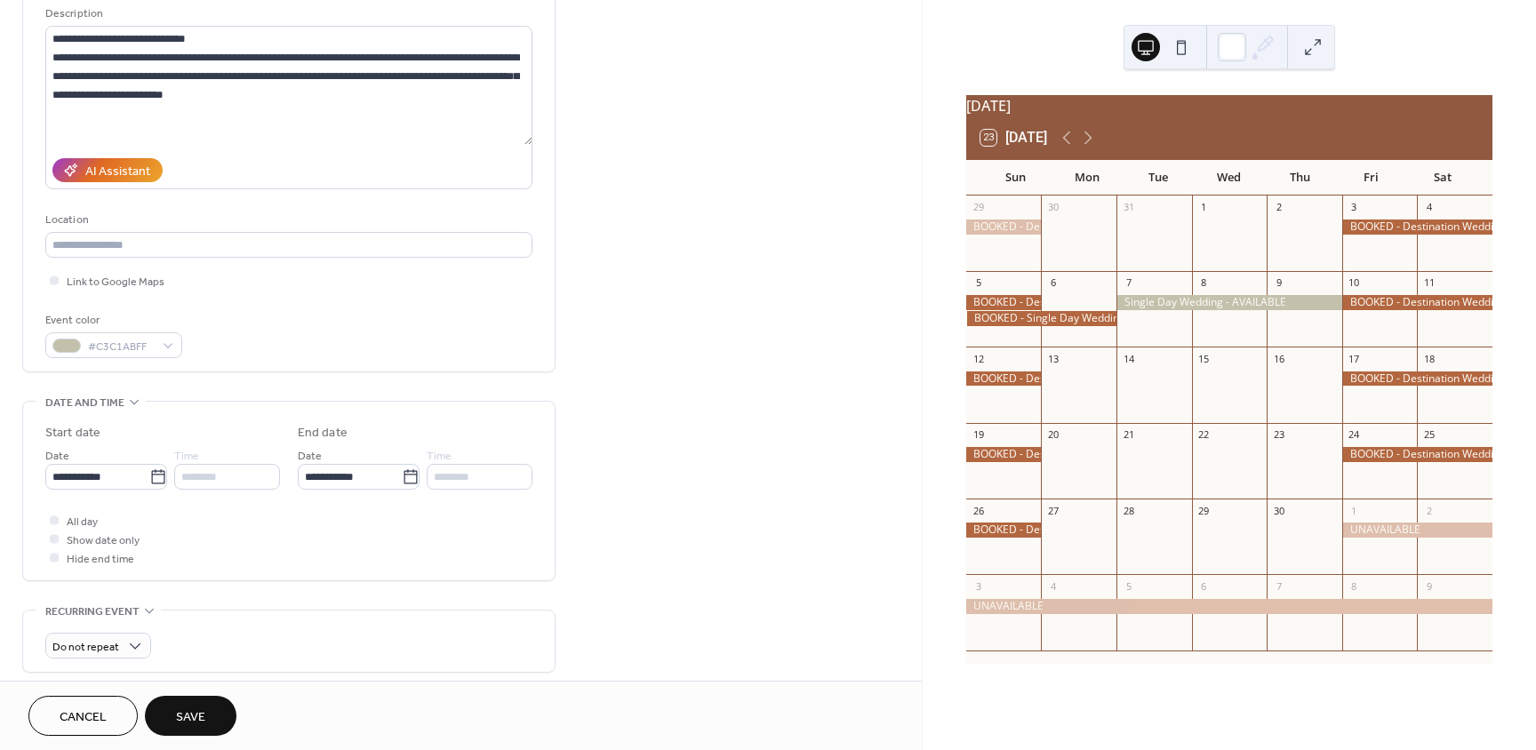
click at [174, 710] on button "Save" at bounding box center [191, 716] width 92 height 40
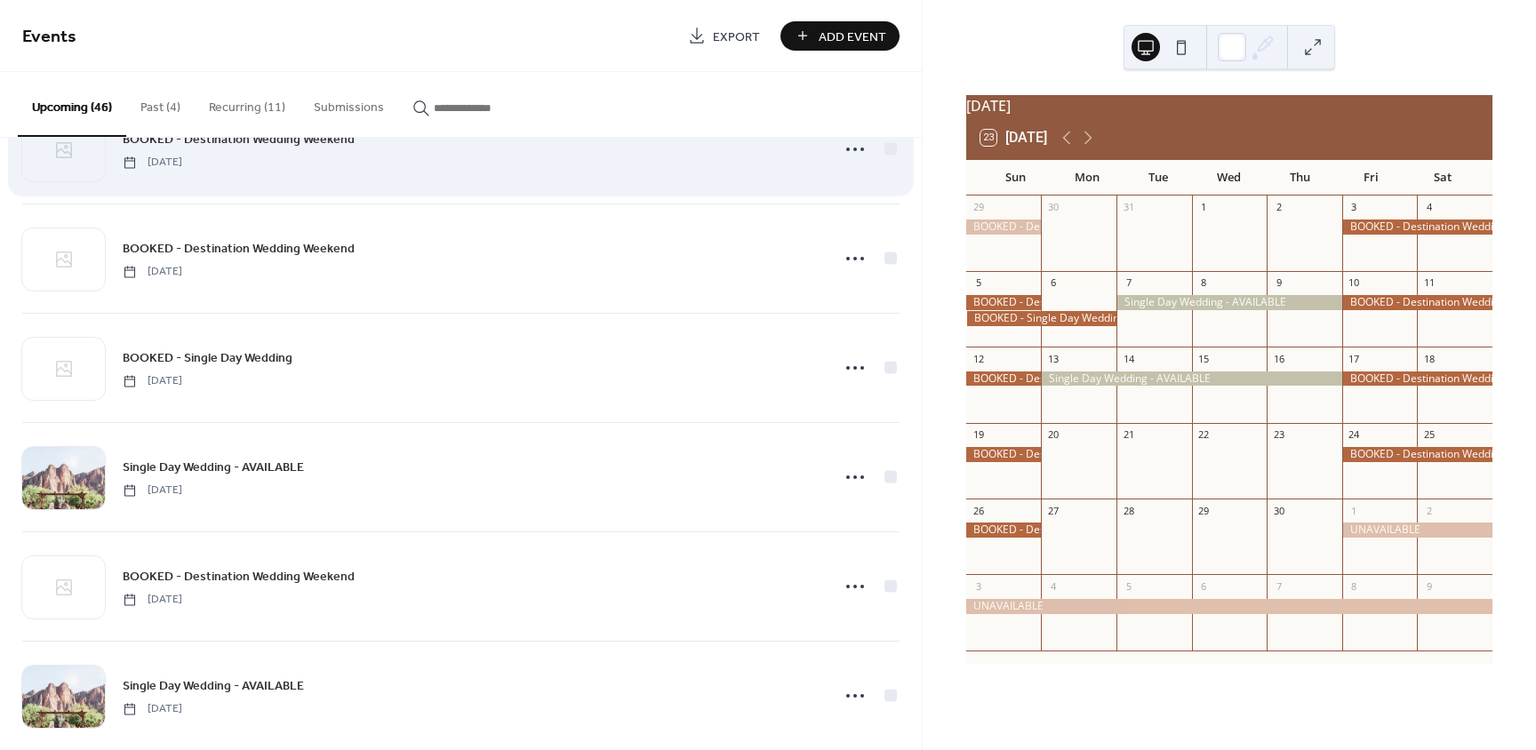
scroll to position [2311, 0]
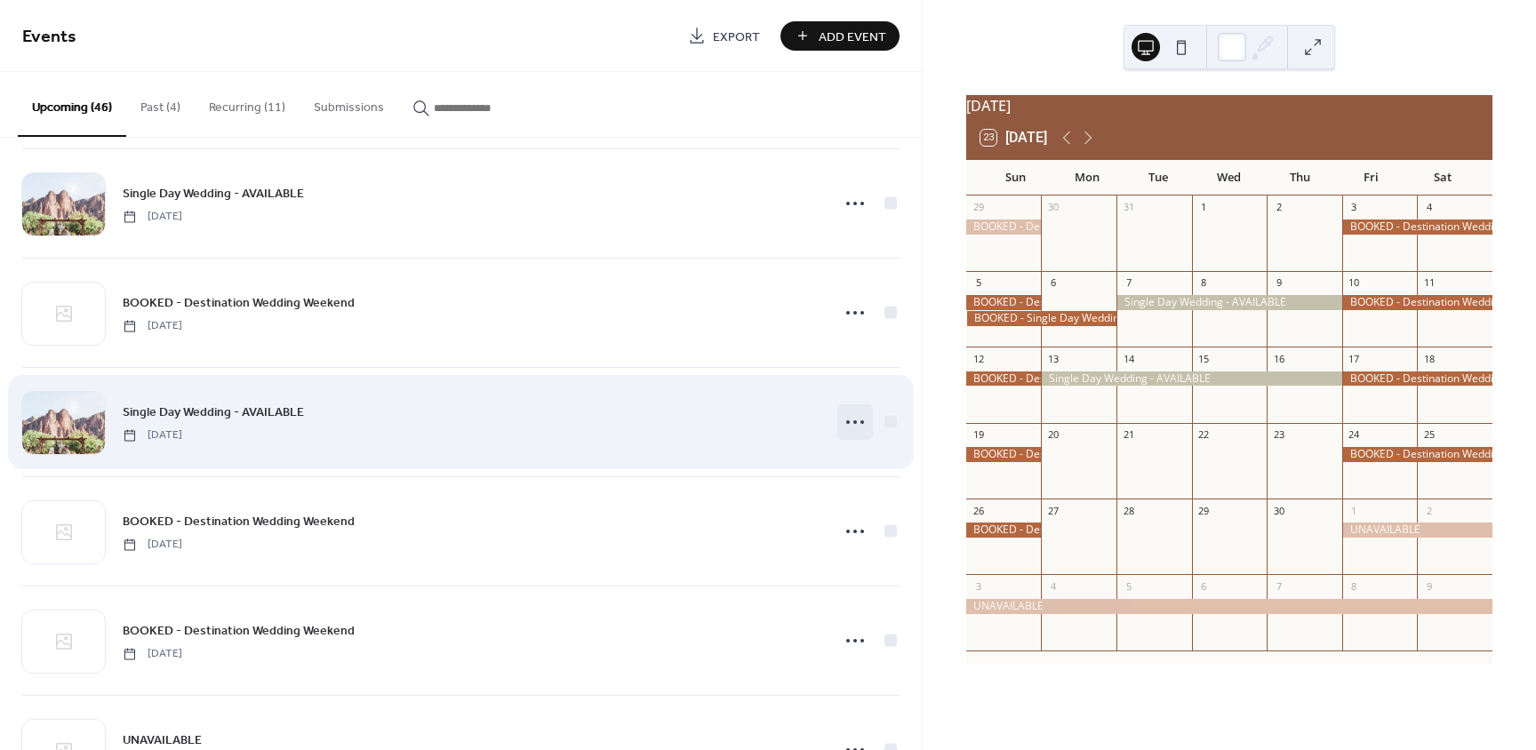
click at [855, 425] on icon at bounding box center [855, 422] width 28 height 28
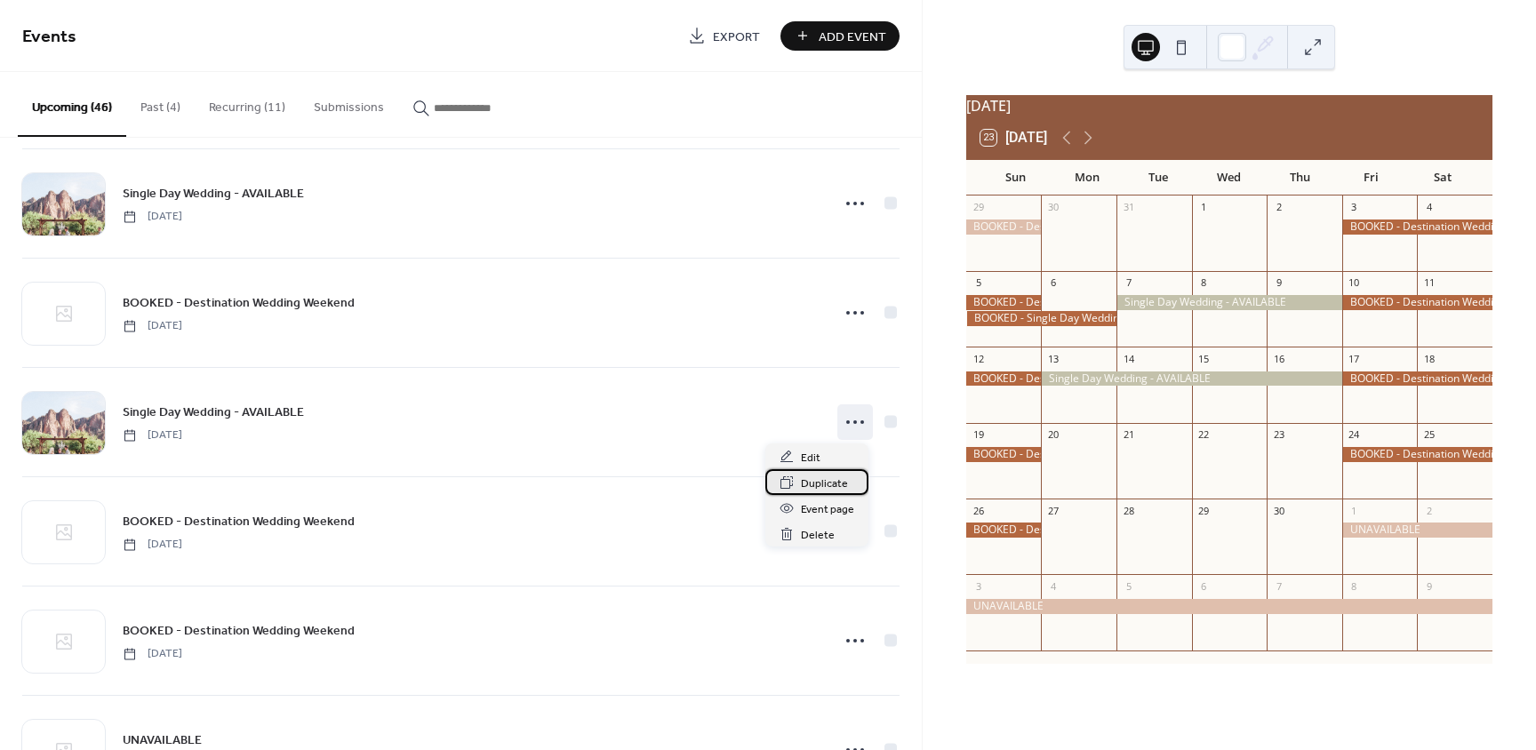
click at [836, 480] on span "Duplicate" at bounding box center [824, 484] width 47 height 19
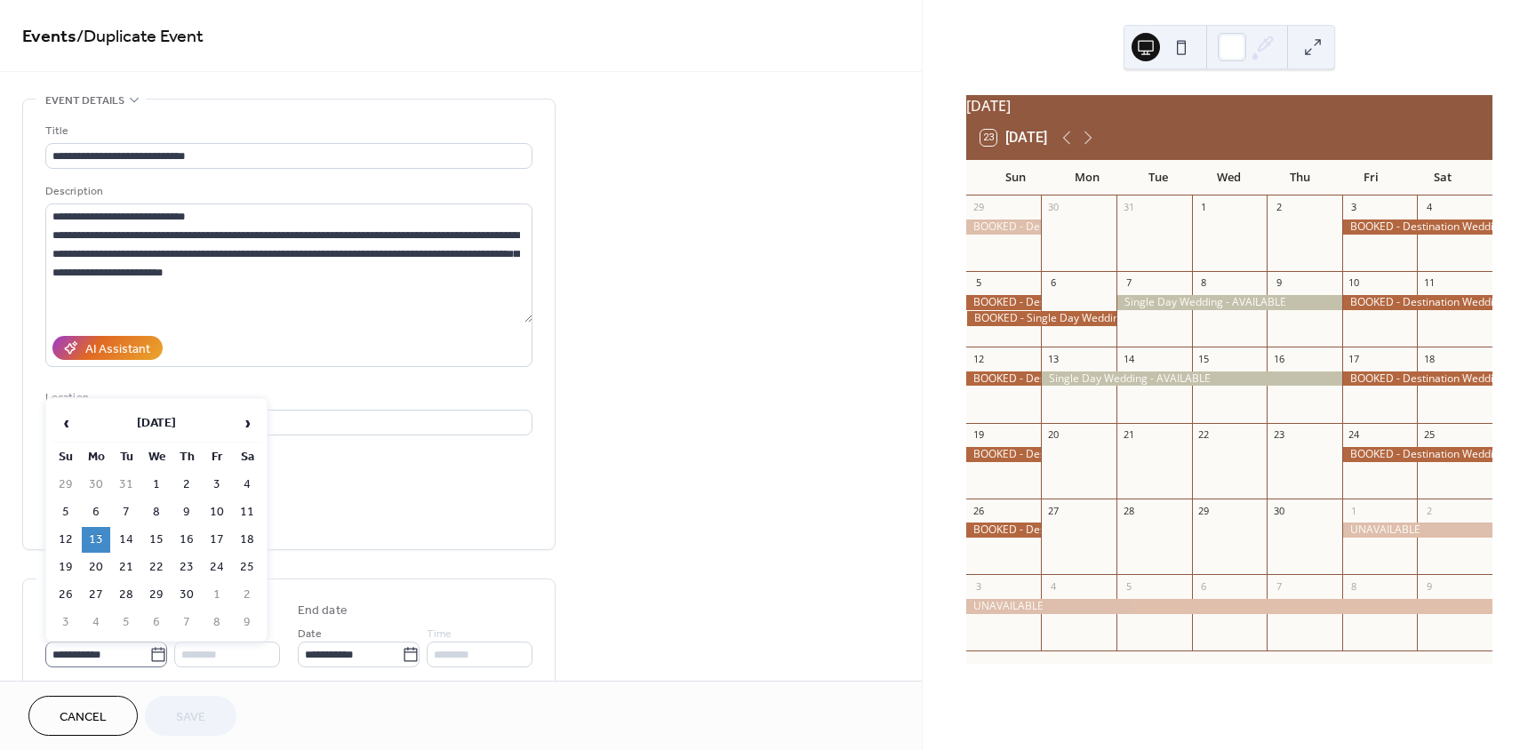
click at [151, 659] on icon at bounding box center [158, 655] width 18 height 18
click at [149, 659] on input "**********" at bounding box center [97, 655] width 104 height 26
click at [97, 574] on td "20" at bounding box center [96, 568] width 28 height 26
type input "**********"
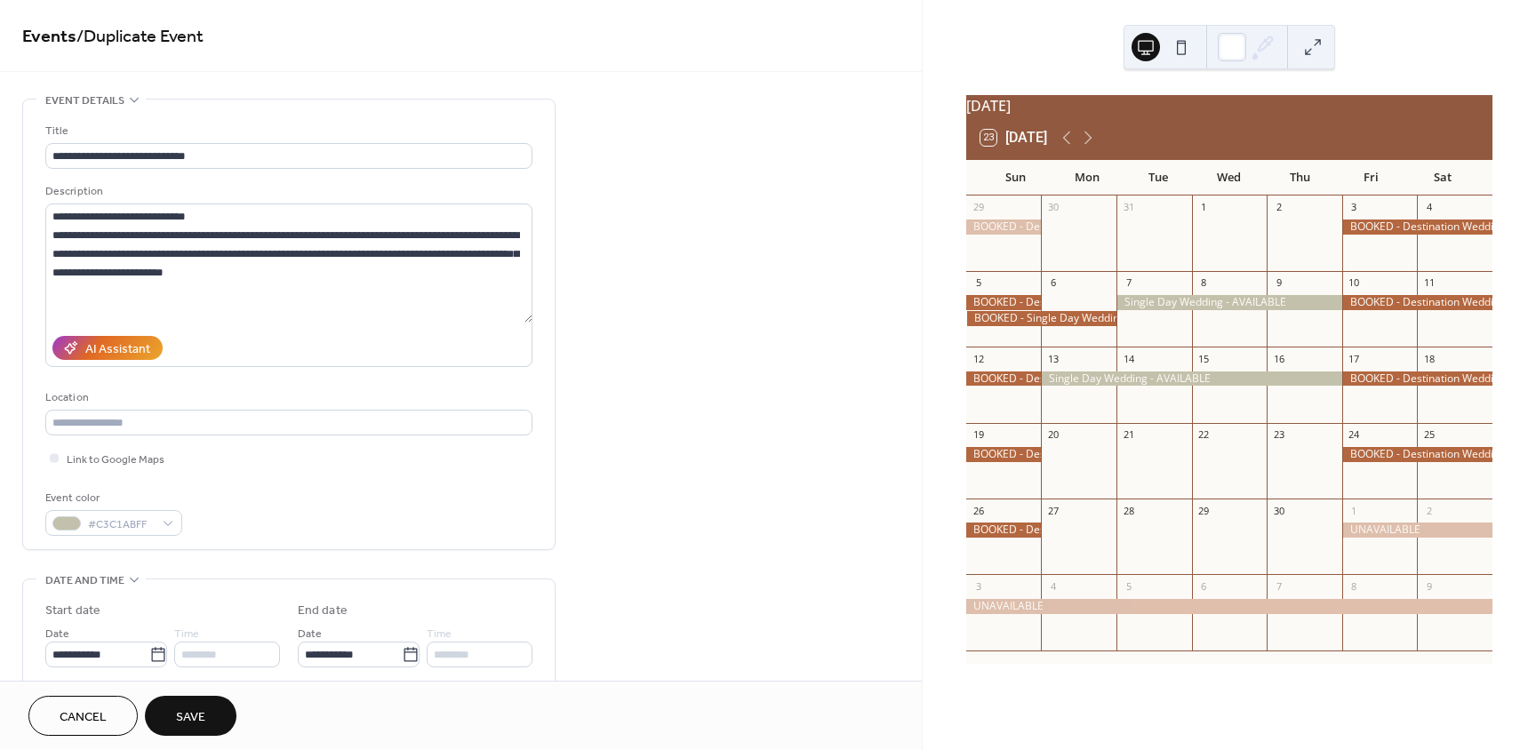
click at [201, 719] on span "Save" at bounding box center [190, 717] width 29 height 19
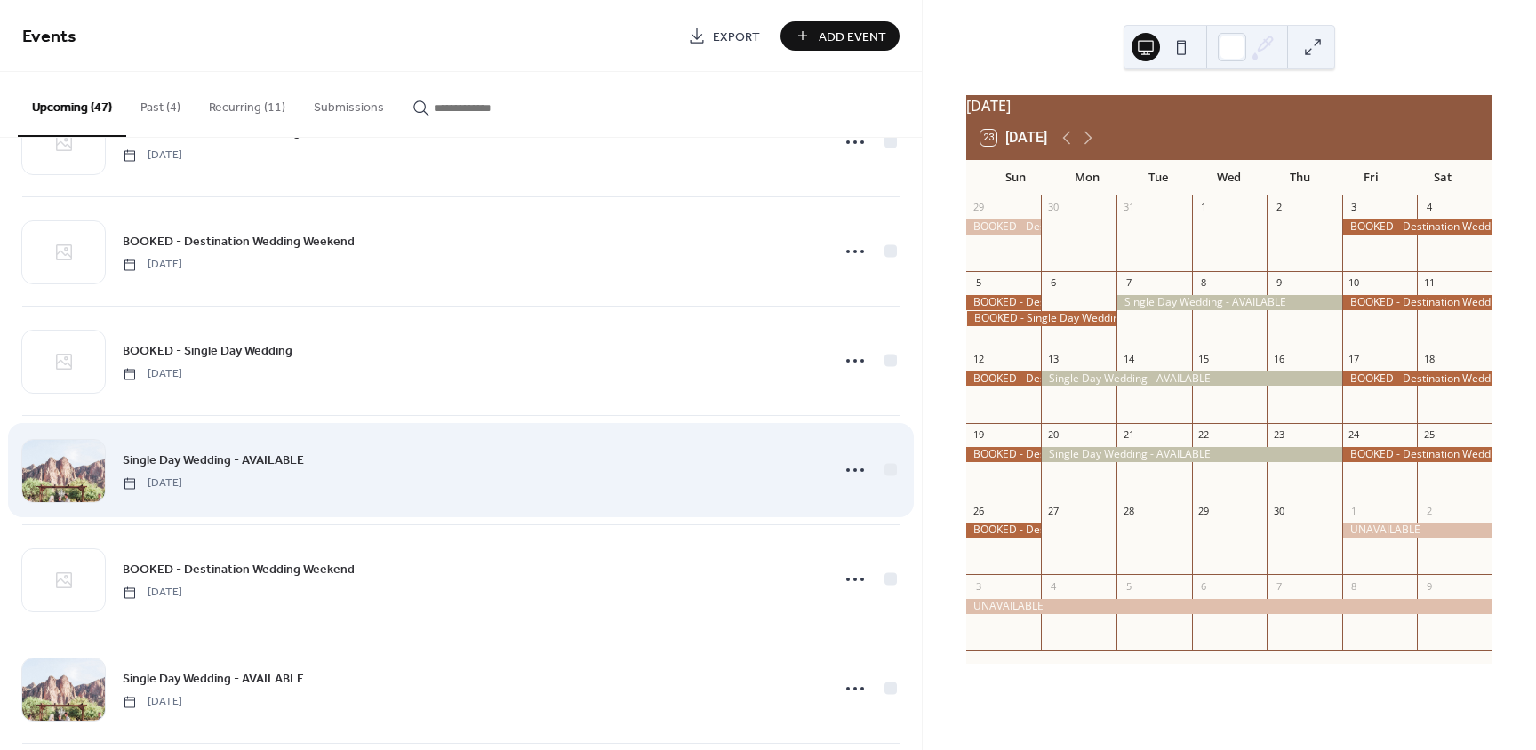
scroll to position [2311, 0]
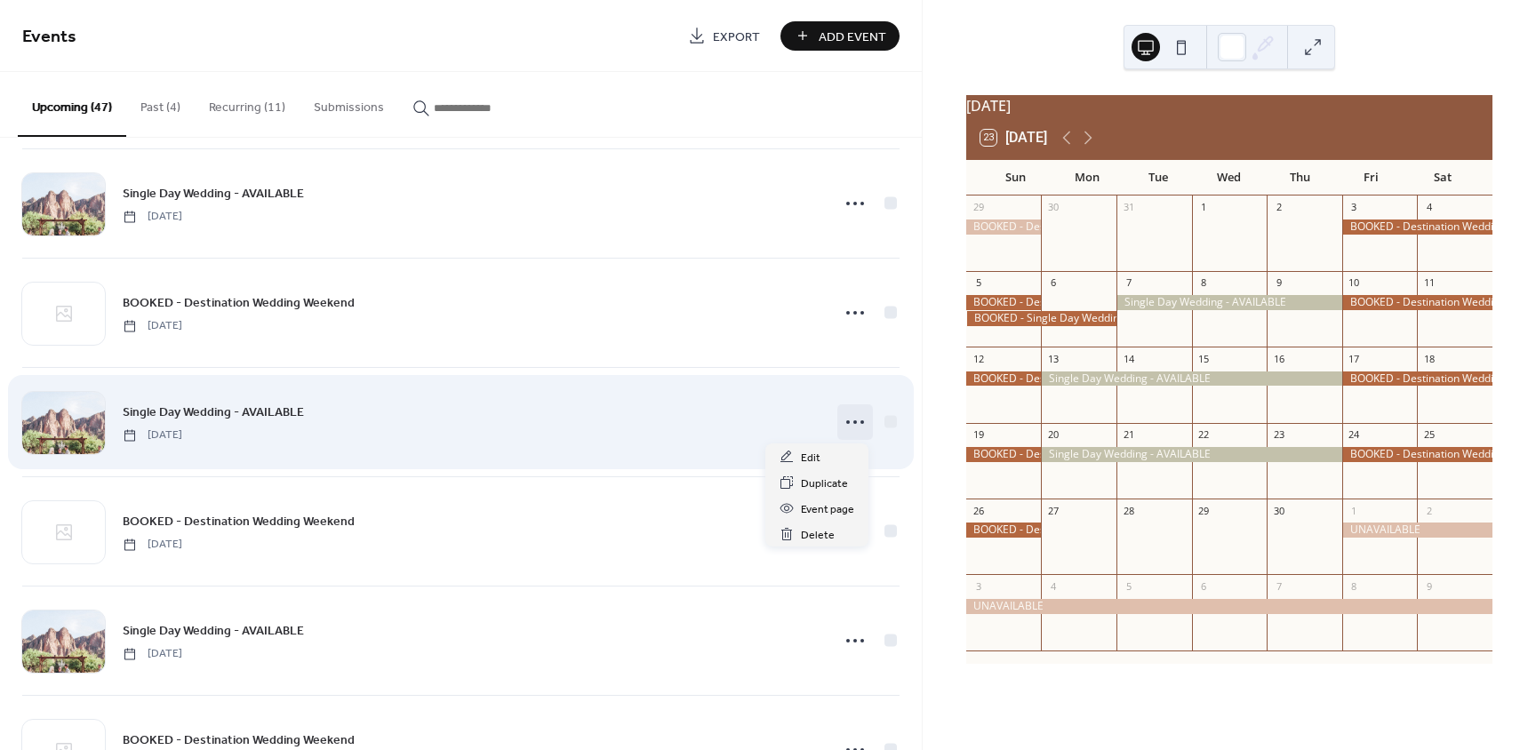
click at [850, 427] on icon at bounding box center [855, 422] width 28 height 28
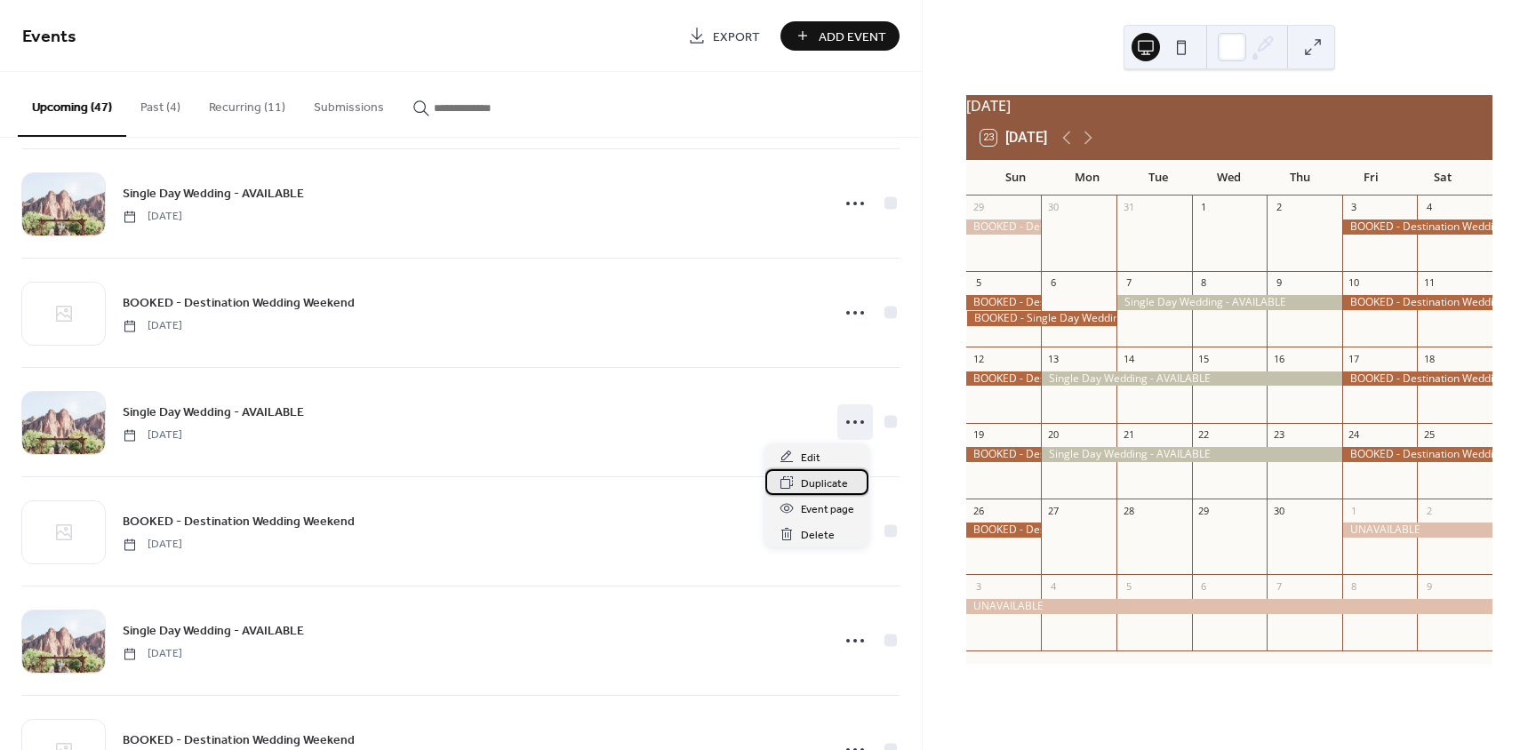
click at [825, 483] on span "Duplicate" at bounding box center [824, 484] width 47 height 19
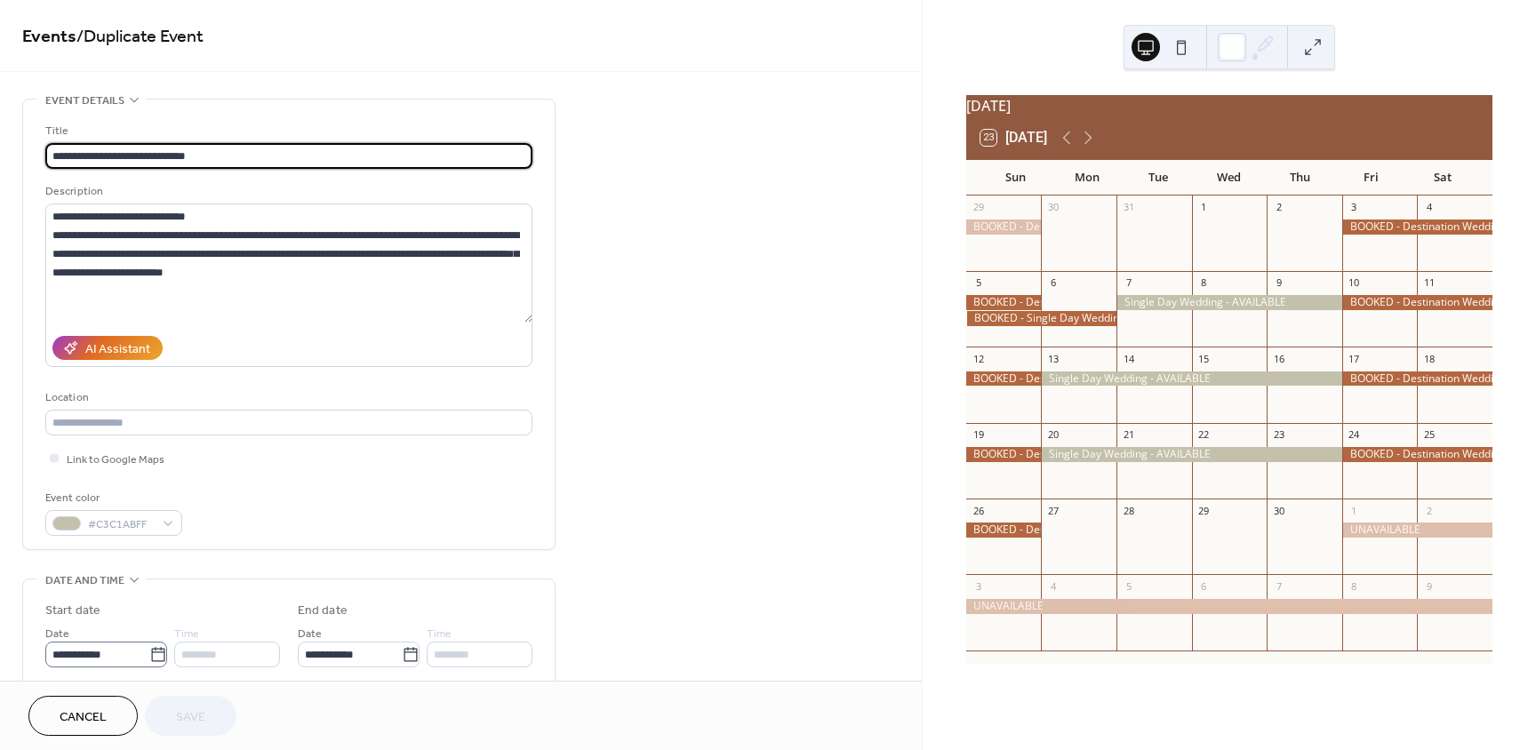
click at [158, 653] on icon at bounding box center [158, 655] width 18 height 18
click at [149, 653] on input "**********" at bounding box center [97, 655] width 104 height 26
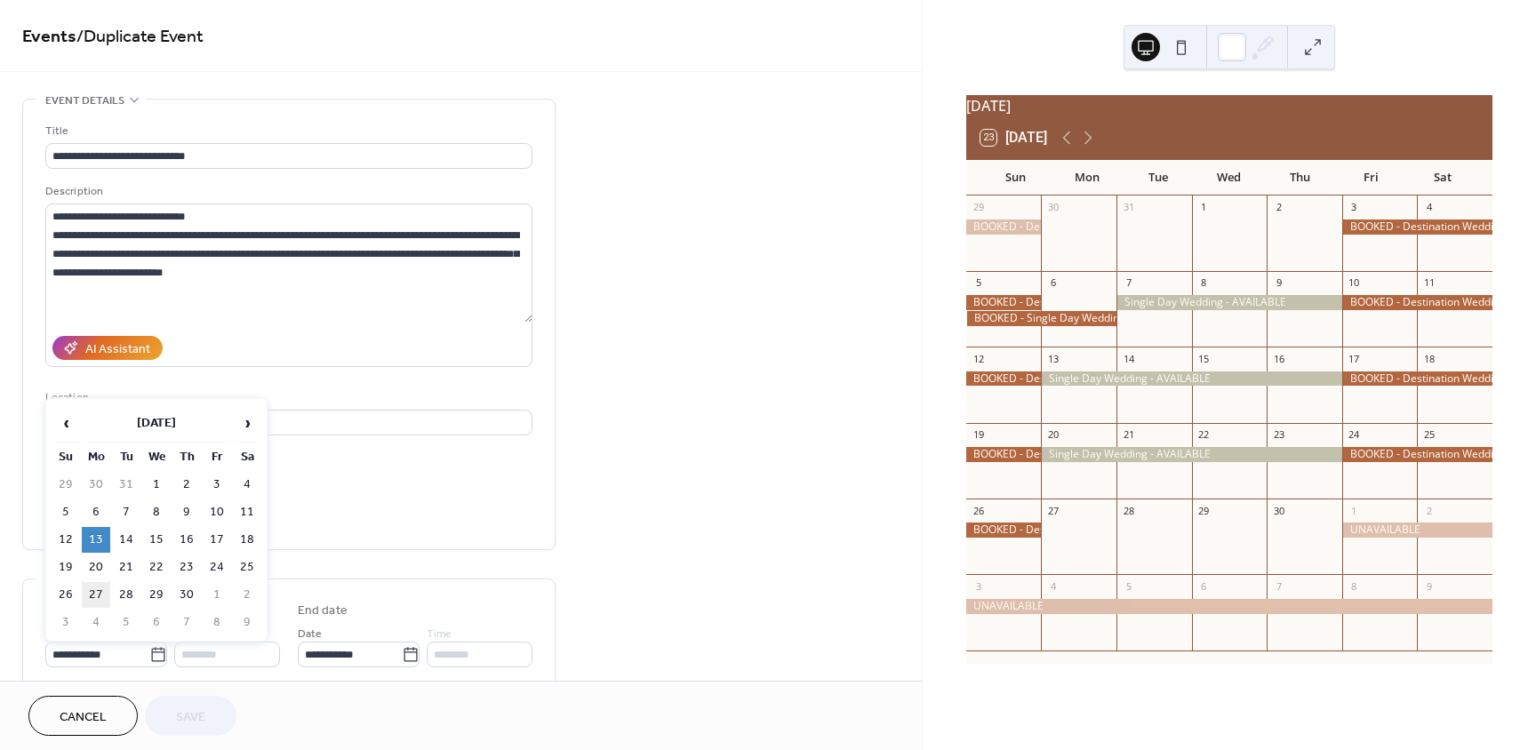
click at [100, 595] on td "27" at bounding box center [96, 595] width 28 height 26
type input "**********"
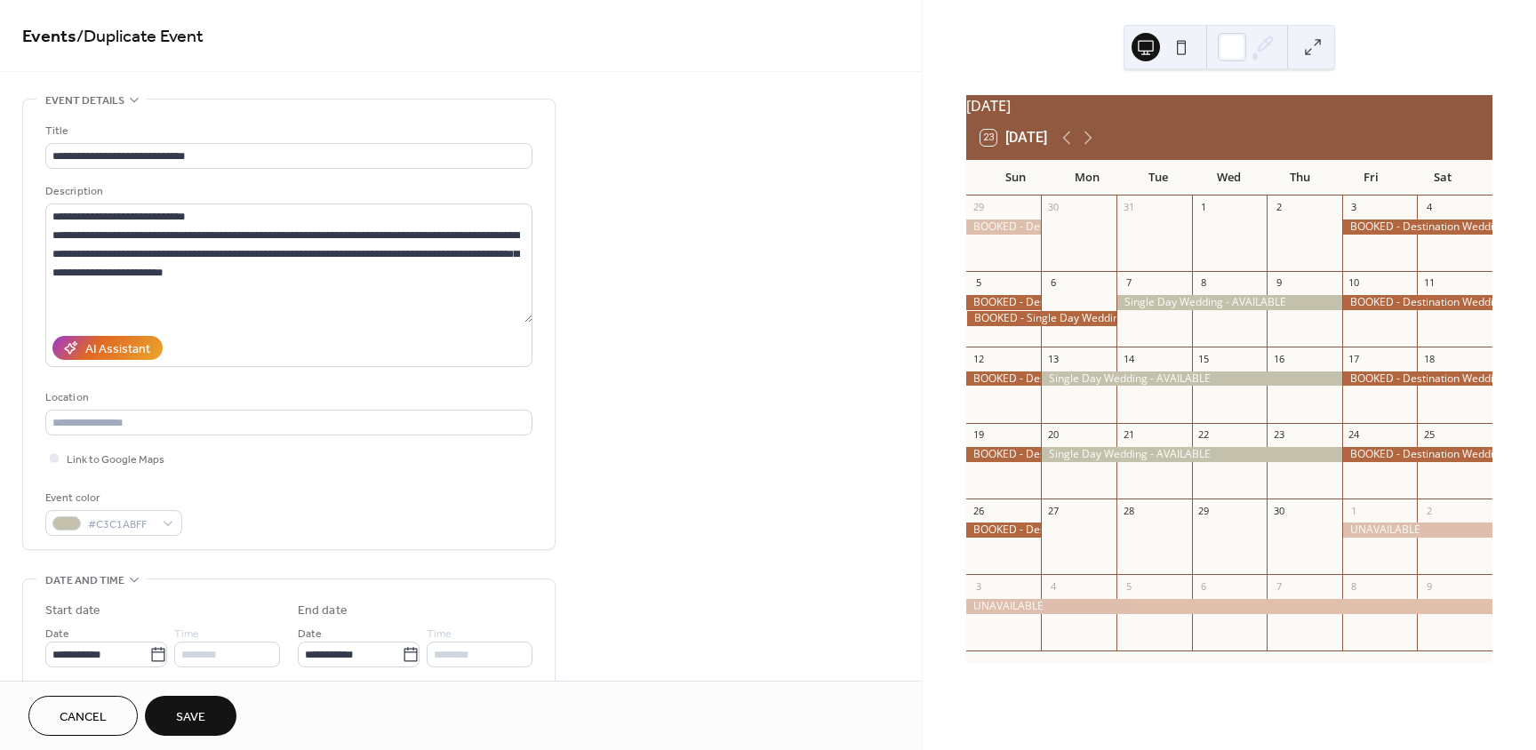
click at [192, 714] on span "Save" at bounding box center [190, 717] width 29 height 19
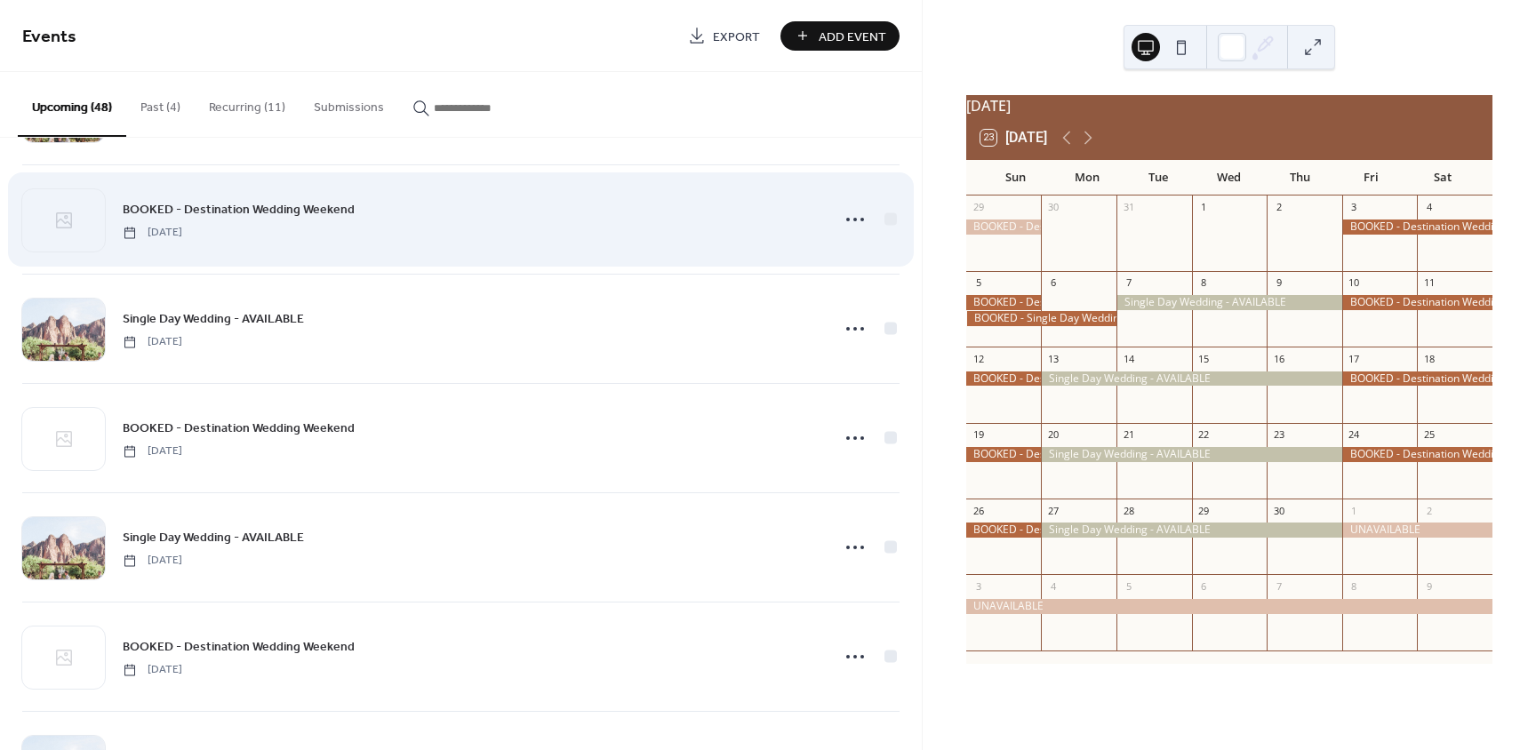
scroll to position [2400, 0]
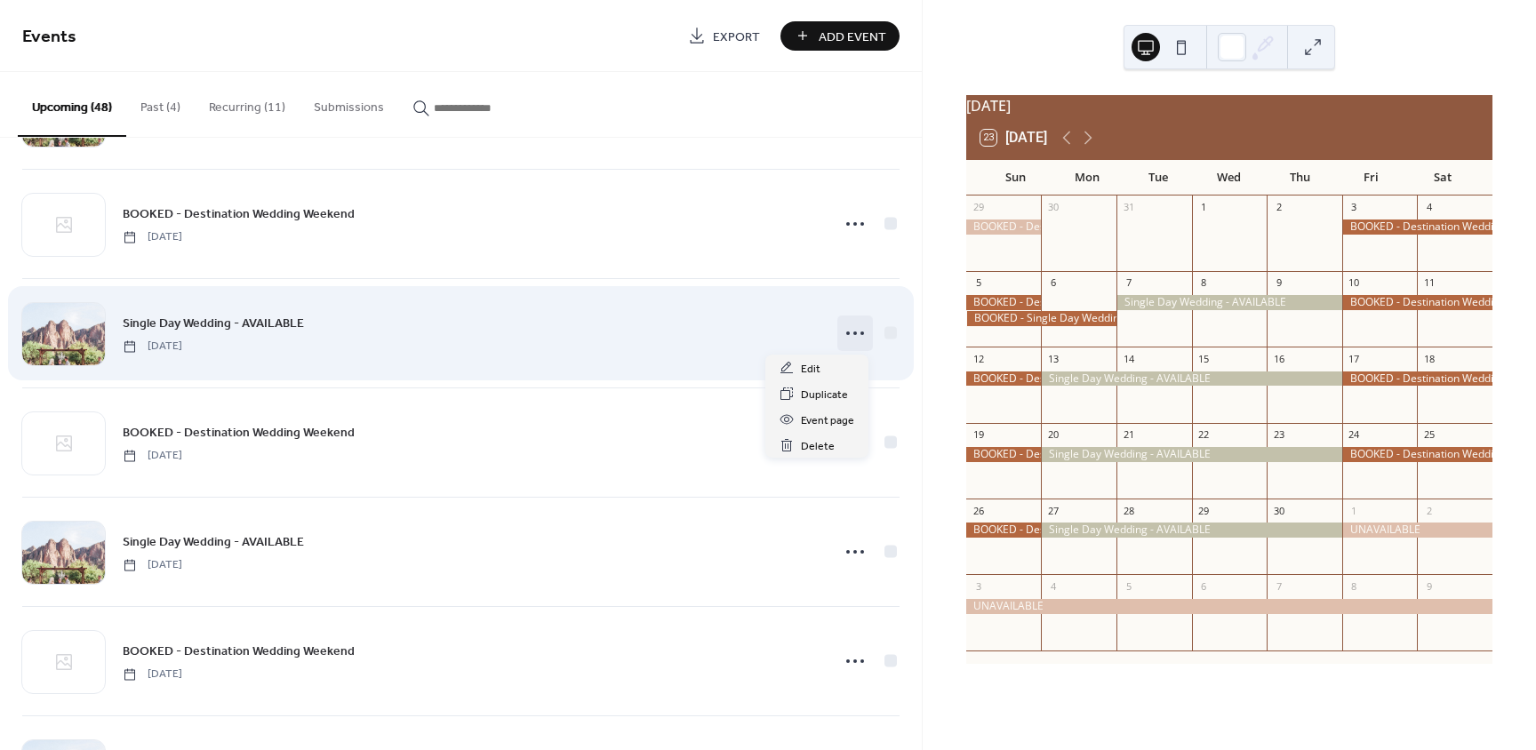
click at [849, 335] on icon at bounding box center [855, 333] width 28 height 28
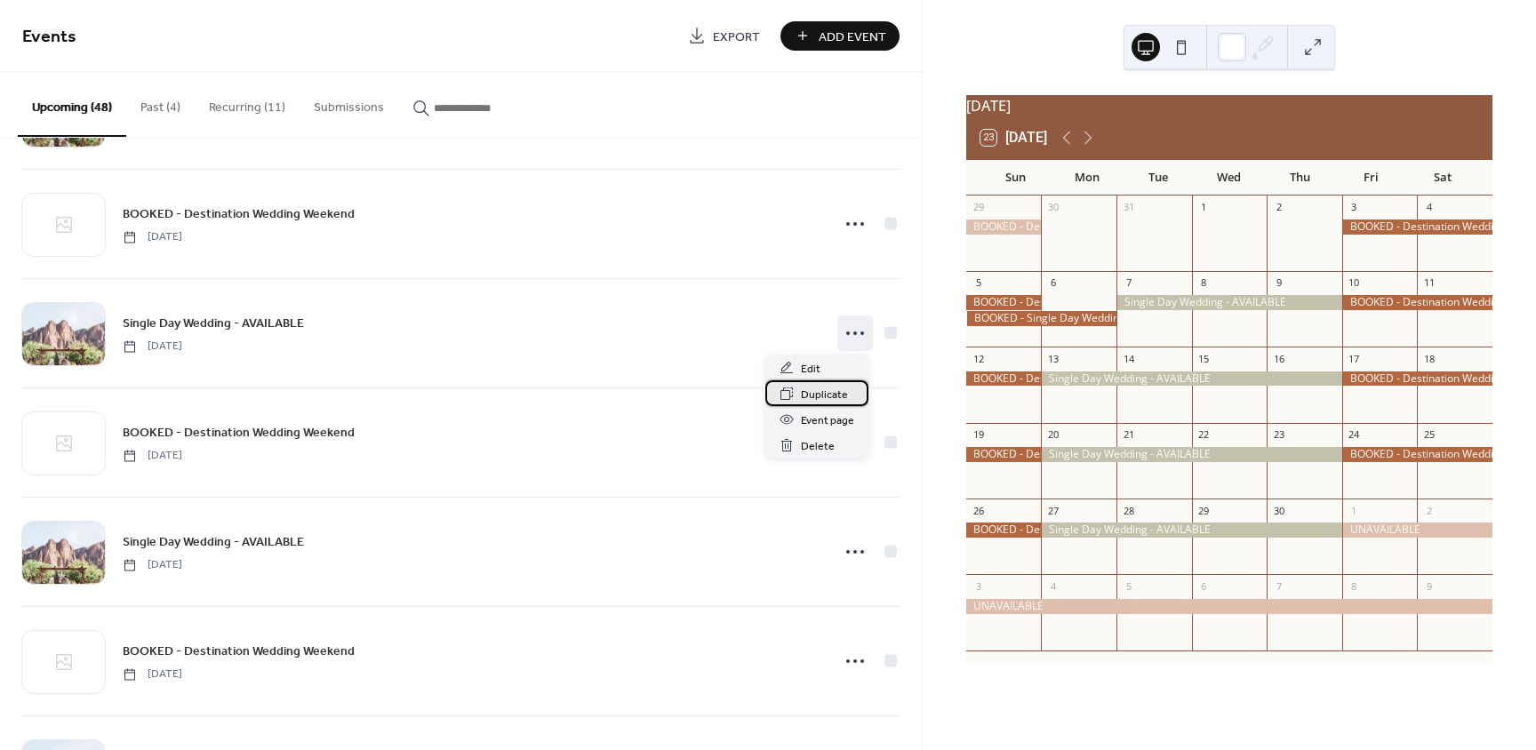
click at [812, 392] on span "Duplicate" at bounding box center [824, 395] width 47 height 19
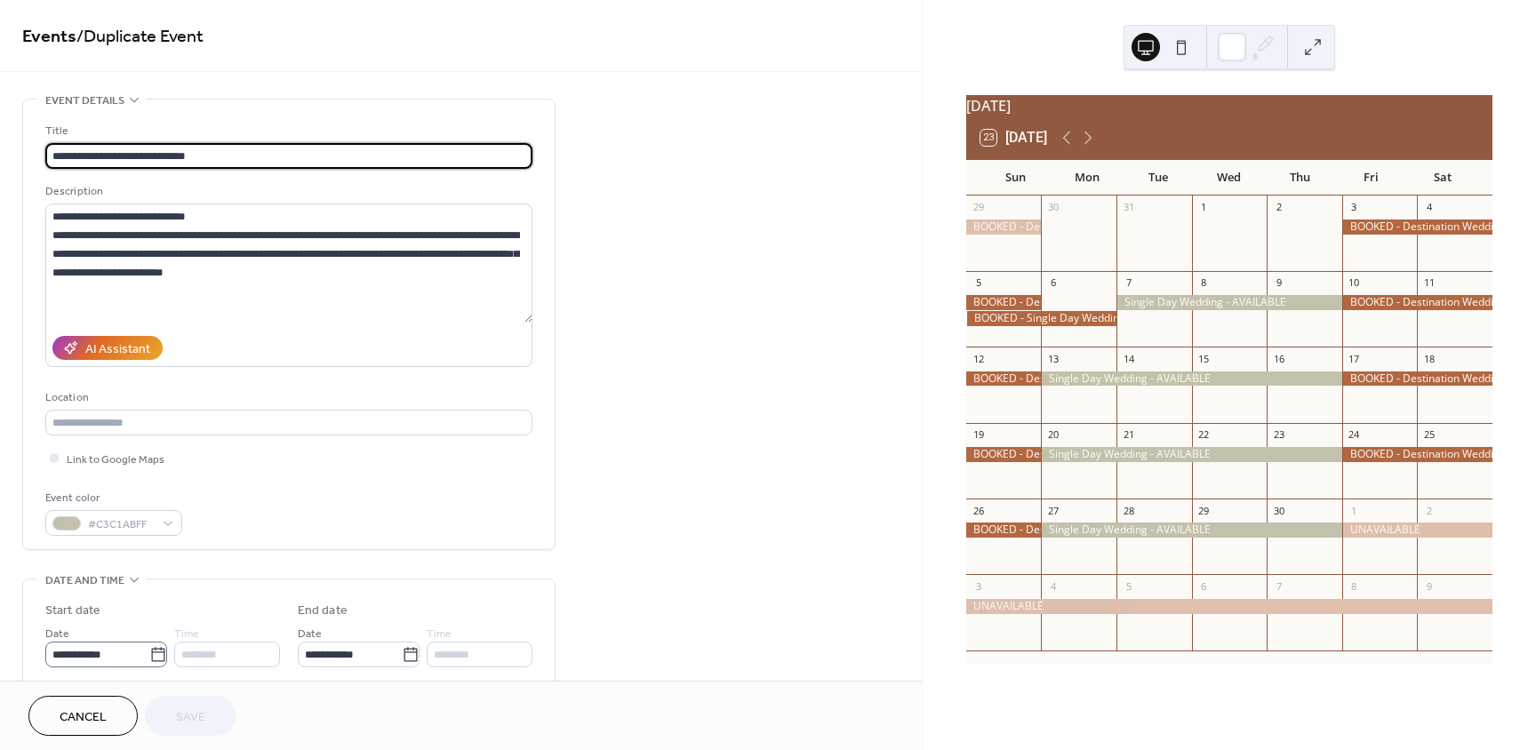
click at [149, 660] on icon at bounding box center [158, 655] width 18 height 18
click at [149, 660] on input "**********" at bounding box center [97, 655] width 104 height 26
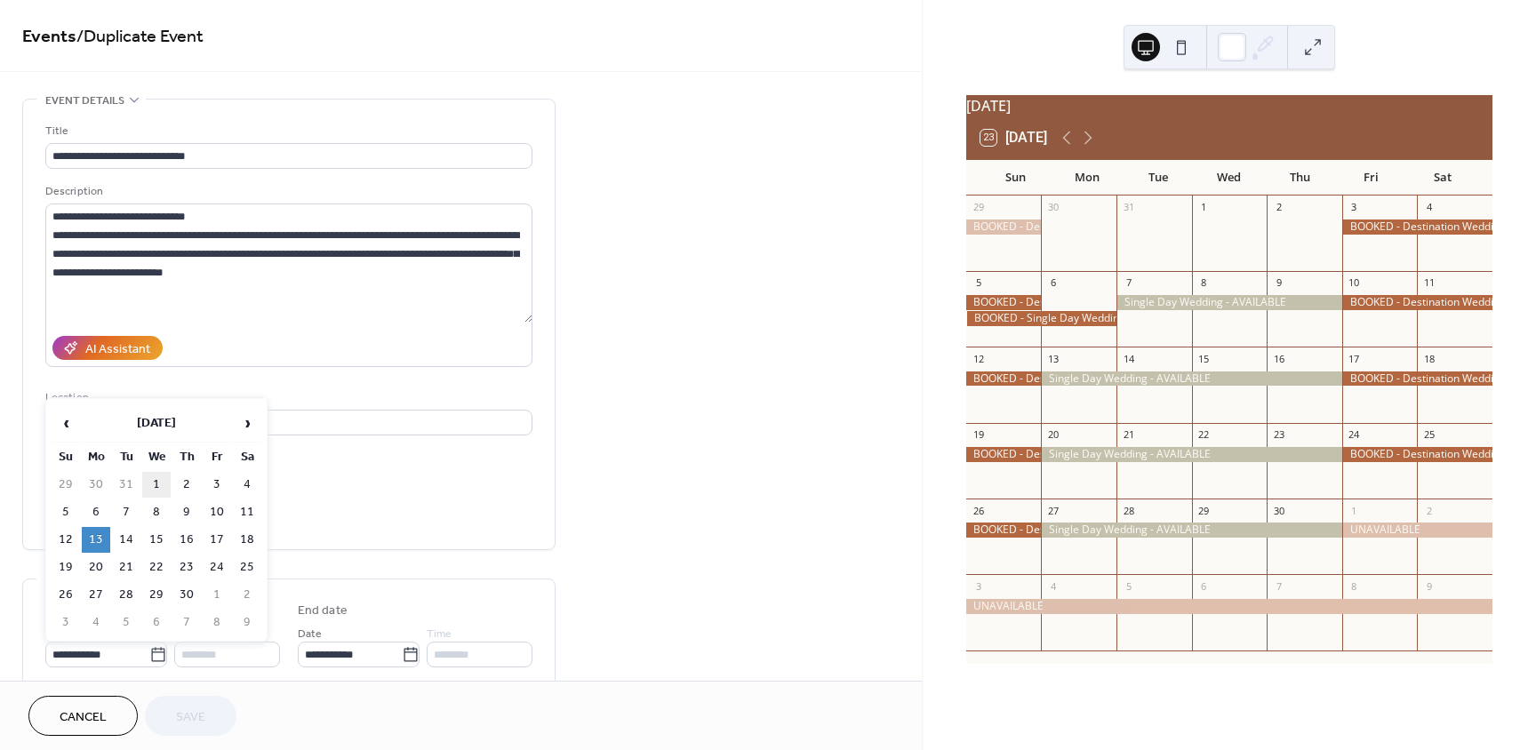
click at [161, 480] on td "1" at bounding box center [156, 485] width 28 height 26
type input "**********"
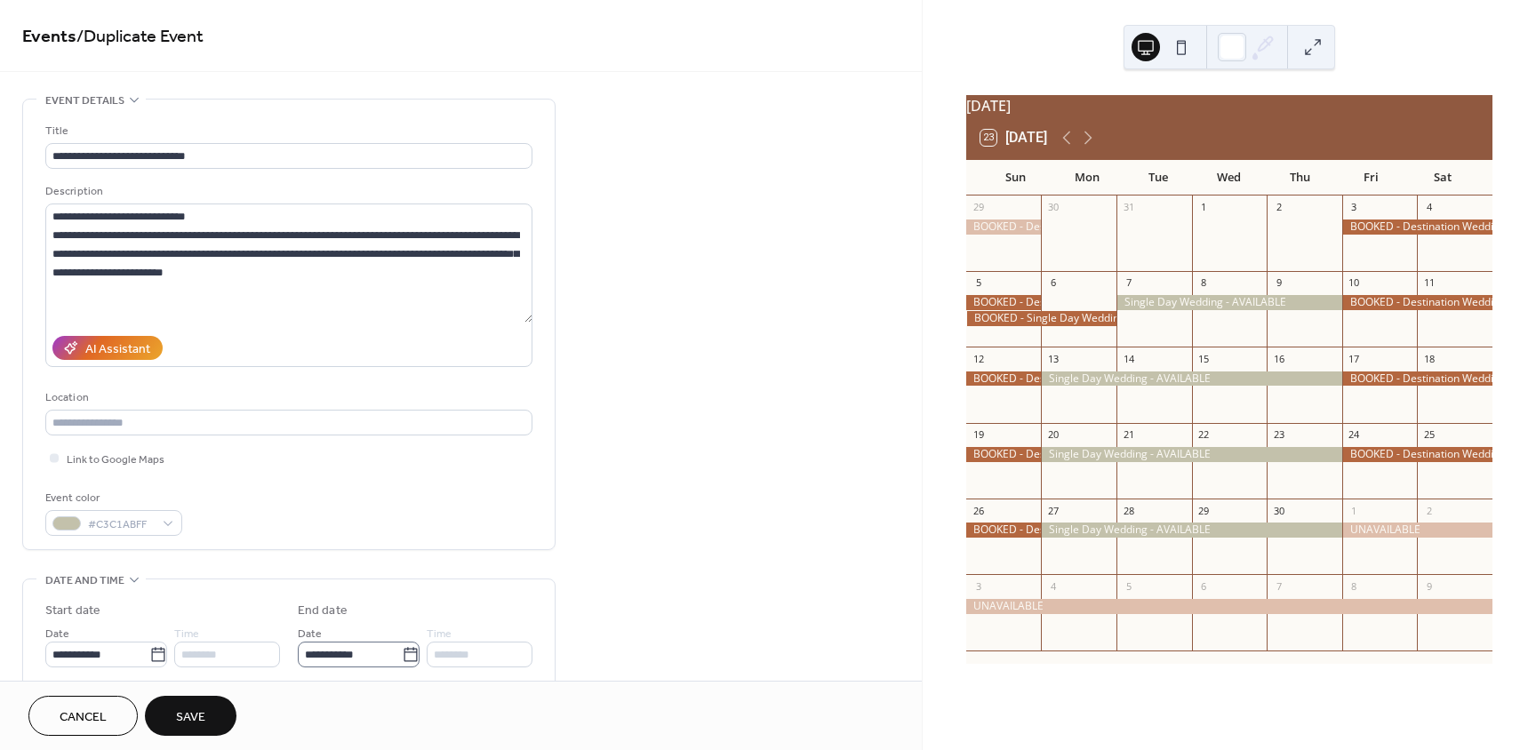
click at [402, 658] on icon at bounding box center [411, 655] width 18 height 18
click at [400, 658] on input "**********" at bounding box center [350, 655] width 104 height 26
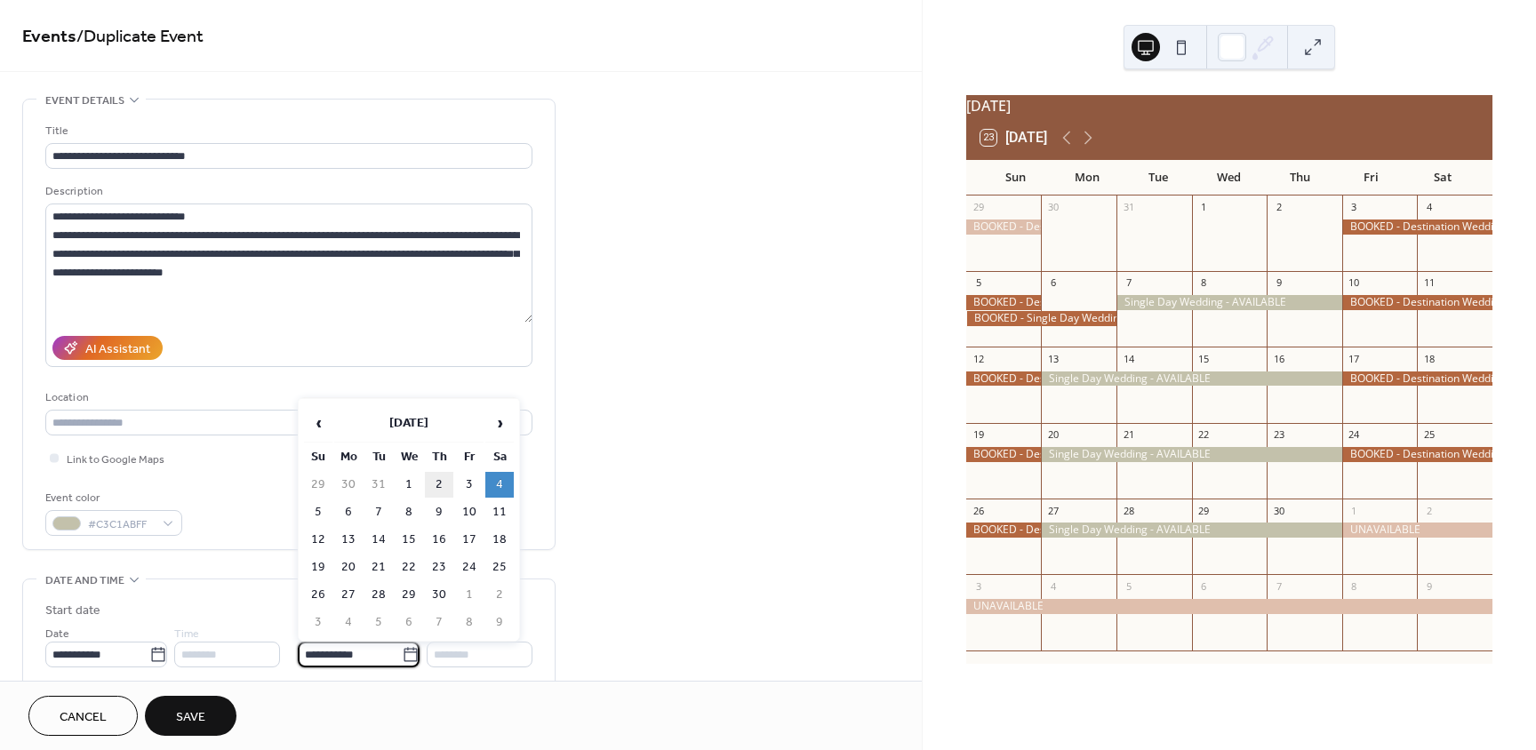
click at [449, 489] on td "2" at bounding box center [439, 485] width 28 height 26
type input "**********"
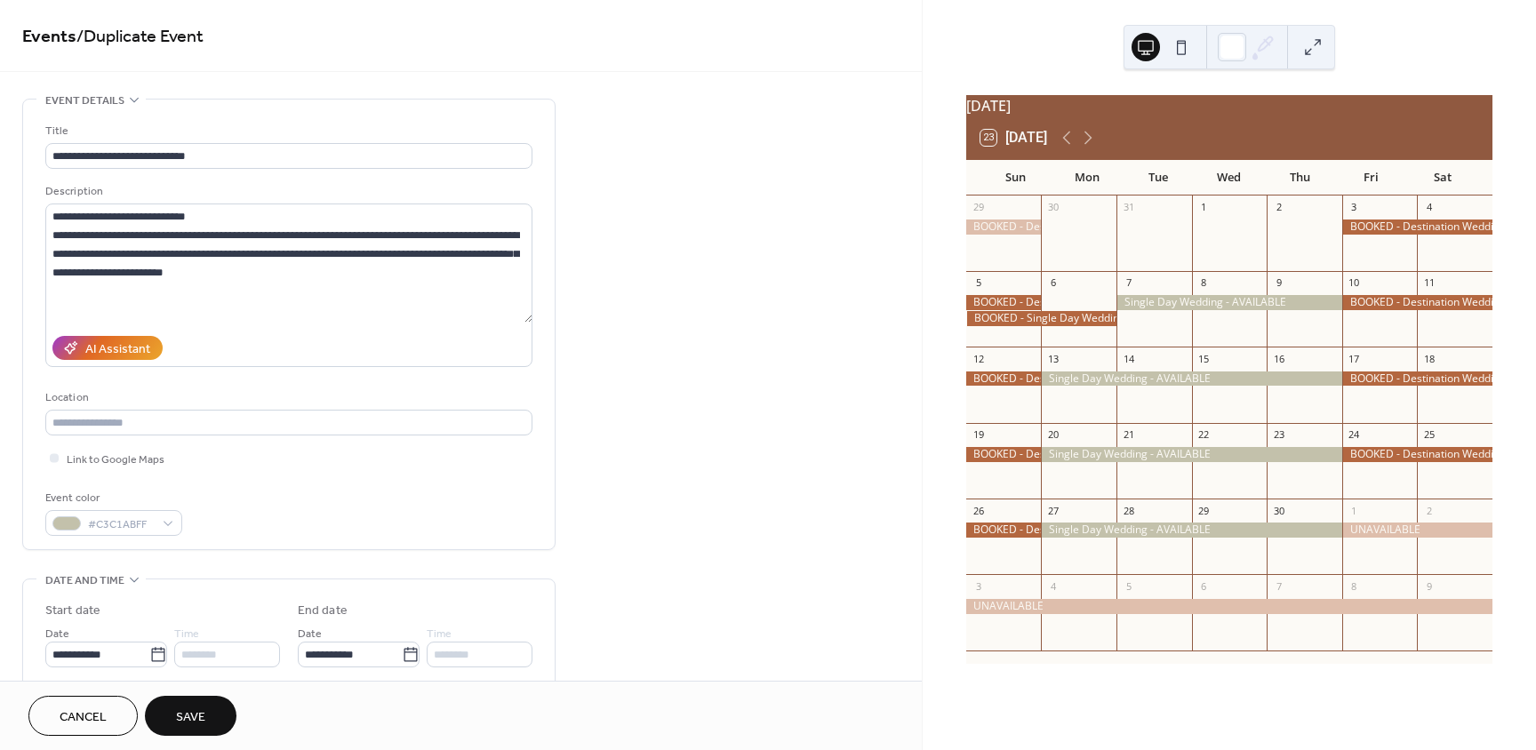
click at [216, 725] on button "Save" at bounding box center [191, 716] width 92 height 40
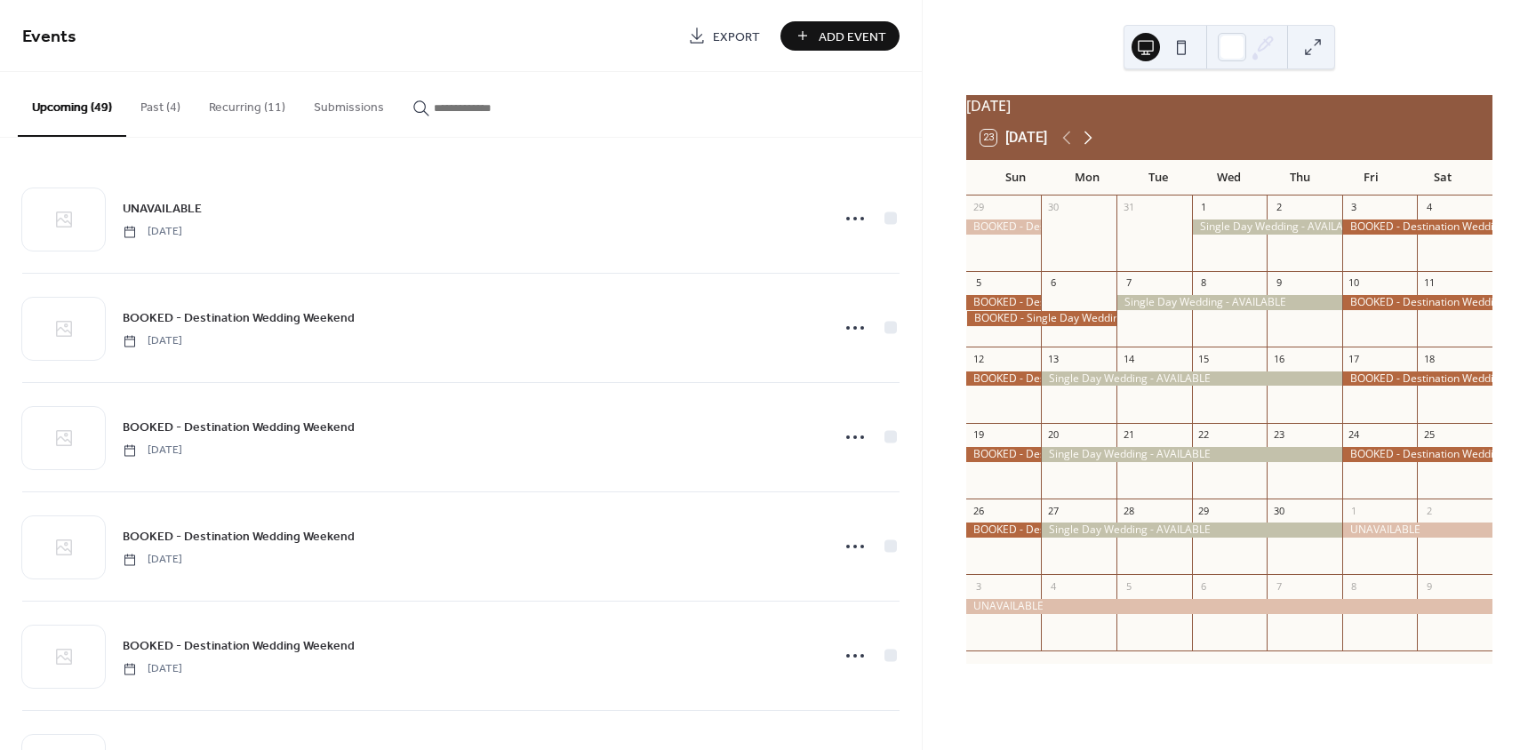
click at [1092, 145] on icon at bounding box center [1088, 138] width 8 height 13
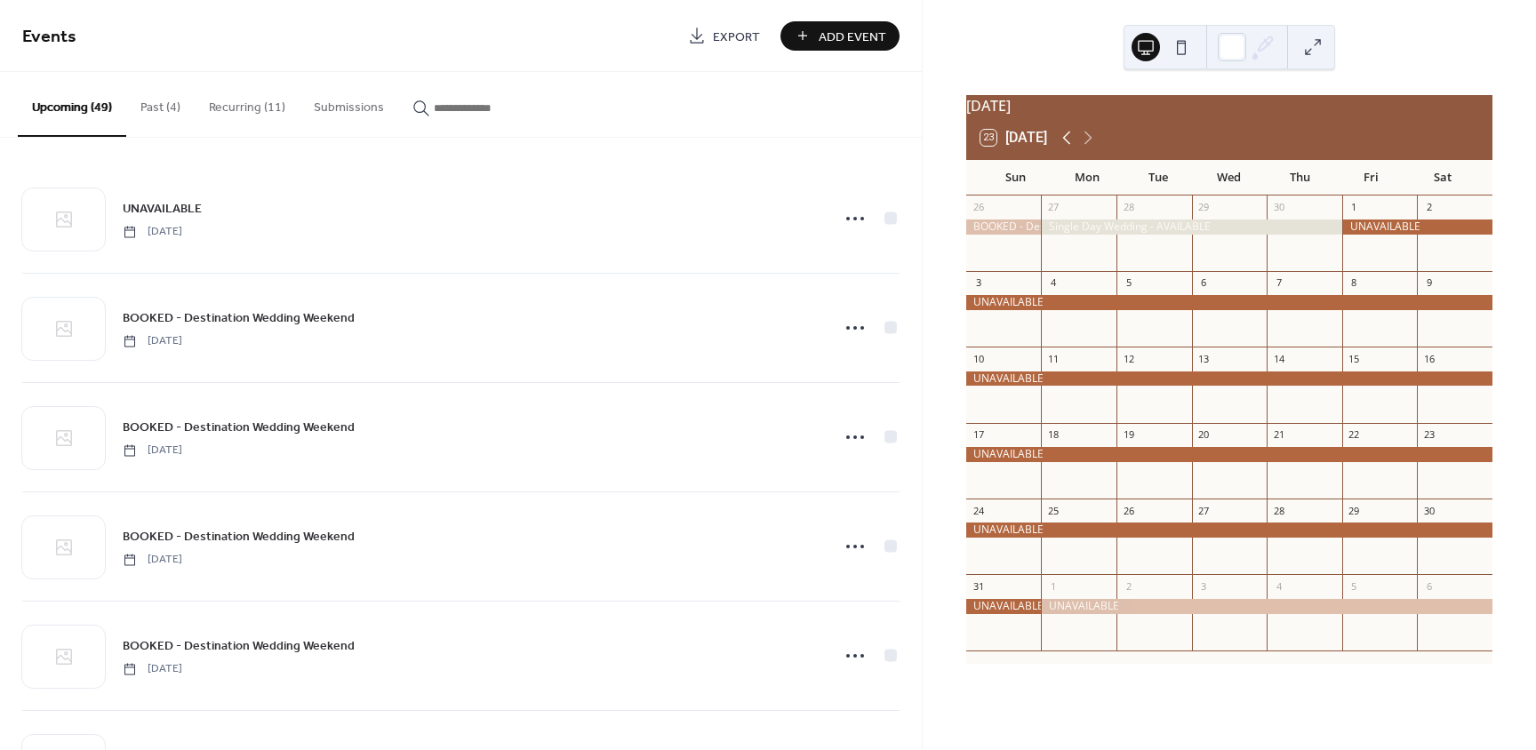
click at [1064, 148] on icon at bounding box center [1066, 137] width 21 height 21
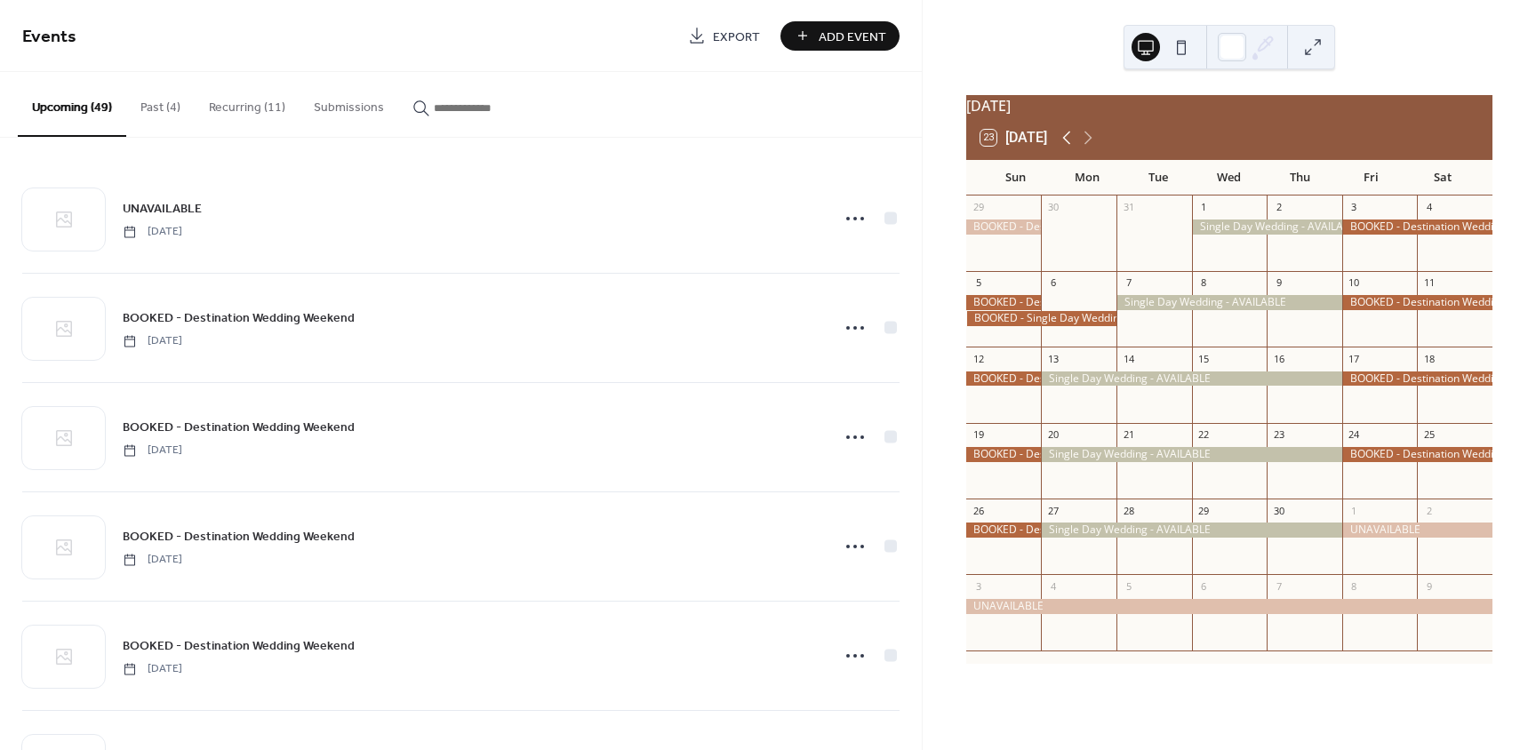
click at [1064, 148] on icon at bounding box center [1066, 137] width 21 height 21
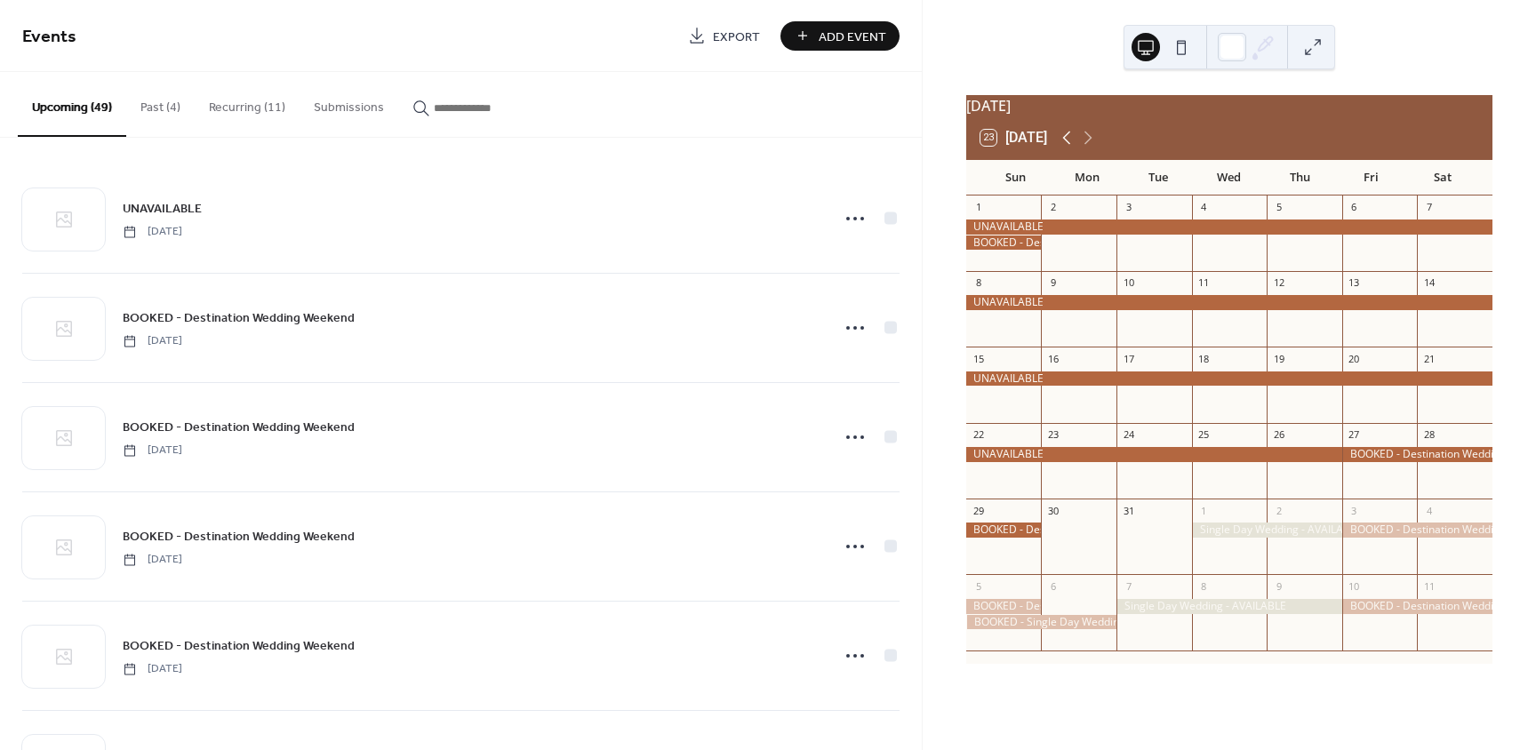
click at [1064, 148] on icon at bounding box center [1066, 137] width 21 height 21
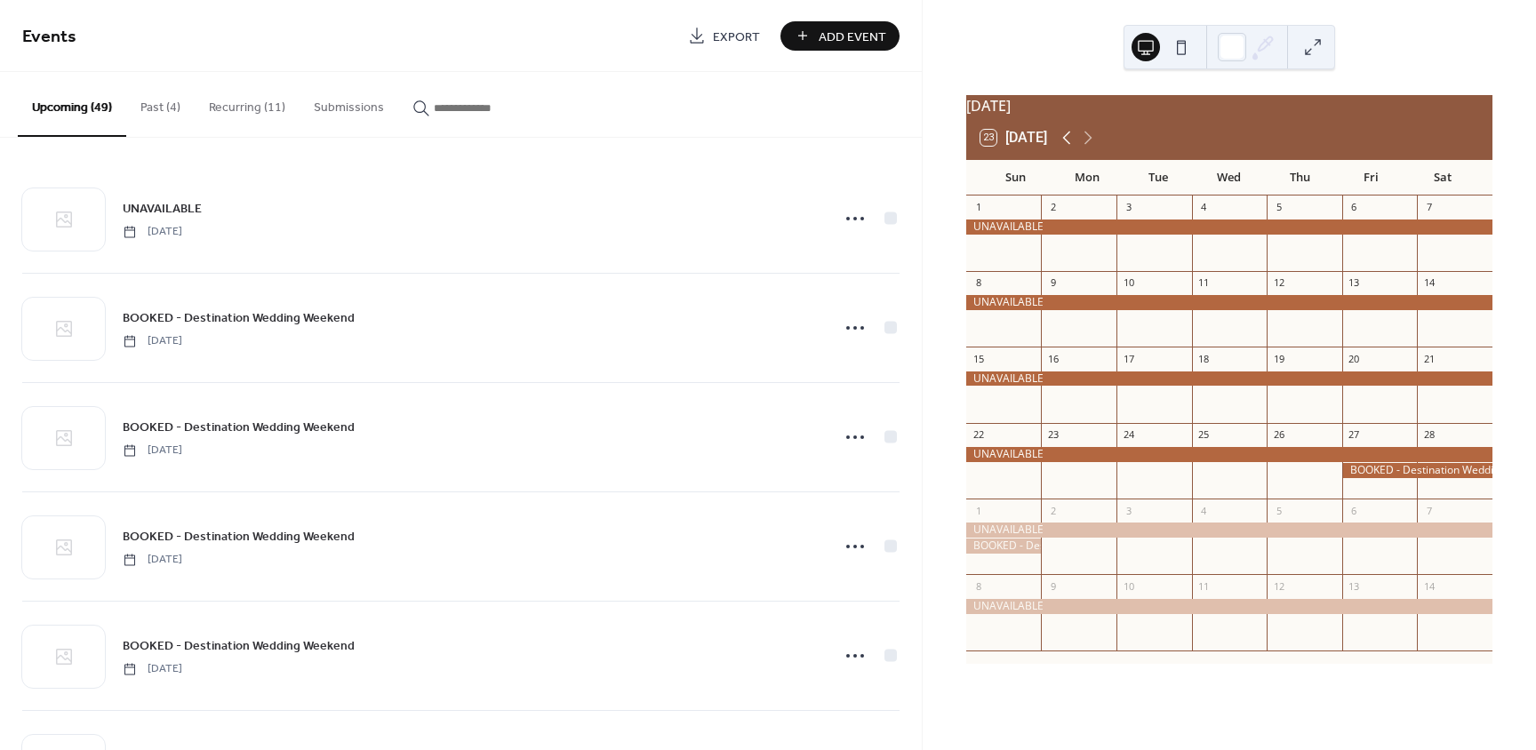
click at [1064, 148] on icon at bounding box center [1066, 137] width 21 height 21
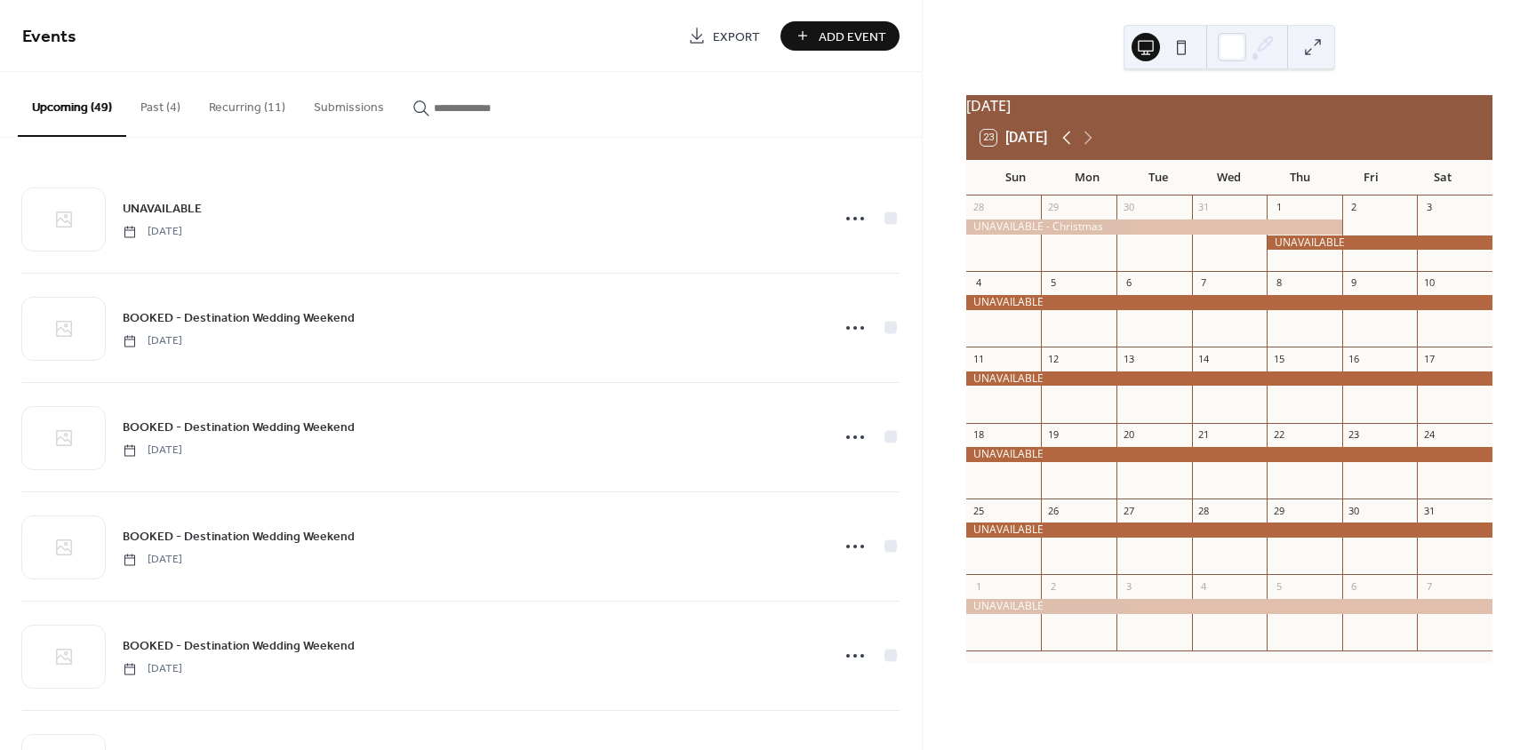
click at [1064, 148] on icon at bounding box center [1066, 137] width 21 height 21
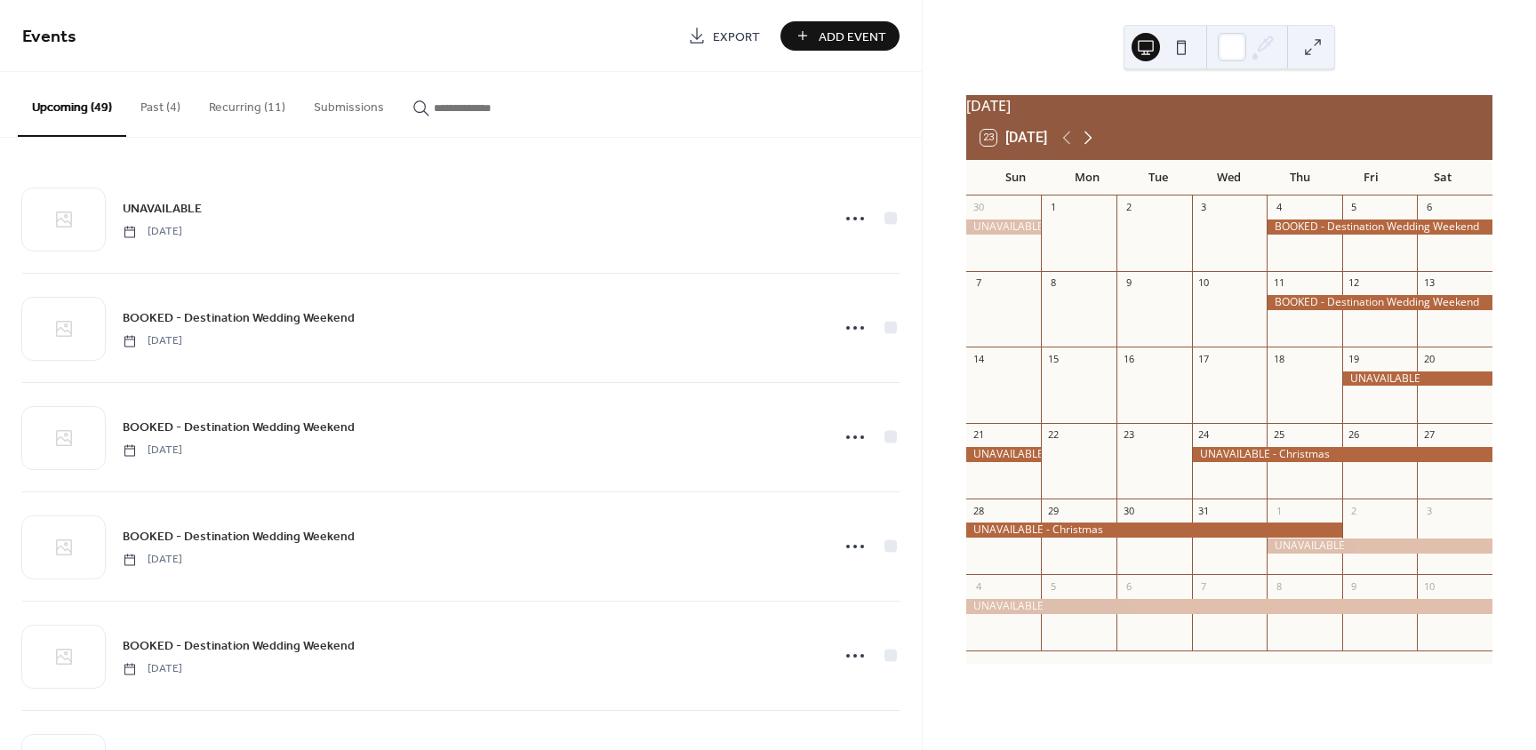
click at [1085, 147] on icon at bounding box center [1087, 137] width 21 height 21
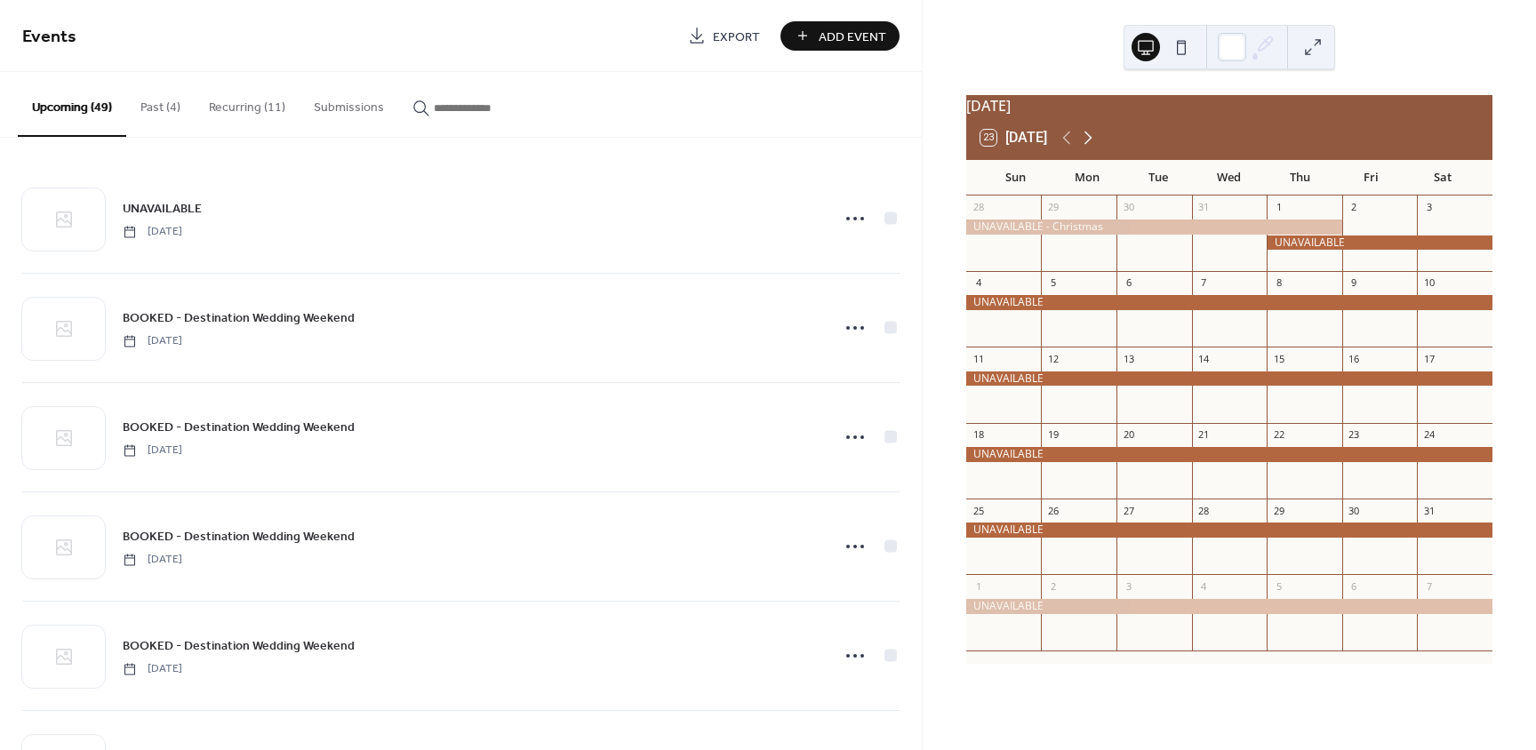
click at [1085, 148] on icon at bounding box center [1087, 137] width 21 height 21
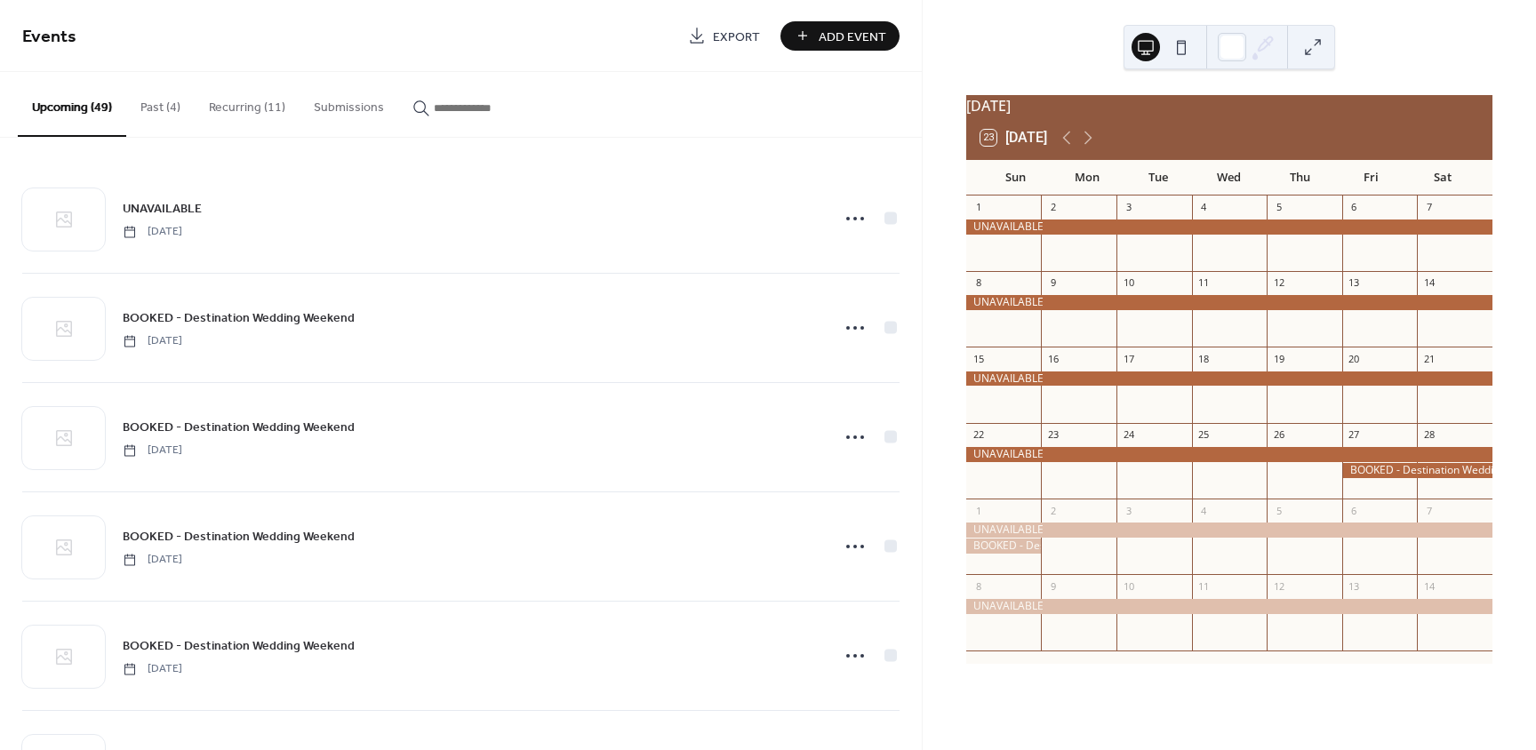
click at [1120, 234] on div at bounding box center [1229, 227] width 526 height 15
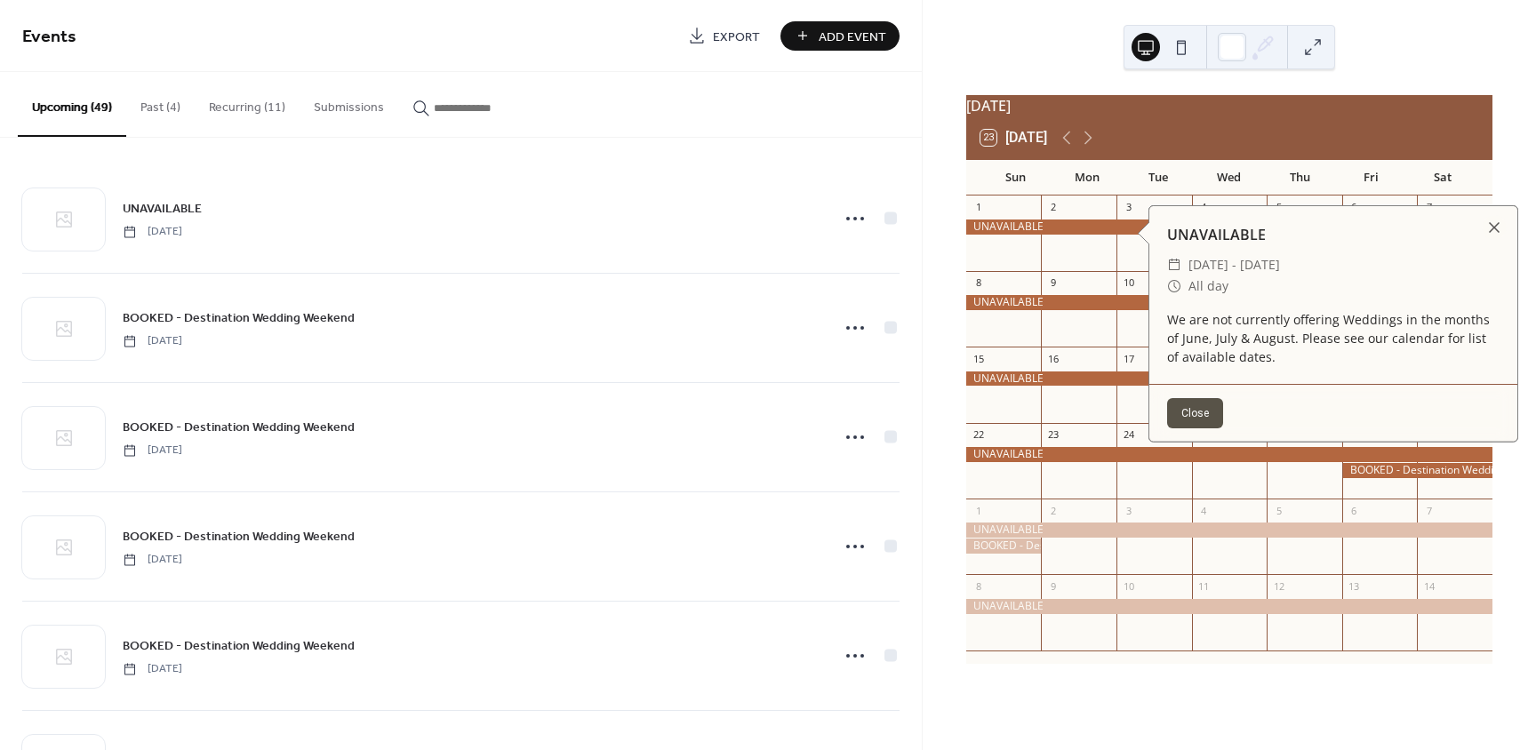
click at [1198, 407] on button "Close" at bounding box center [1195, 413] width 56 height 30
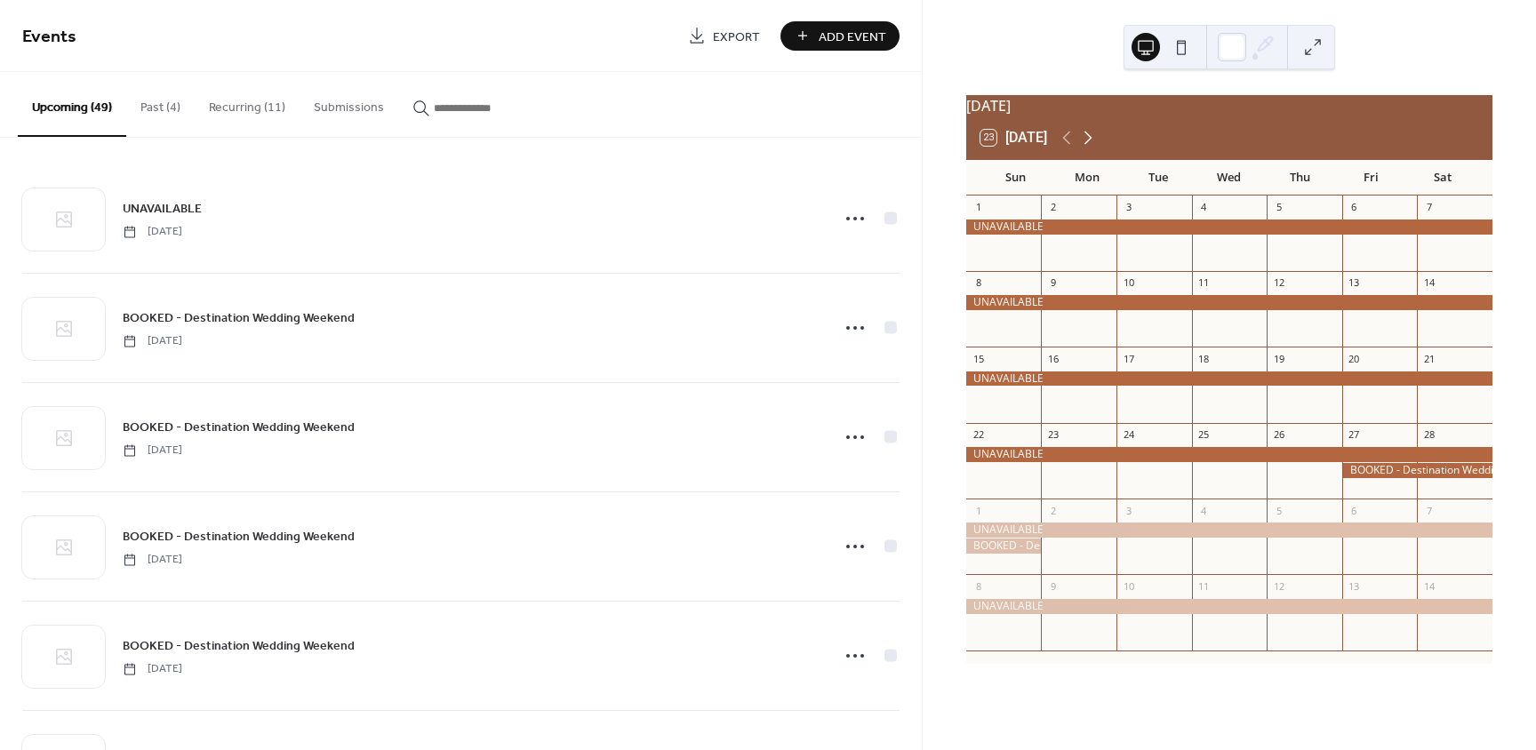
click at [1088, 145] on icon at bounding box center [1087, 137] width 21 height 21
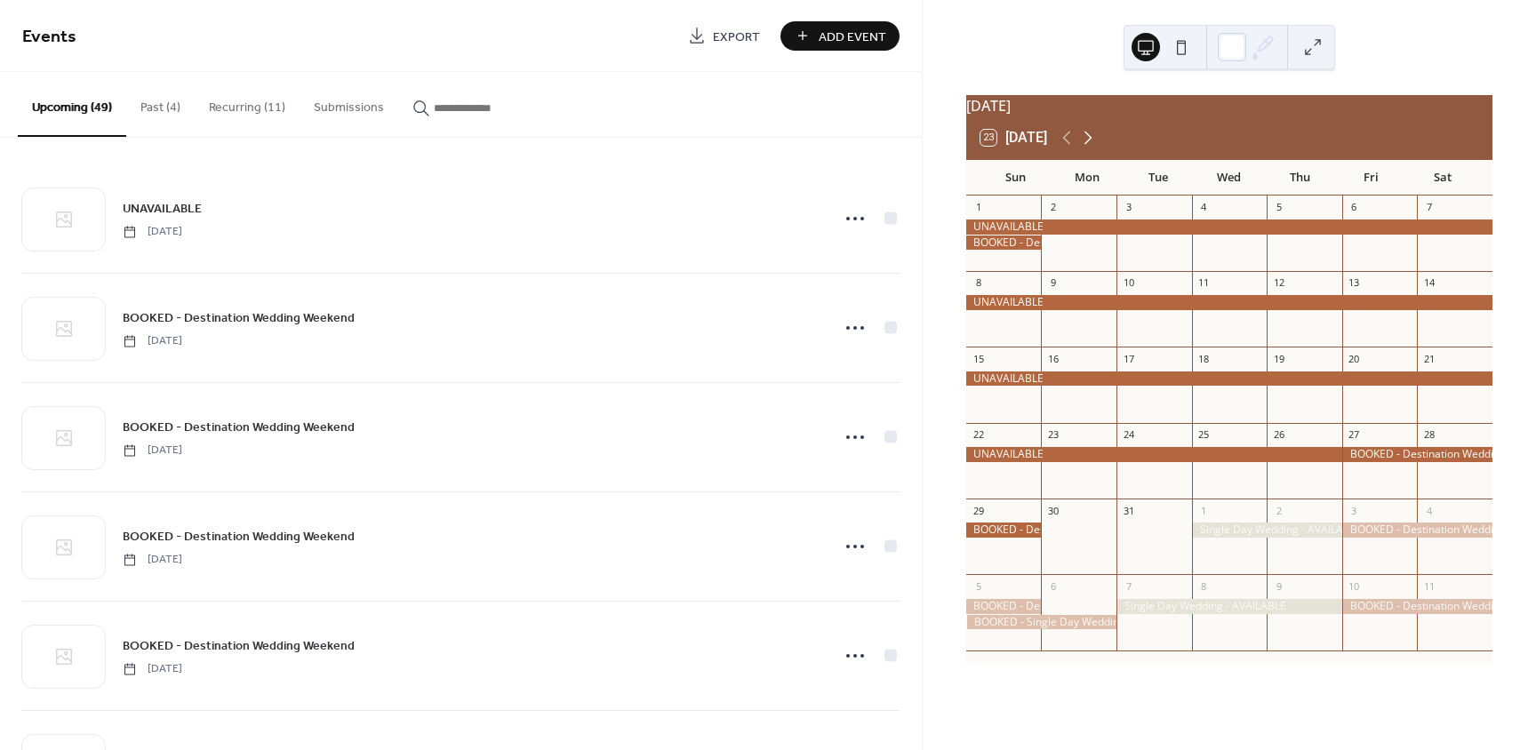
click at [1088, 145] on icon at bounding box center [1087, 137] width 21 height 21
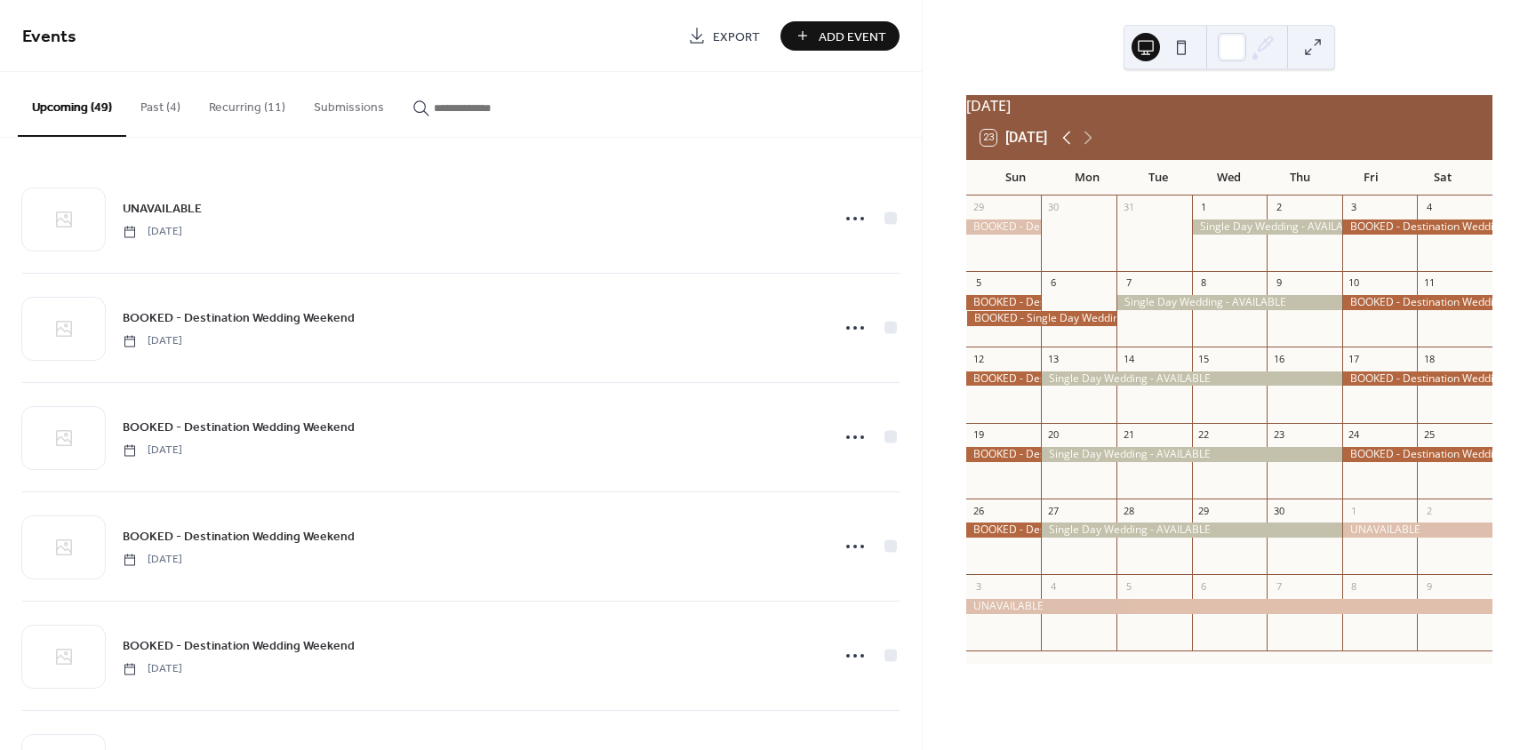
click at [1072, 148] on icon at bounding box center [1066, 137] width 21 height 21
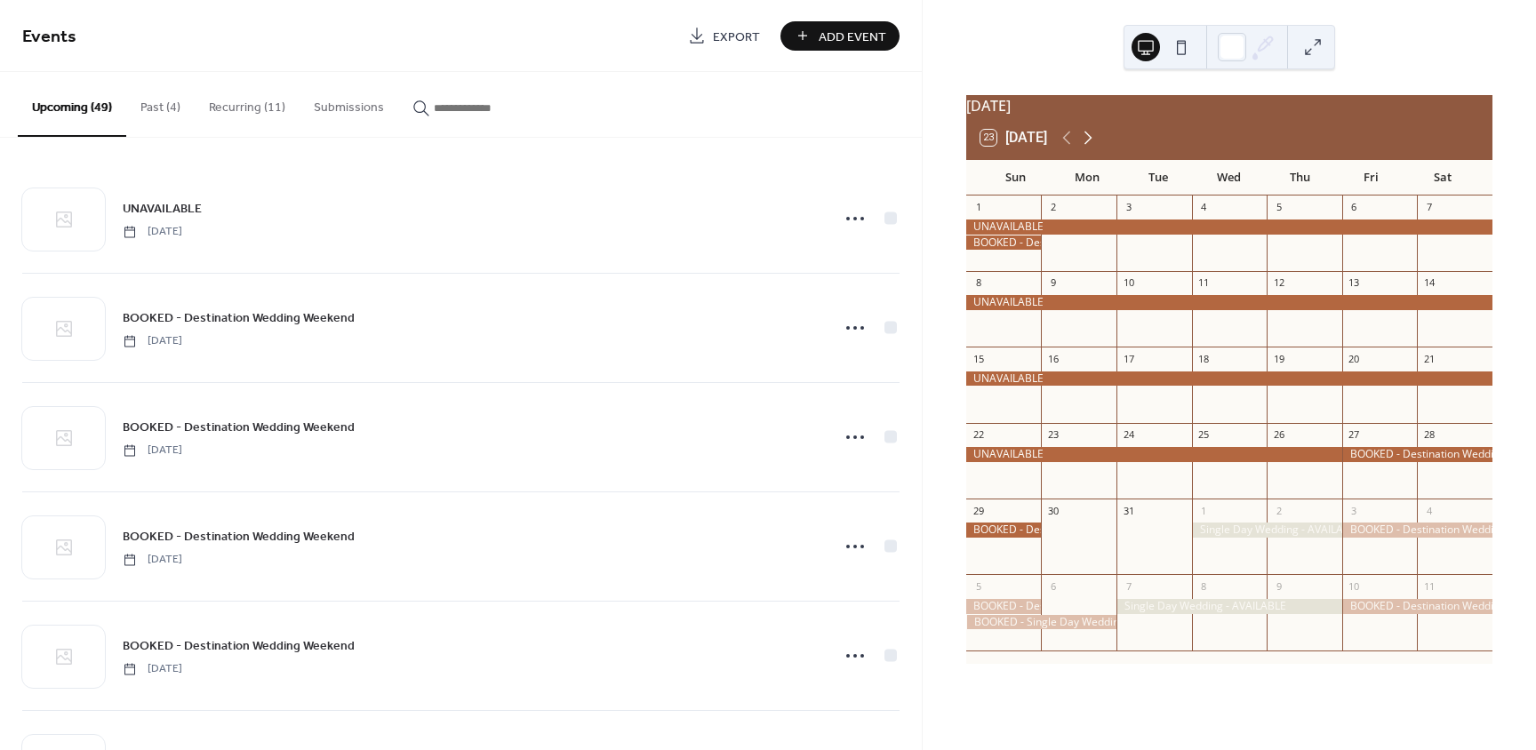
click at [1092, 148] on icon at bounding box center [1087, 137] width 21 height 21
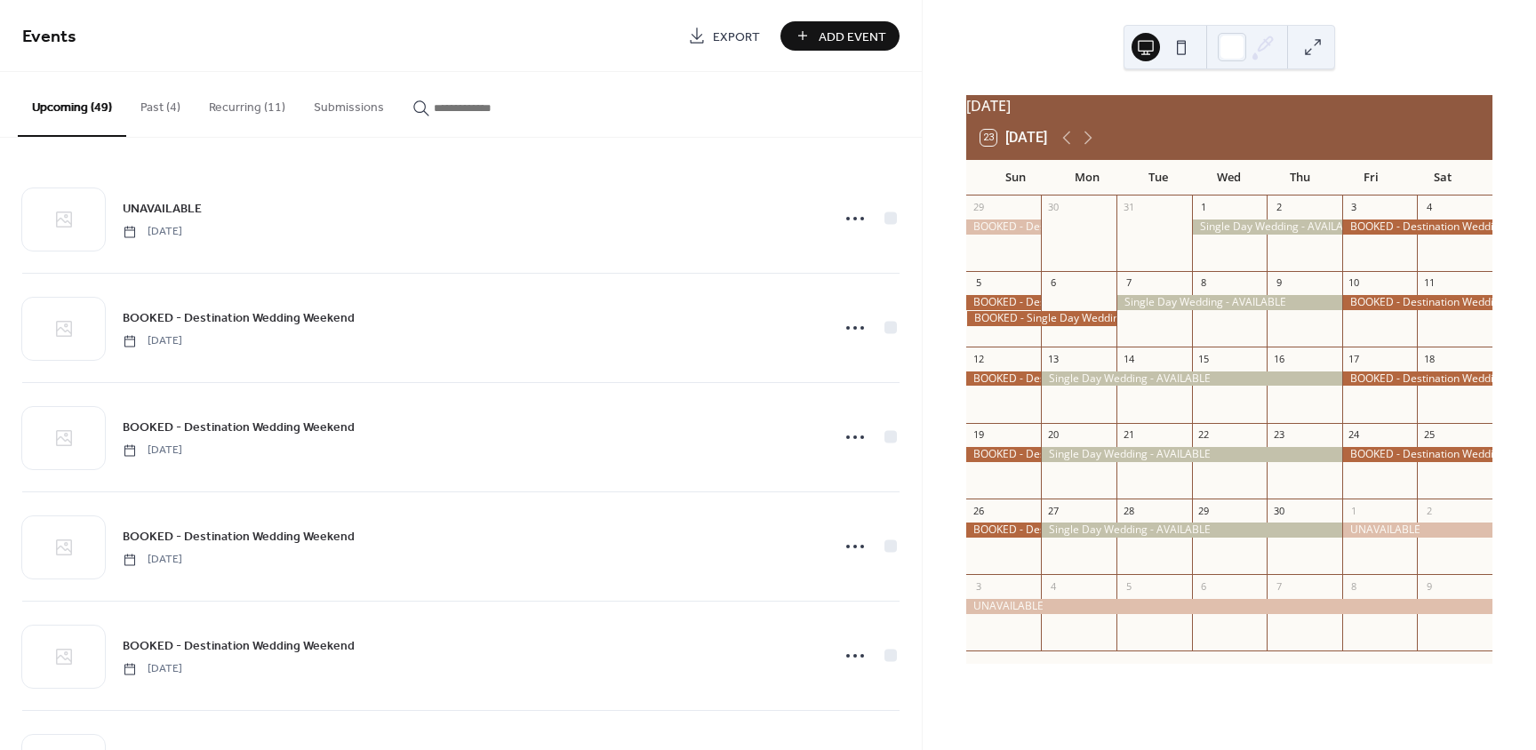
click at [1241, 235] on div at bounding box center [1267, 227] width 150 height 15
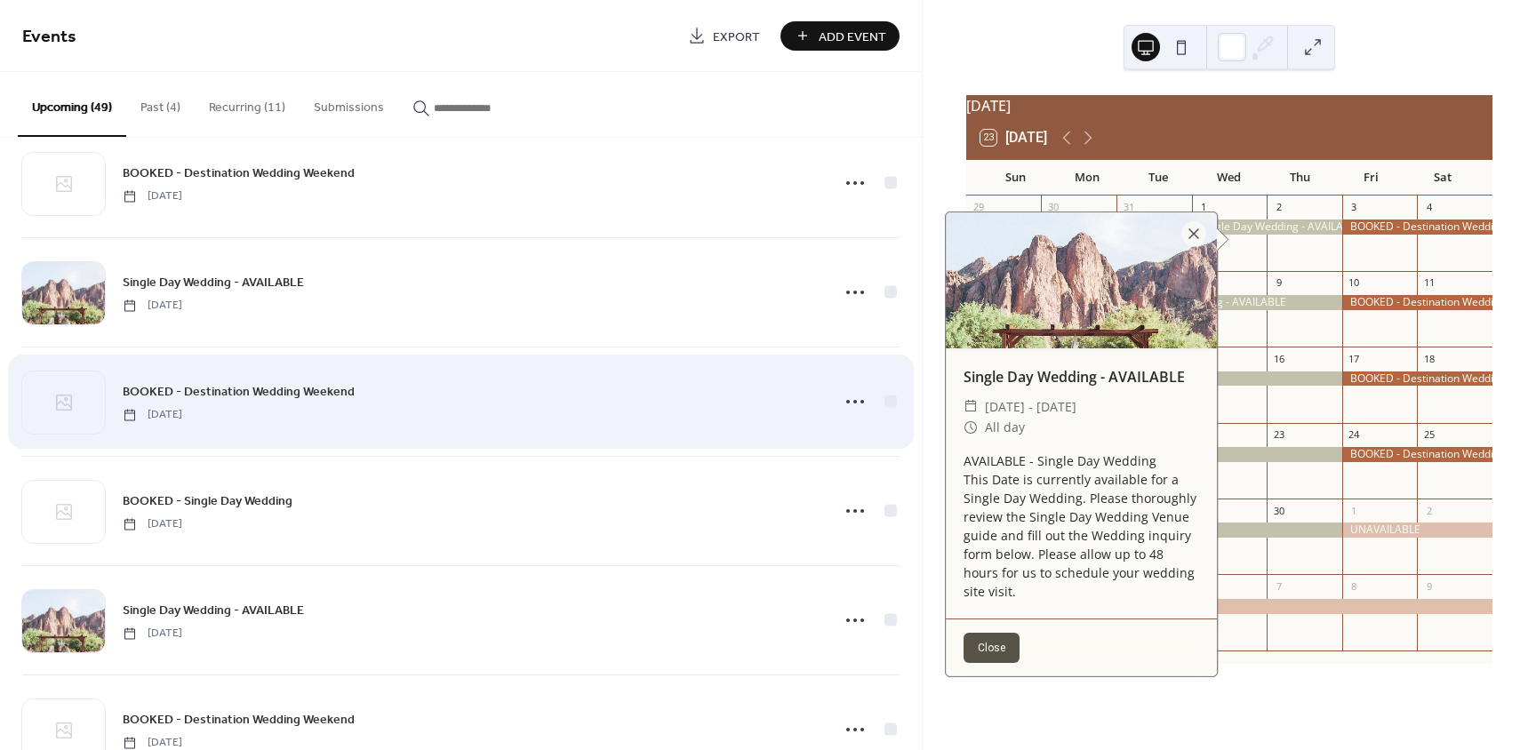
scroll to position [1956, 0]
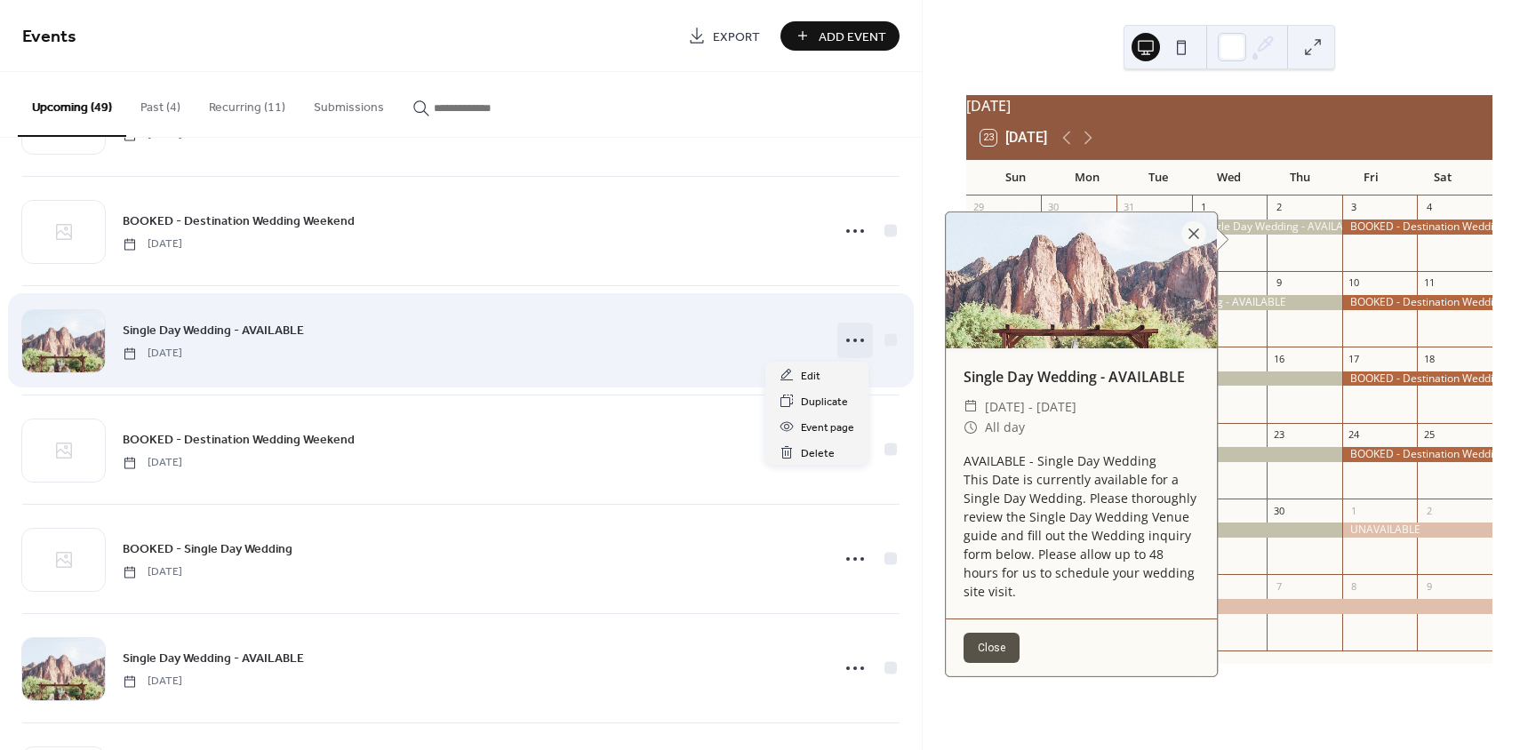
click at [849, 345] on icon at bounding box center [855, 340] width 28 height 28
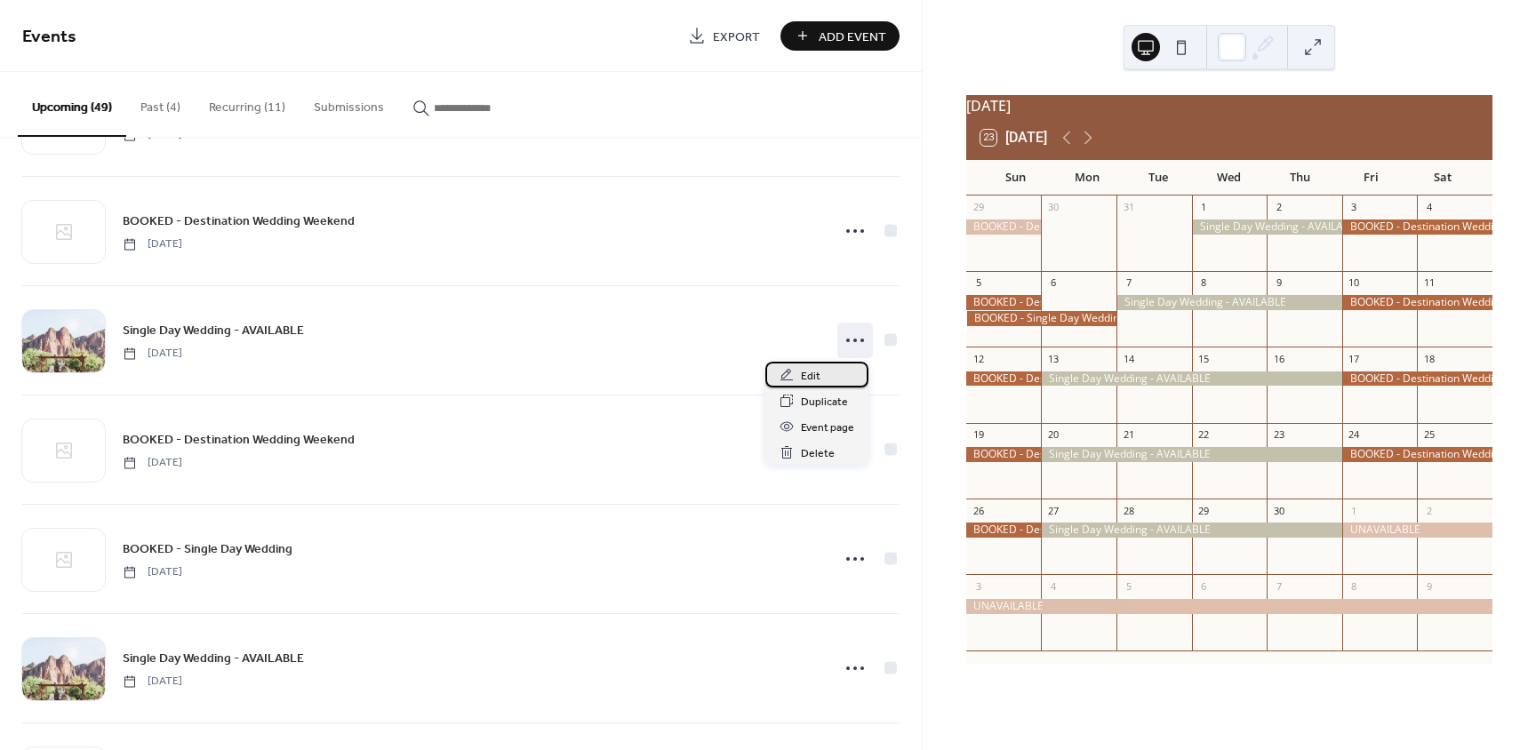
click at [822, 377] on div "Edit" at bounding box center [816, 375] width 103 height 26
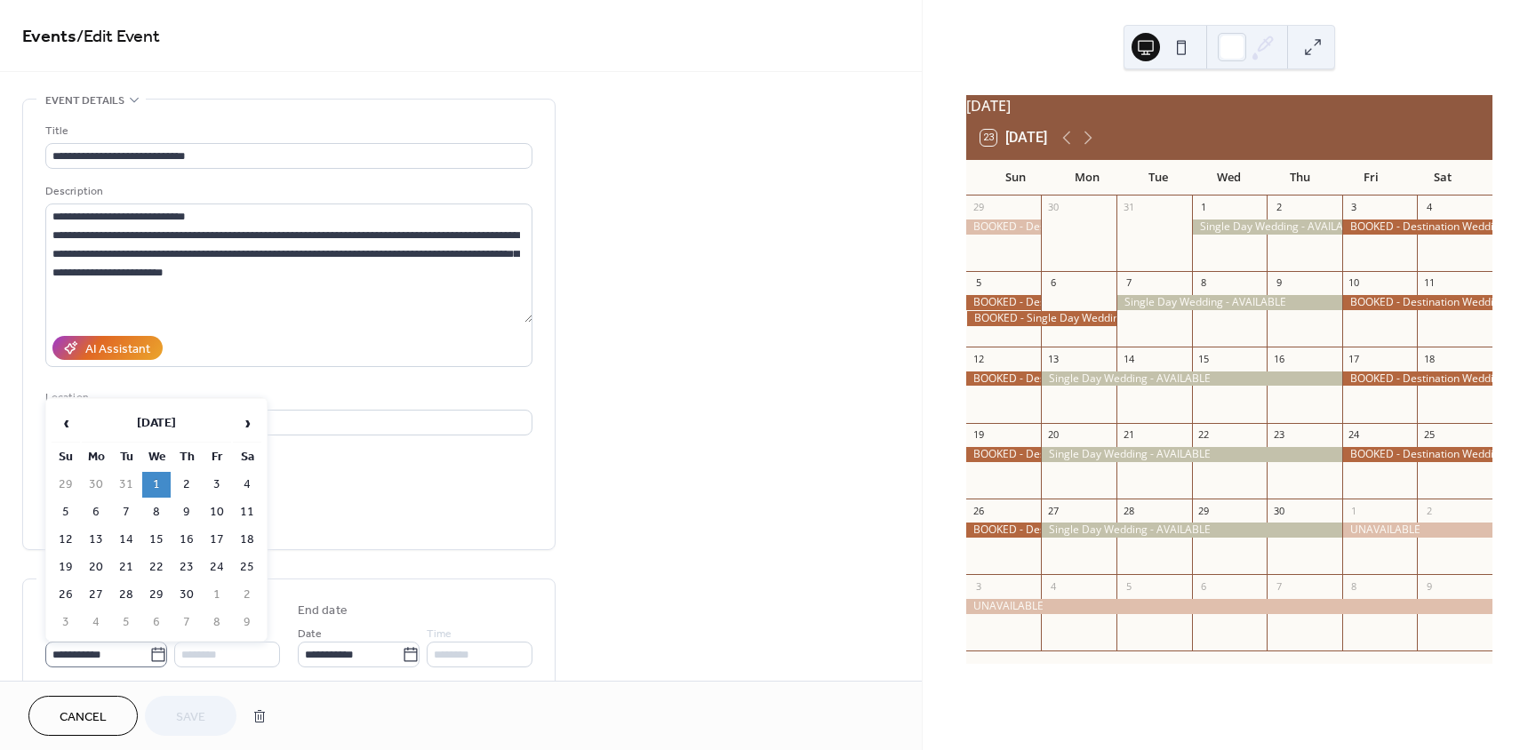
click at [161, 648] on icon at bounding box center [158, 655] width 18 height 18
click at [149, 648] on input "**********" at bounding box center [97, 655] width 104 height 26
click at [100, 485] on td "30" at bounding box center [96, 485] width 28 height 26
type input "**********"
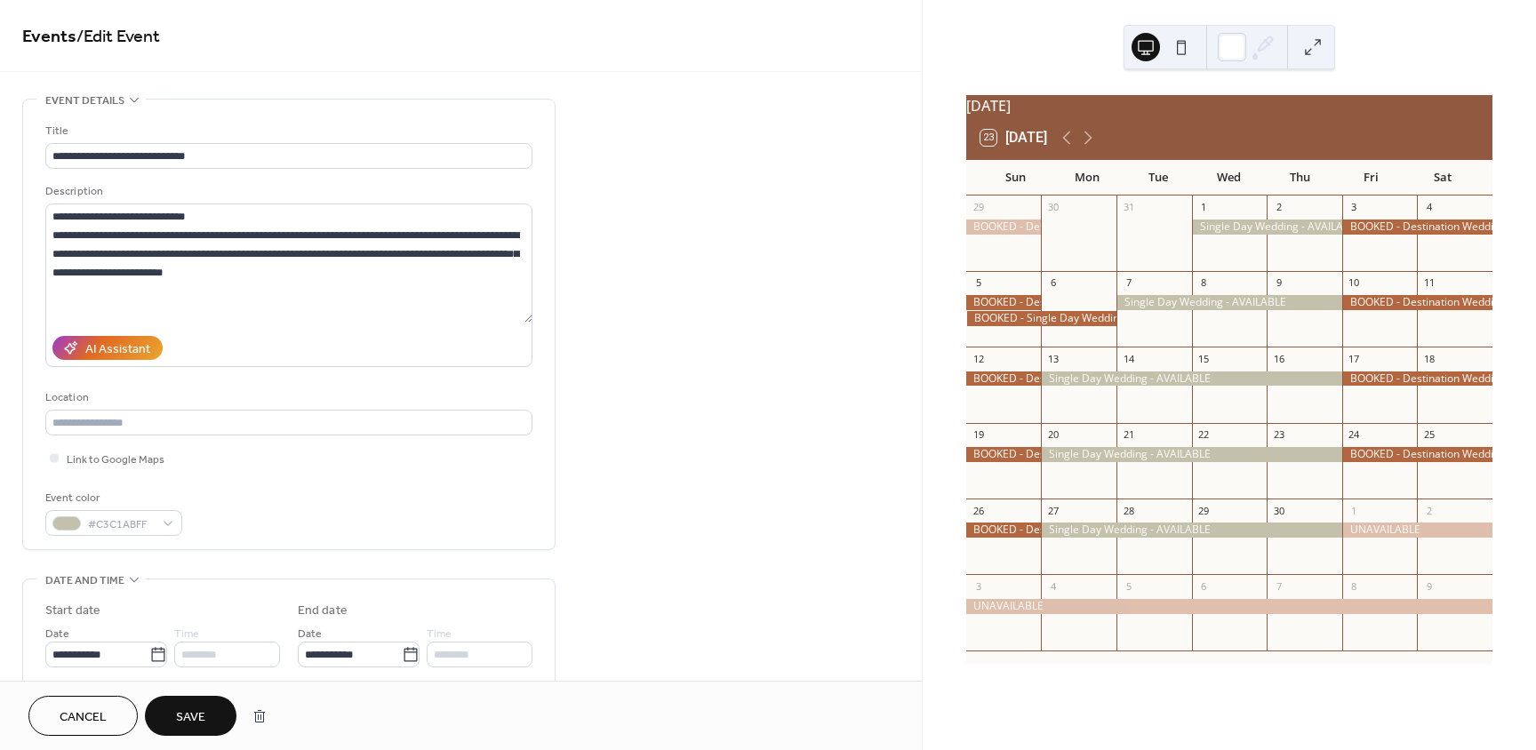
click at [185, 727] on span "Save" at bounding box center [190, 717] width 29 height 19
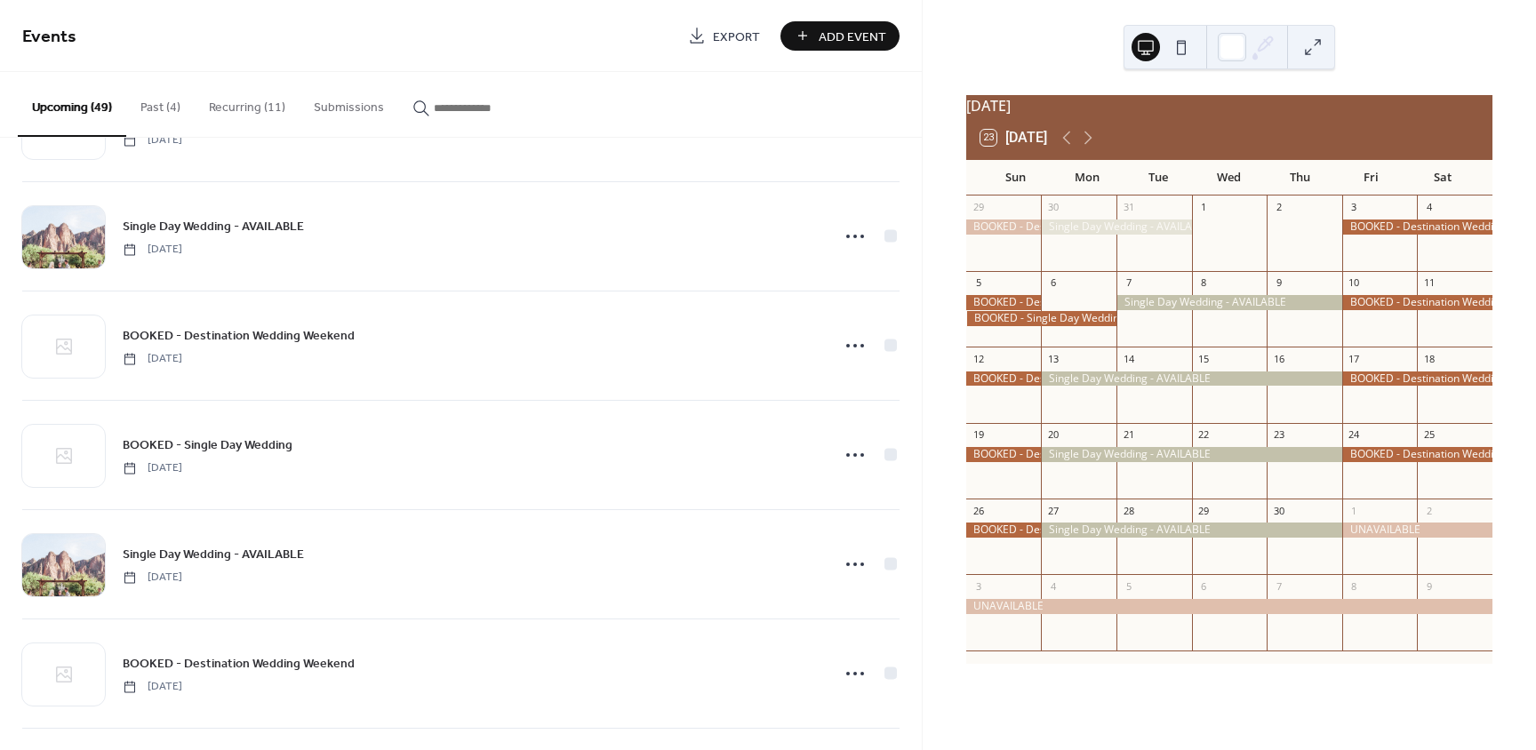
scroll to position [1956, 0]
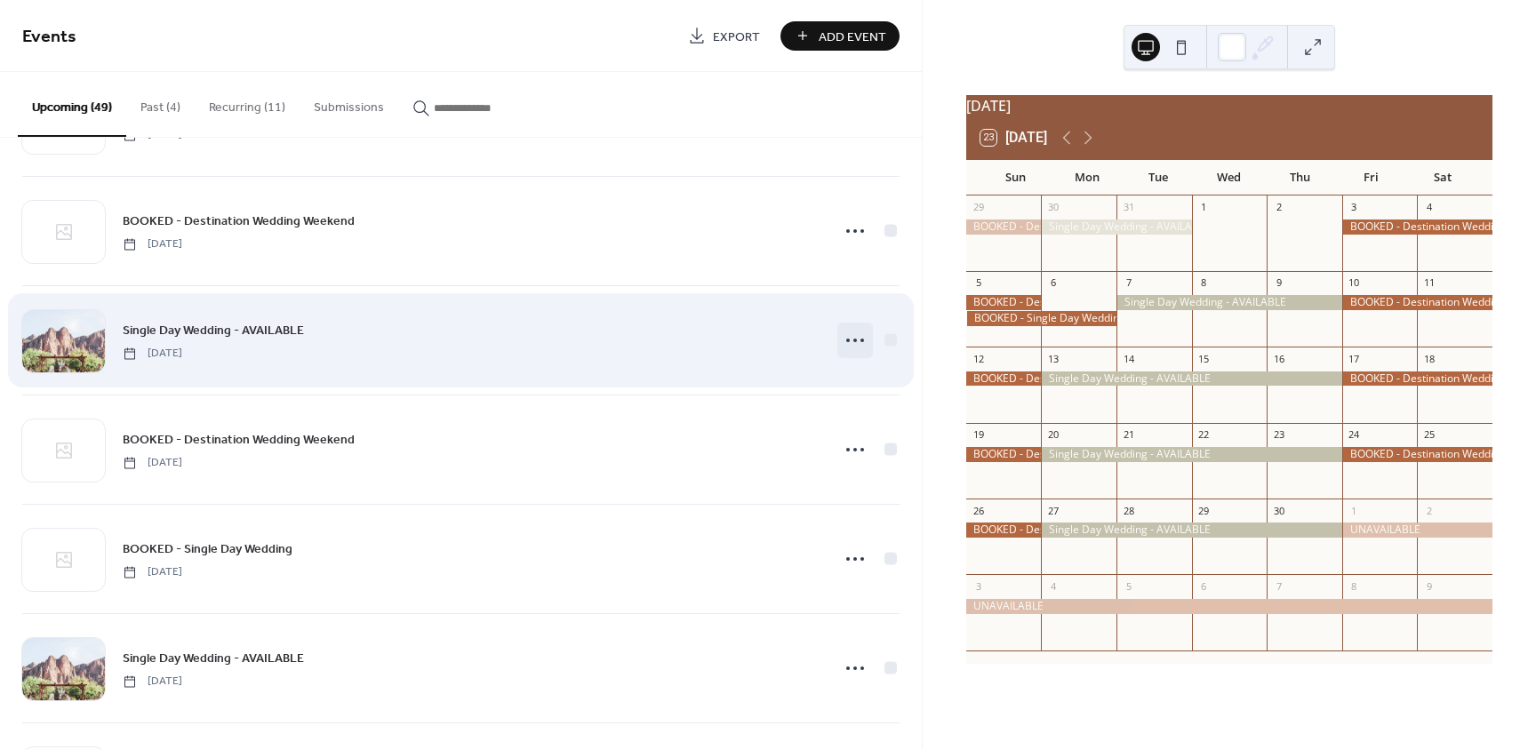
click at [846, 341] on circle at bounding box center [848, 341] width 4 height 4
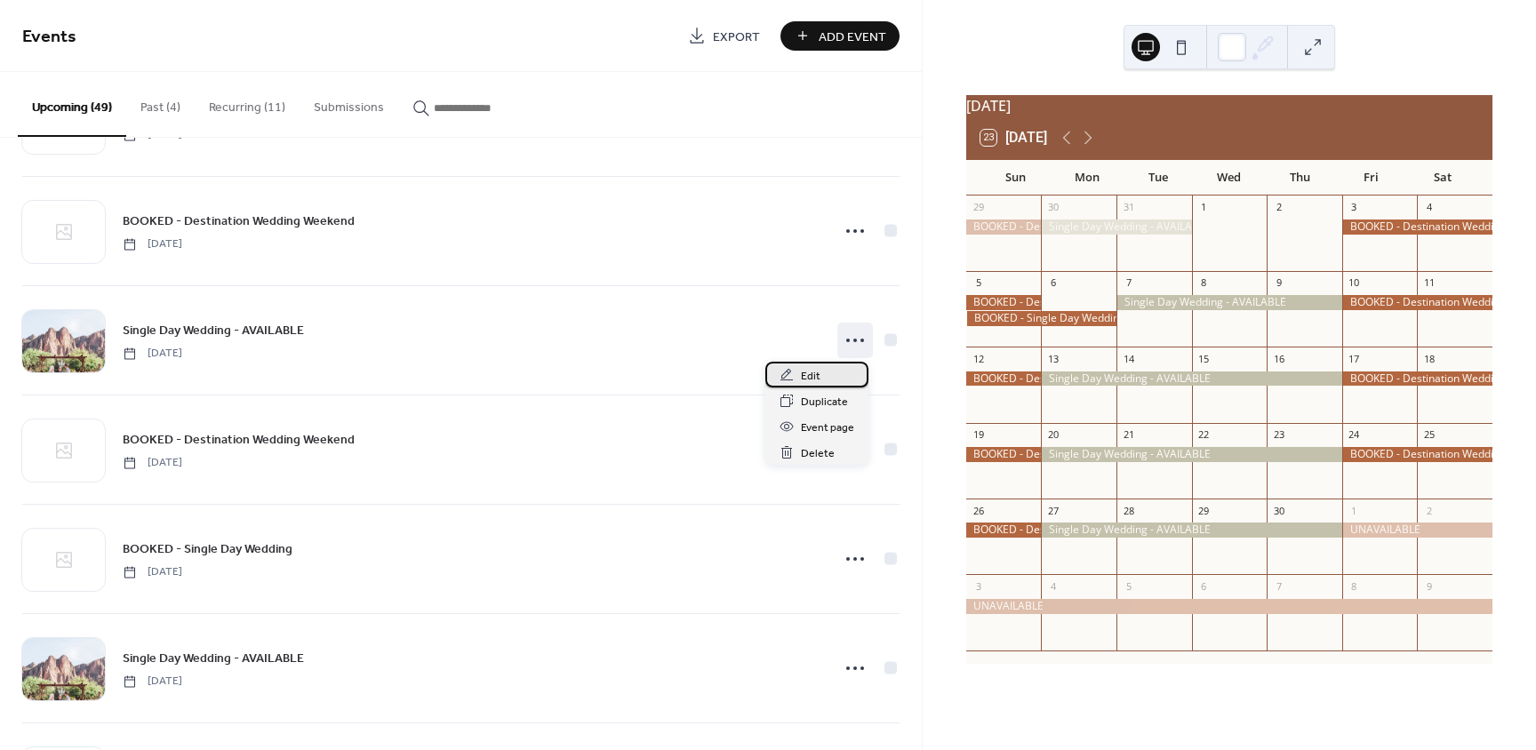
click at [835, 372] on div "Edit" at bounding box center [816, 375] width 103 height 26
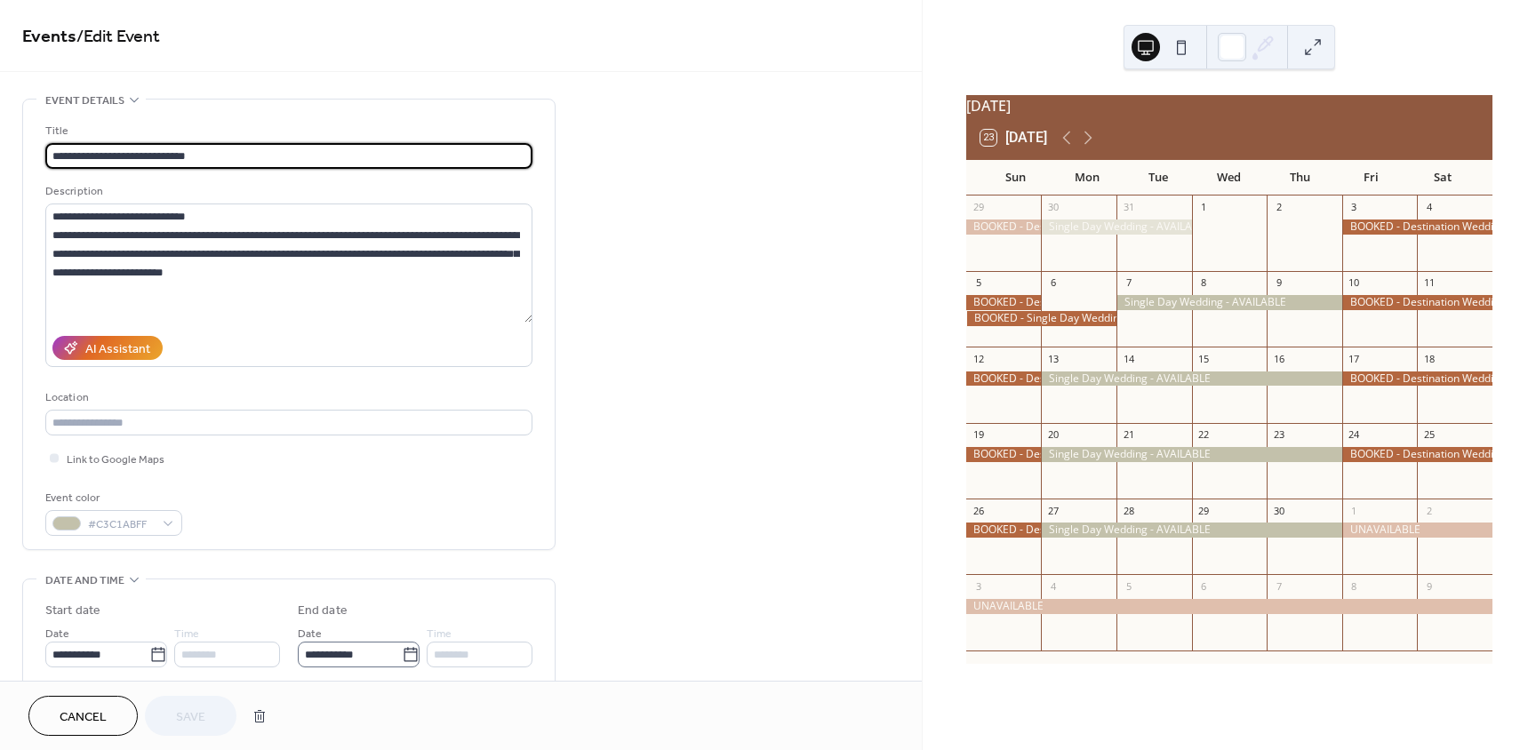
click at [411, 654] on icon at bounding box center [411, 655] width 18 height 18
click at [402, 654] on input "**********" at bounding box center [350, 655] width 104 height 26
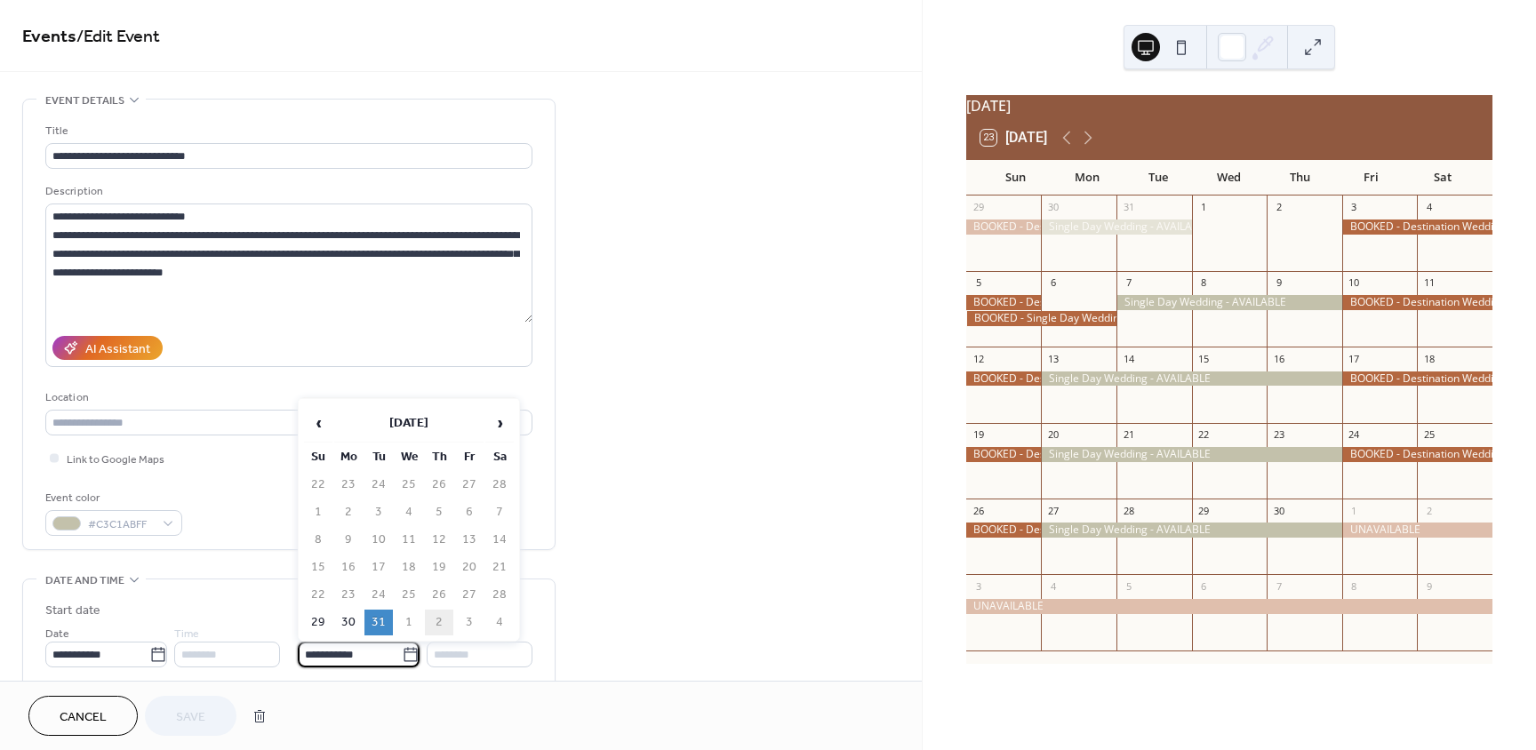
click at [448, 628] on td "2" at bounding box center [439, 623] width 28 height 26
type input "**********"
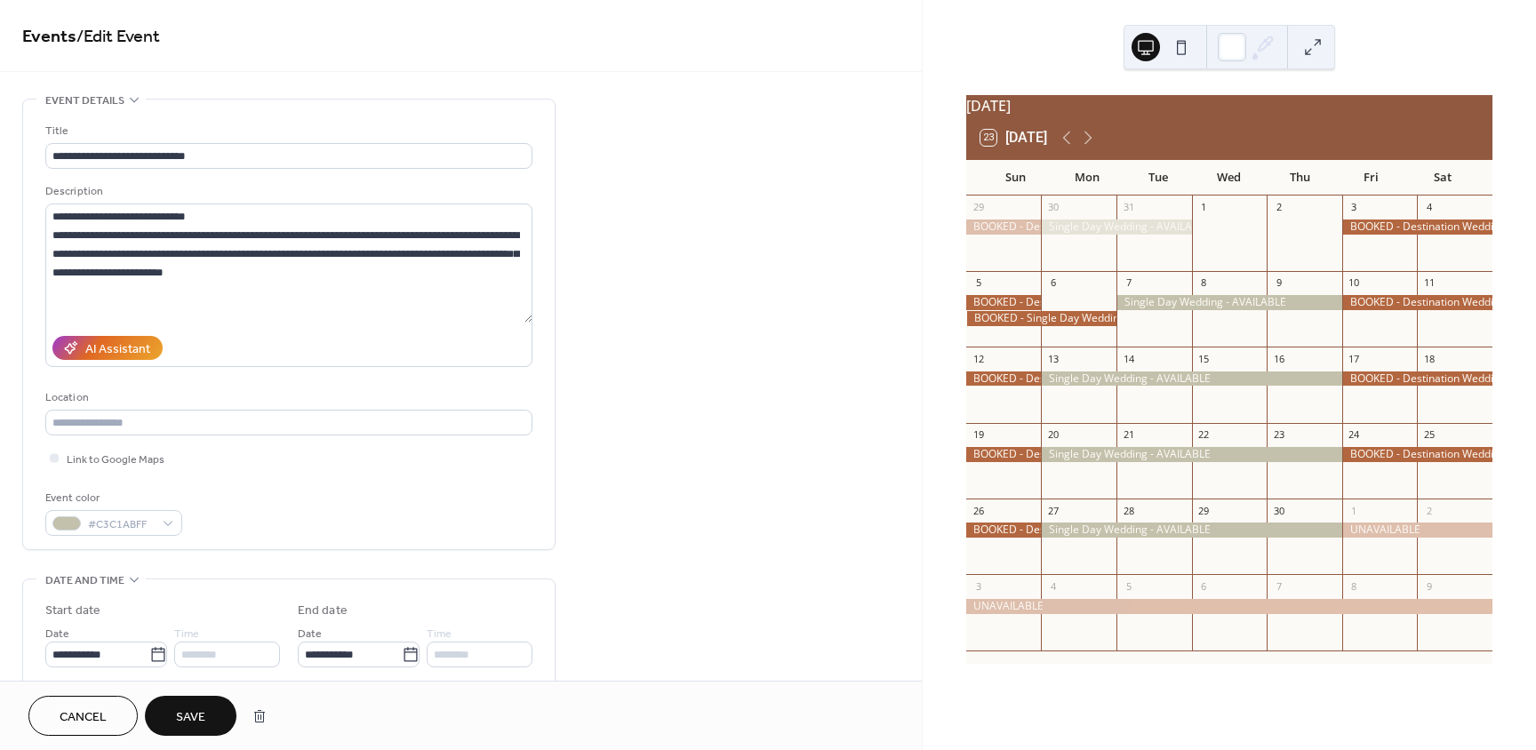
click at [214, 718] on button "Save" at bounding box center [191, 716] width 92 height 40
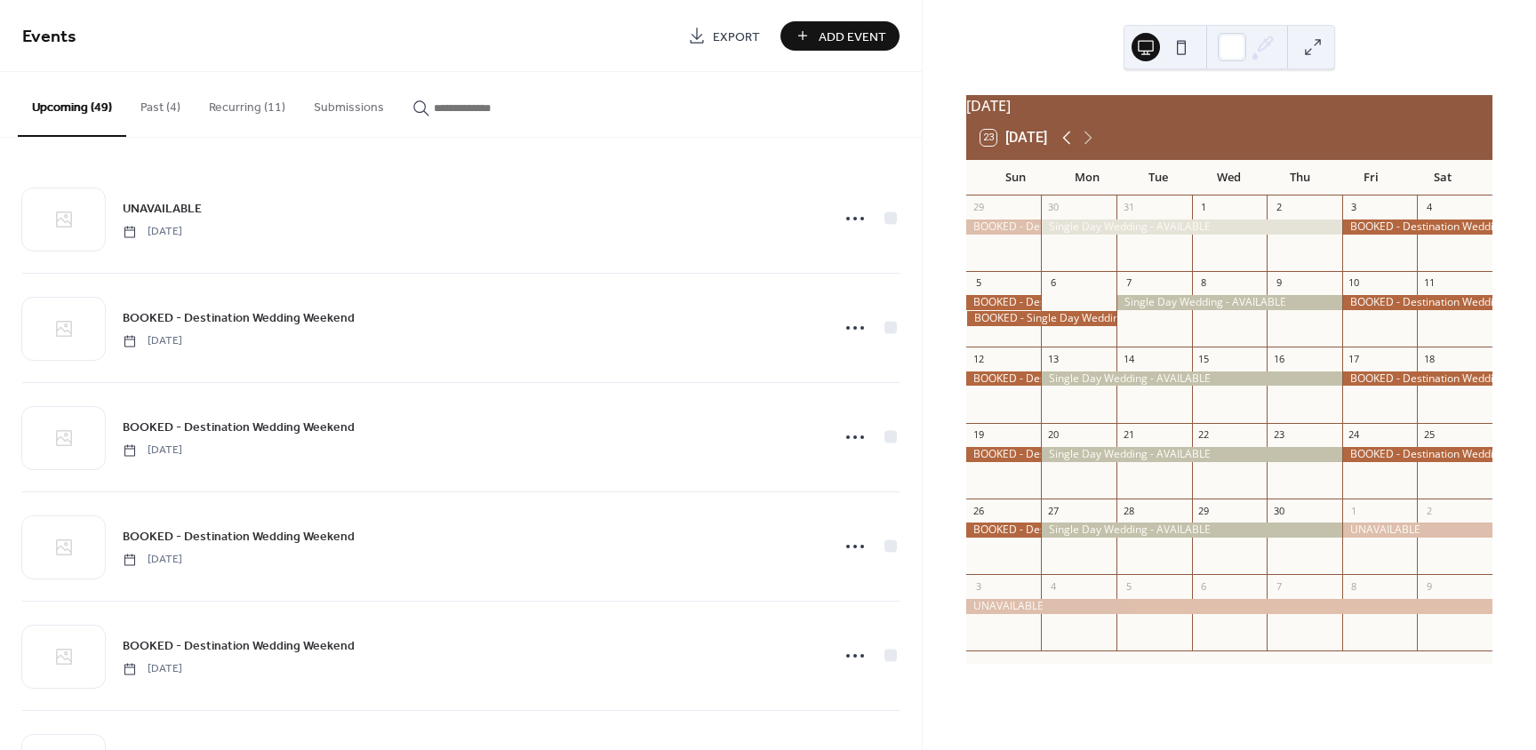
click at [1076, 148] on icon at bounding box center [1066, 137] width 21 height 21
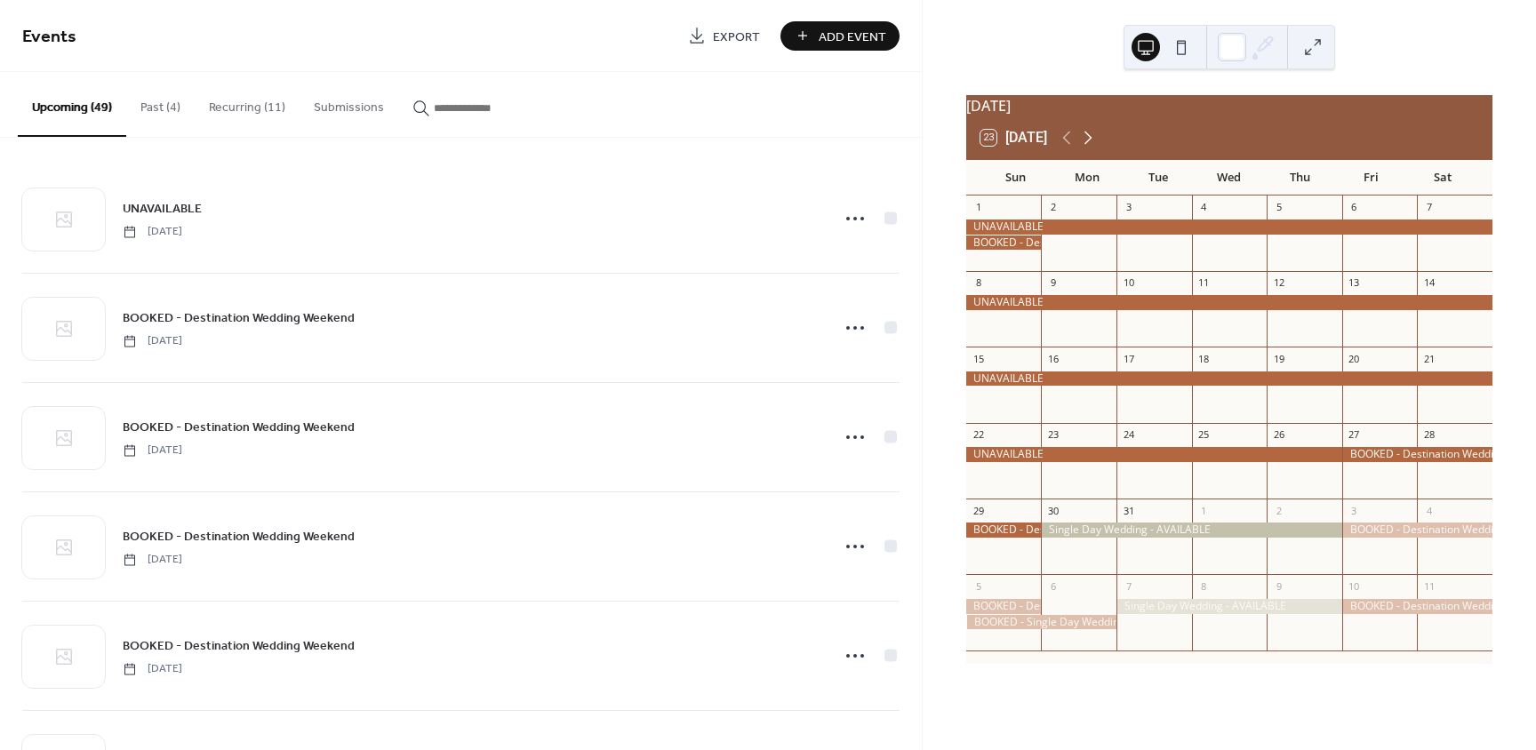
click at [1092, 145] on icon at bounding box center [1088, 138] width 8 height 13
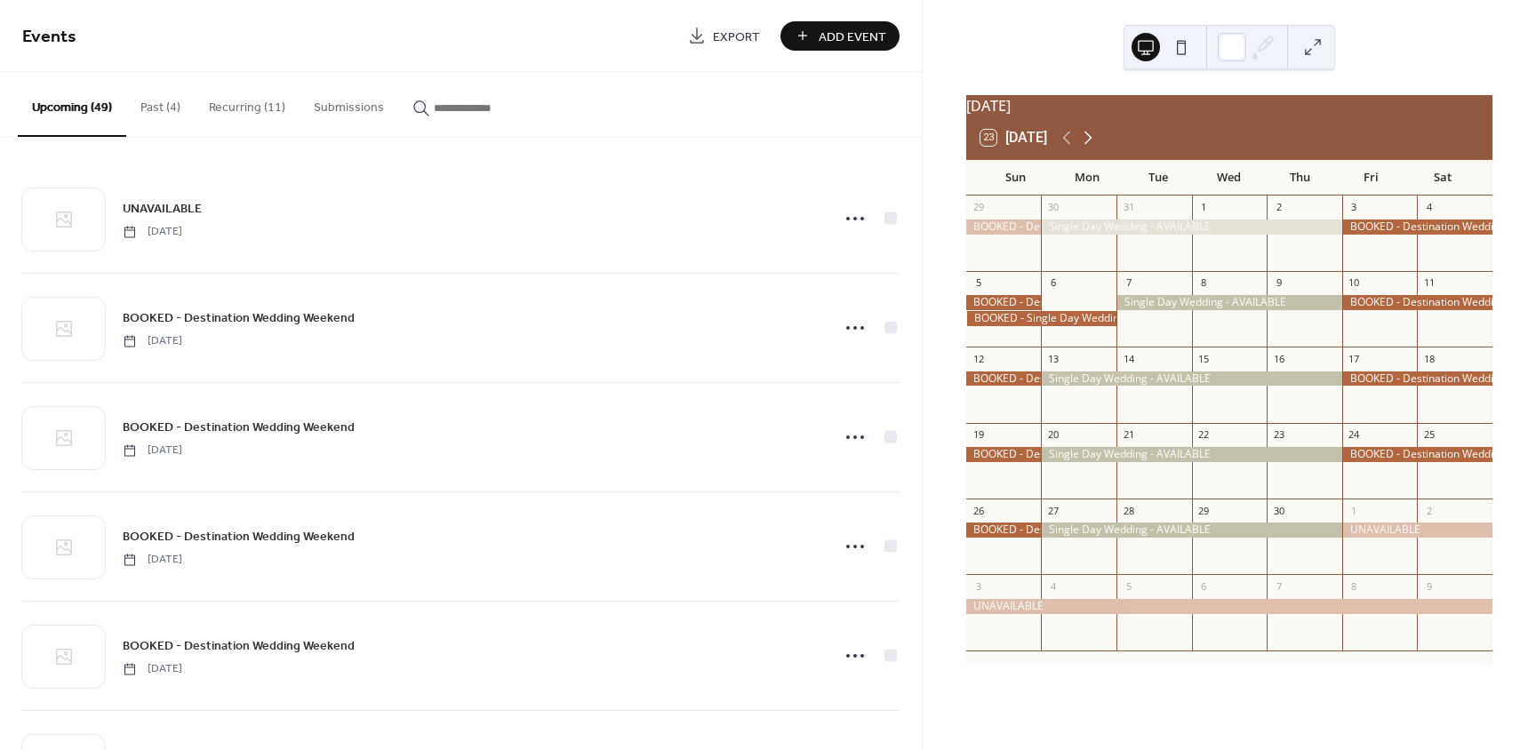
click at [1096, 148] on icon at bounding box center [1087, 137] width 21 height 21
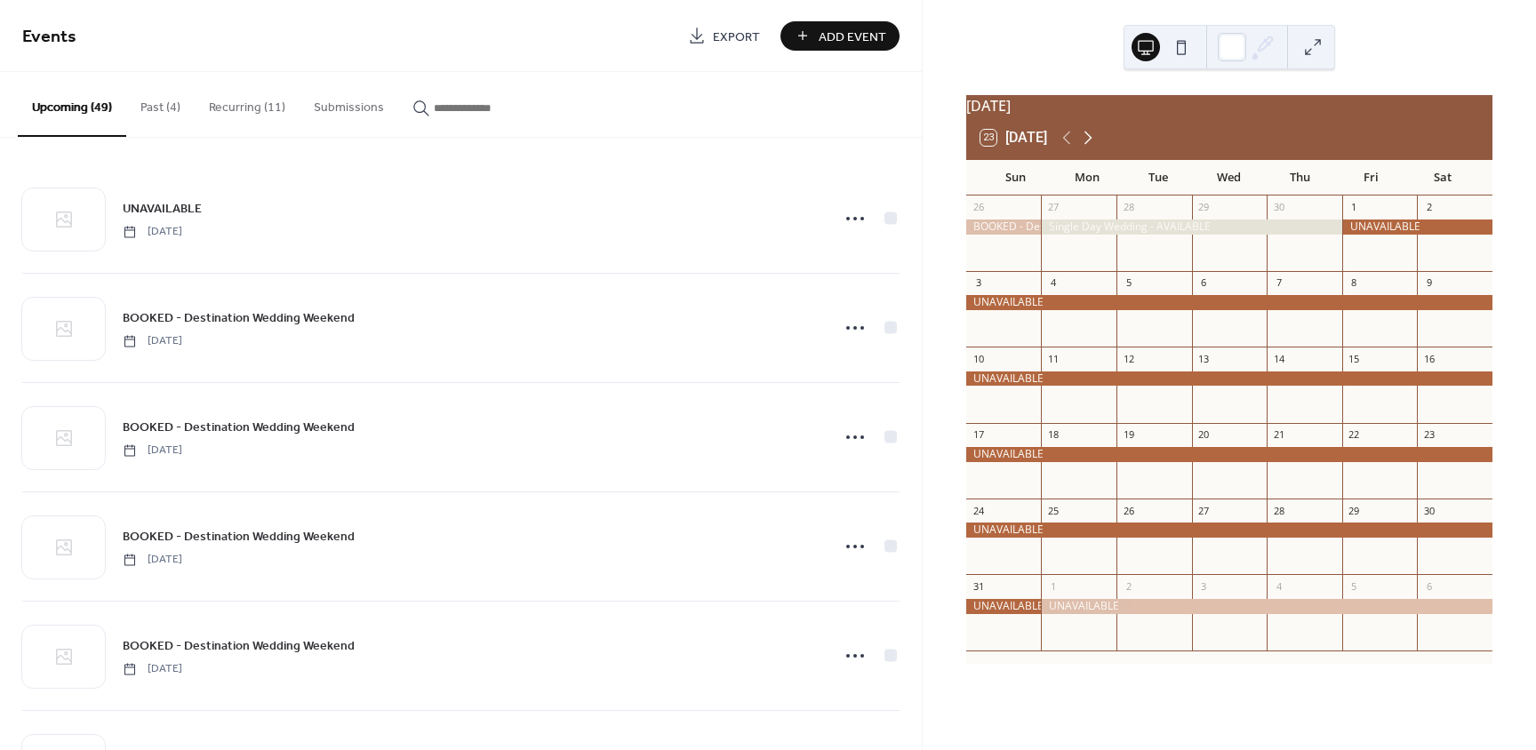
click at [1096, 148] on icon at bounding box center [1087, 137] width 21 height 21
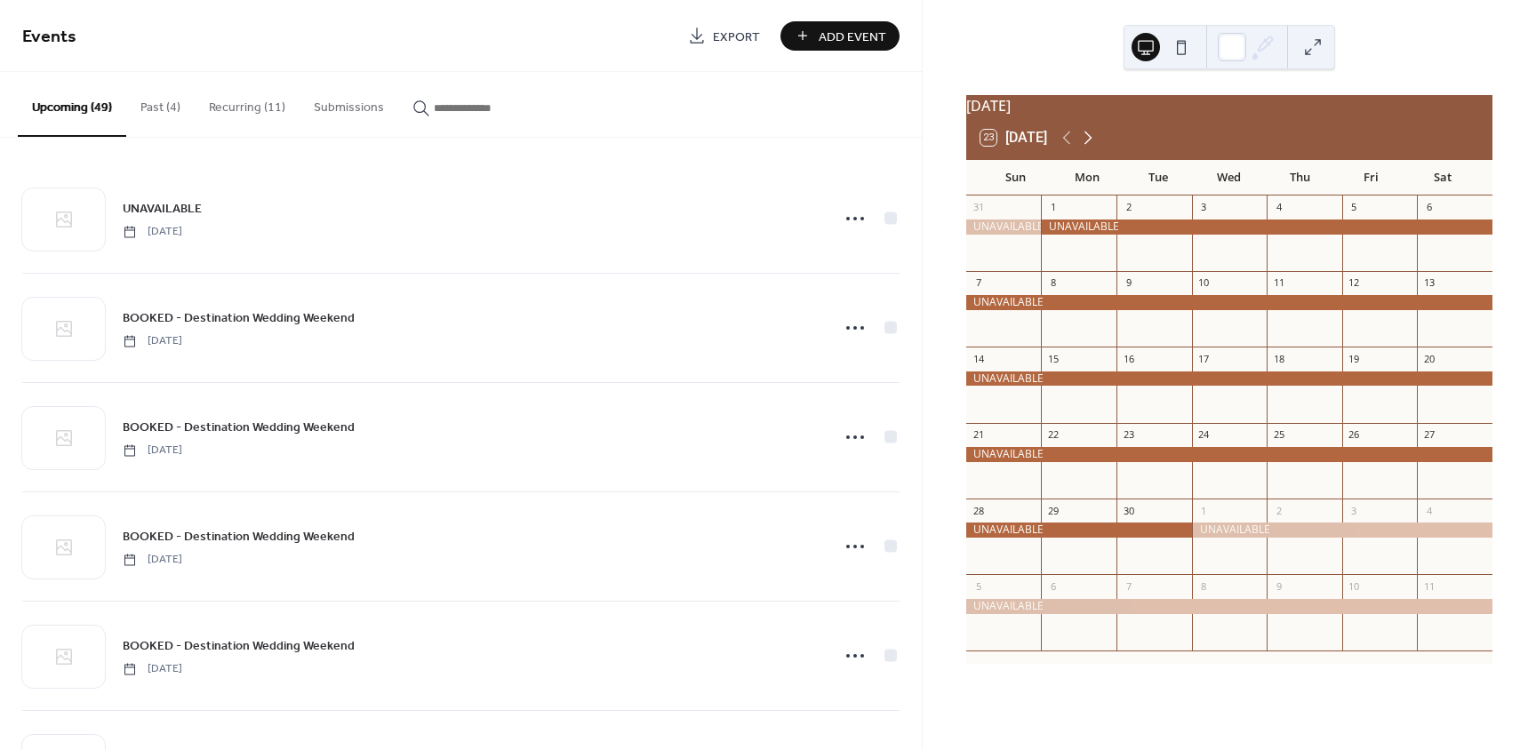
click at [1096, 148] on icon at bounding box center [1087, 137] width 21 height 21
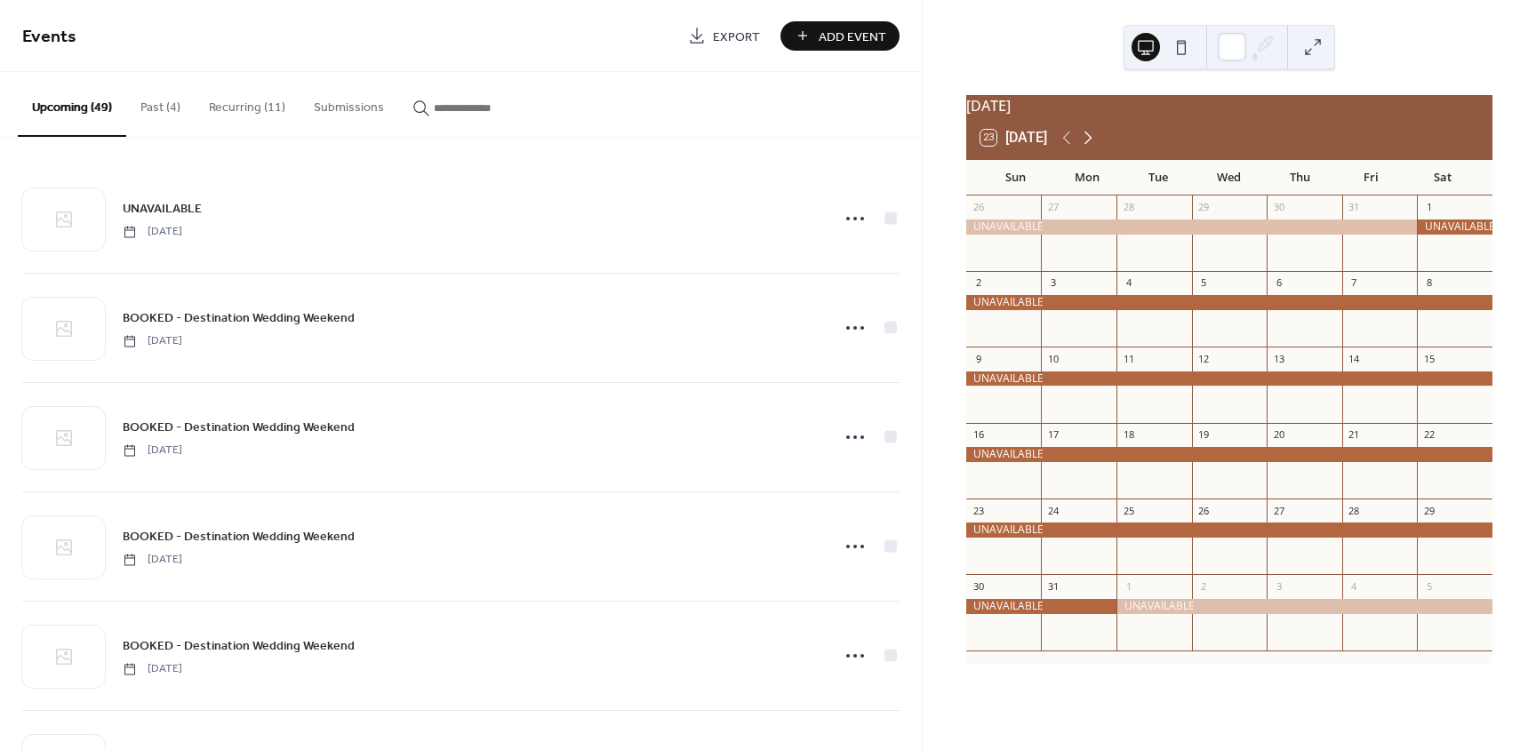
click at [1096, 148] on icon at bounding box center [1087, 137] width 21 height 21
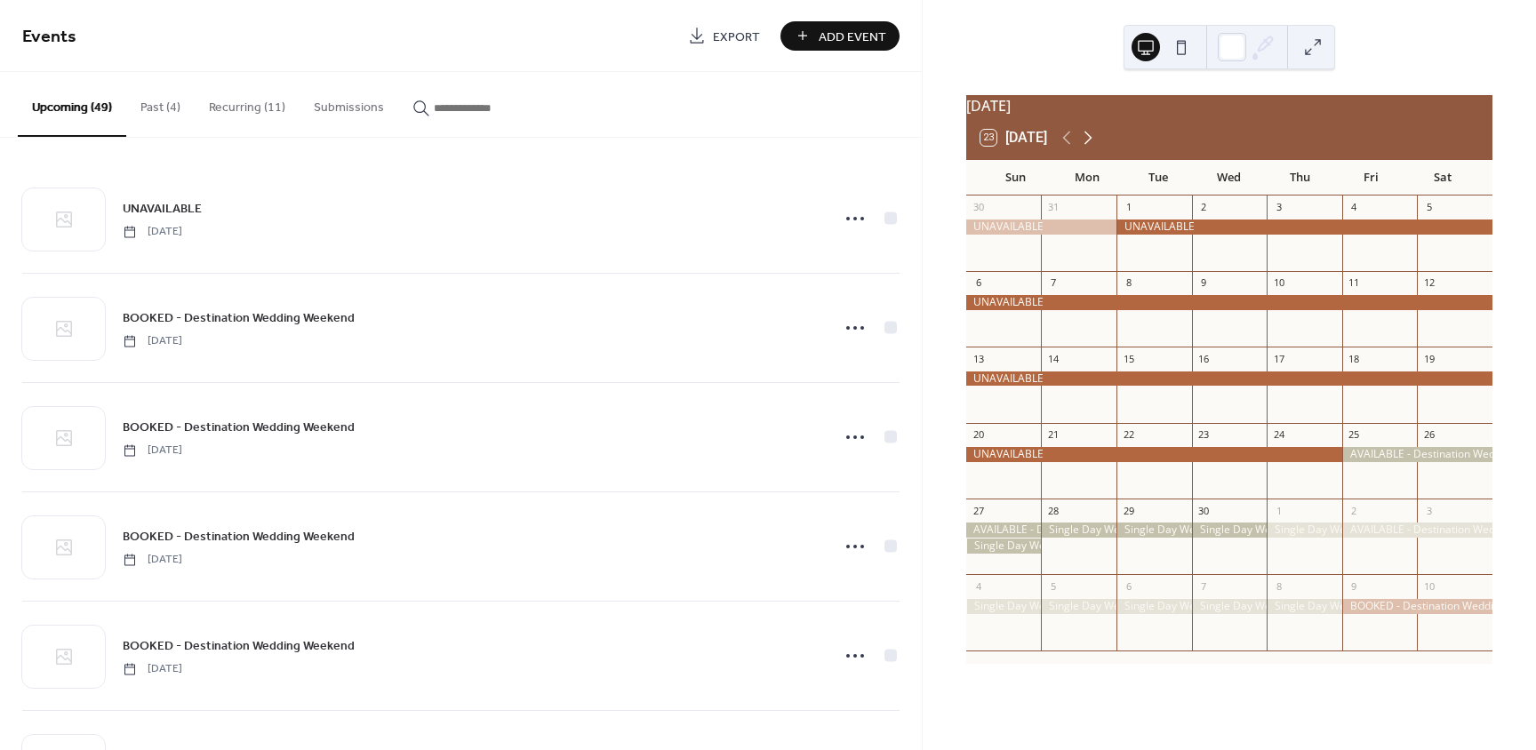
click at [1096, 148] on icon at bounding box center [1087, 137] width 21 height 21
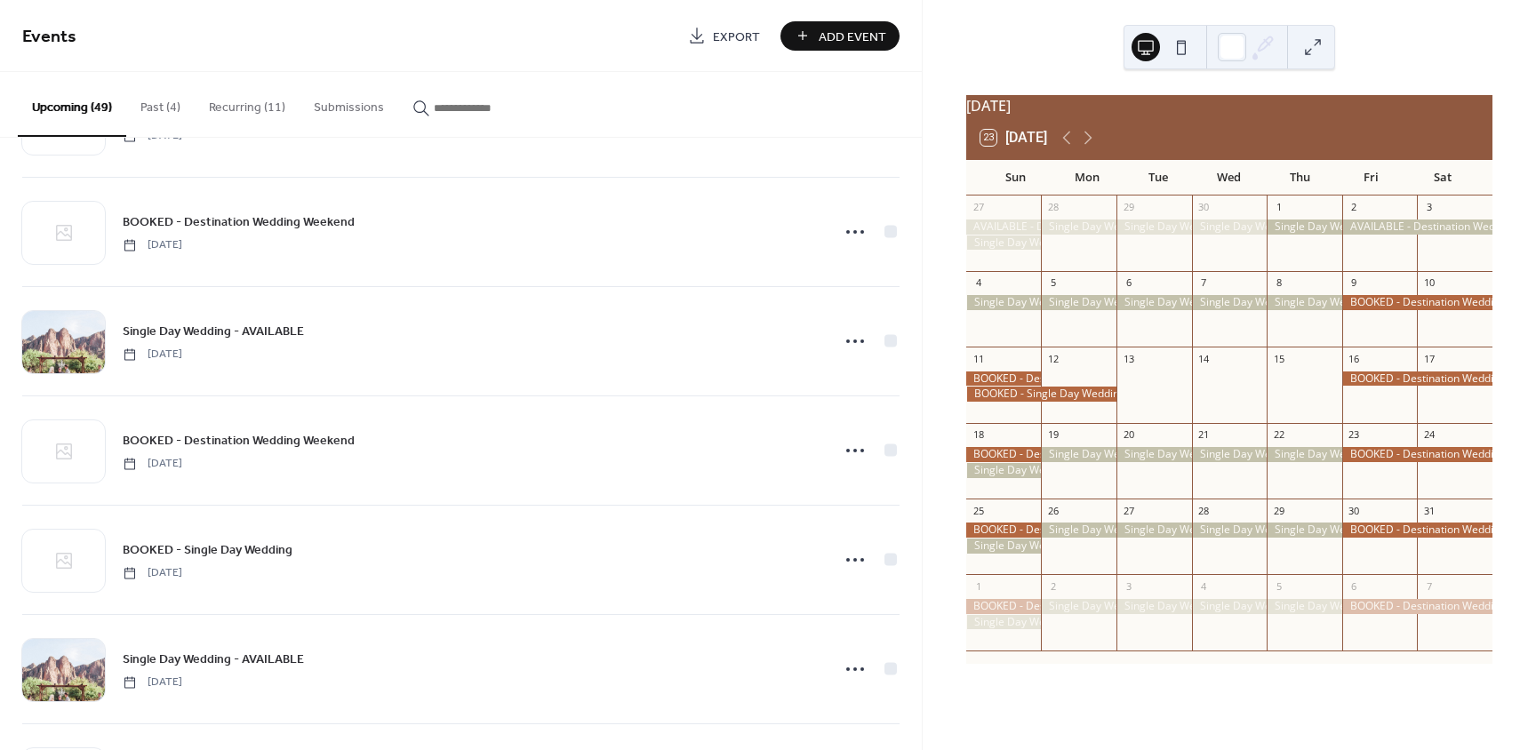
scroll to position [1956, 0]
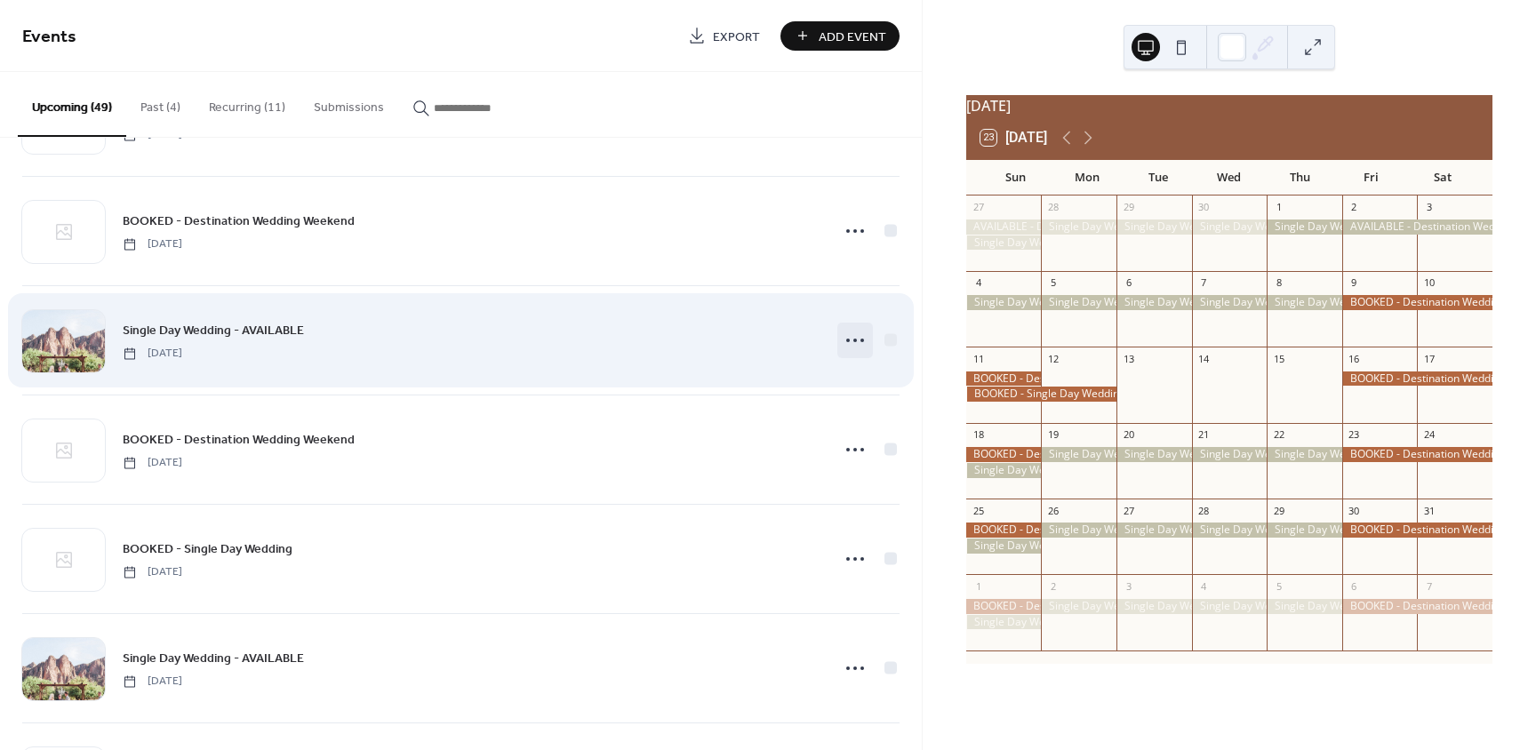
click at [849, 339] on icon at bounding box center [855, 340] width 28 height 28
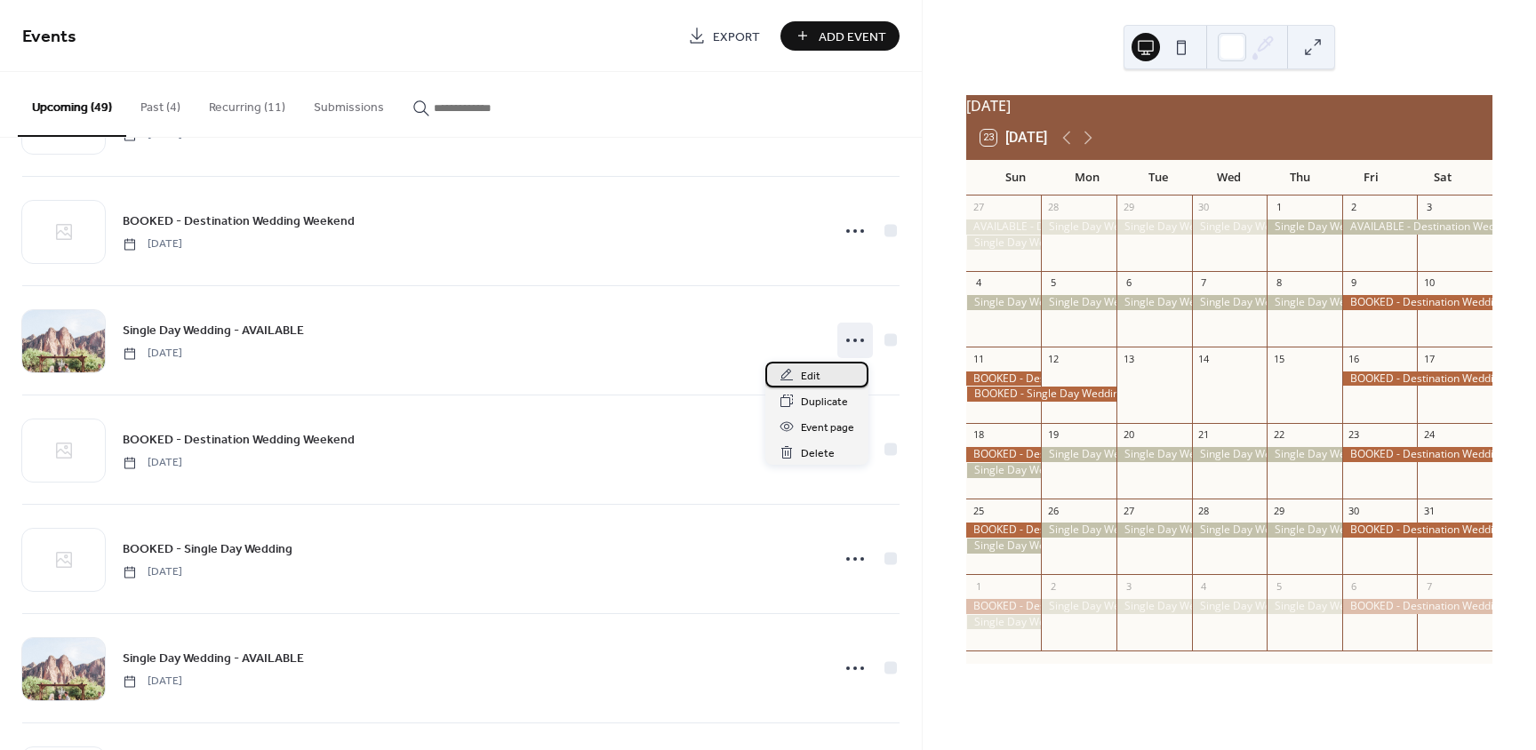
click at [827, 383] on div "Edit" at bounding box center [816, 375] width 103 height 26
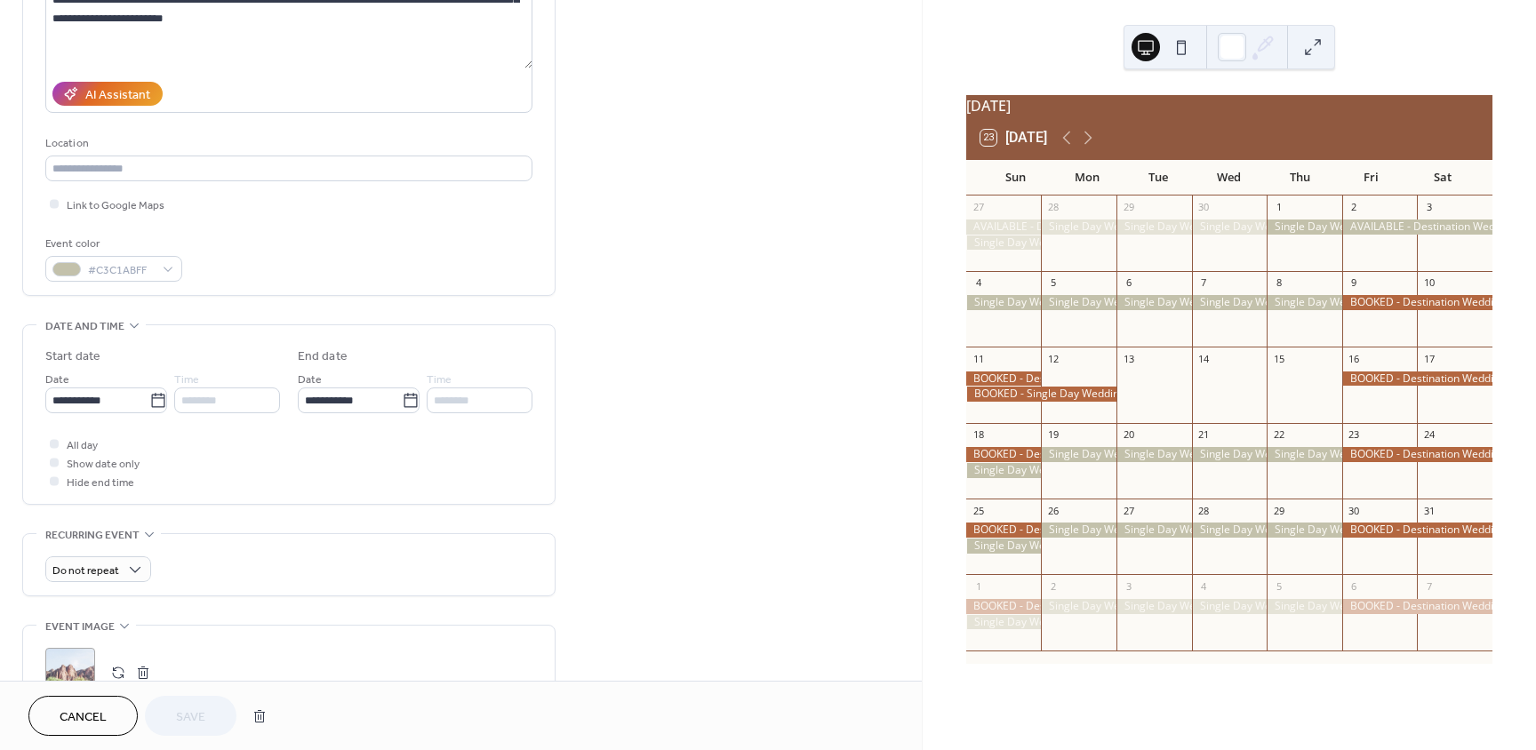
scroll to position [356, 0]
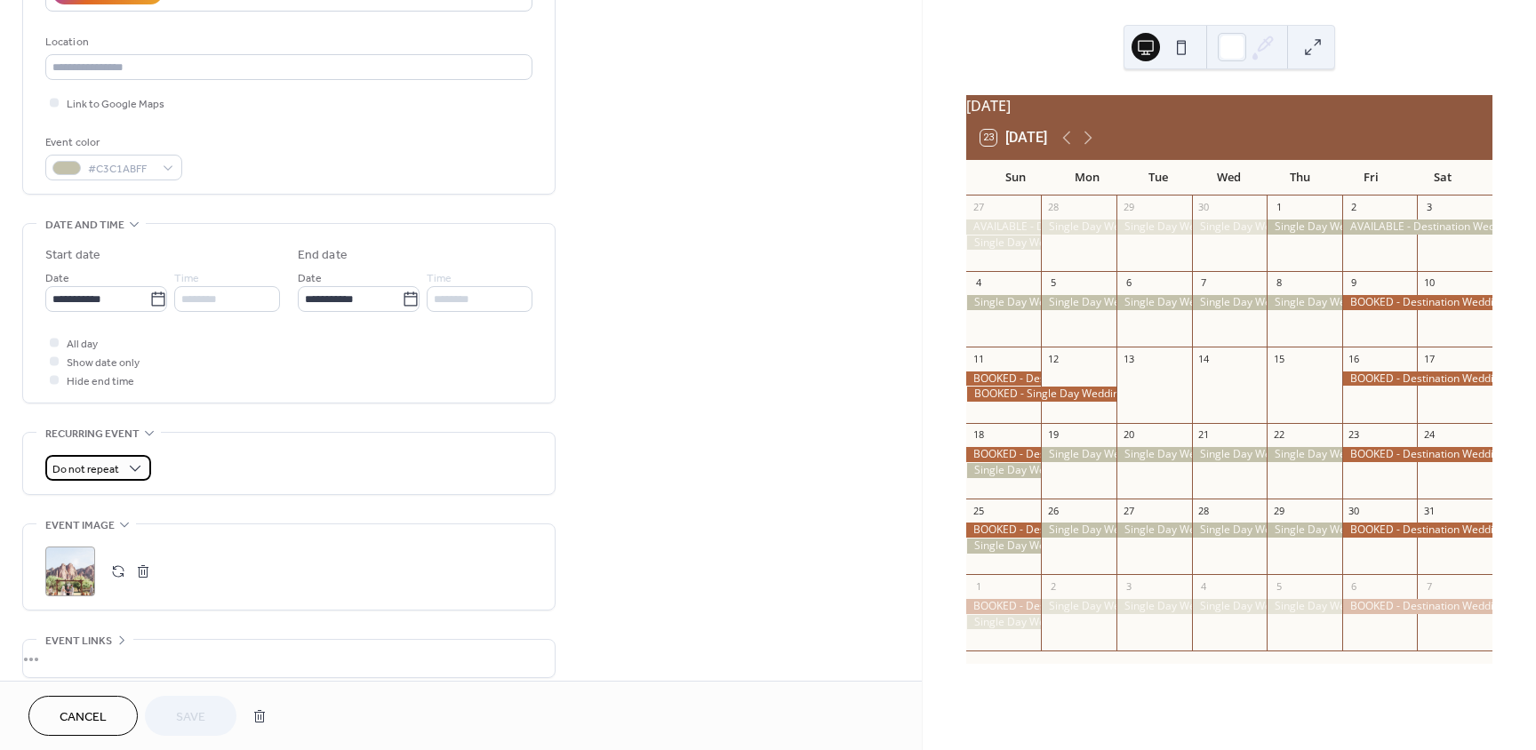
click at [112, 475] on span "Do not repeat" at bounding box center [85, 470] width 67 height 20
click at [91, 524] on div "Daily" at bounding box center [97, 533] width 105 height 33
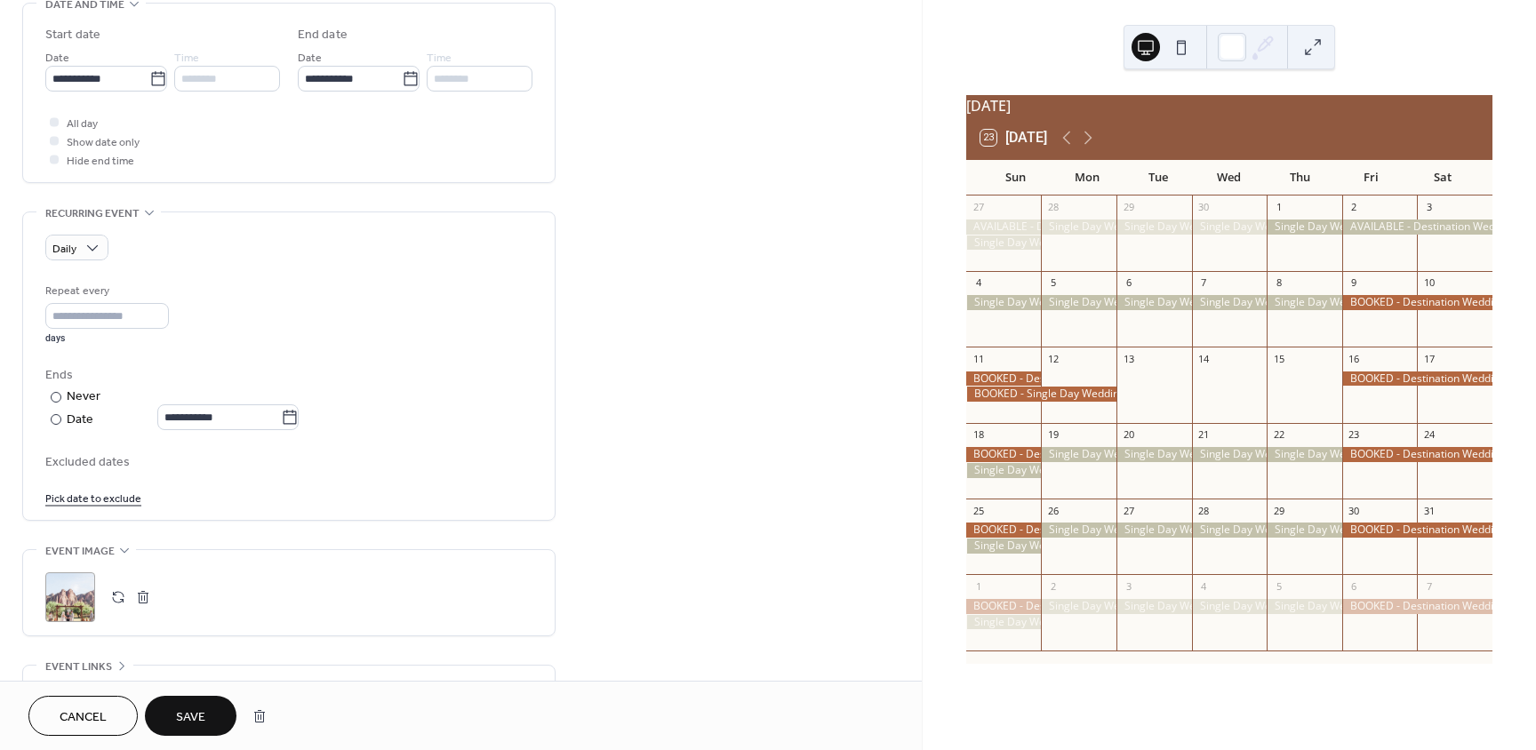
scroll to position [622, 0]
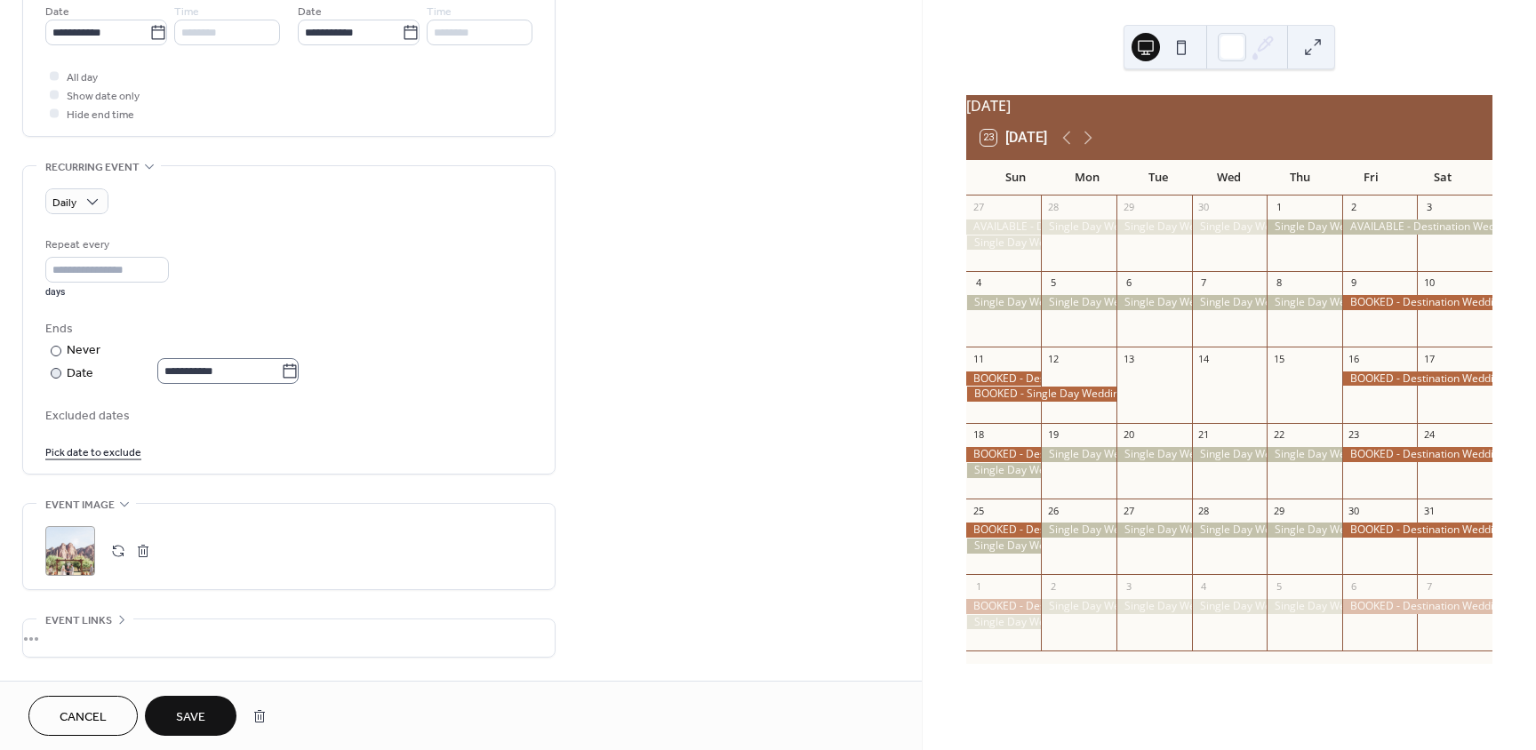
click at [299, 378] on label "**********" at bounding box center [227, 371] width 141 height 26
click at [281, 378] on input "**********" at bounding box center [219, 371] width 124 height 26
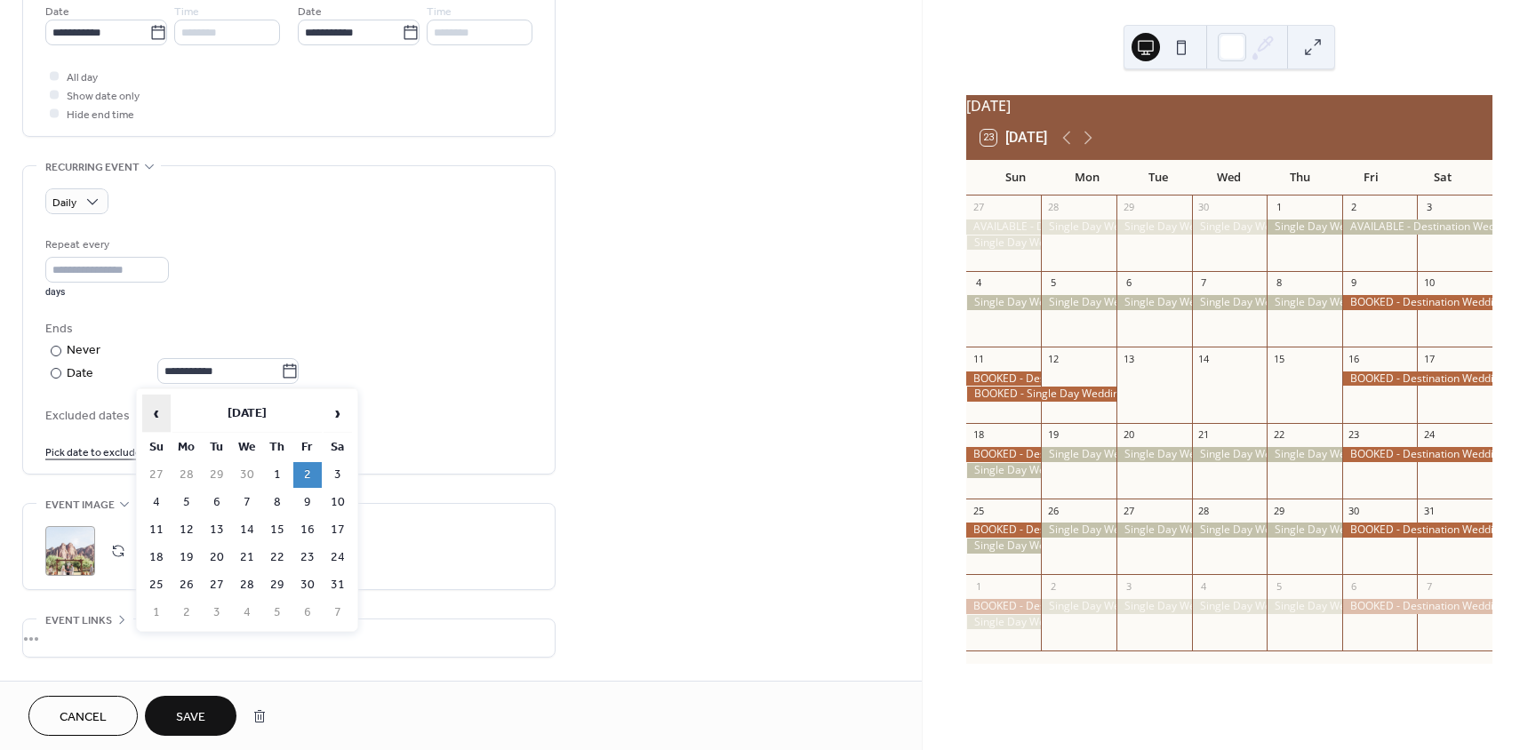
click at [166, 416] on span "‹" at bounding box center [156, 414] width 27 height 36
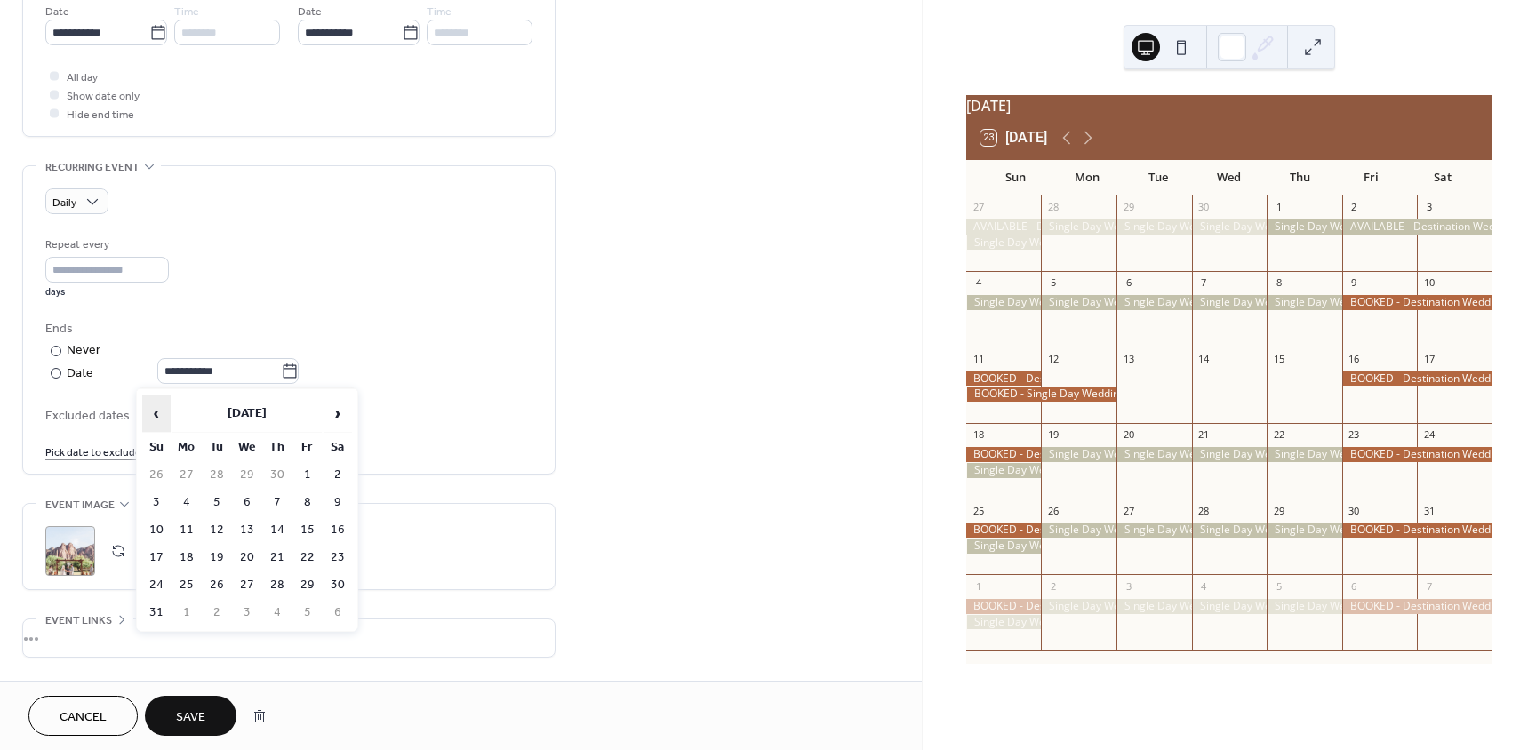
click at [165, 416] on span "‹" at bounding box center [156, 414] width 27 height 36
click at [1075, 148] on icon at bounding box center [1066, 137] width 21 height 21
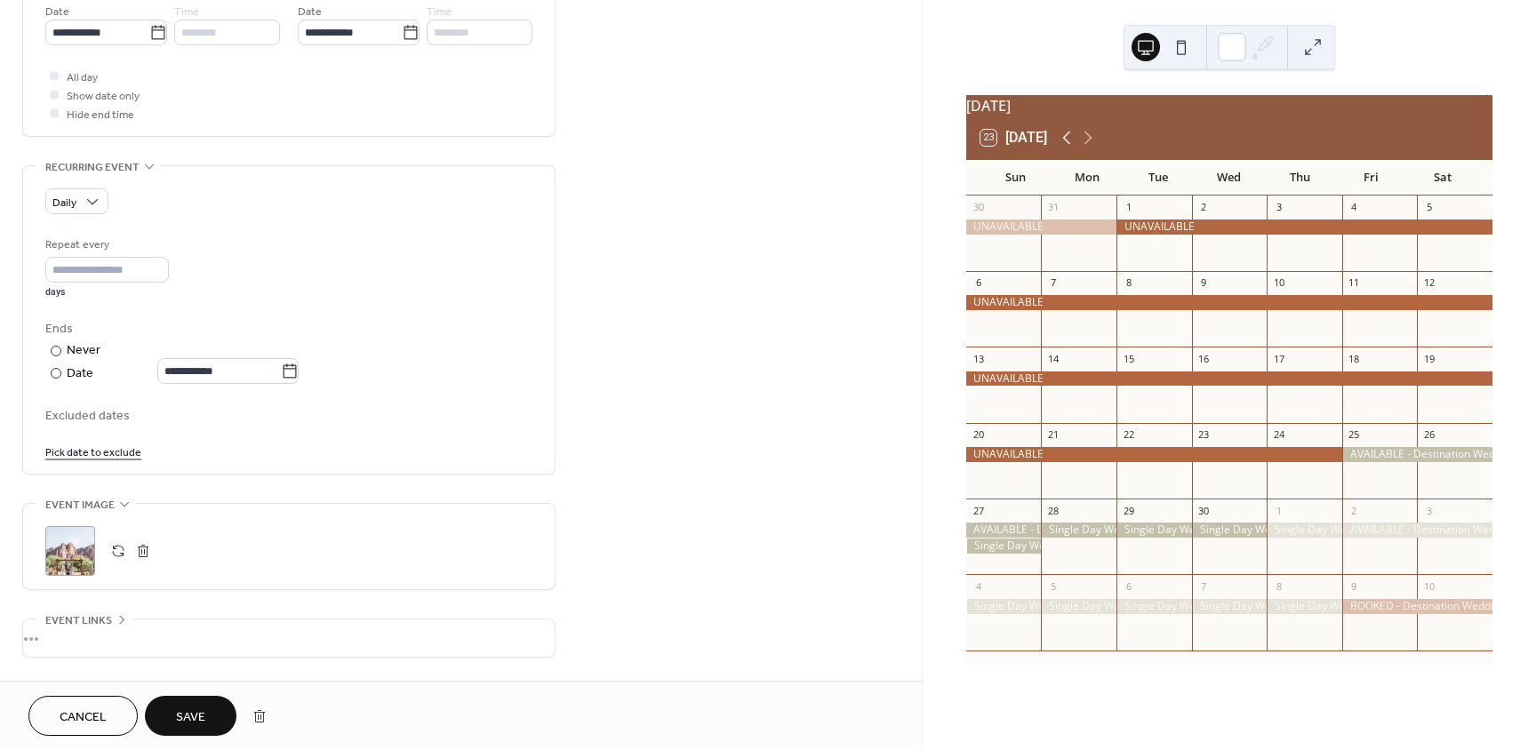
click at [1075, 148] on icon at bounding box center [1066, 137] width 21 height 21
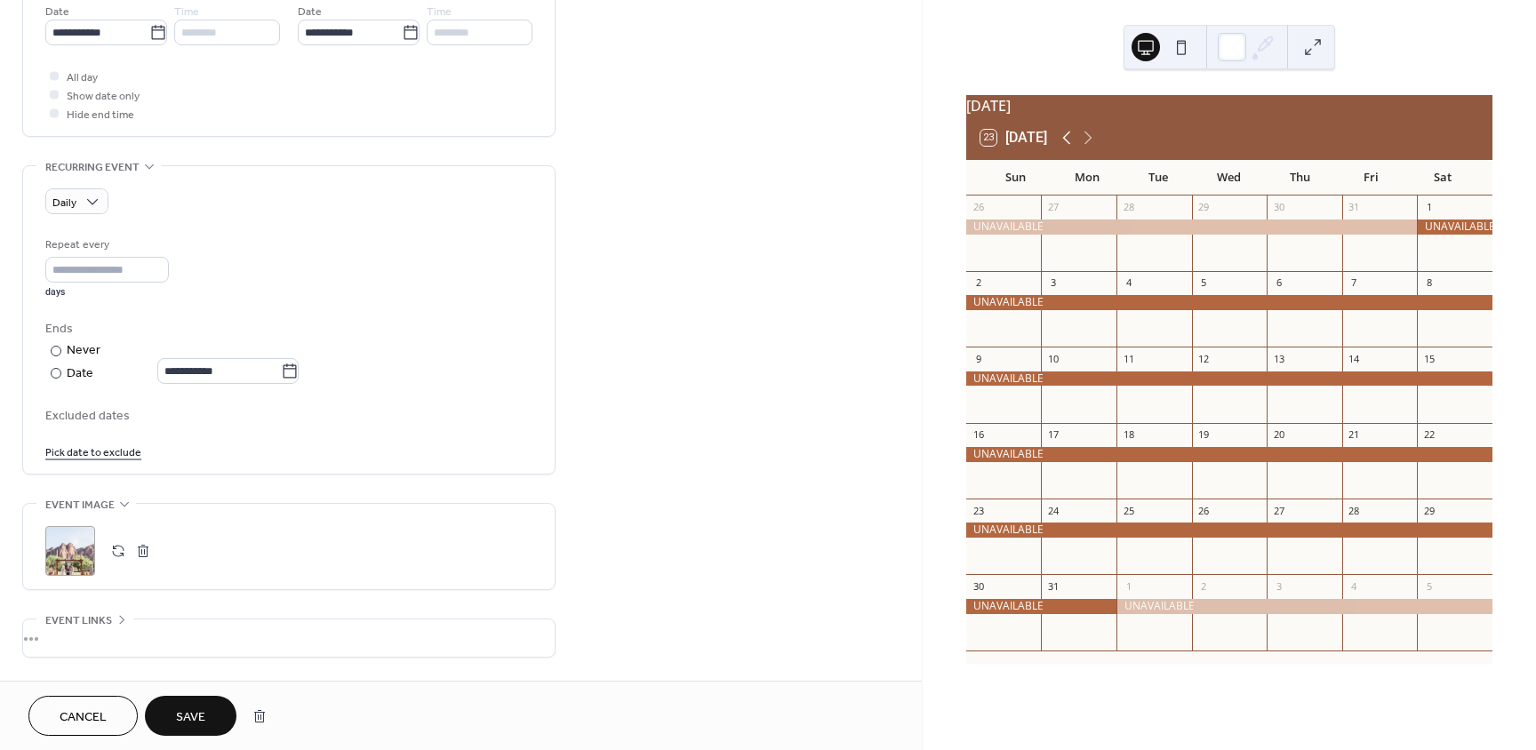
click at [1075, 148] on icon at bounding box center [1066, 137] width 21 height 21
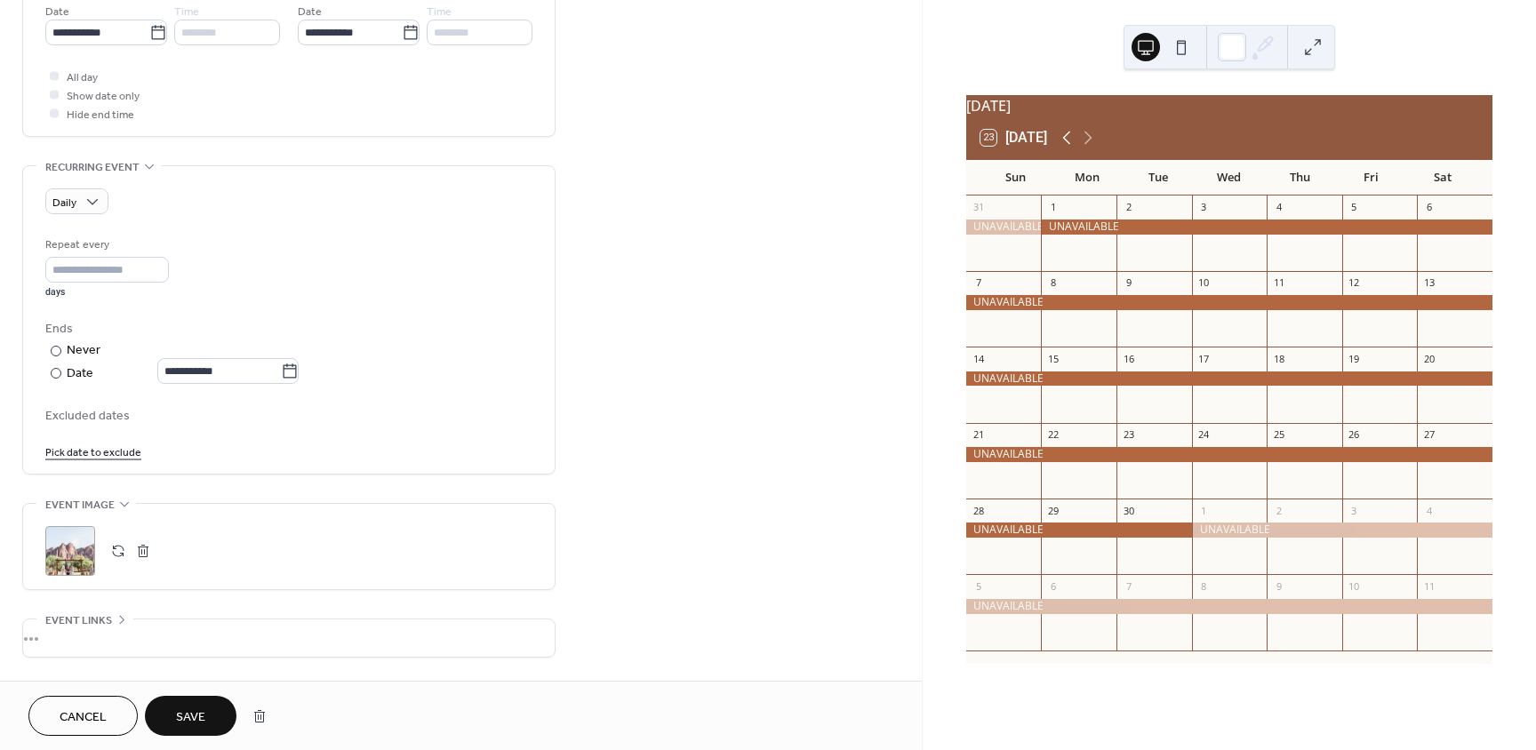
click at [1075, 148] on icon at bounding box center [1066, 137] width 21 height 21
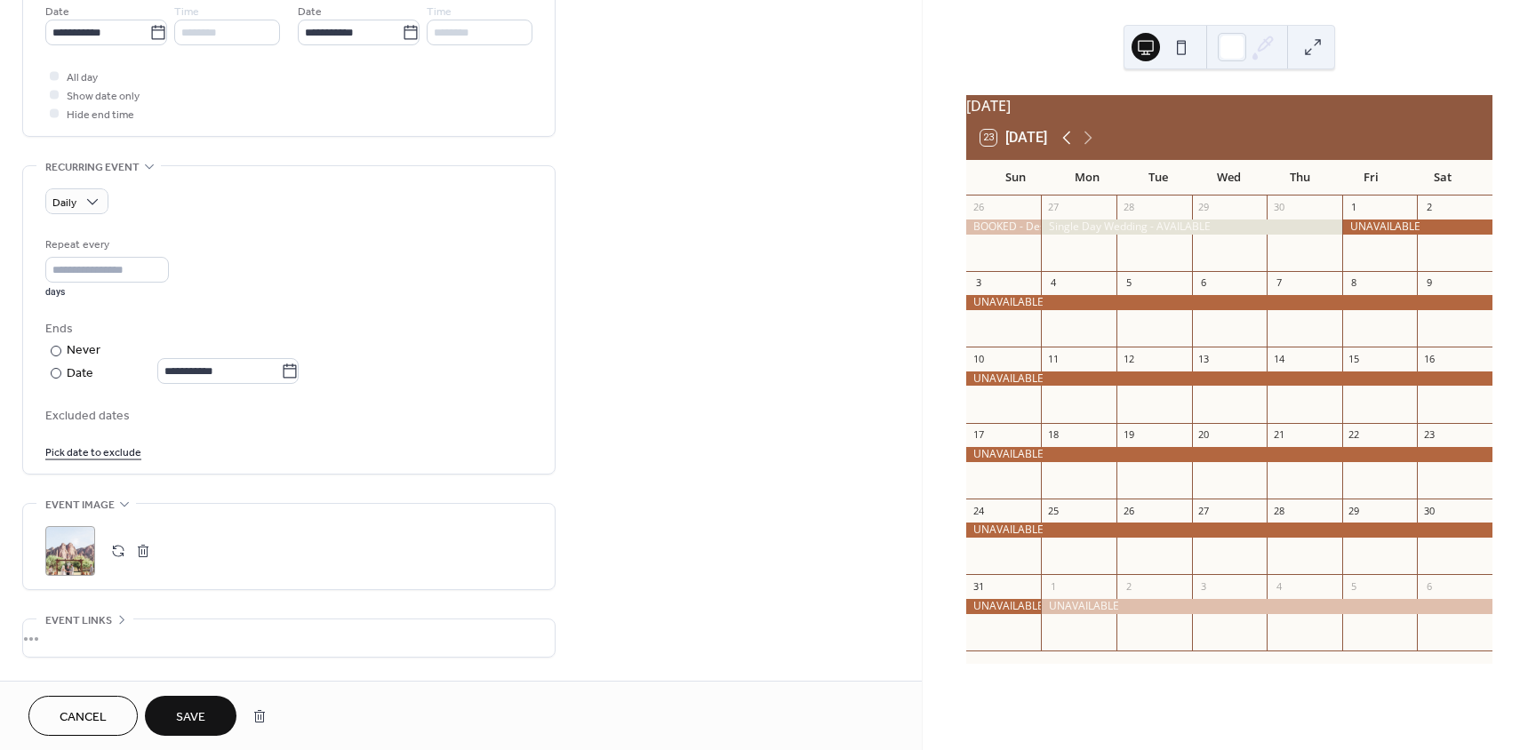
click at [1075, 148] on icon at bounding box center [1066, 137] width 21 height 21
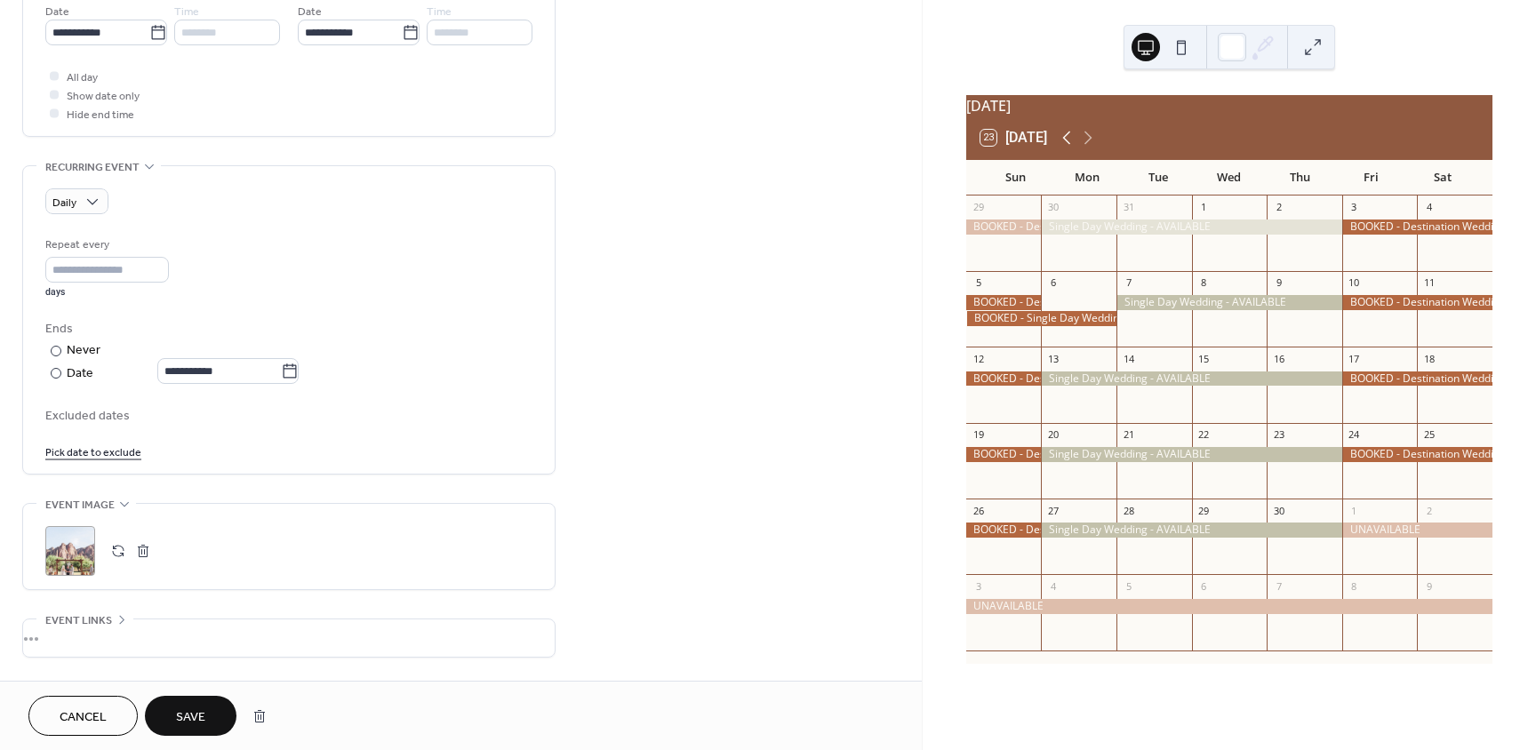
click at [1075, 148] on icon at bounding box center [1066, 137] width 21 height 21
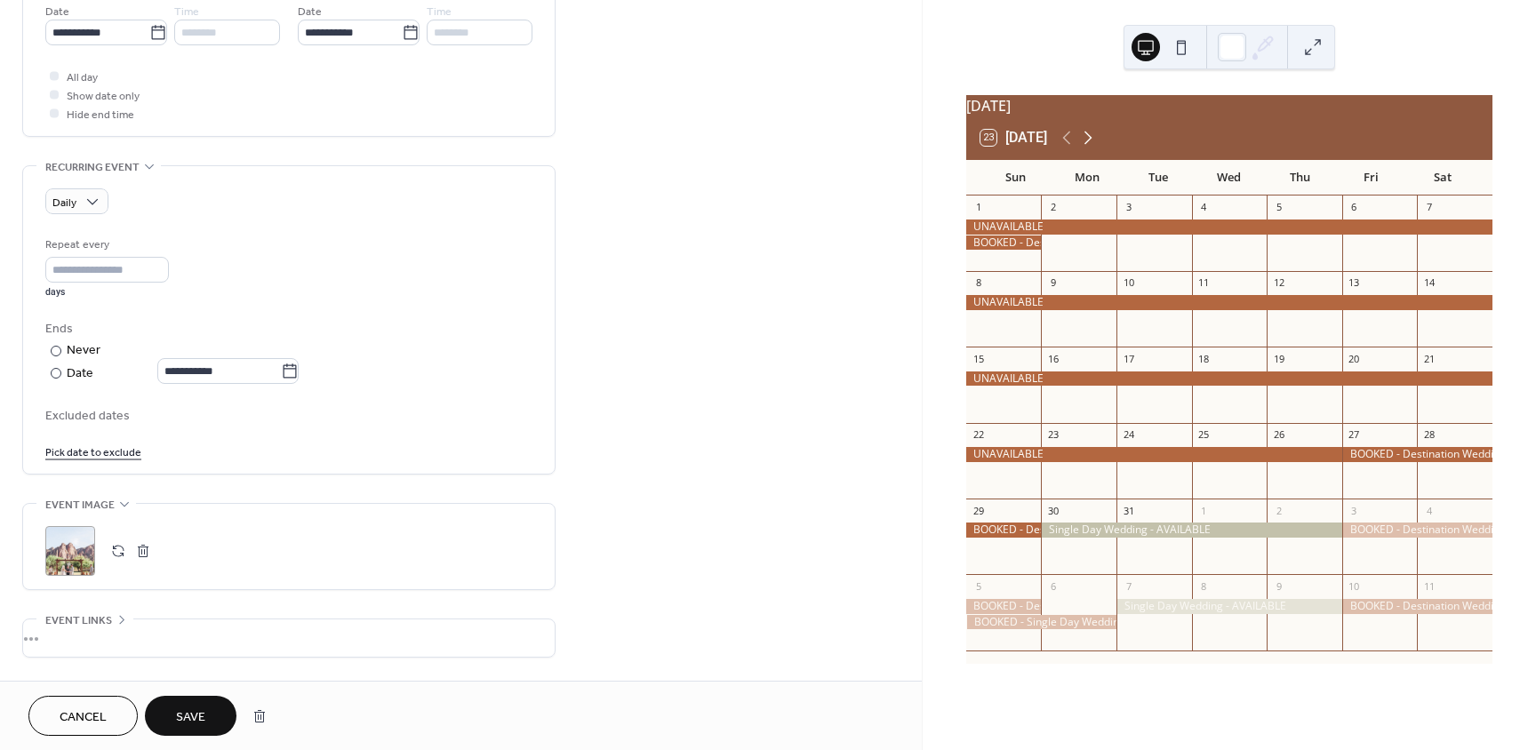
click at [1096, 148] on icon at bounding box center [1087, 137] width 21 height 21
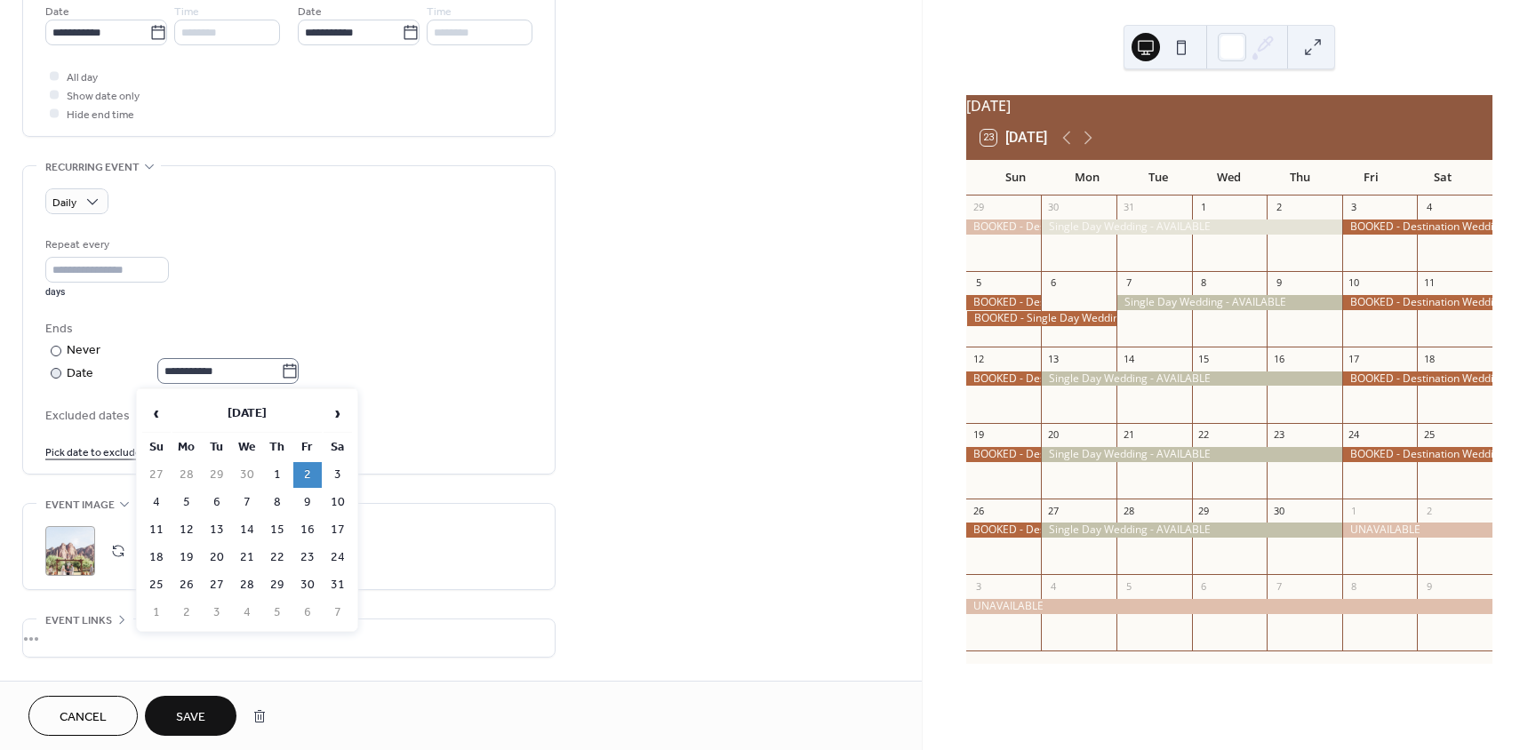
click at [299, 369] on icon at bounding box center [290, 372] width 18 height 18
click at [281, 369] on input "**********" at bounding box center [219, 371] width 124 height 26
click at [163, 419] on span "‹" at bounding box center [156, 414] width 27 height 36
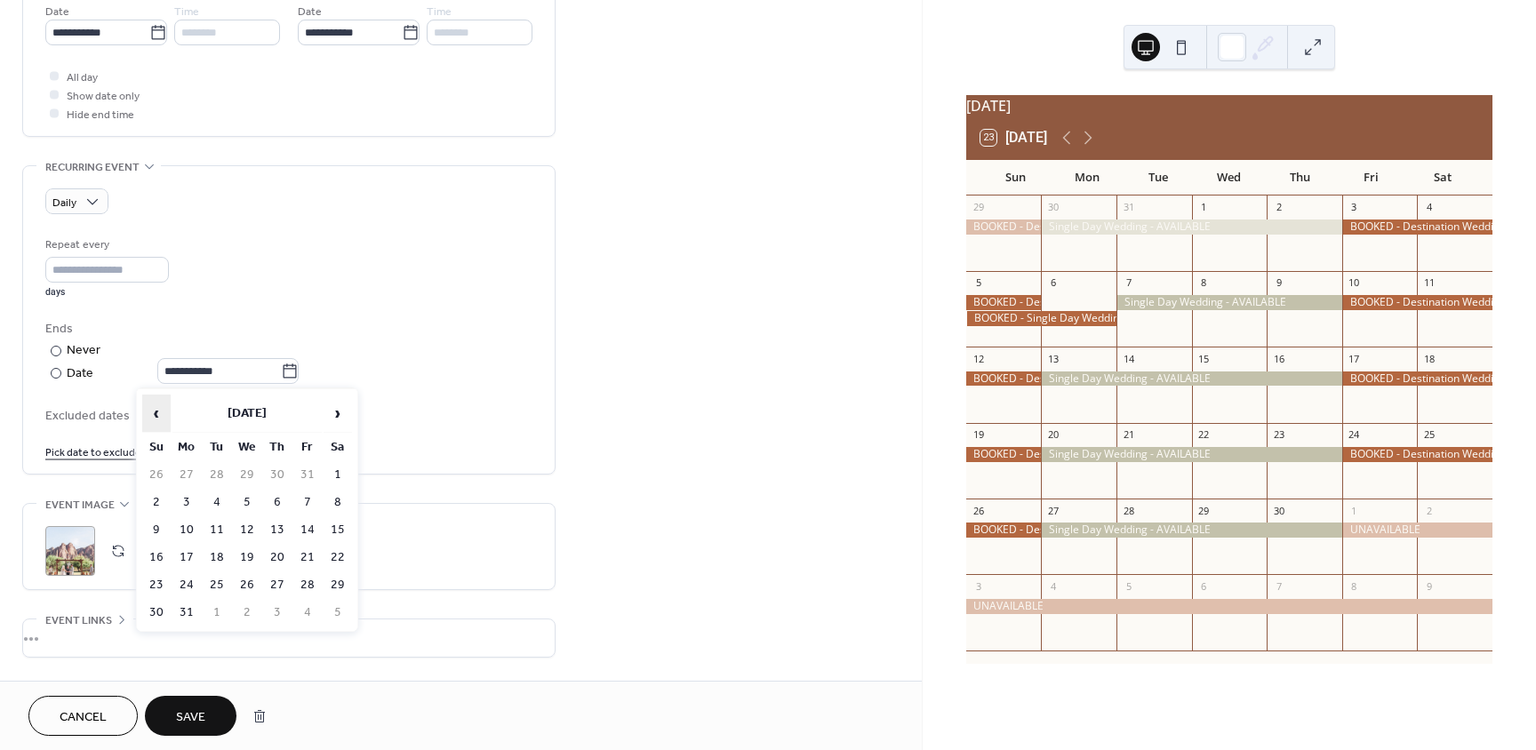
click at [163, 419] on span "‹" at bounding box center [156, 414] width 27 height 36
click at [337, 415] on span "›" at bounding box center [337, 414] width 27 height 36
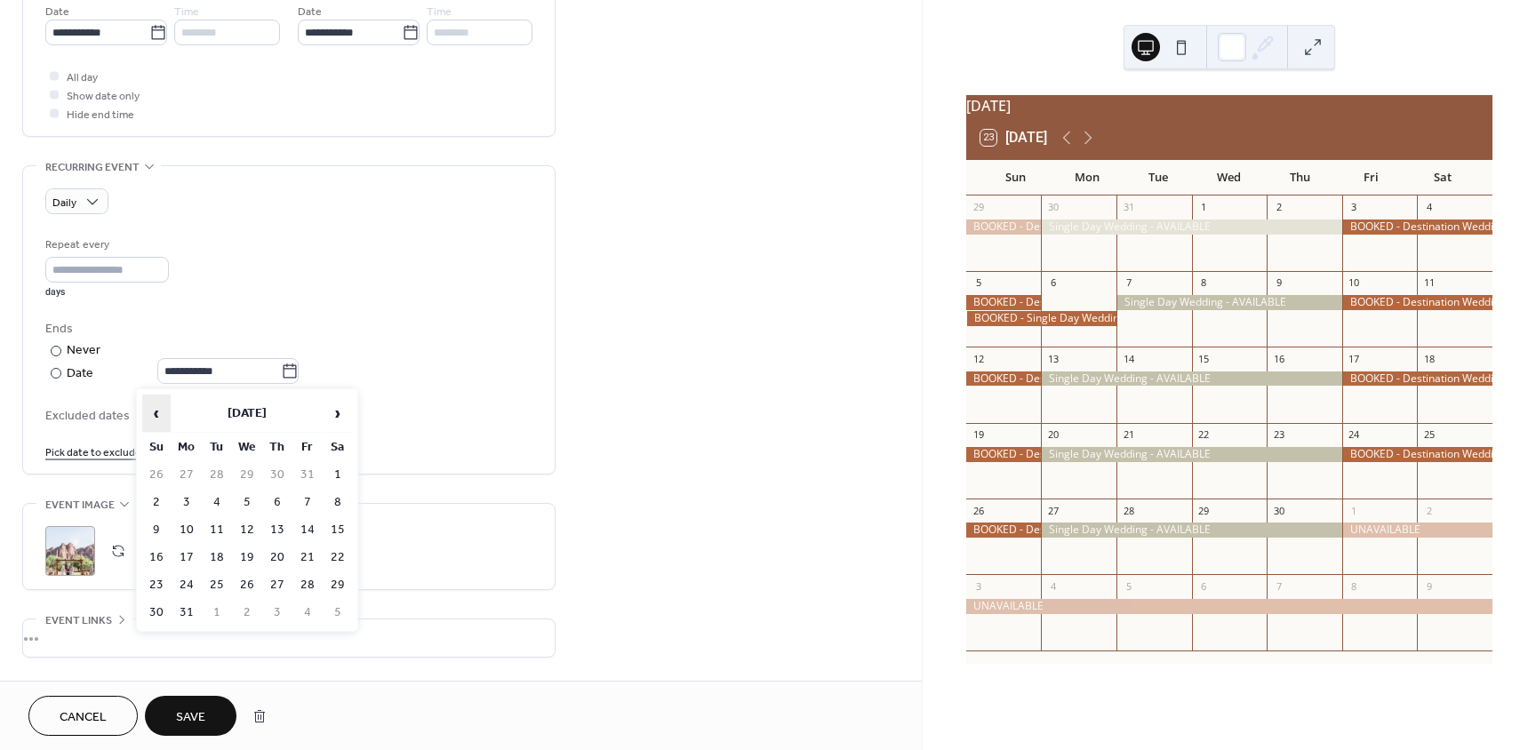
click at [153, 410] on span "‹" at bounding box center [156, 414] width 27 height 36
click at [274, 471] on td "2" at bounding box center [277, 475] width 28 height 26
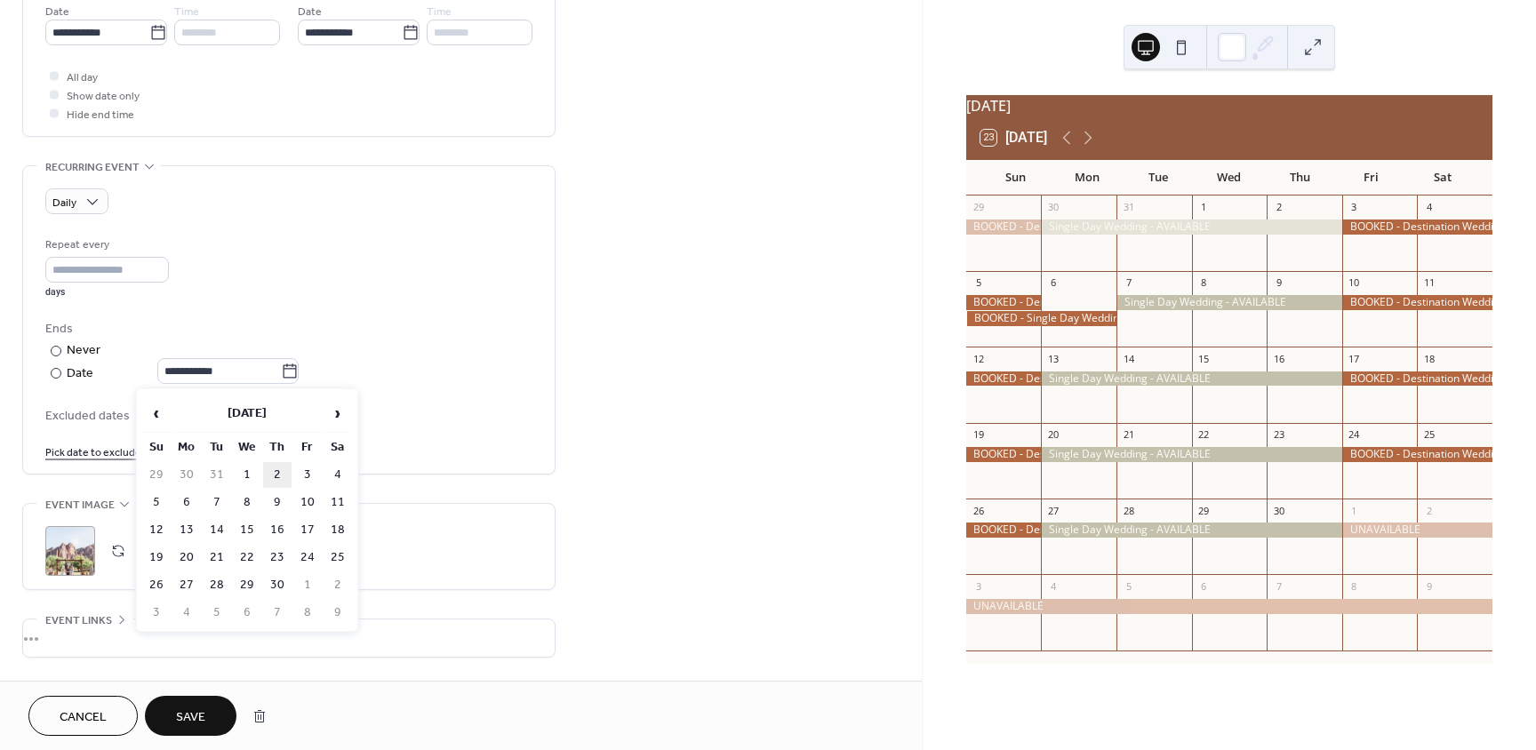
type input "**********"
click at [196, 713] on span "Save" at bounding box center [190, 717] width 29 height 19
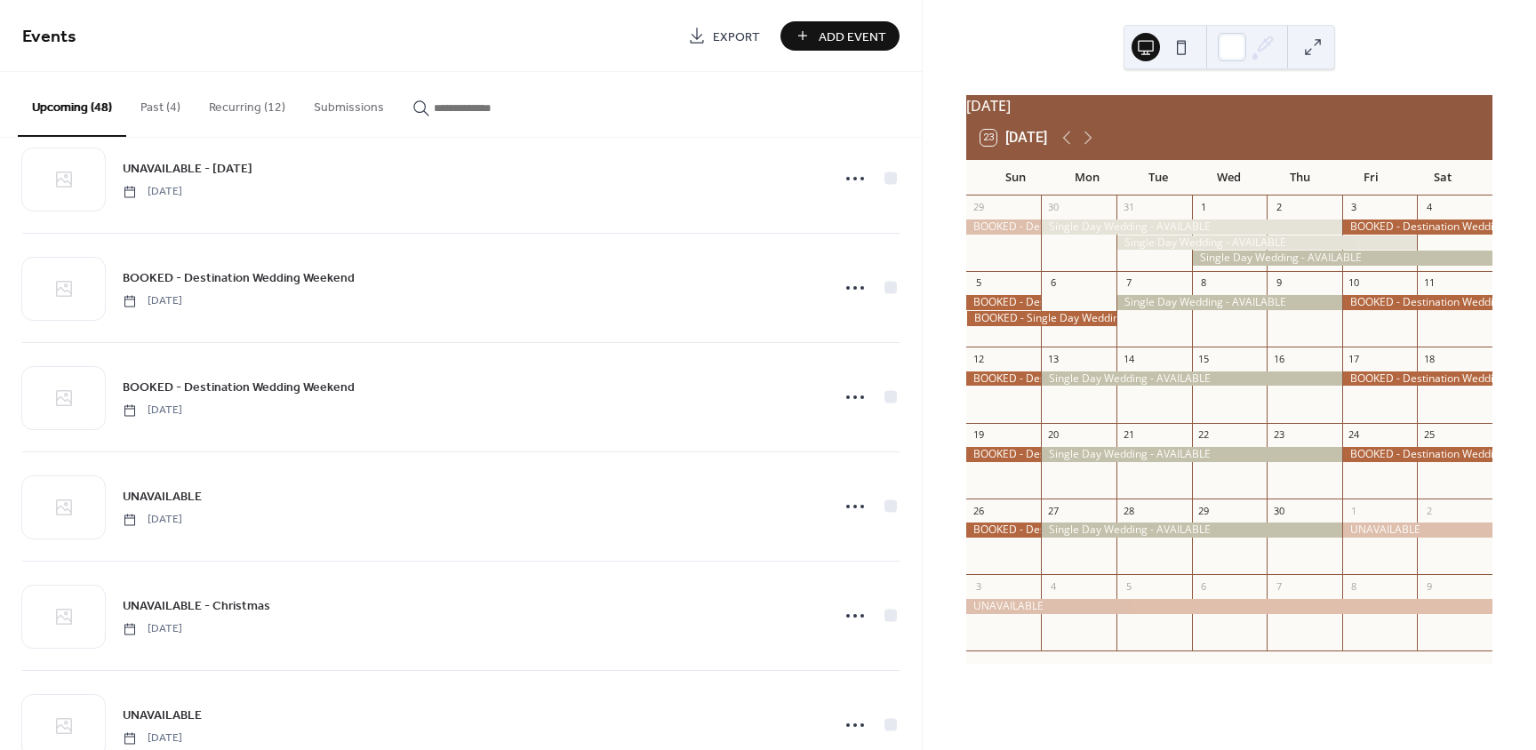
scroll to position [1244, 0]
click at [255, 111] on button "Recurring (12)" at bounding box center [247, 103] width 105 height 63
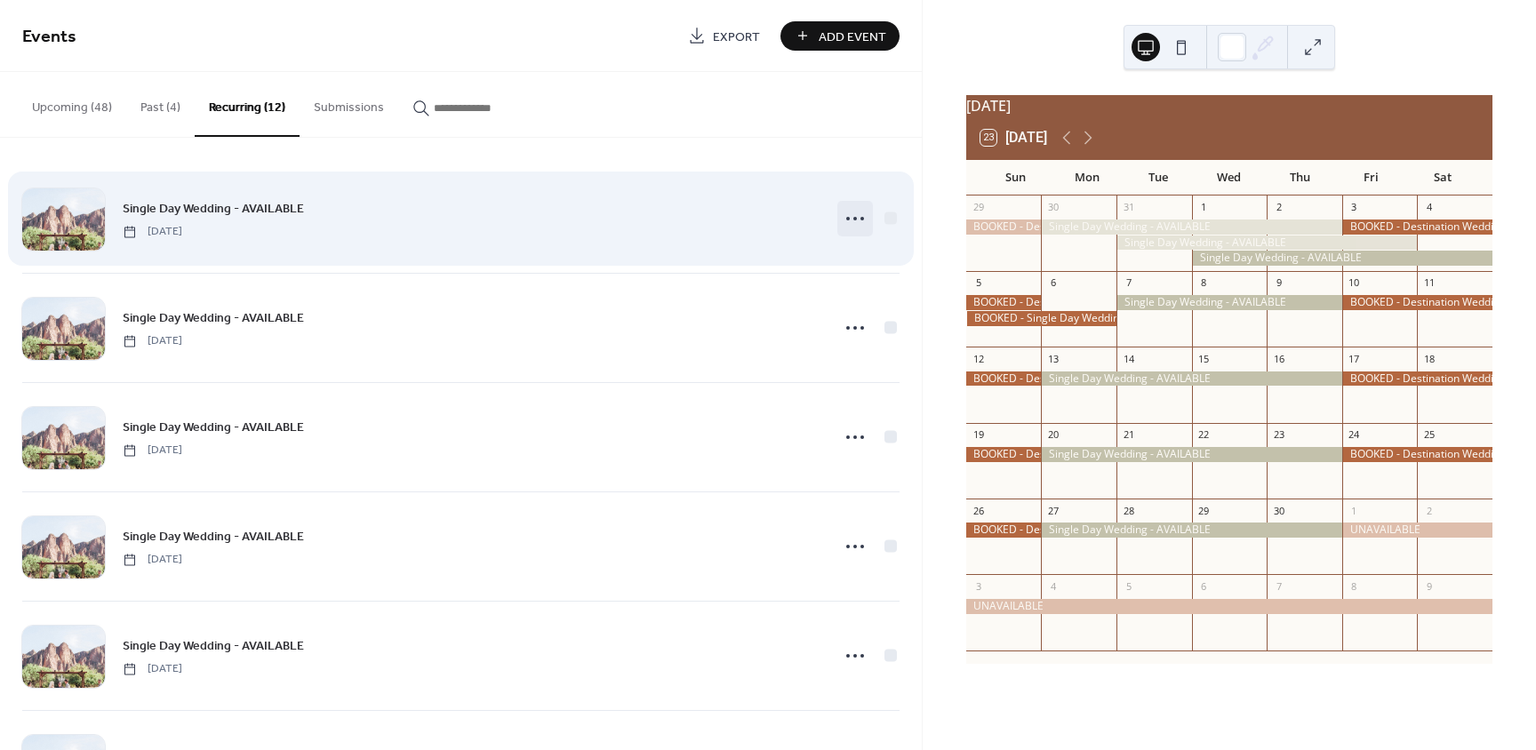
click at [853, 217] on circle at bounding box center [855, 219] width 4 height 4
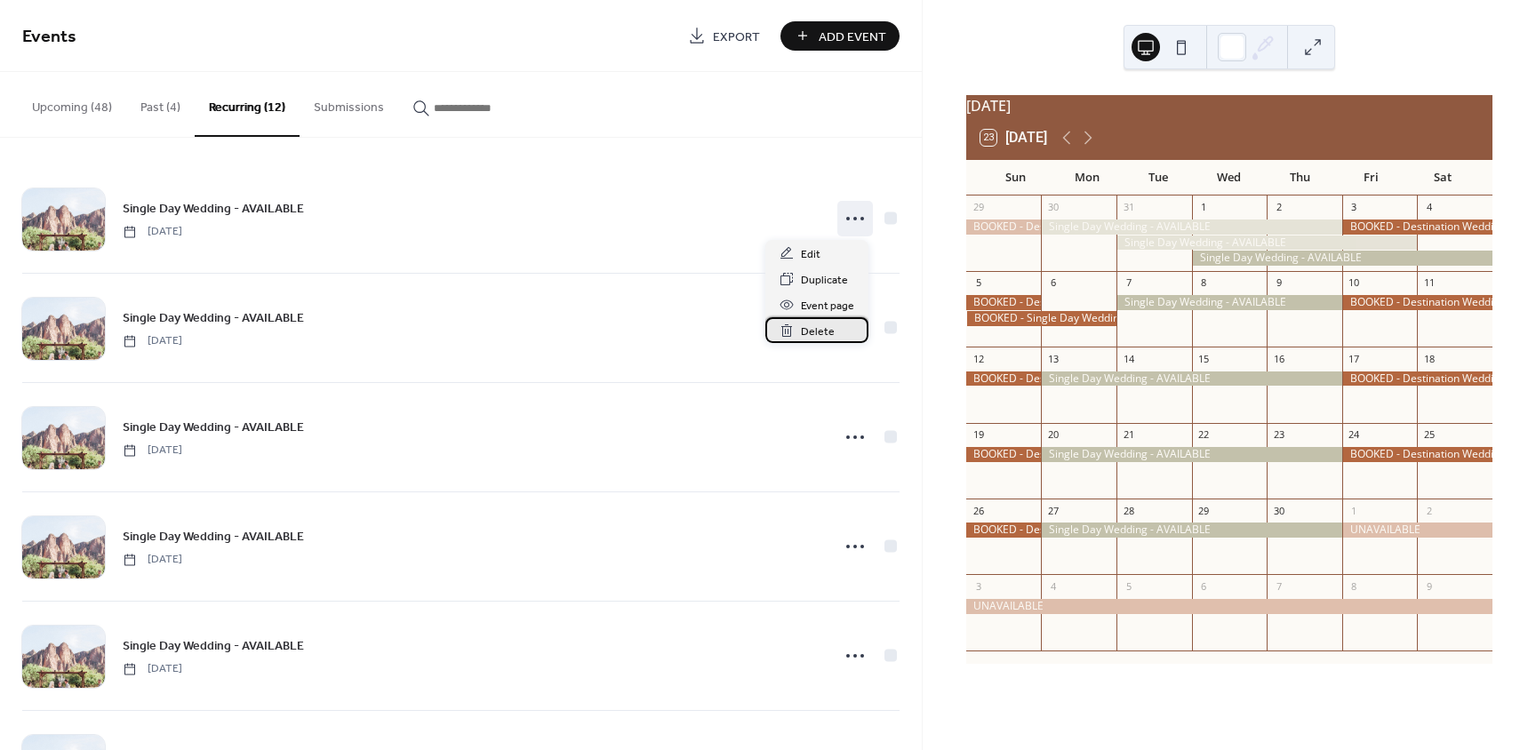
click at [799, 329] on div "Delete" at bounding box center [816, 330] width 103 height 26
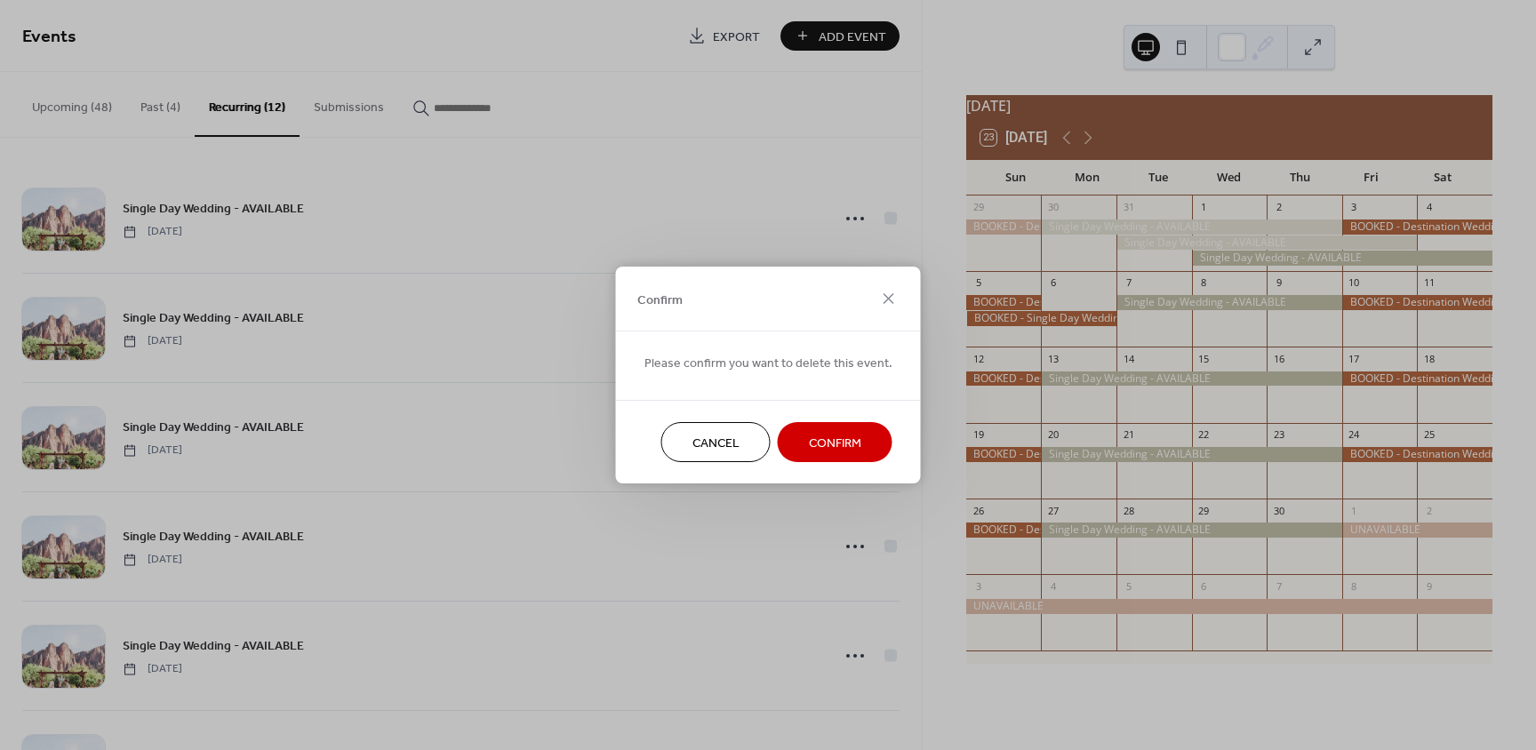
click at [837, 452] on span "Confirm" at bounding box center [835, 444] width 52 height 19
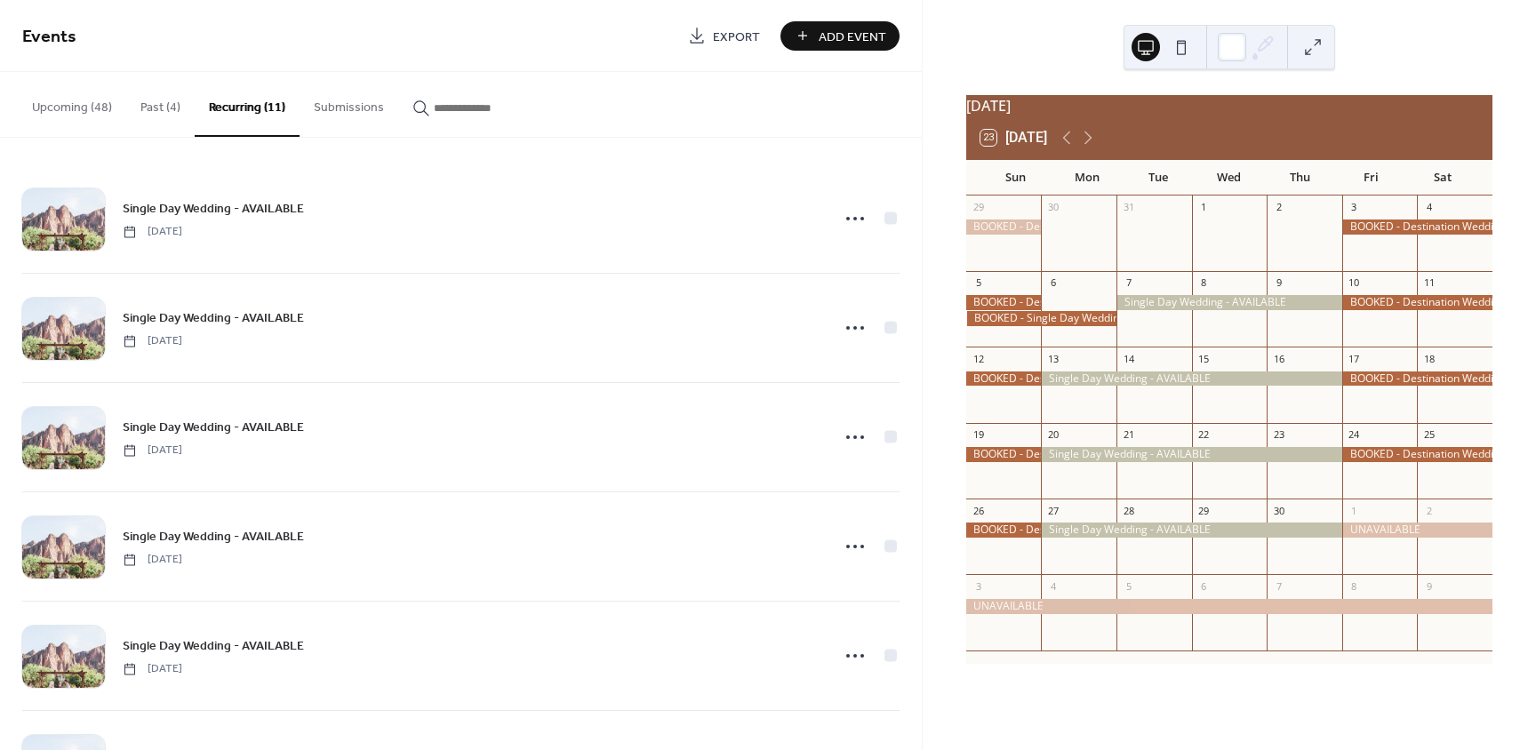
click at [78, 109] on button "Upcoming (48)" at bounding box center [72, 103] width 108 height 63
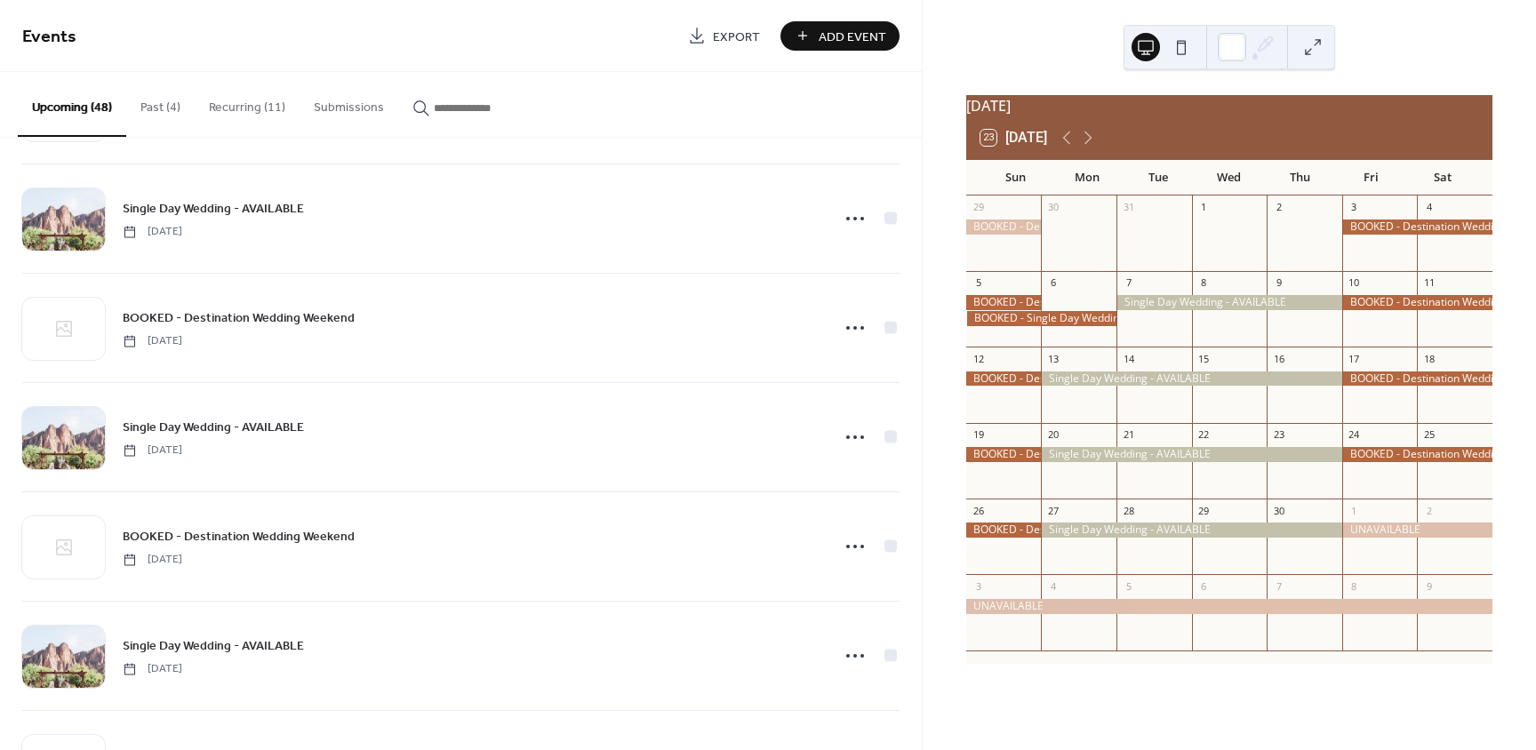
scroll to position [2311, 0]
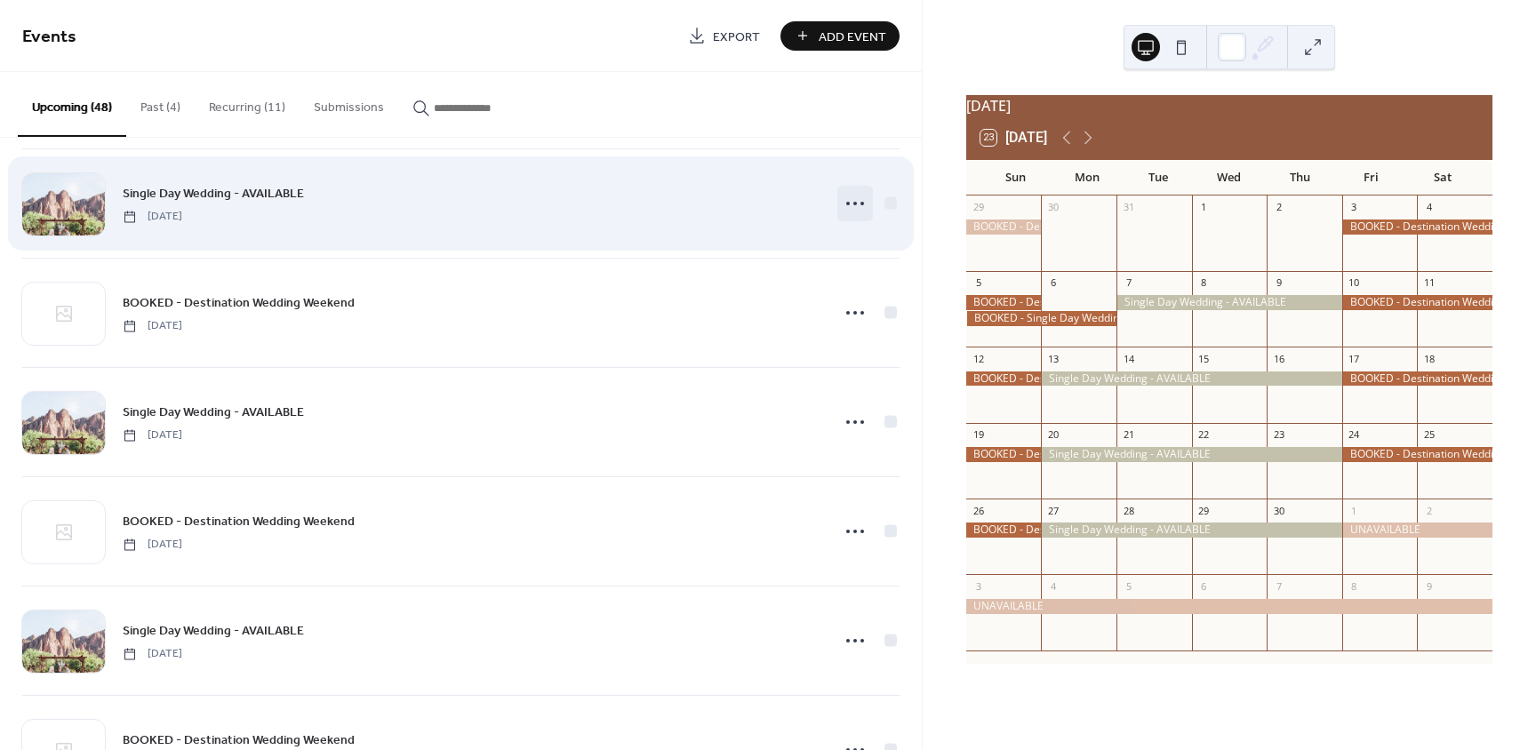
click at [846, 198] on icon at bounding box center [855, 203] width 28 height 28
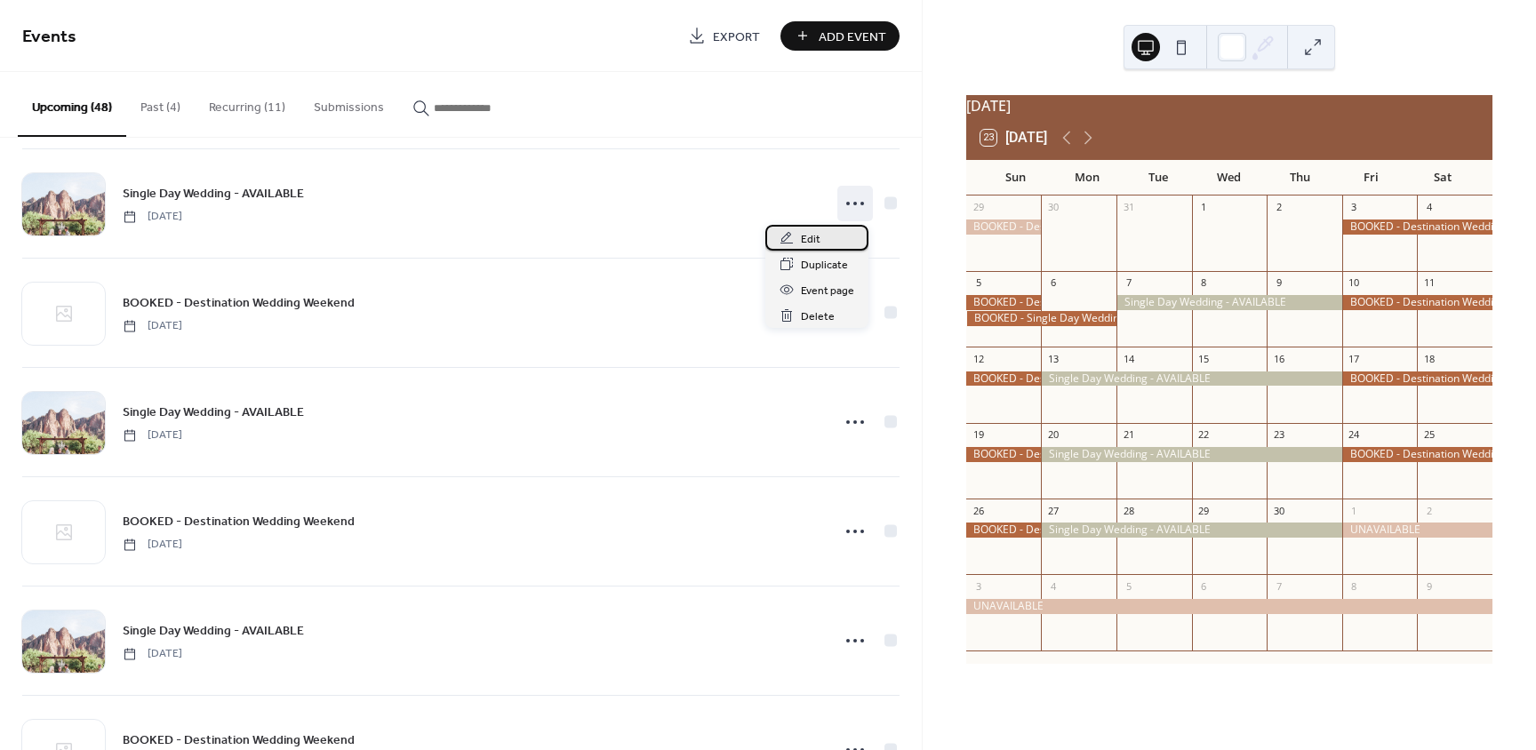
click at [820, 241] on div "Edit" at bounding box center [816, 238] width 103 height 26
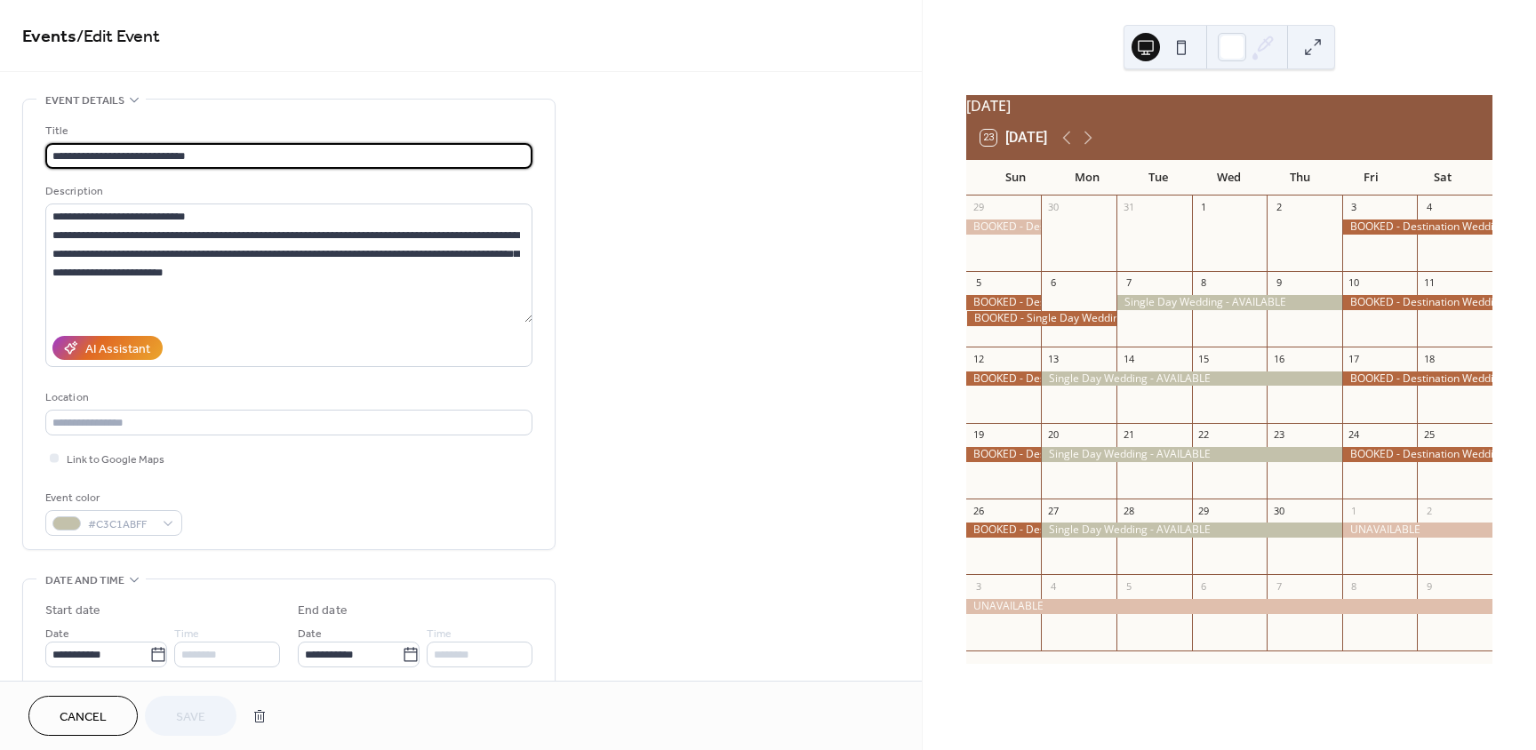
click at [75, 714] on span "Cancel" at bounding box center [83, 717] width 47 height 19
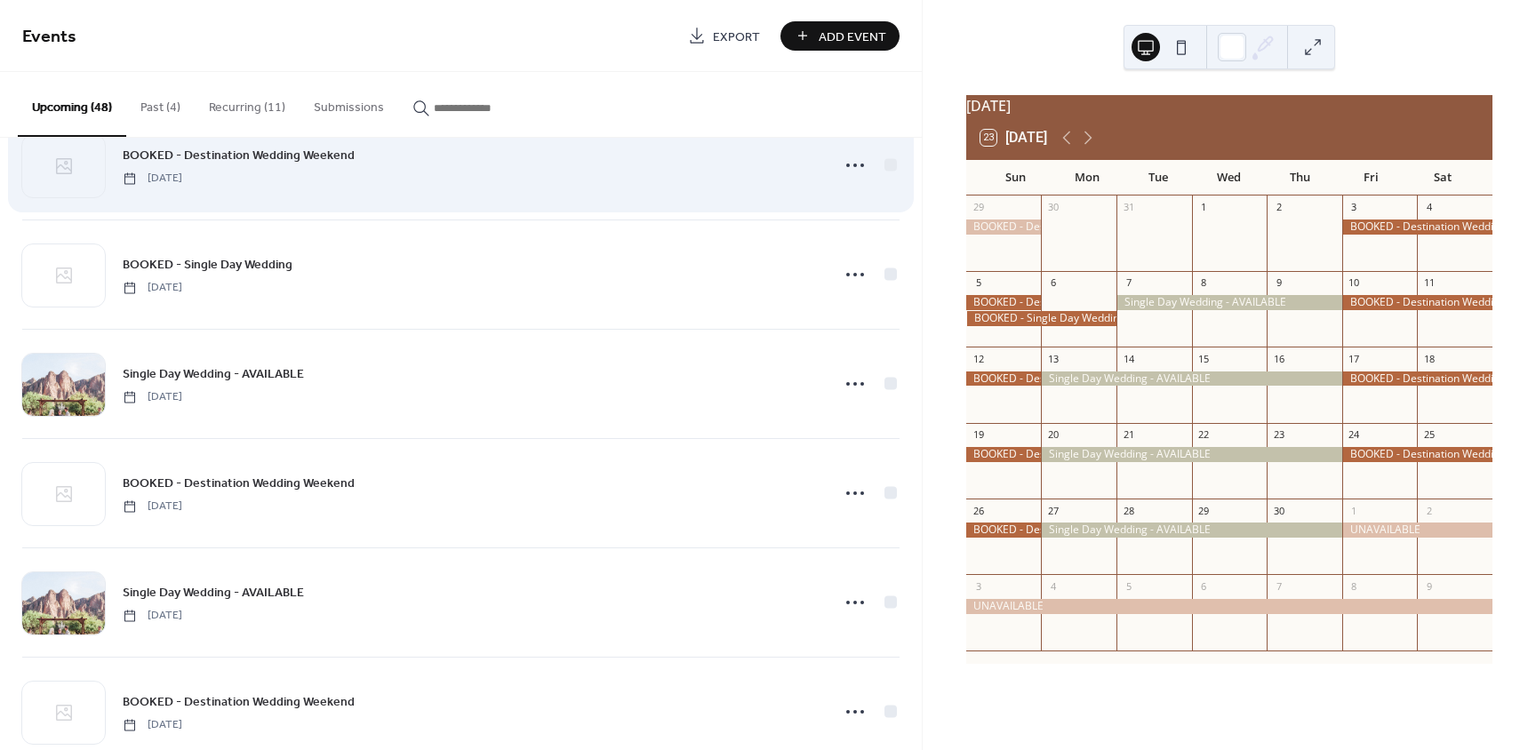
scroll to position [2133, 0]
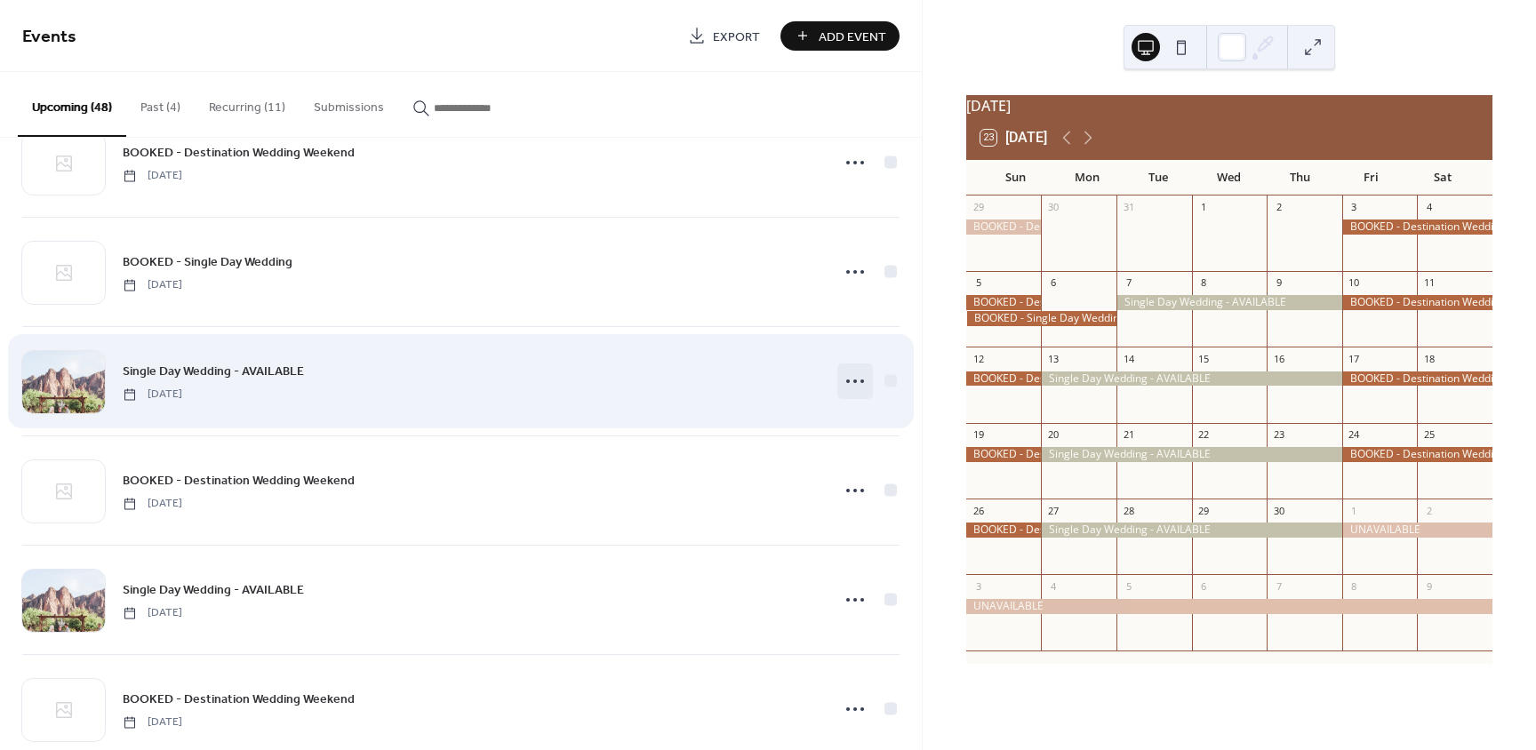
click at [846, 380] on circle at bounding box center [848, 382] width 4 height 4
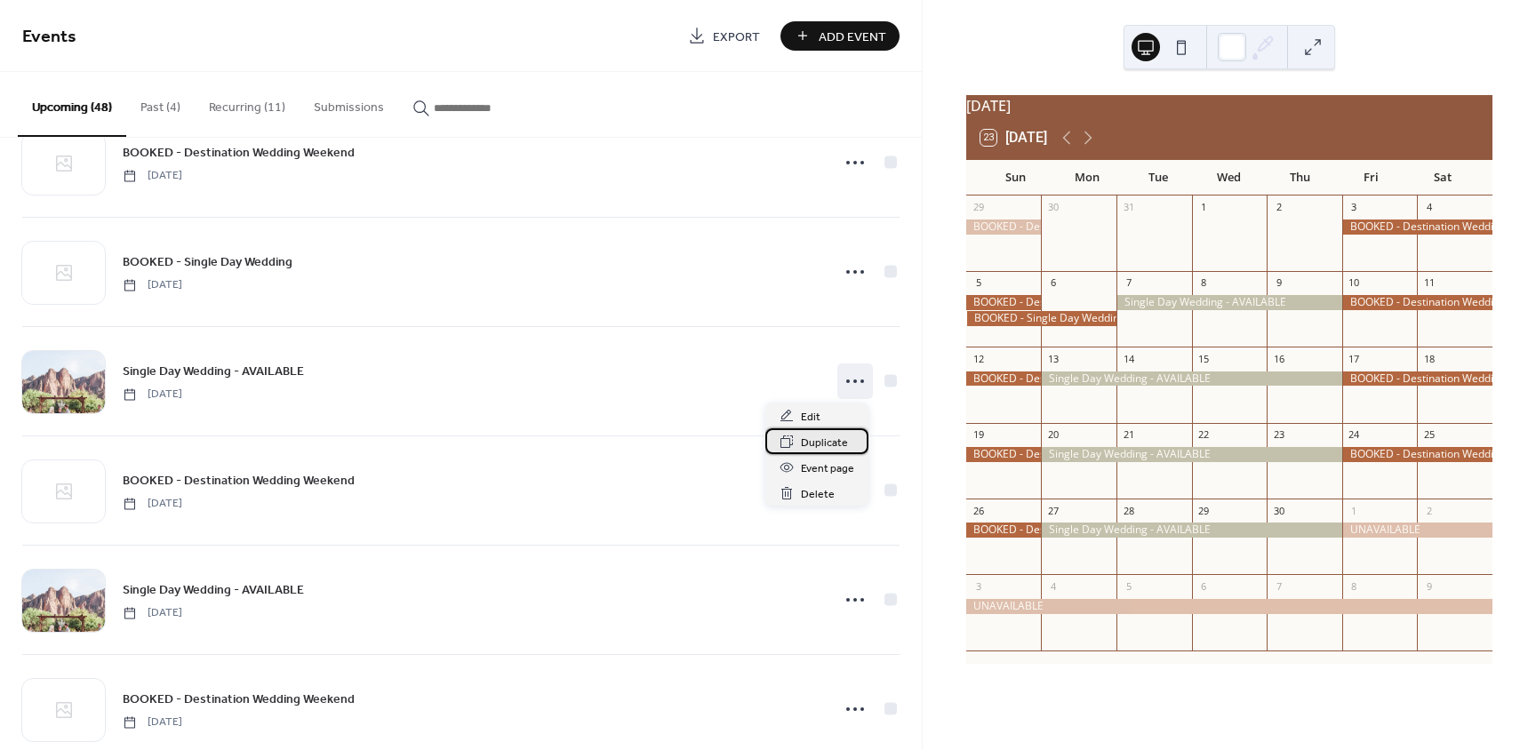
click at [828, 448] on span "Duplicate" at bounding box center [824, 443] width 47 height 19
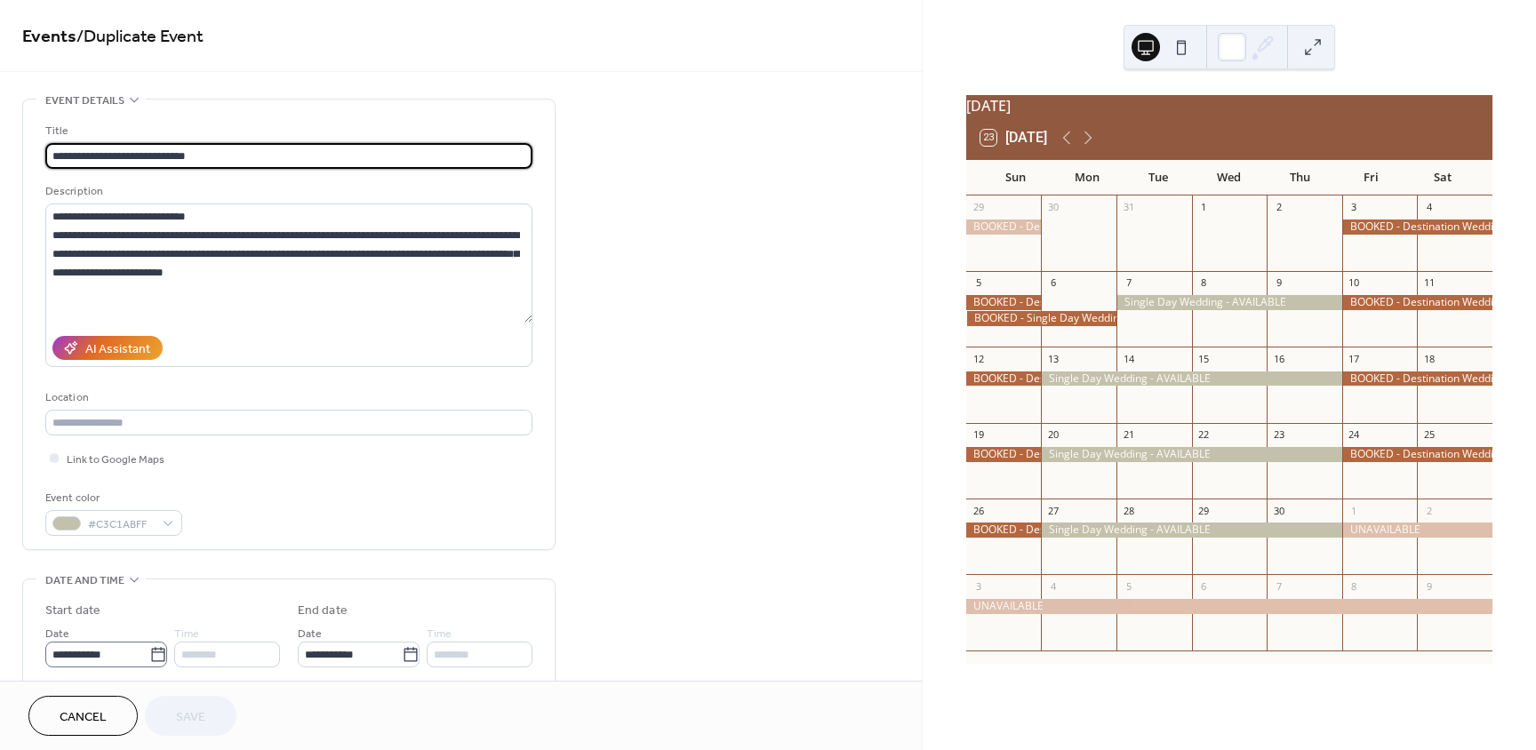
click at [156, 655] on icon at bounding box center [158, 655] width 18 height 18
click at [149, 655] on input "**********" at bounding box center [97, 655] width 104 height 26
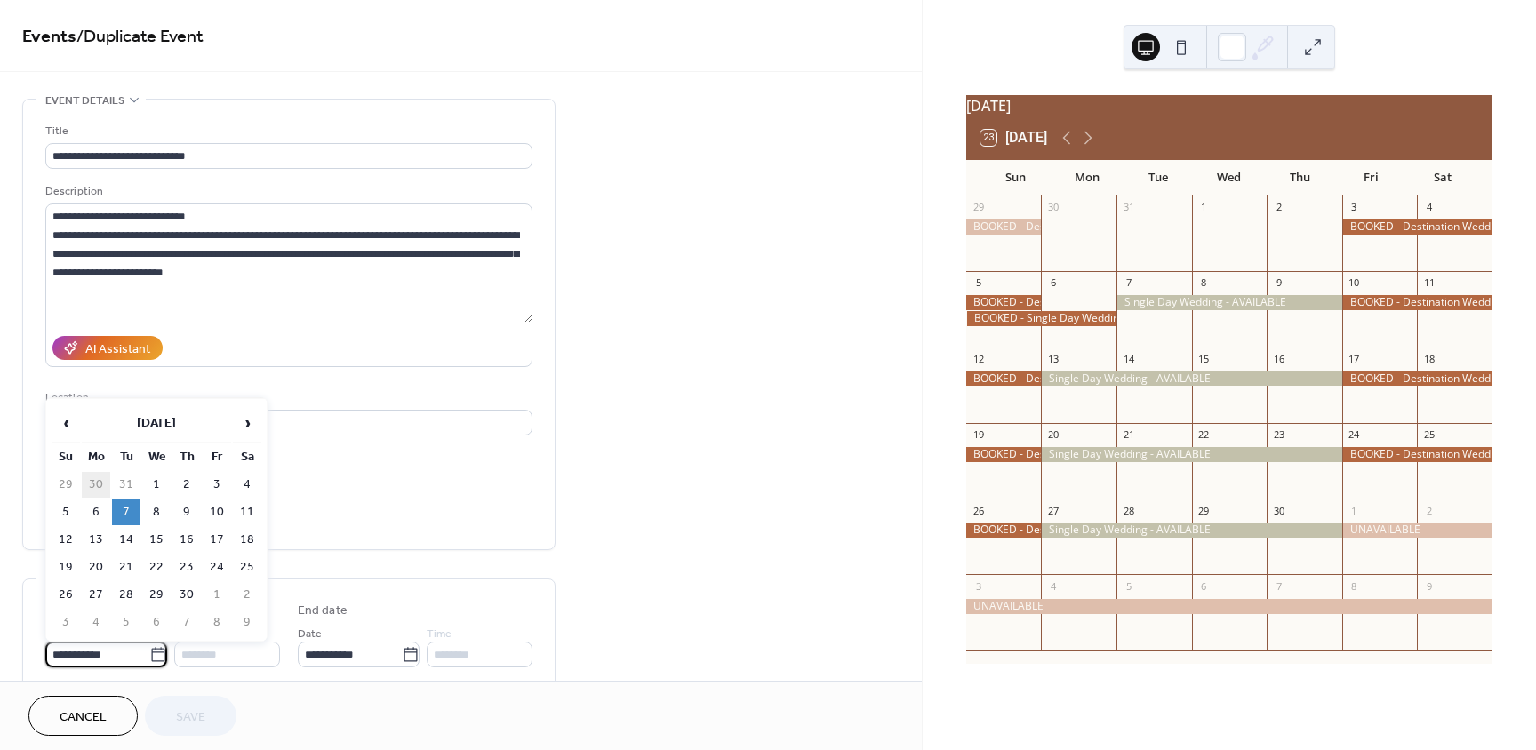
click at [98, 484] on td "30" at bounding box center [96, 485] width 28 height 26
type input "**********"
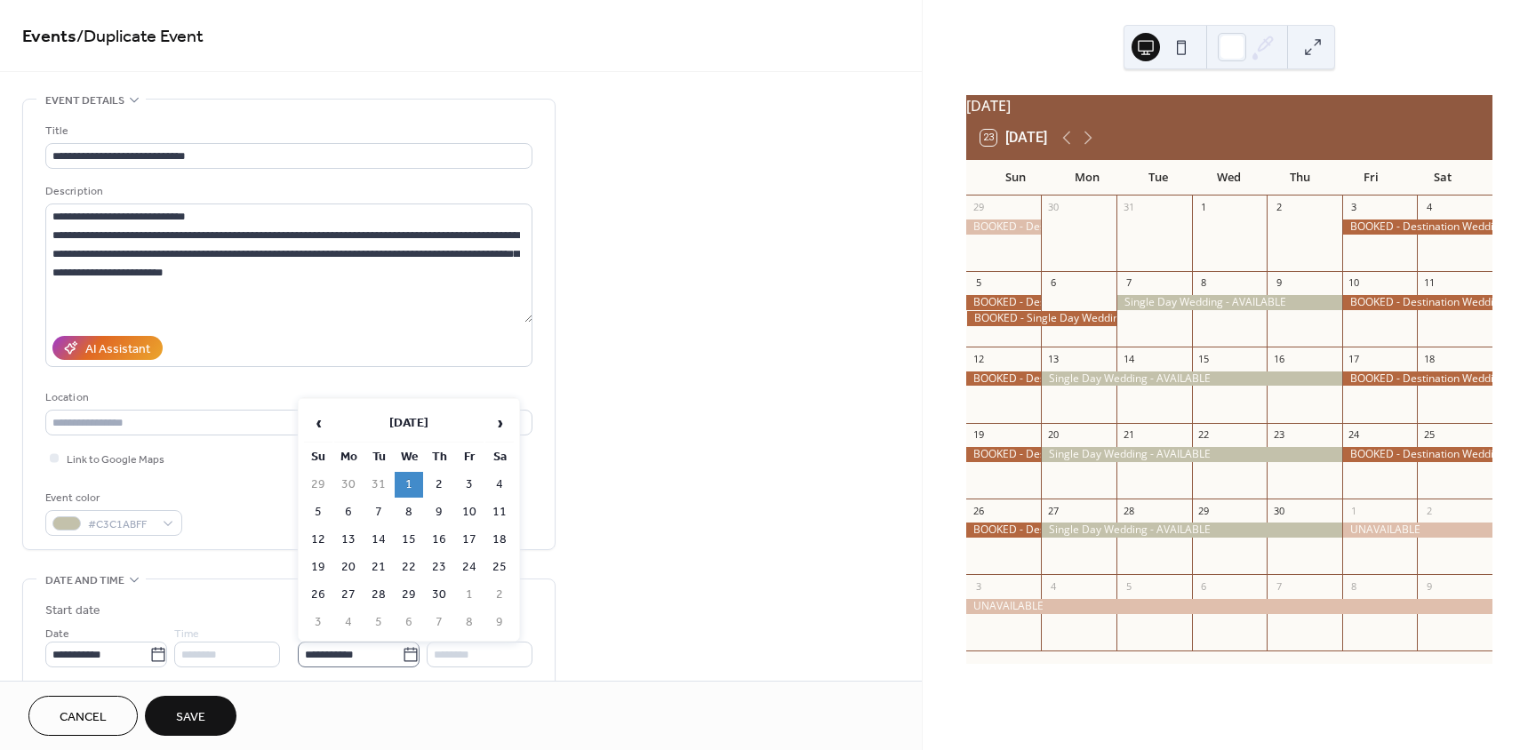
click at [410, 655] on icon at bounding box center [411, 655] width 18 height 18
click at [402, 655] on input "**********" at bounding box center [350, 655] width 104 height 26
click at [437, 476] on td "2" at bounding box center [439, 485] width 28 height 26
type input "**********"
click at [189, 714] on span "Save" at bounding box center [190, 717] width 29 height 19
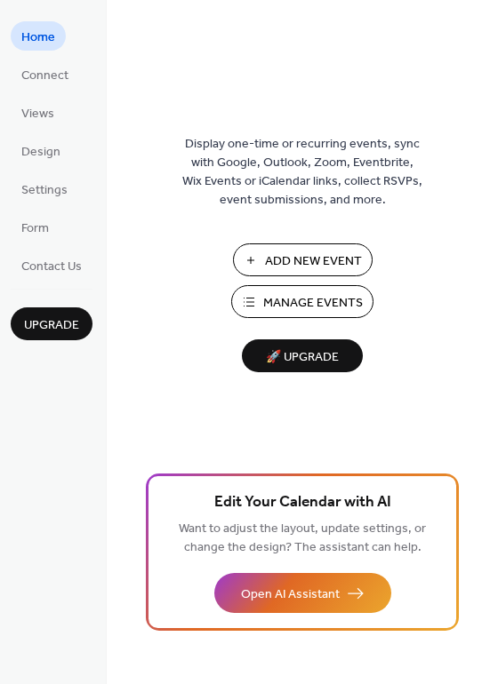
click at [299, 306] on span "Manage Events" at bounding box center [313, 303] width 100 height 19
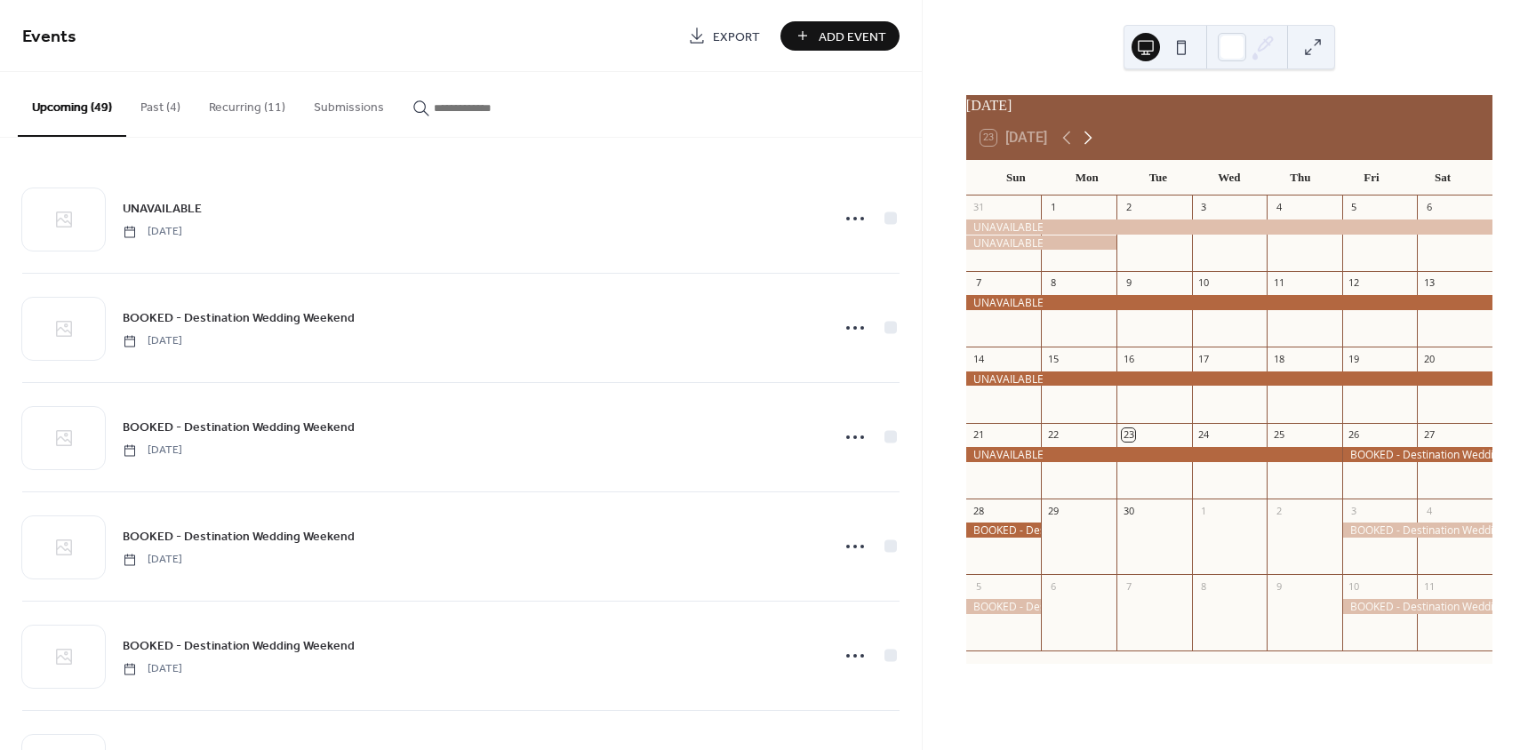
click at [1090, 145] on icon at bounding box center [1088, 138] width 8 height 13
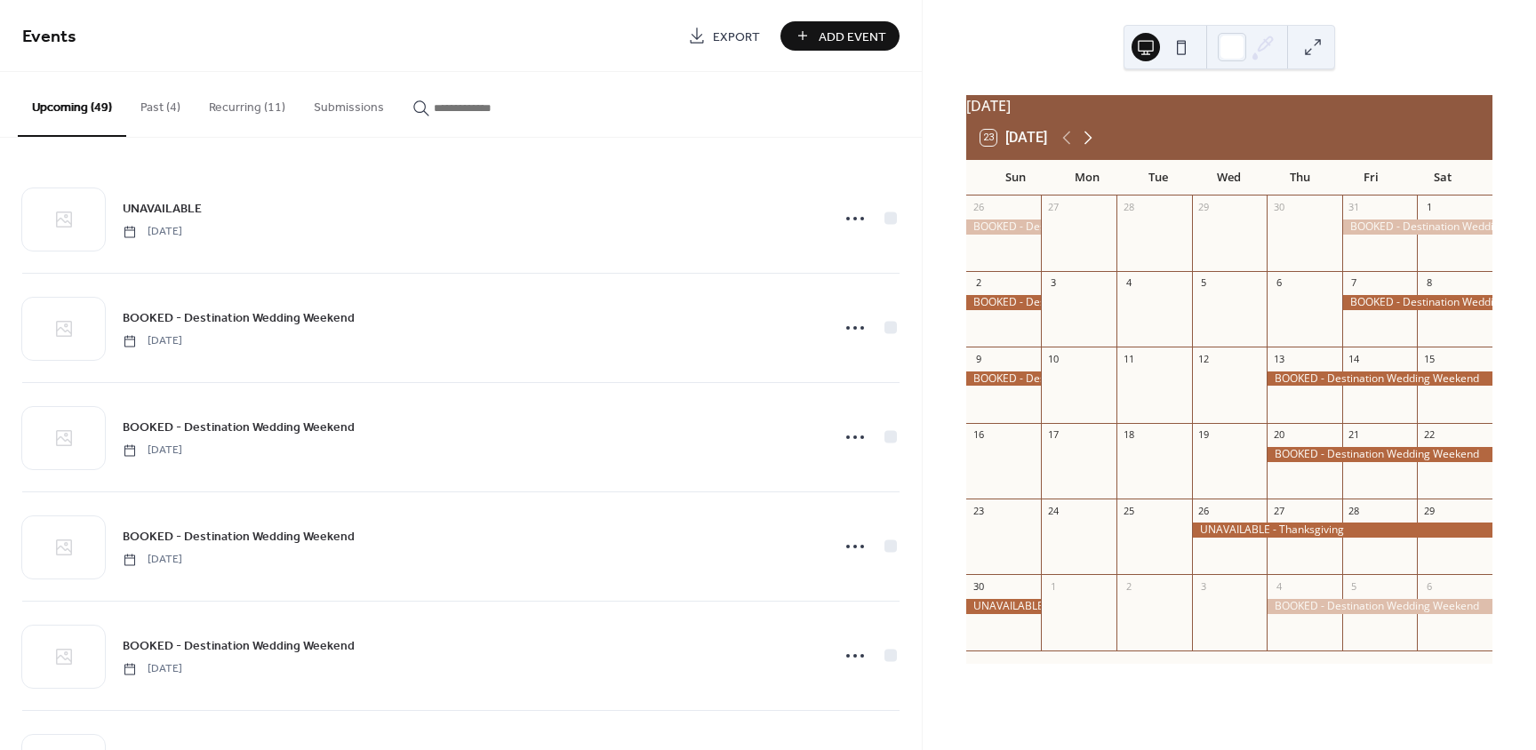
click at [1090, 145] on icon at bounding box center [1088, 138] width 8 height 13
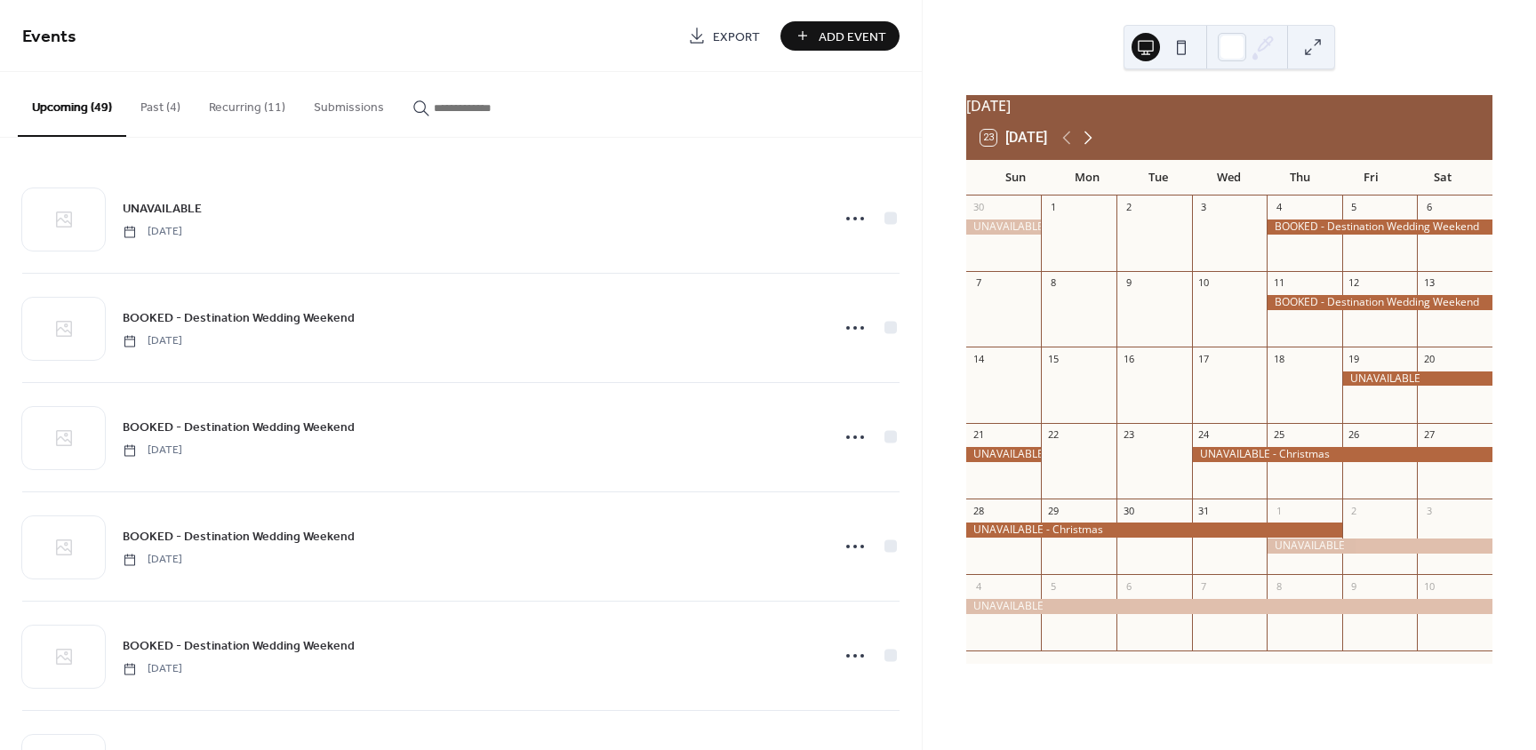
click at [1090, 145] on icon at bounding box center [1088, 138] width 8 height 13
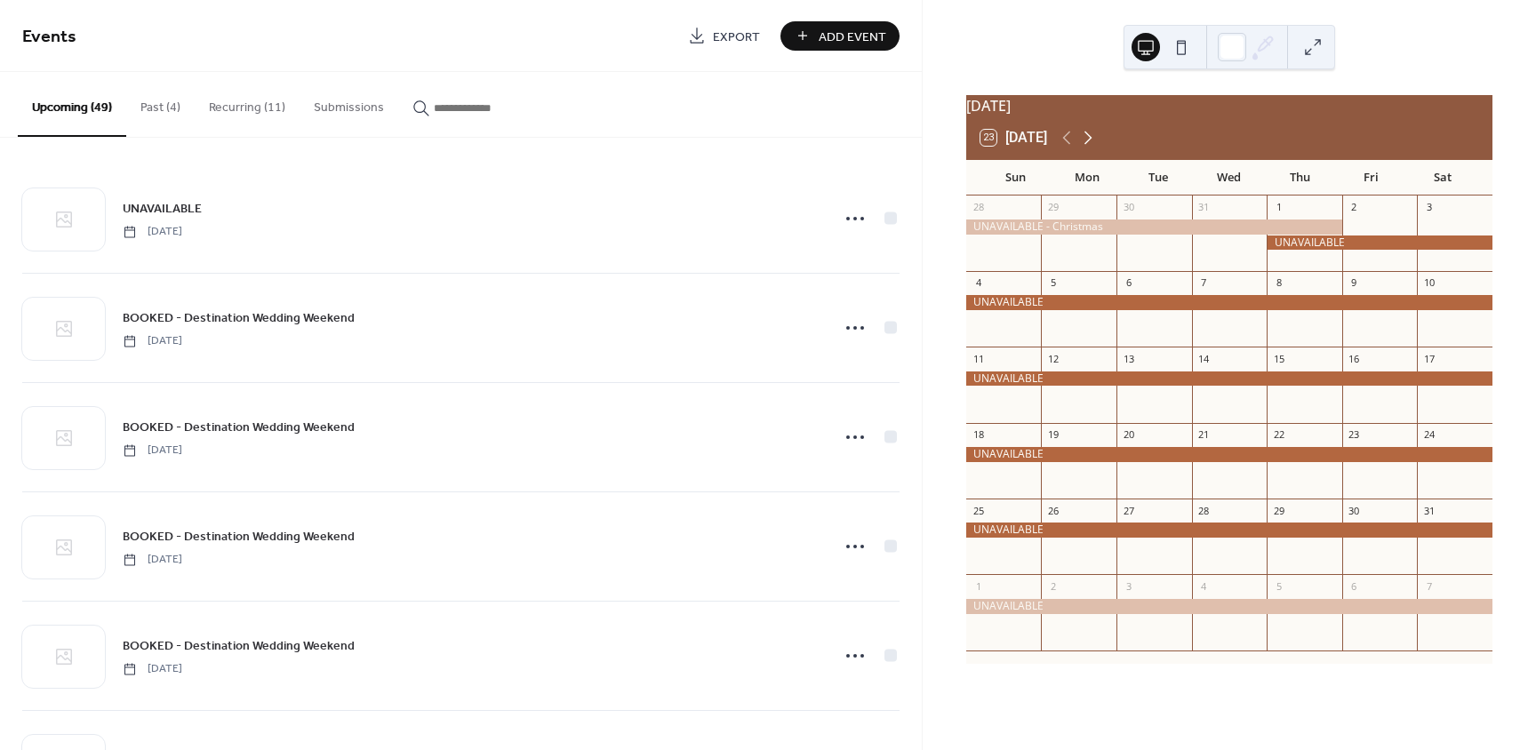
click at [1090, 145] on icon at bounding box center [1088, 138] width 8 height 13
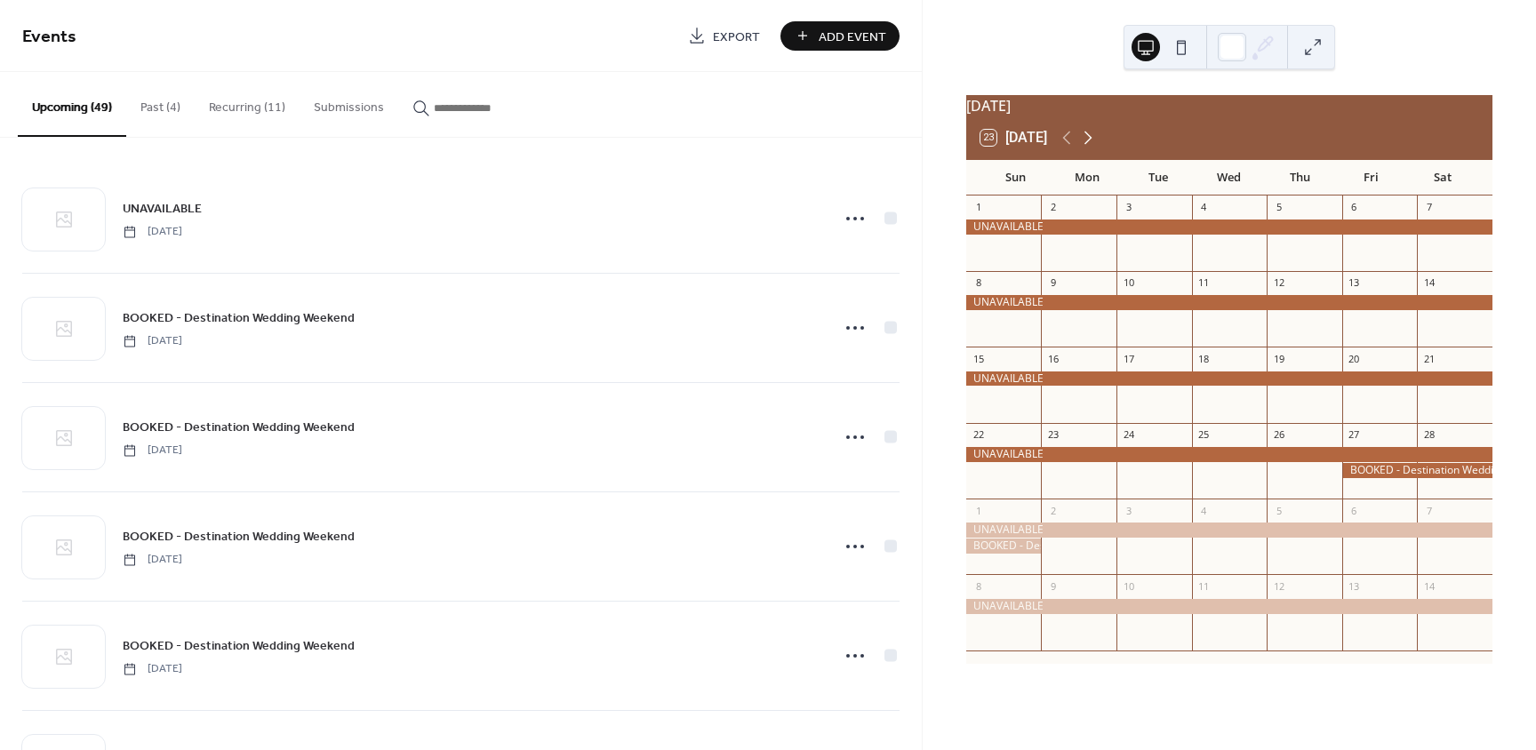
click at [1090, 145] on icon at bounding box center [1088, 138] width 8 height 13
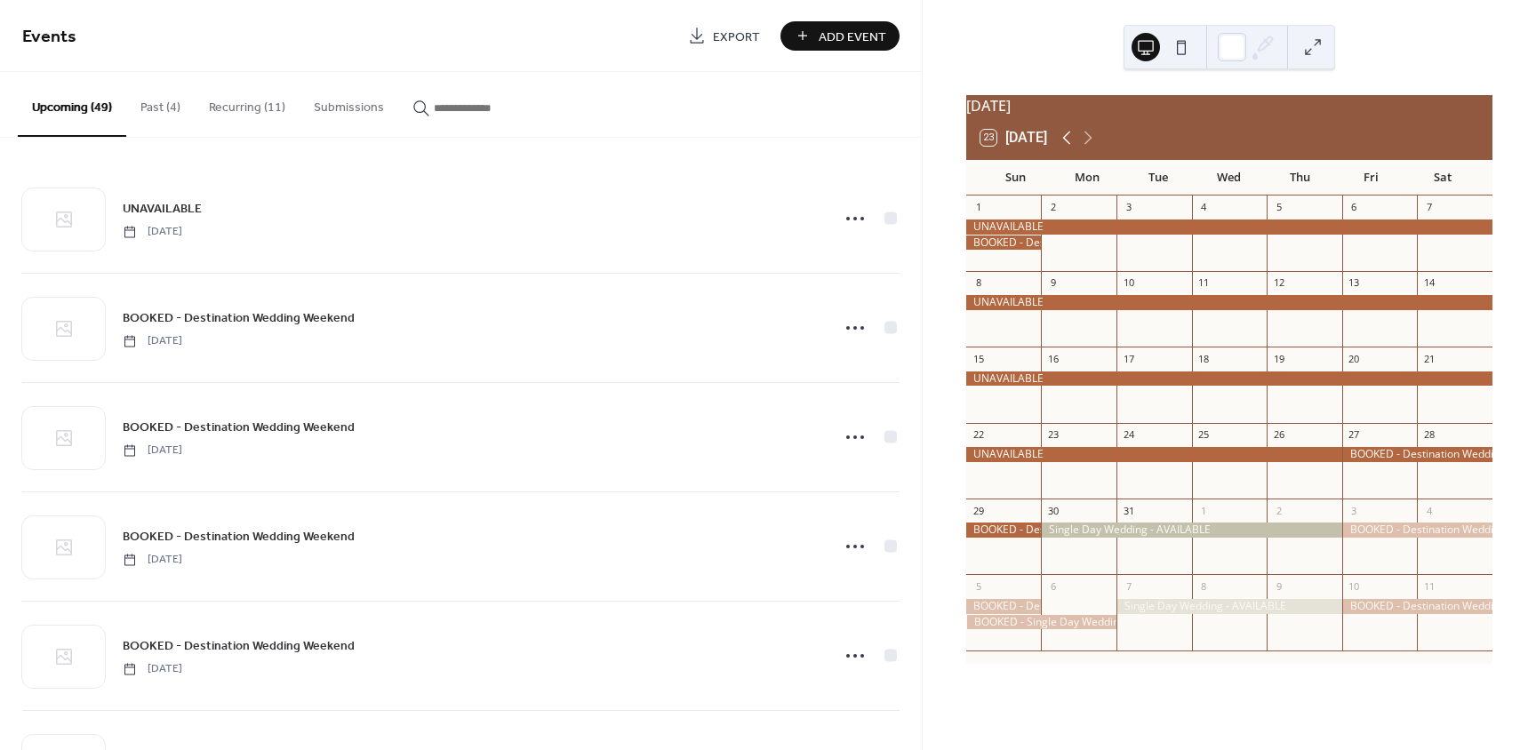
click at [1065, 148] on icon at bounding box center [1066, 137] width 21 height 21
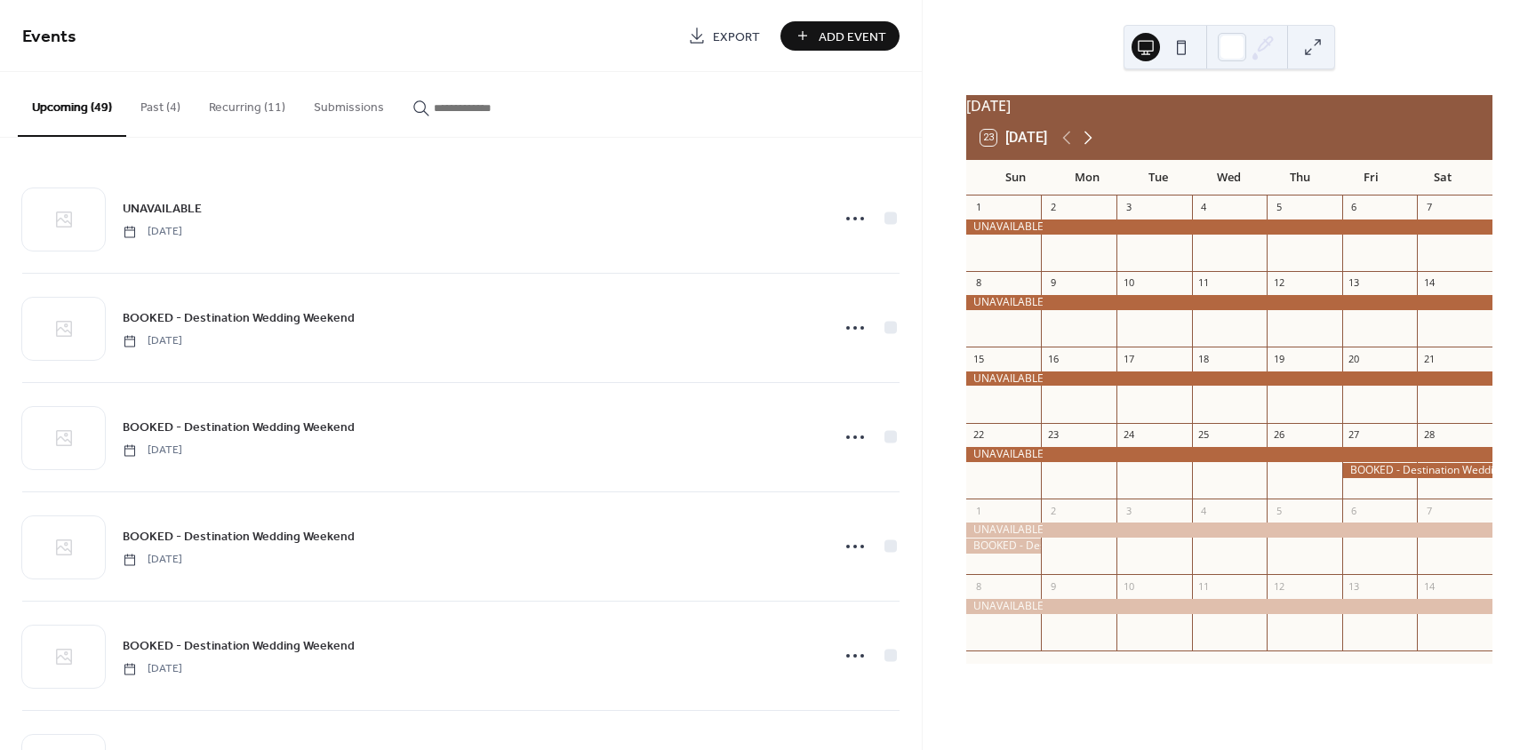
click at [1089, 139] on icon at bounding box center [1087, 137] width 21 height 21
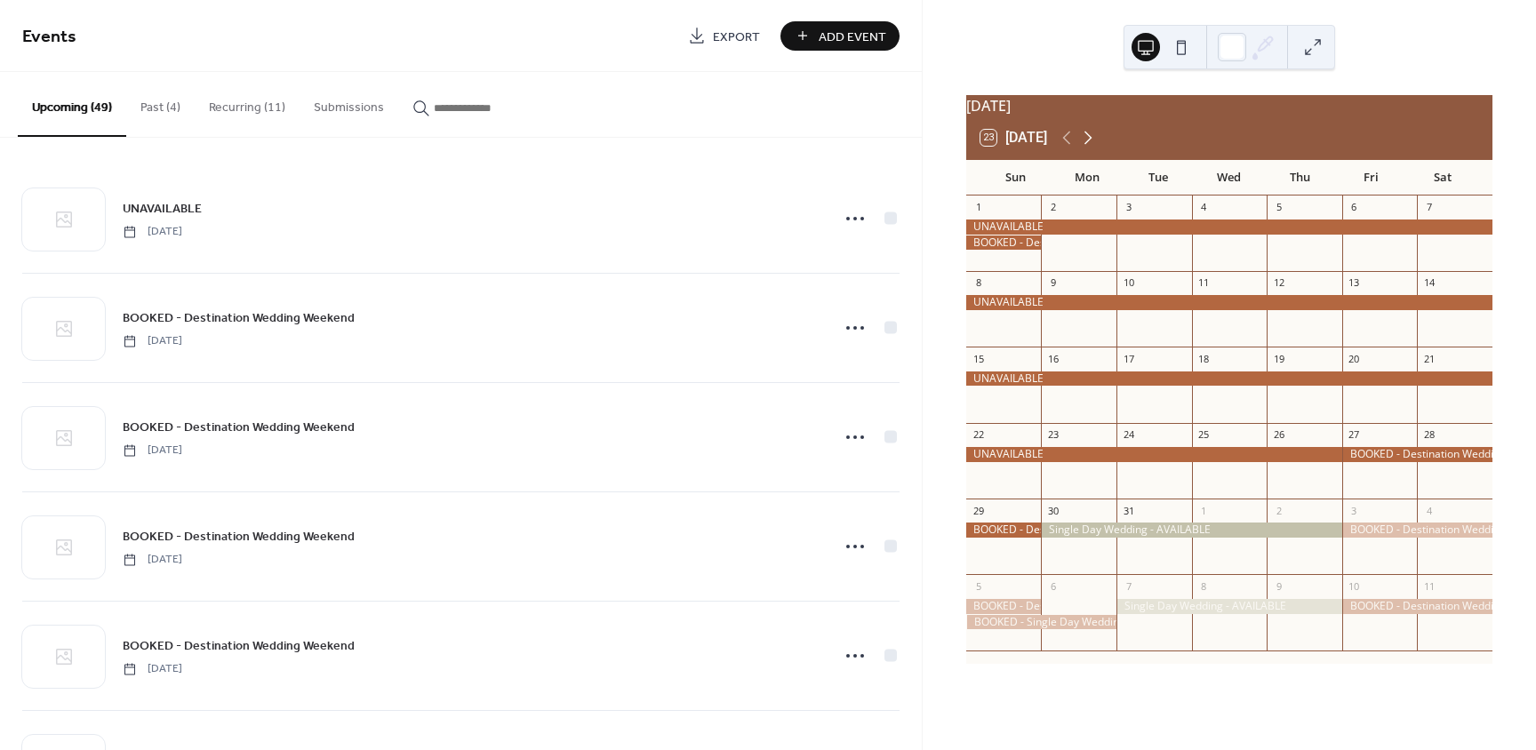
click at [1089, 139] on icon at bounding box center [1087, 137] width 21 height 21
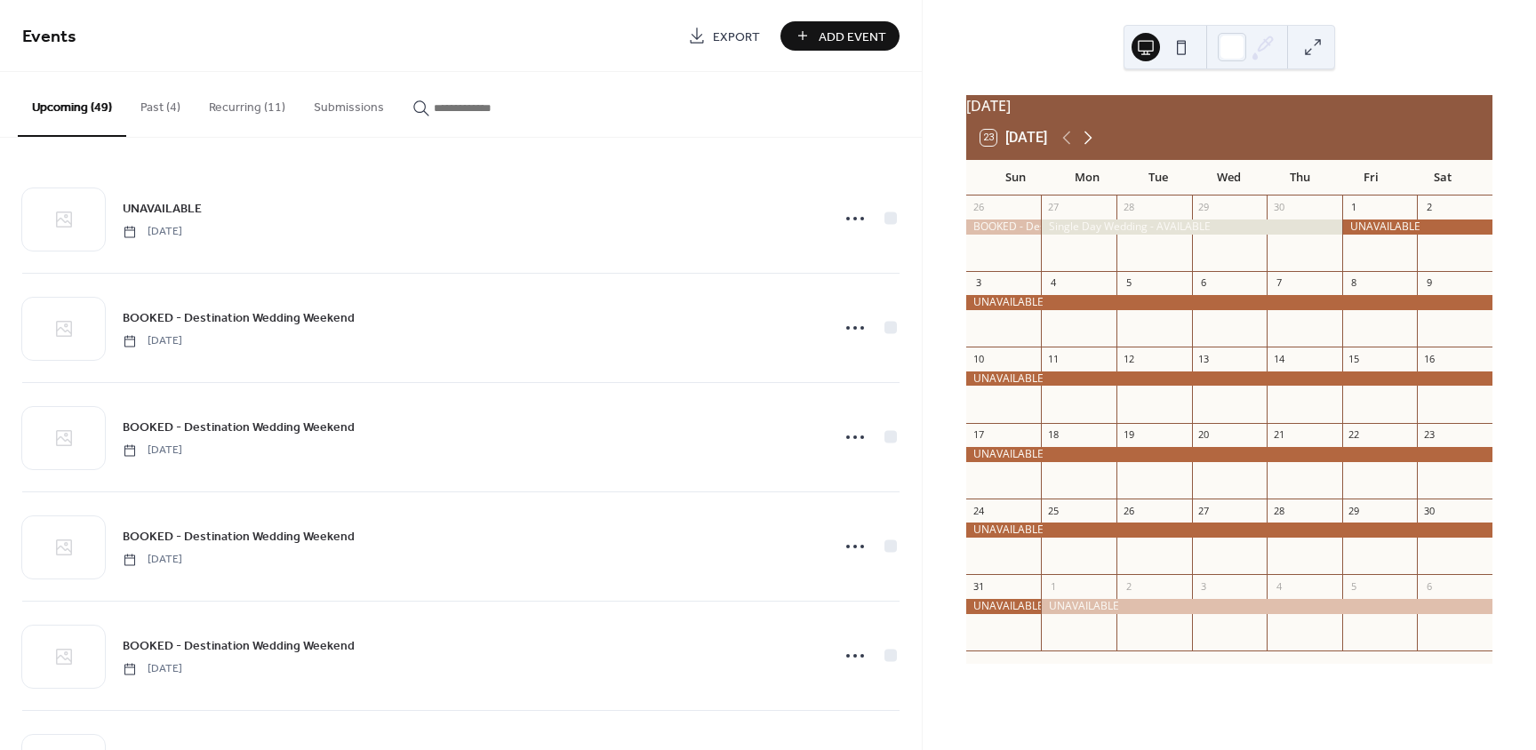
click at [1089, 139] on icon at bounding box center [1087, 137] width 21 height 21
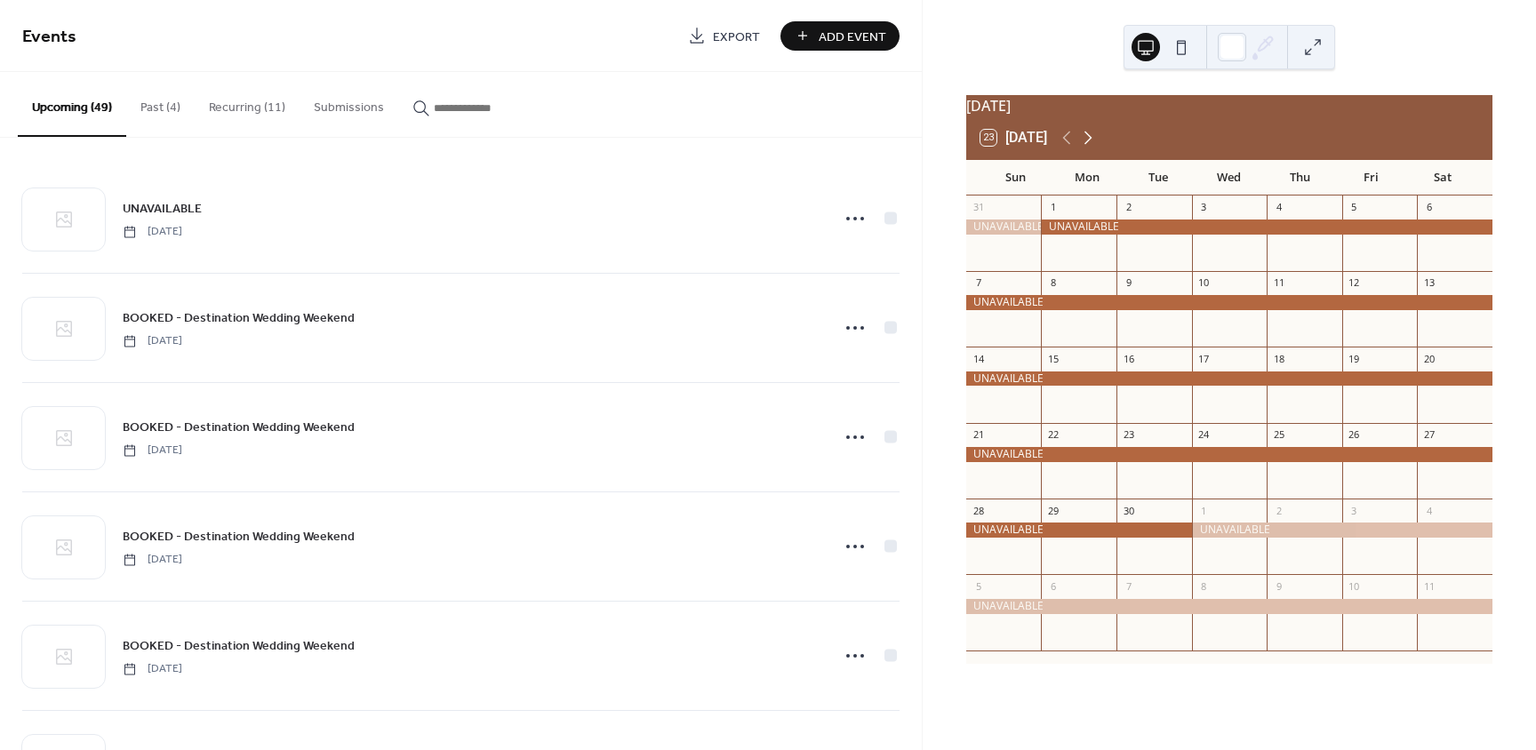
click at [1089, 139] on icon at bounding box center [1087, 137] width 21 height 21
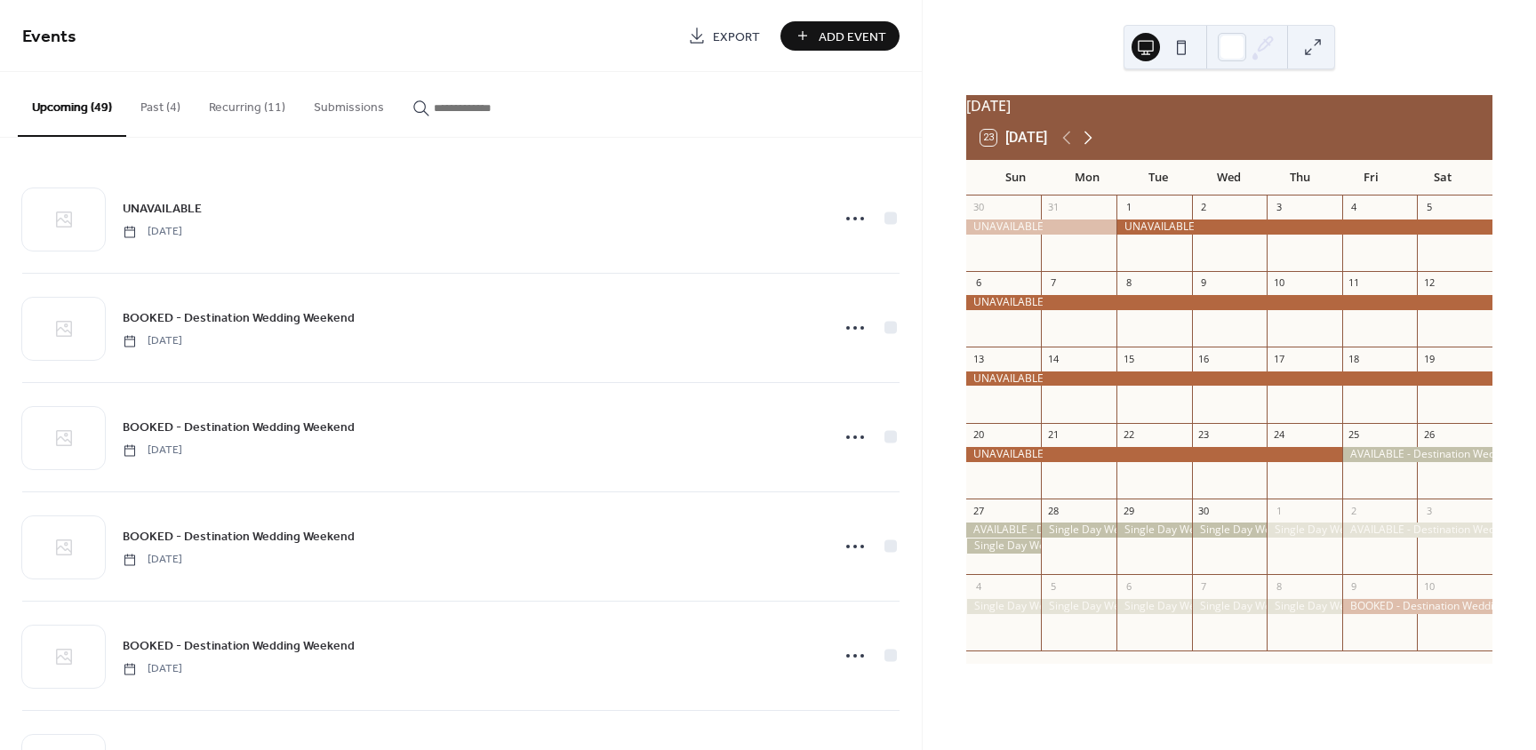
click at [1089, 139] on icon at bounding box center [1087, 137] width 21 height 21
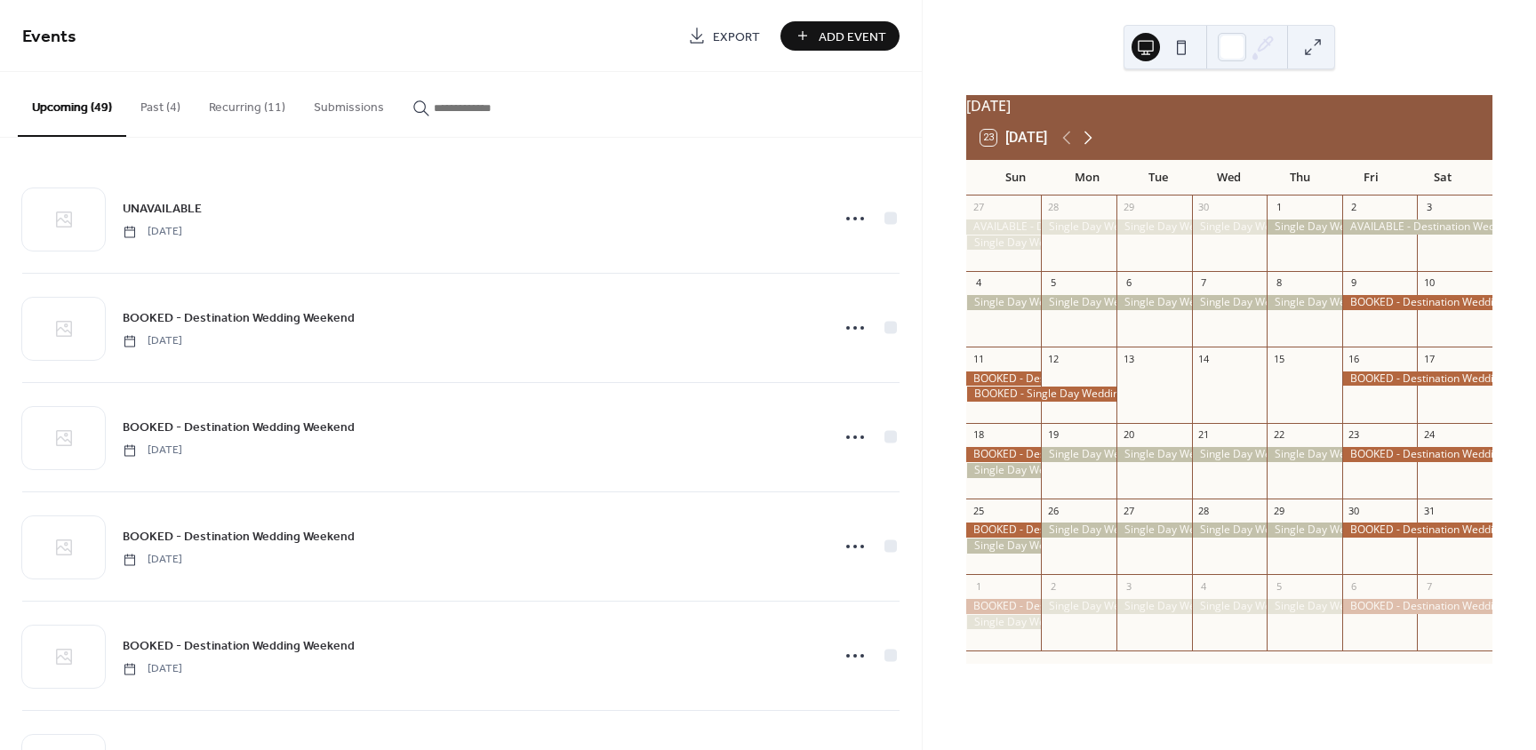
click at [1089, 139] on icon at bounding box center [1087, 137] width 21 height 21
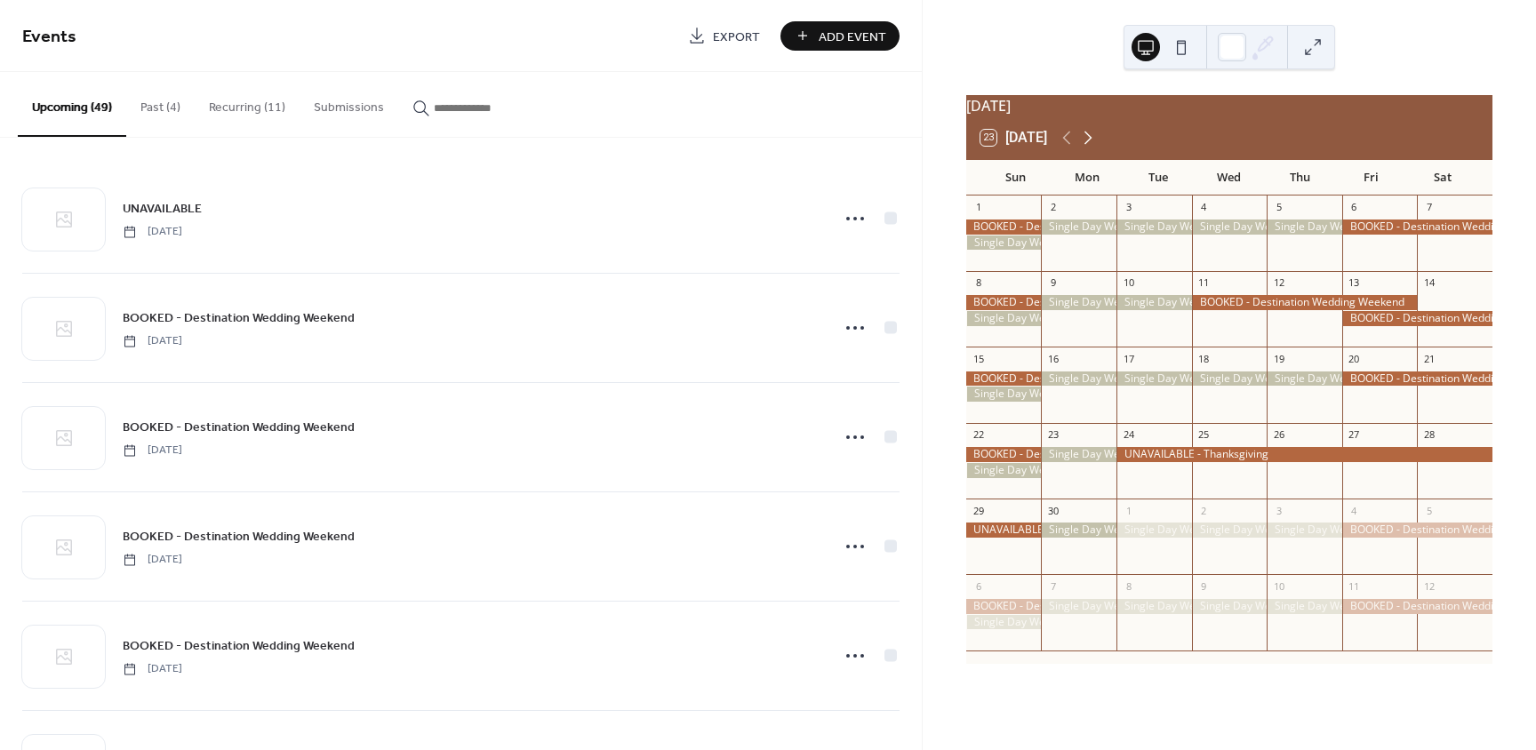
click at [1089, 139] on icon at bounding box center [1087, 137] width 21 height 21
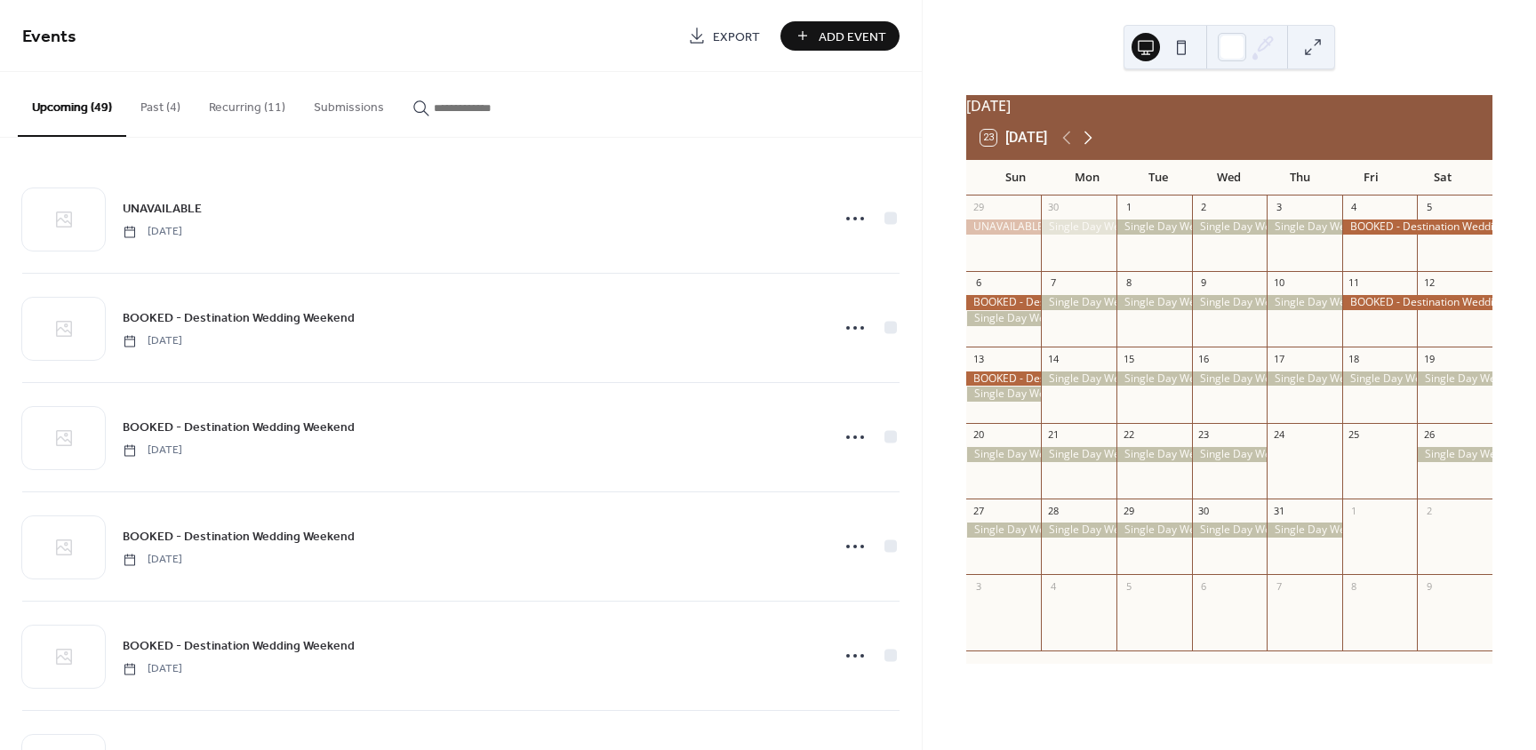
click at [1089, 139] on icon at bounding box center [1087, 137] width 21 height 21
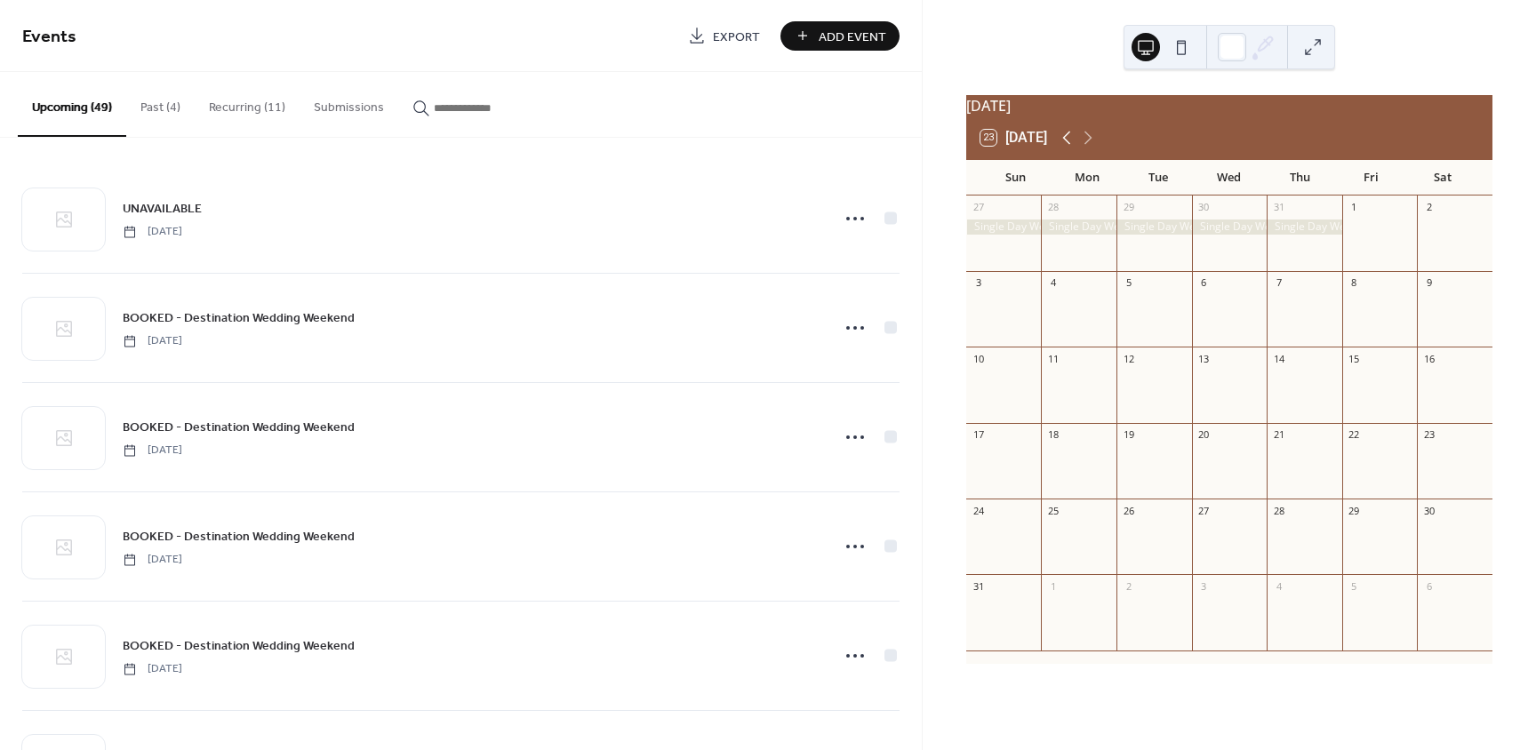
click at [1066, 148] on icon at bounding box center [1066, 137] width 21 height 21
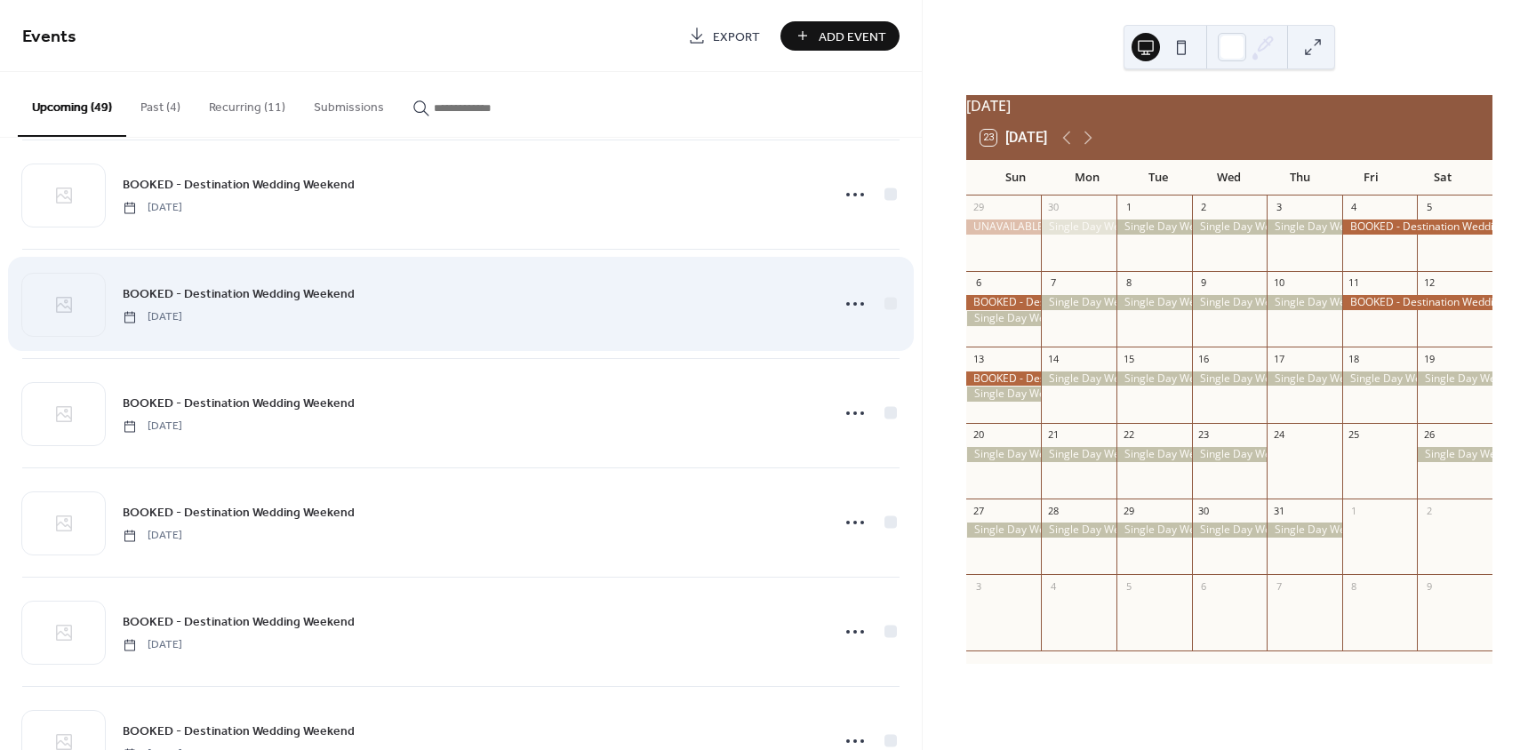
scroll to position [711, 0]
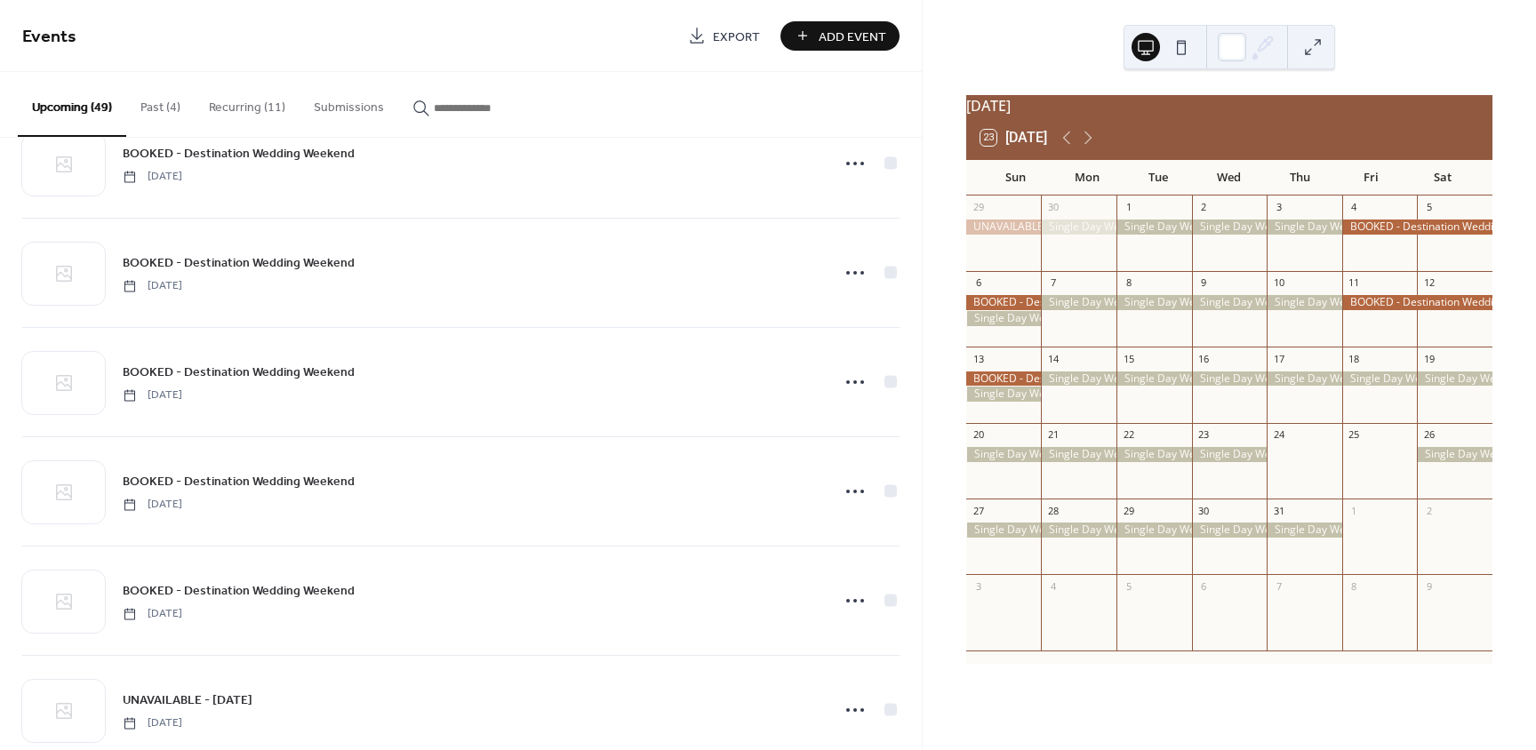
click at [237, 111] on button "Recurring (11)" at bounding box center [247, 103] width 105 height 63
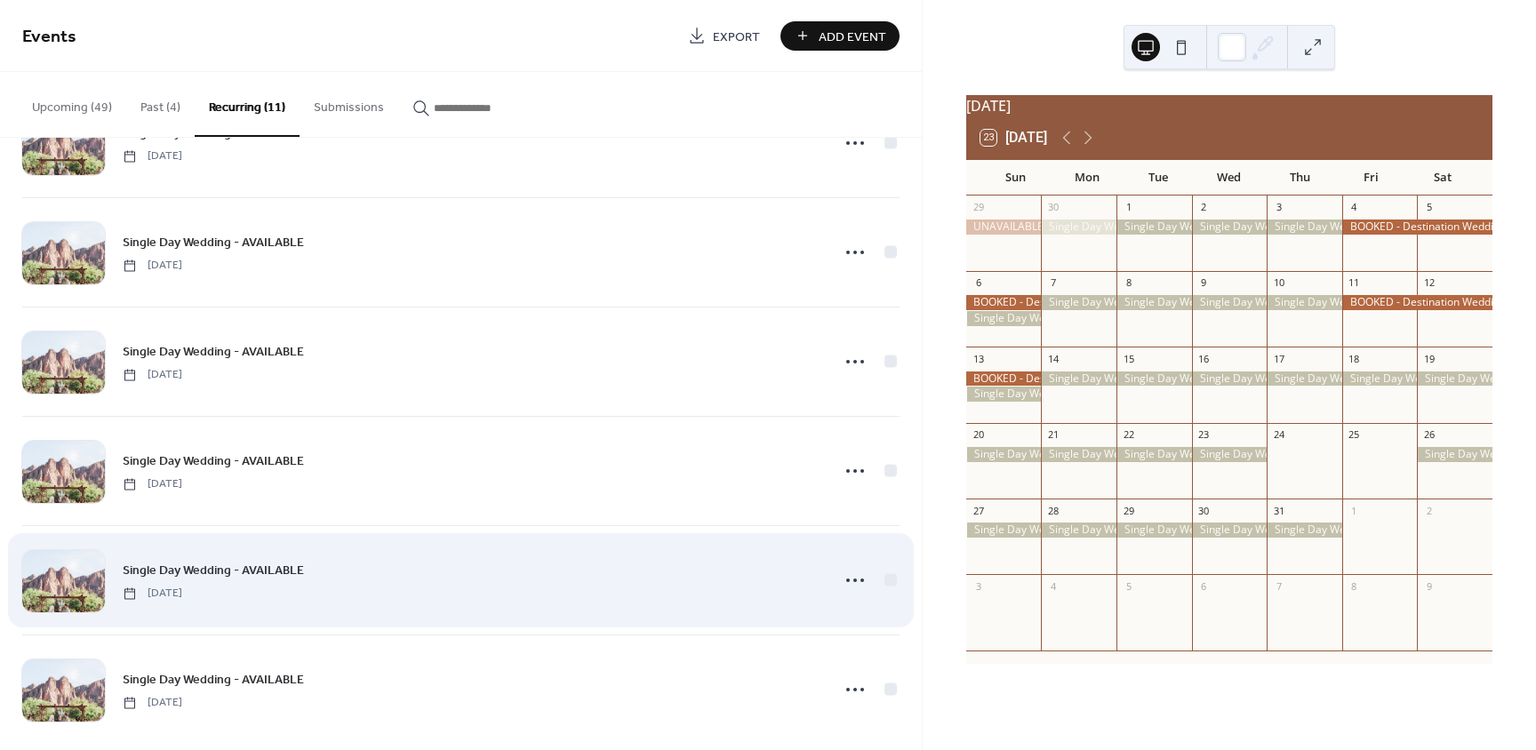
scroll to position [643, 0]
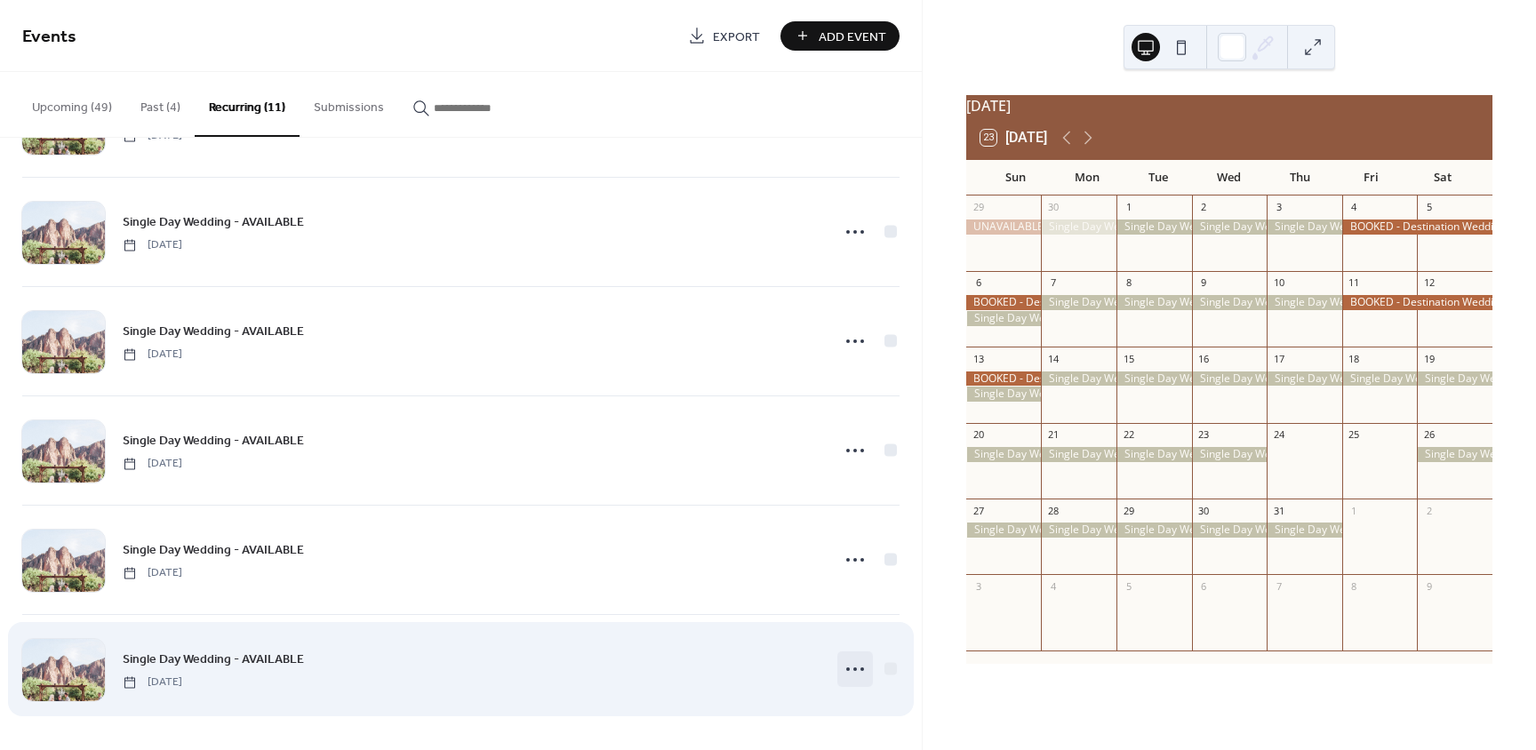
click at [854, 666] on icon at bounding box center [855, 669] width 28 height 28
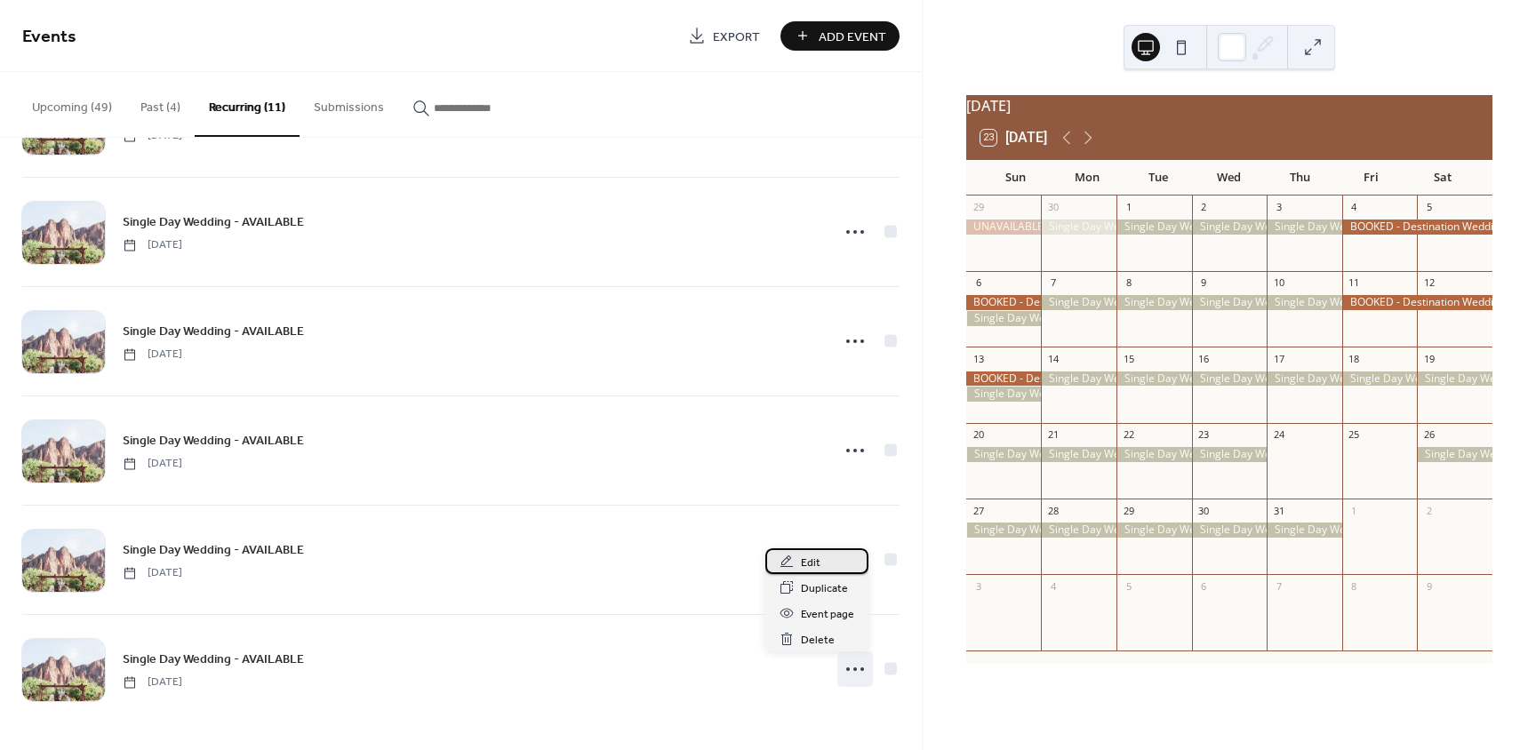
click at [816, 567] on span "Edit" at bounding box center [811, 563] width 20 height 19
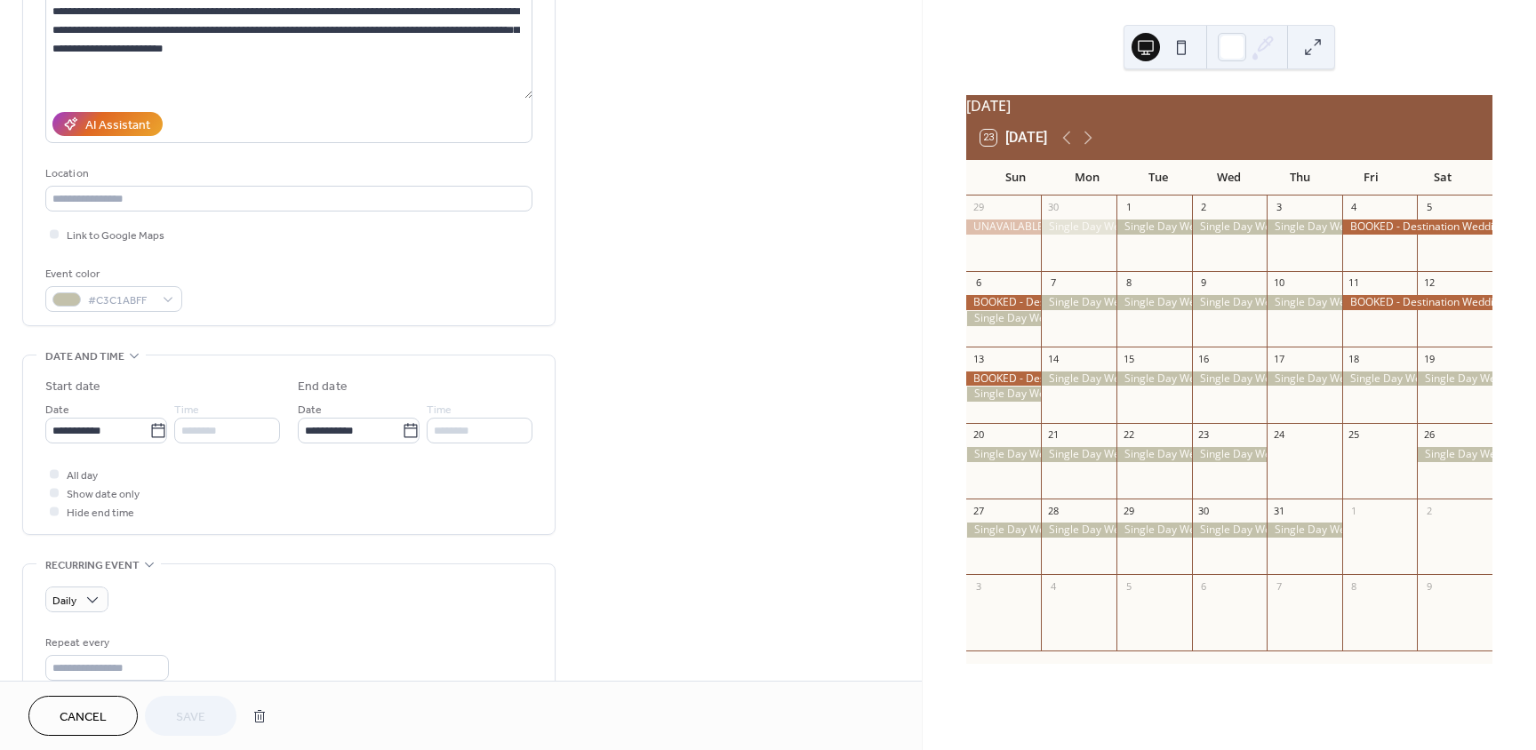
scroll to position [533, 0]
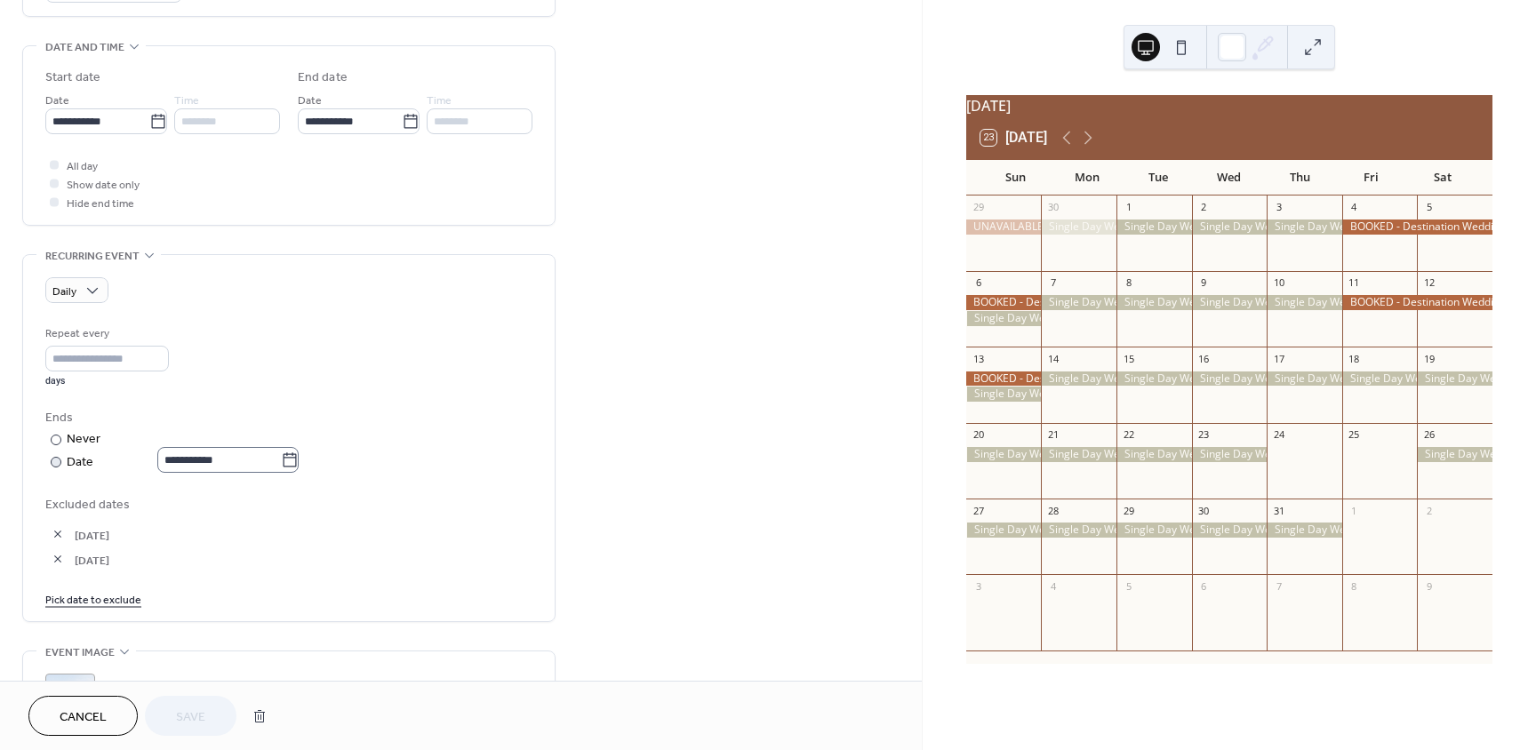
click at [299, 459] on icon at bounding box center [290, 461] width 18 height 18
click at [281, 459] on input "**********" at bounding box center [219, 460] width 124 height 26
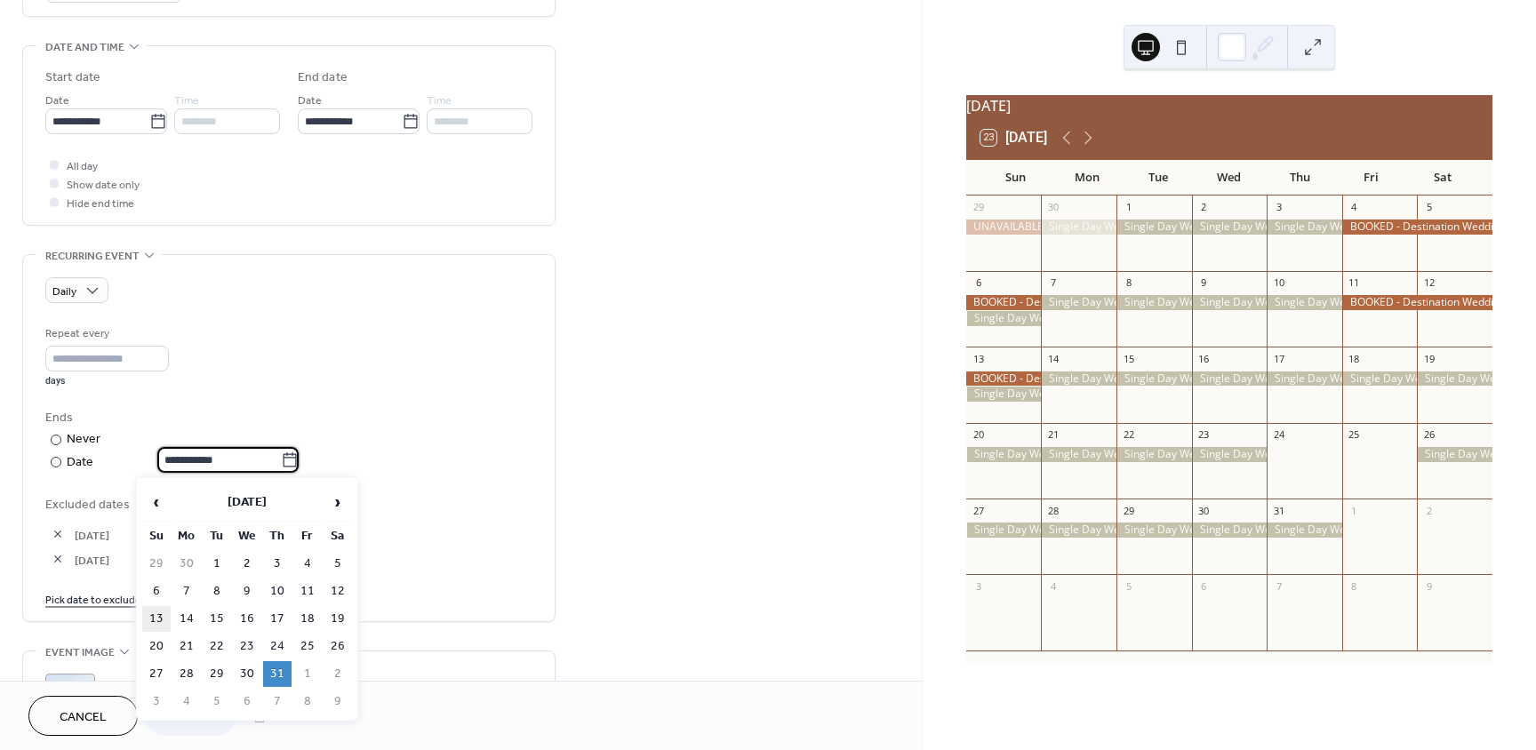
click at [164, 622] on td "13" at bounding box center [156, 619] width 28 height 26
type input "**********"
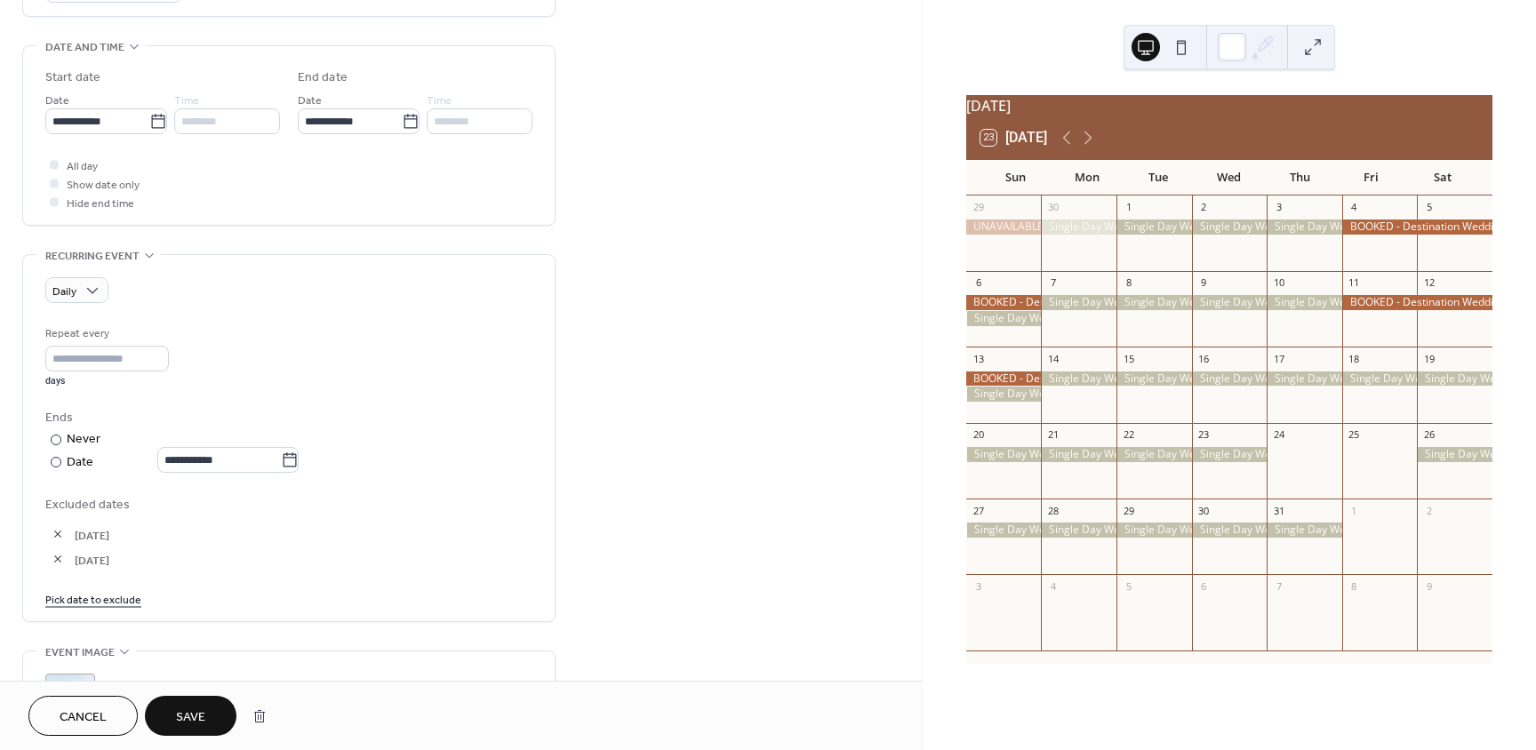
click at [183, 727] on span "Save" at bounding box center [190, 717] width 29 height 19
